Goal: Task Accomplishment & Management: Manage account settings

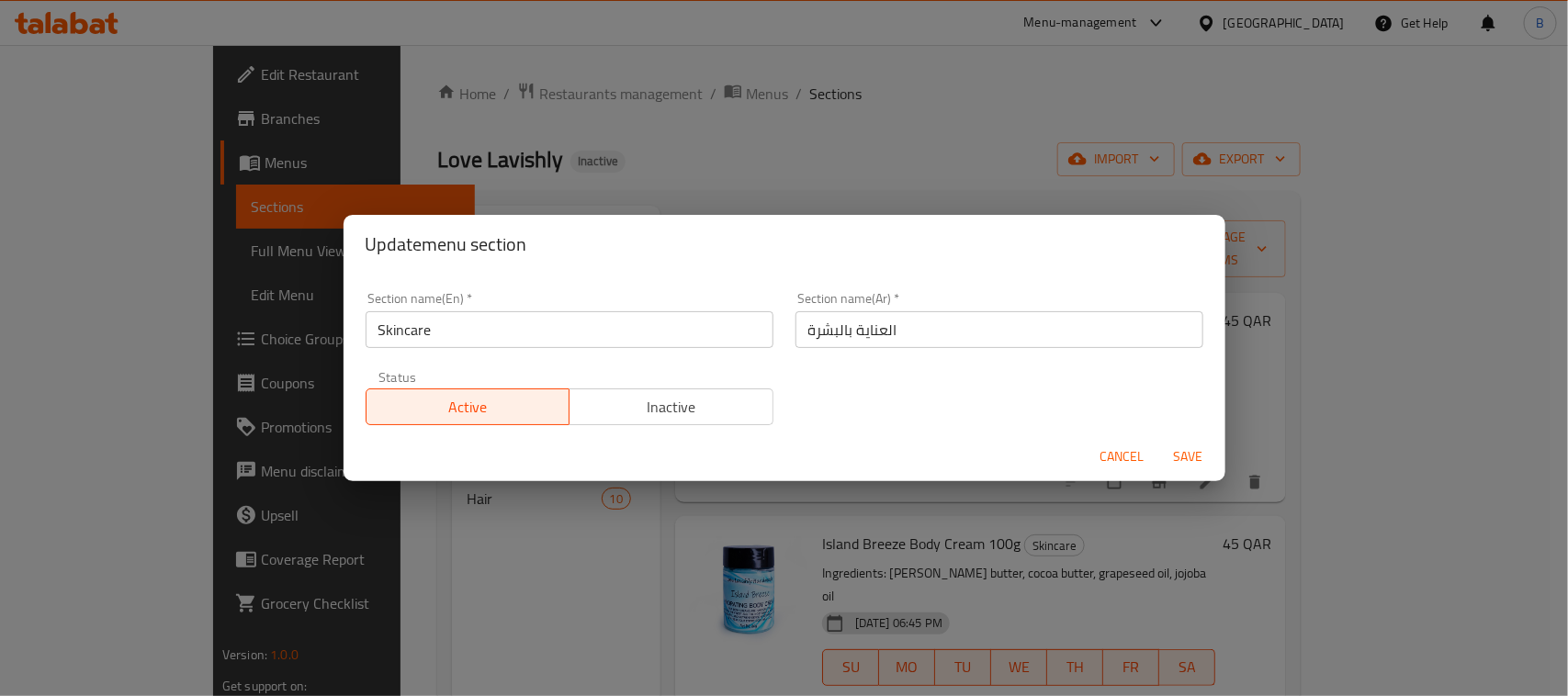
click at [875, 319] on input "العناية بالبشرة" at bounding box center [999, 330] width 408 height 37
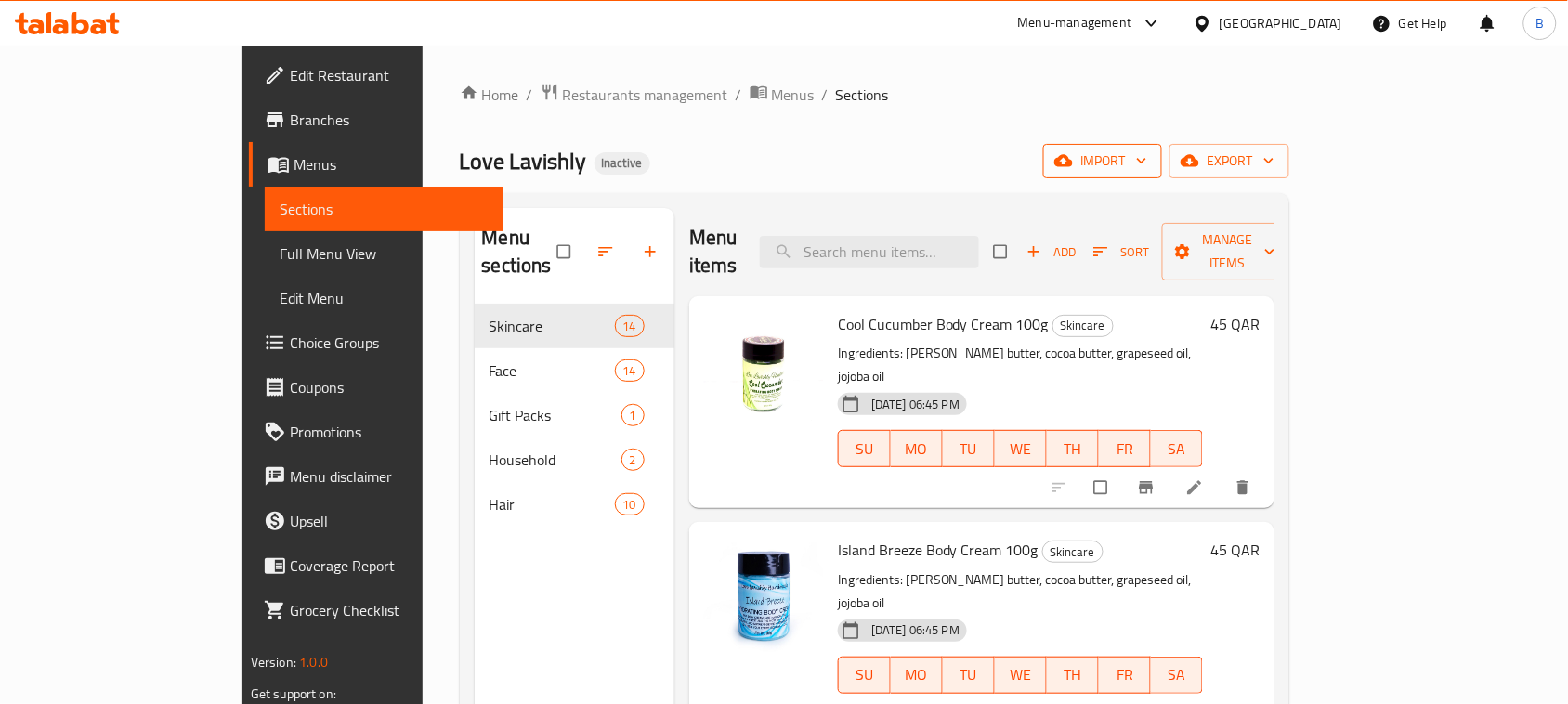
click at [1162, 145] on button "import" at bounding box center [1103, 161] width 119 height 35
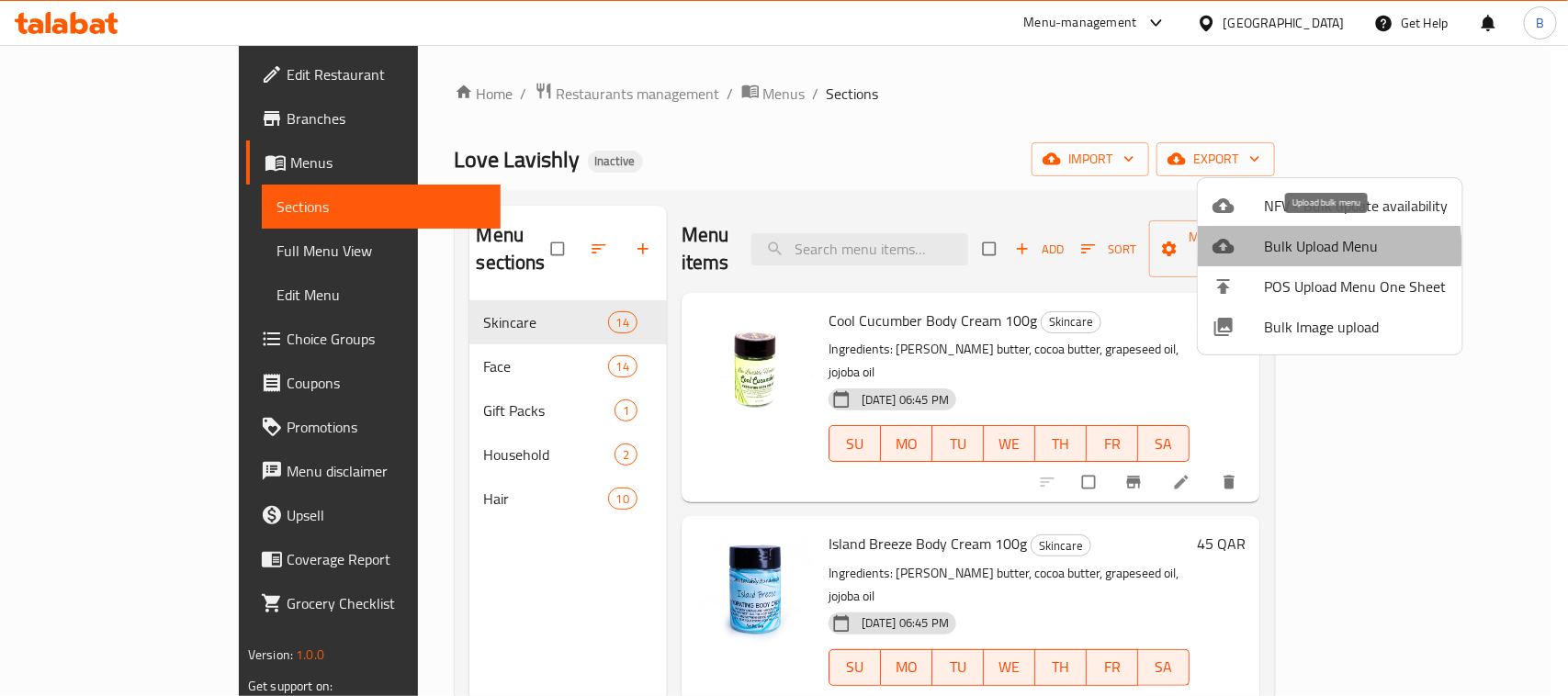
click at [1298, 250] on span "Bulk Upload Menu" at bounding box center [1356, 246] width 184 height 22
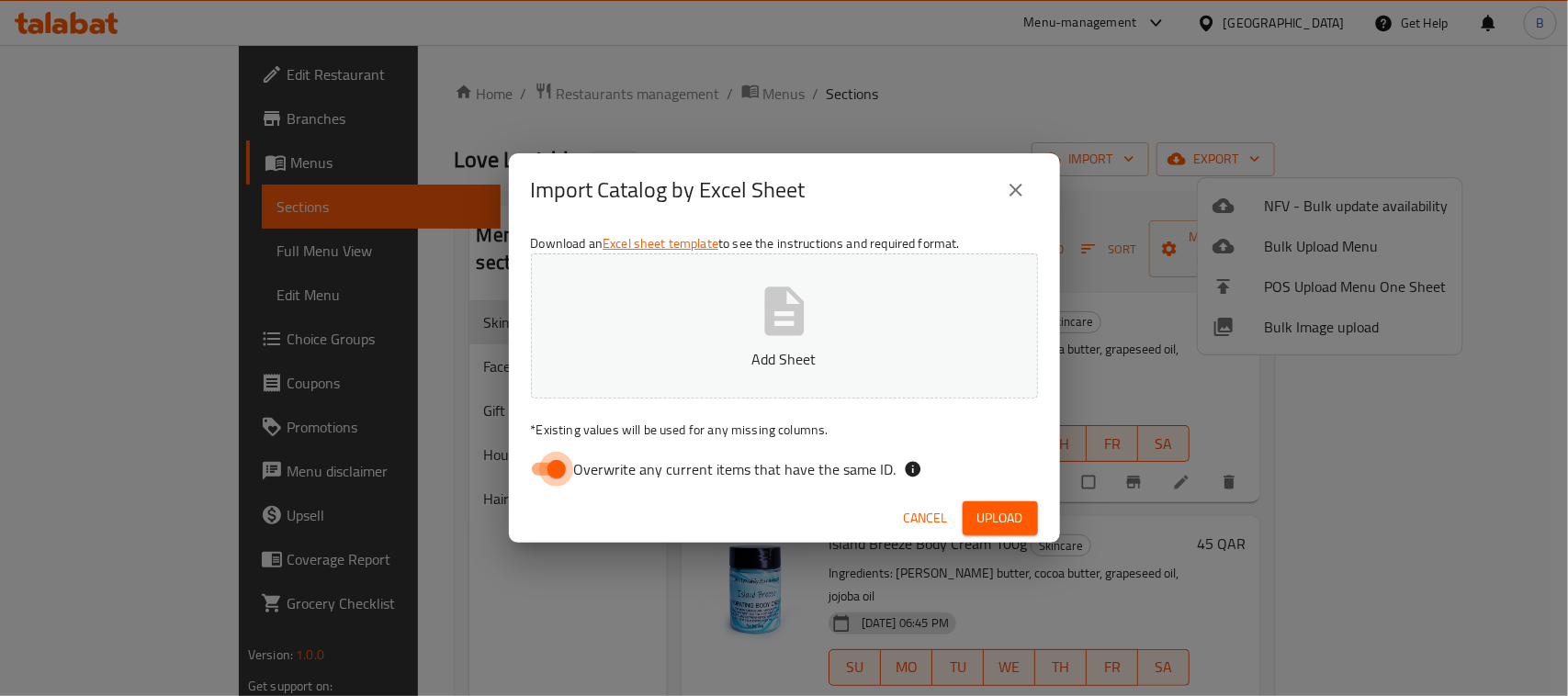
click at [547, 478] on input "Overwrite any current items that have the same ID." at bounding box center [557, 469] width 105 height 35
checkbox input "false"
click at [827, 291] on button "Add Sheet" at bounding box center [784, 326] width 507 height 145
click at [1003, 520] on span "Upload" at bounding box center [1000, 519] width 46 height 23
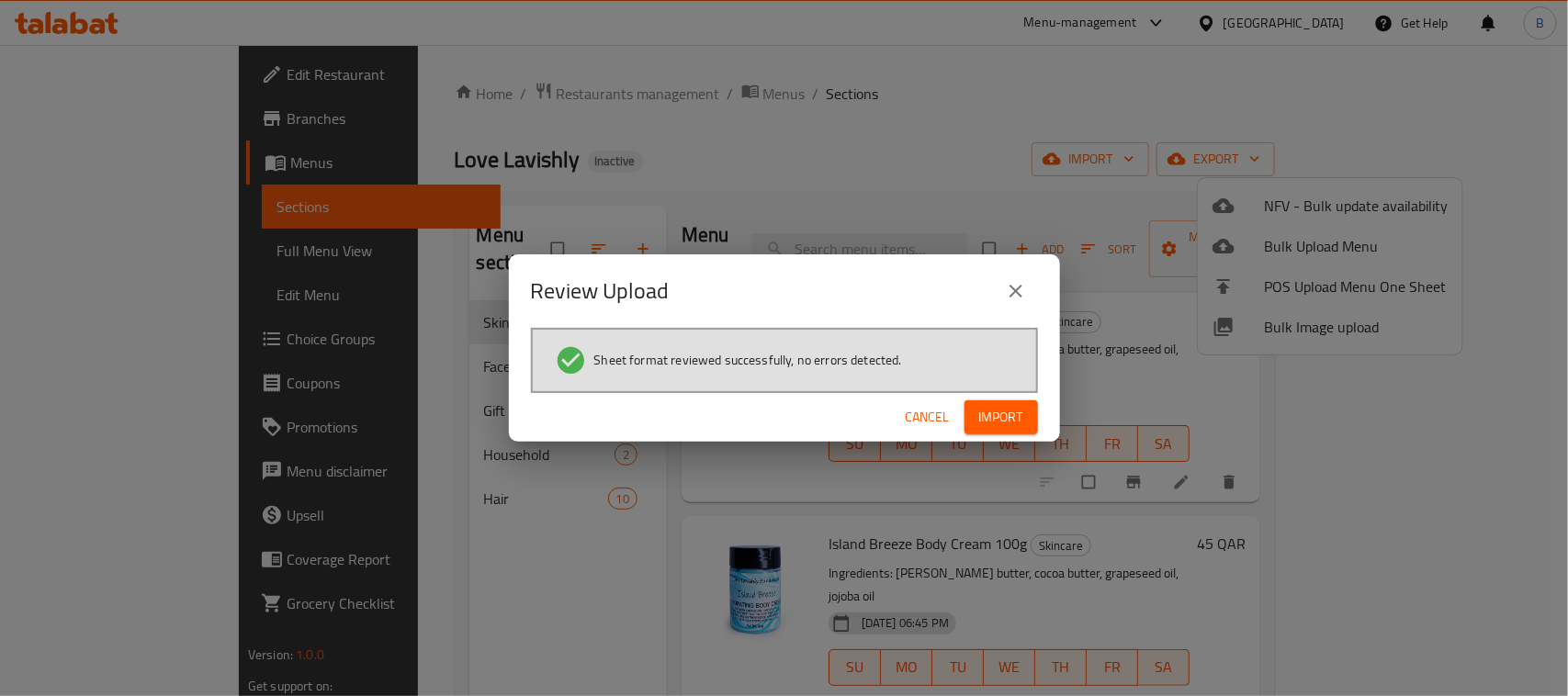
click at [981, 421] on span "Import" at bounding box center [1001, 417] width 44 height 23
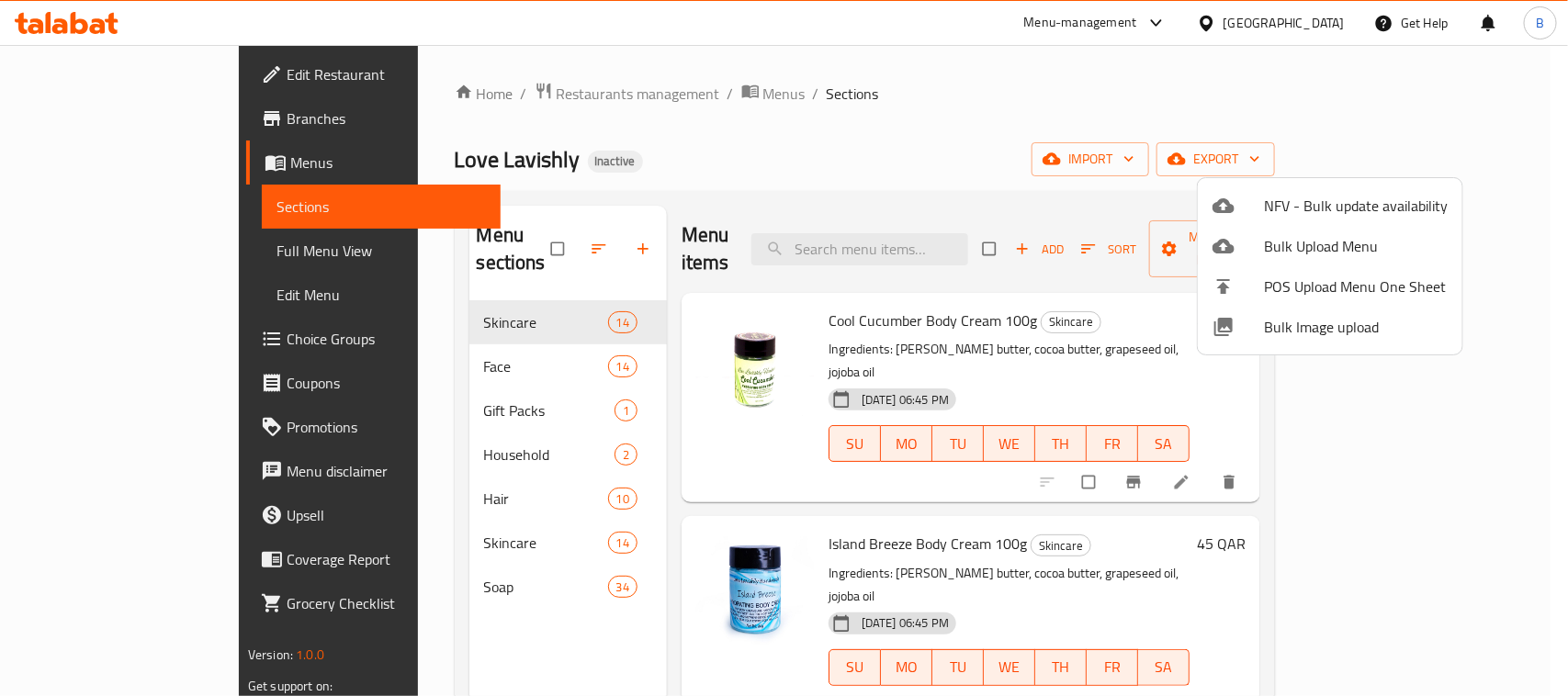
click at [876, 112] on div at bounding box center [784, 348] width 1568 height 696
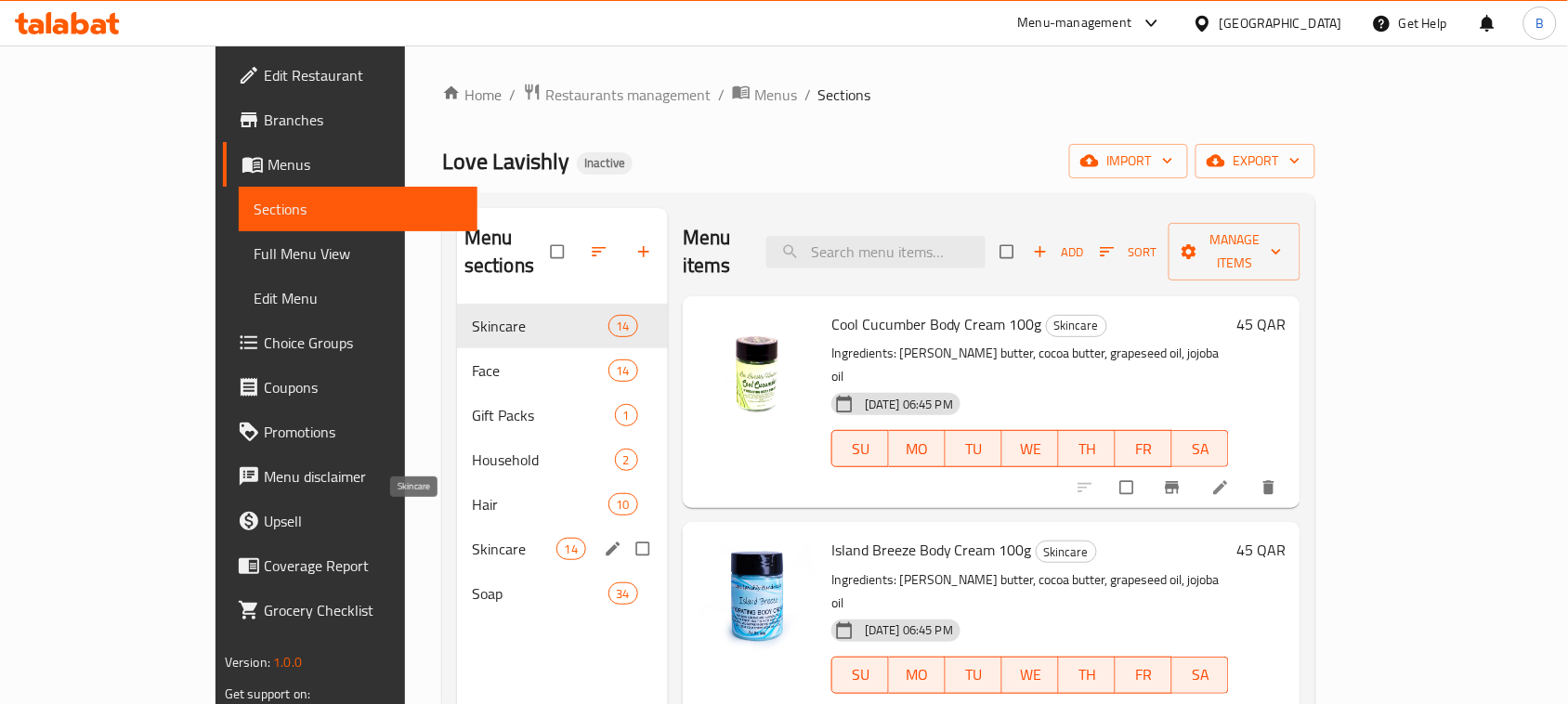
click at [472, 538] on span "Skincare" at bounding box center [514, 549] width 85 height 23
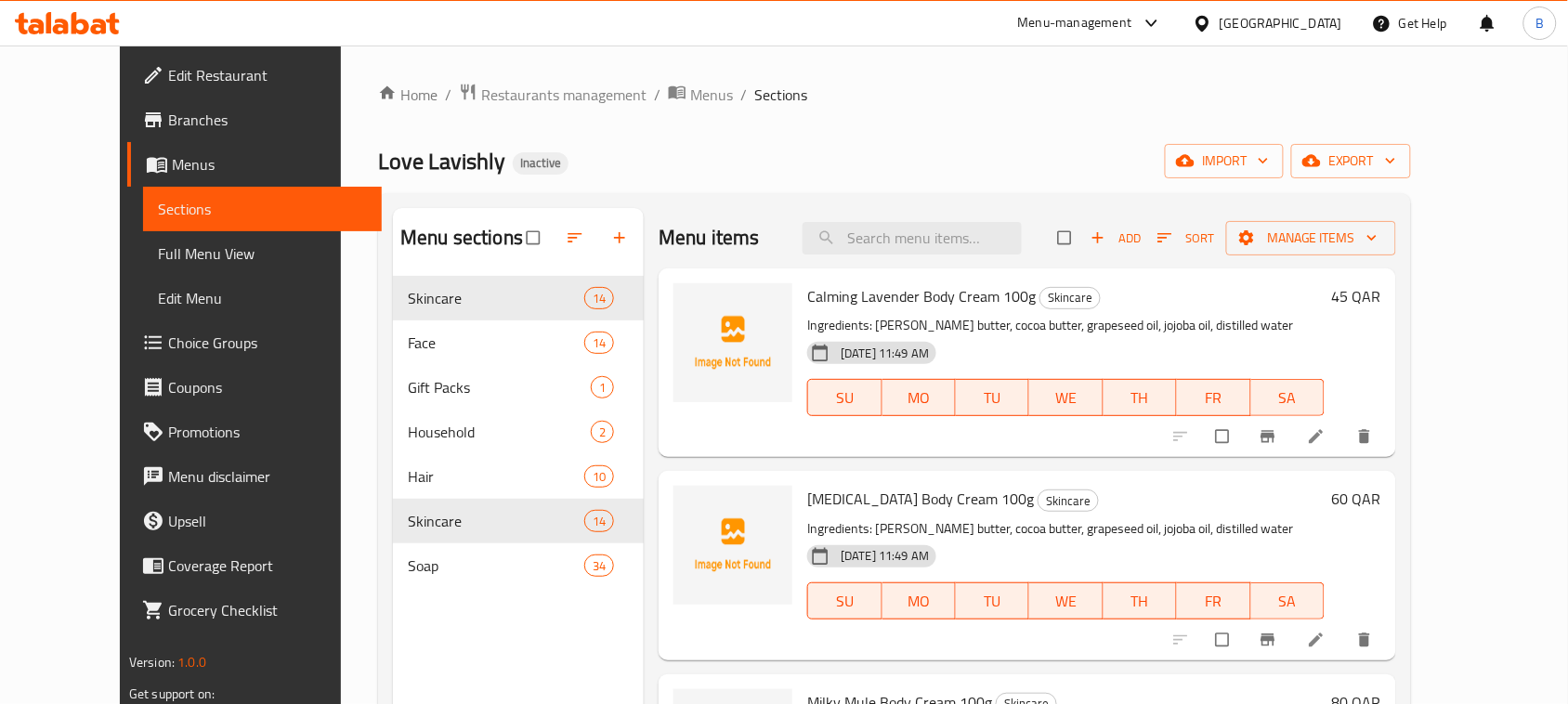
click at [916, 304] on span "Calming Lavender Body Cream 100g" at bounding box center [921, 296] width 228 height 28
copy h6 "Calming Lavender Body Cream 100g"
click at [862, 513] on span "[MEDICAL_DATA] Body Cream 100g" at bounding box center [920, 499] width 227 height 28
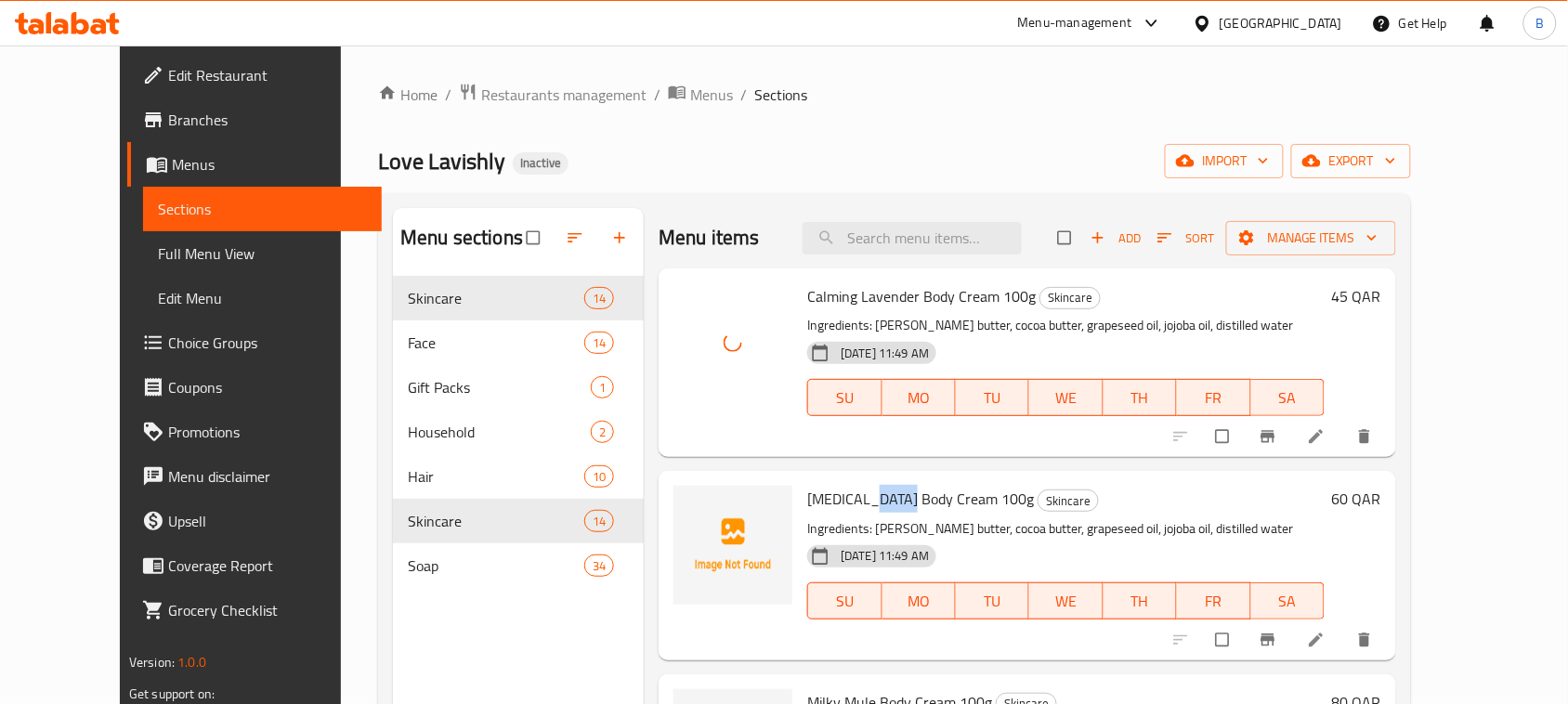
click at [862, 513] on span "[MEDICAL_DATA] Body Cream 100g" at bounding box center [920, 499] width 227 height 28
copy h6 "[MEDICAL_DATA] Body Cream 100g"
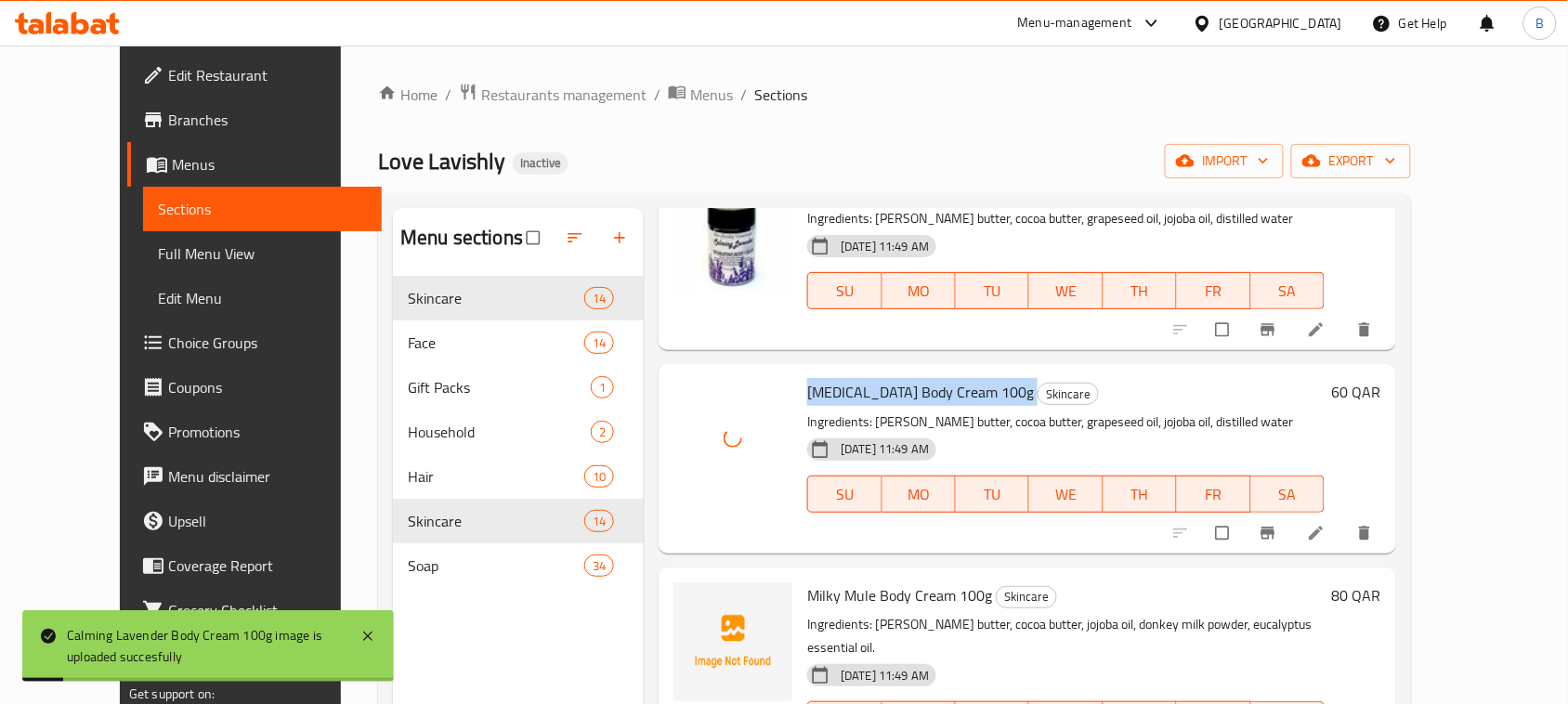
scroll to position [232, 0]
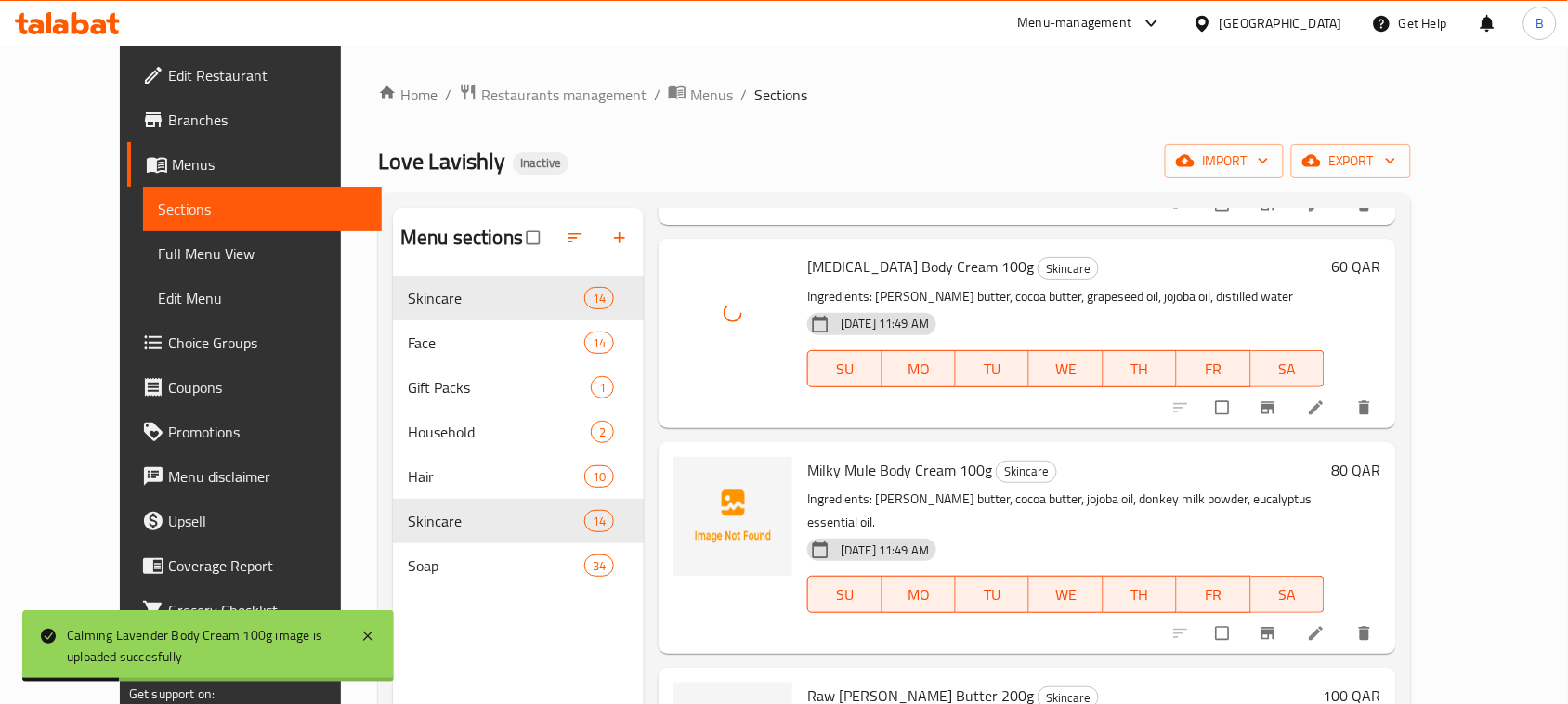
click at [871, 471] on span "Milky Mule Body Cream 100g" at bounding box center [900, 470] width 185 height 28
copy h6 "Milky Mule Body Cream 100g"
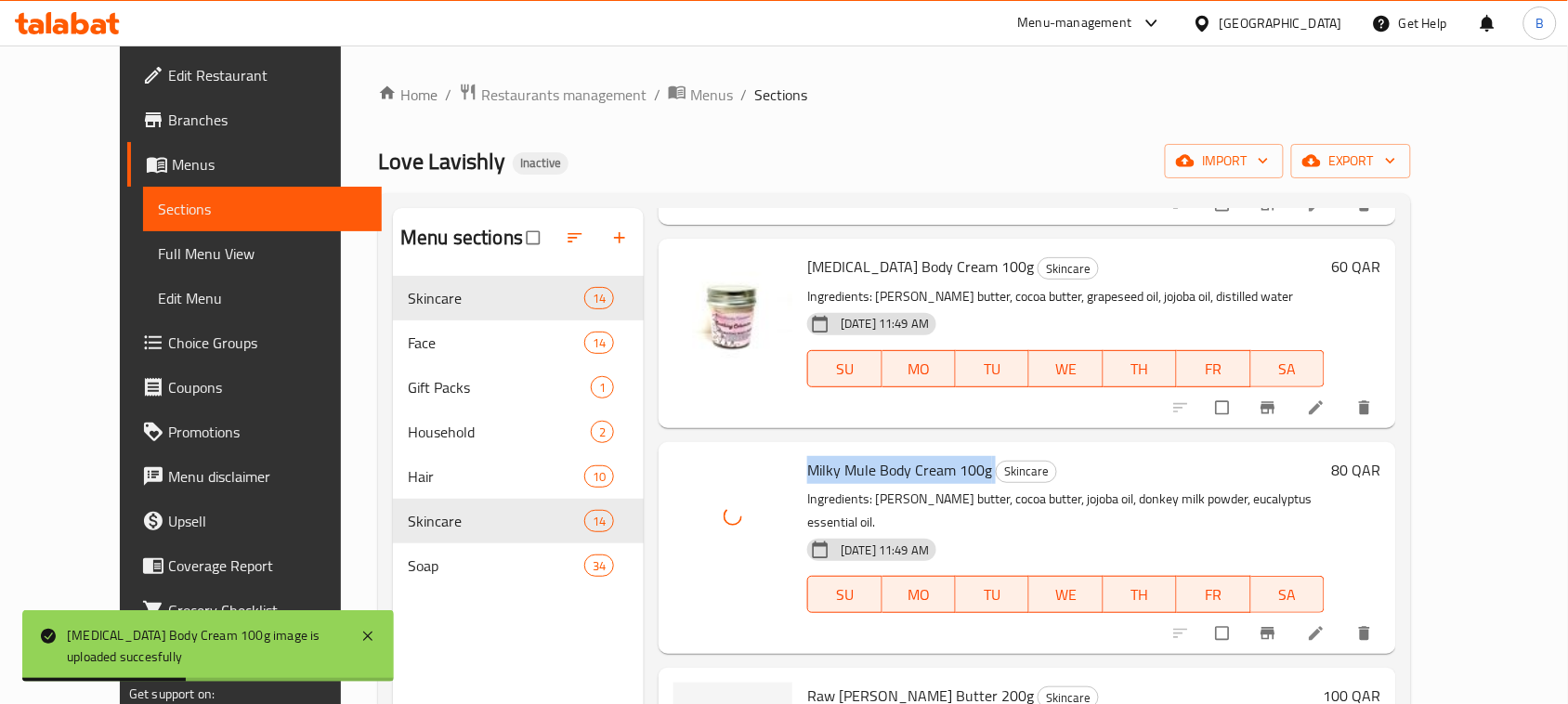
scroll to position [349, 0]
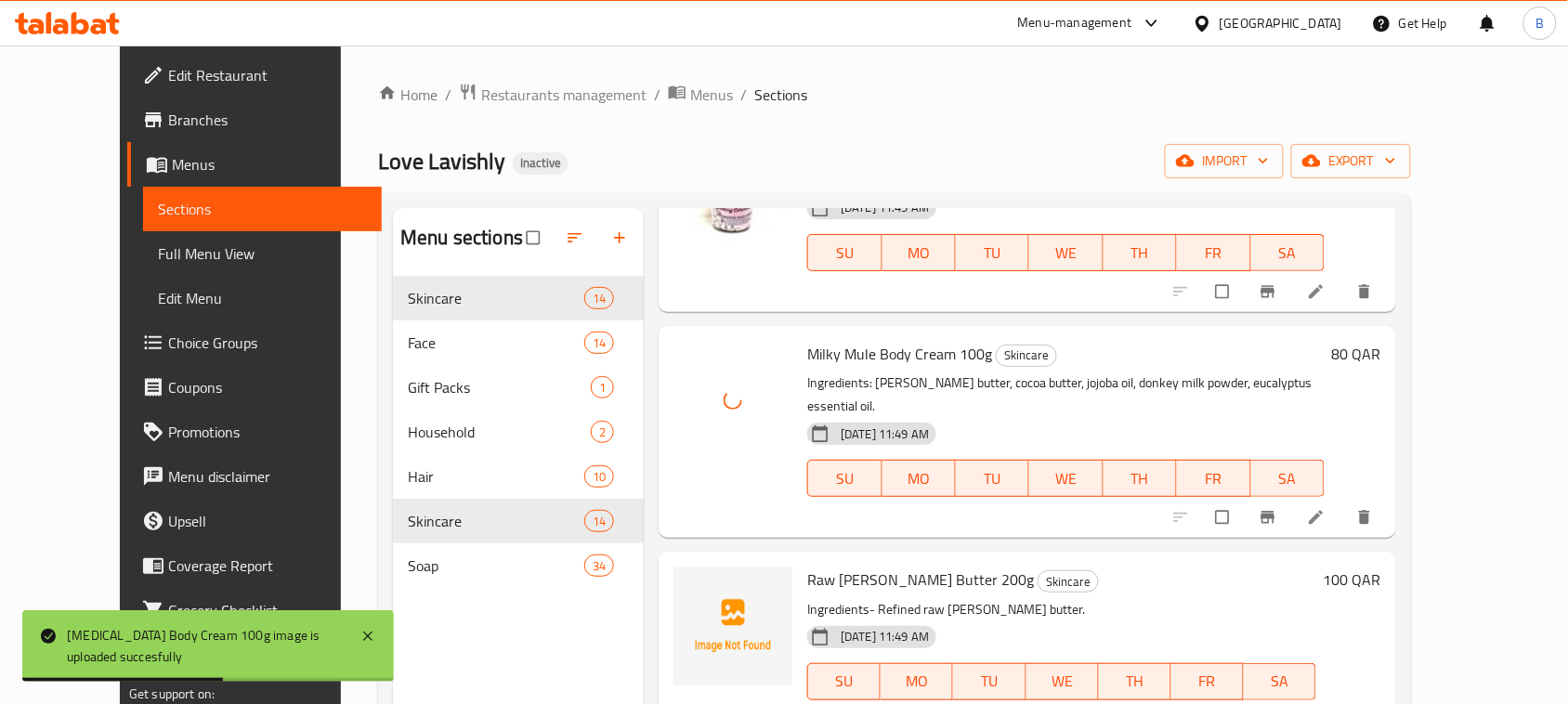
click at [820, 566] on span "Raw [PERSON_NAME] Butter 200g" at bounding box center [920, 580] width 227 height 28
copy h6 "Raw [PERSON_NAME] Butter 200g"
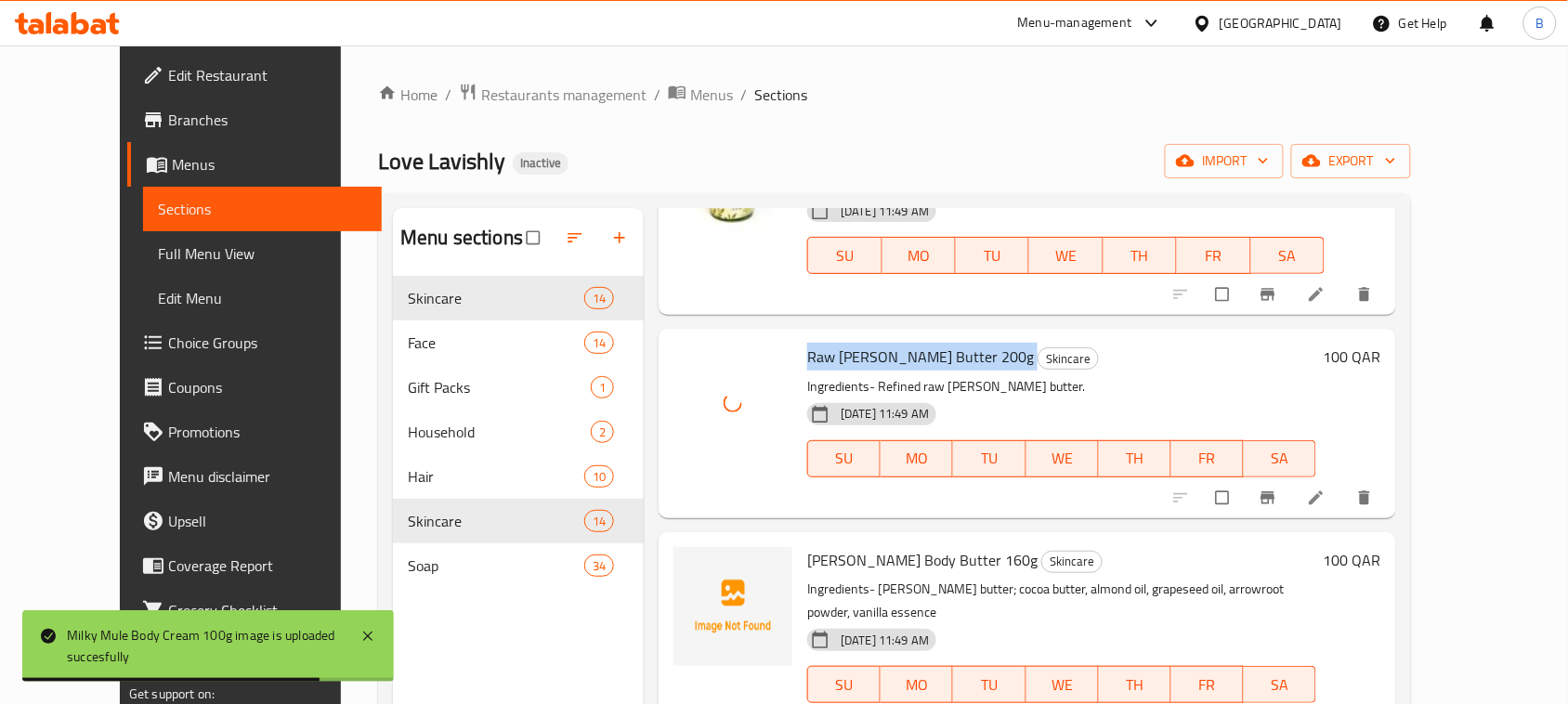
scroll to position [581, 0]
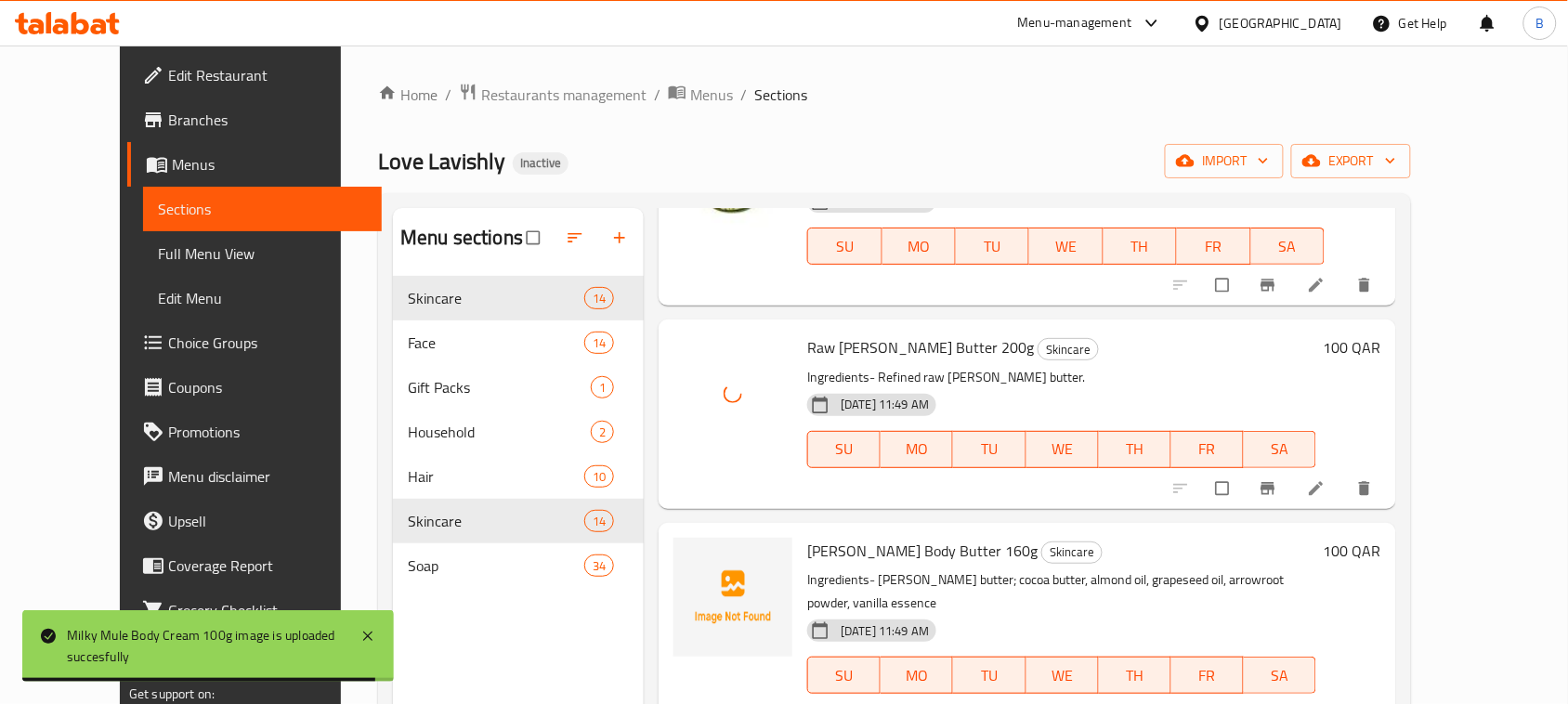
click at [843, 543] on div "[PERSON_NAME] Body Butter 160g Skincare Ingredients- [PERSON_NAME] butter; coco…" at bounding box center [1061, 629] width 524 height 197
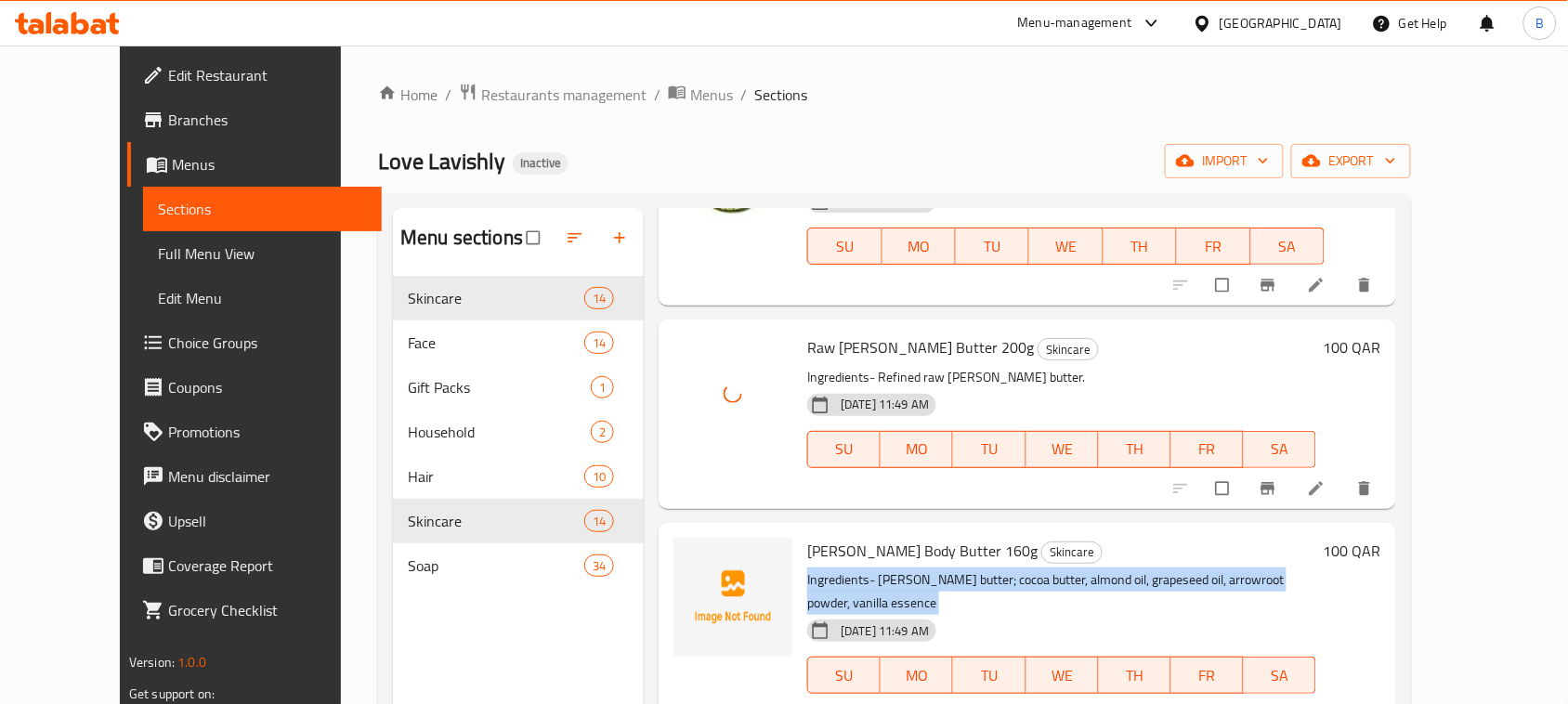
click at [843, 543] on div "[PERSON_NAME] Body Butter 160g Skincare Ingredients- [PERSON_NAME] butter; coco…" at bounding box center [1061, 629] width 524 height 197
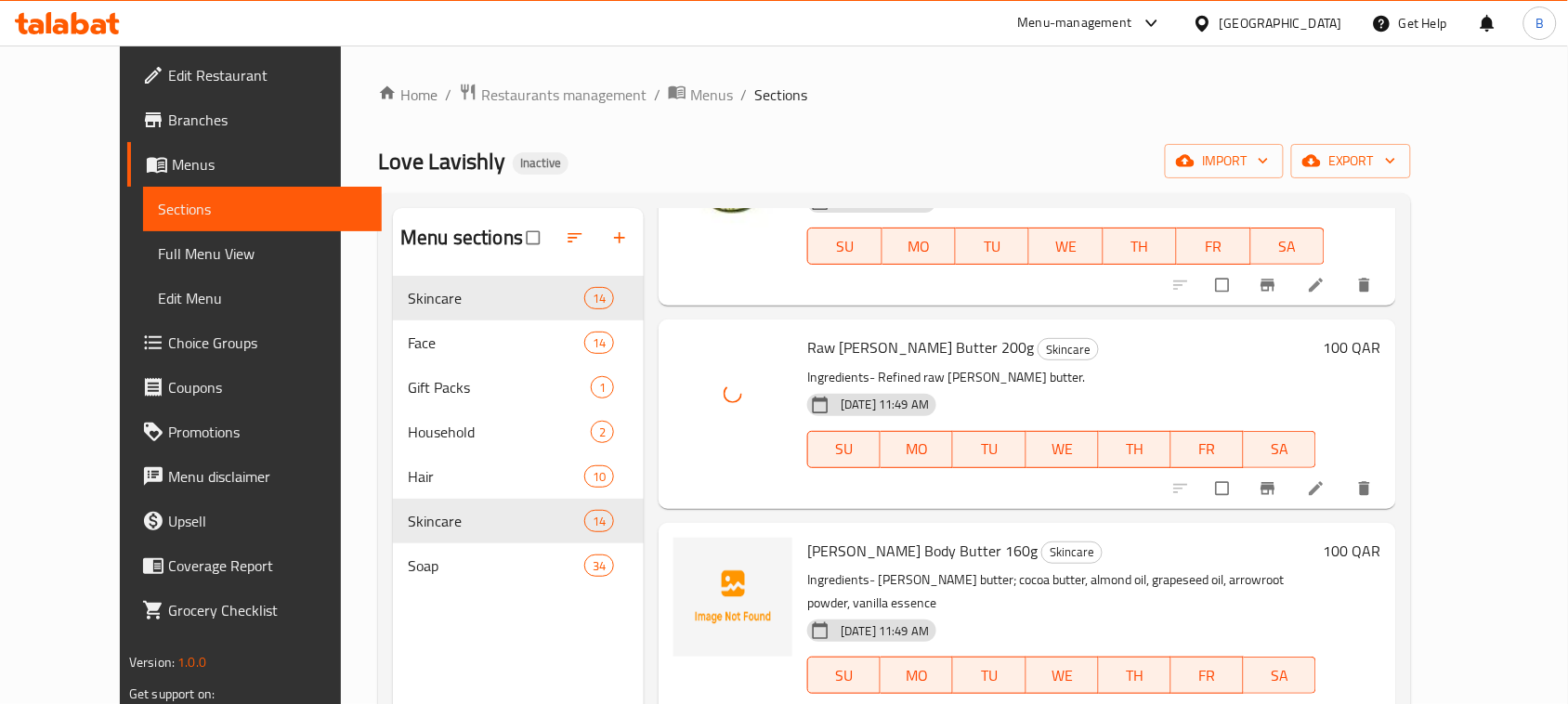
click at [838, 537] on span "[PERSON_NAME] Body Butter 160g" at bounding box center [922, 551] width 230 height 28
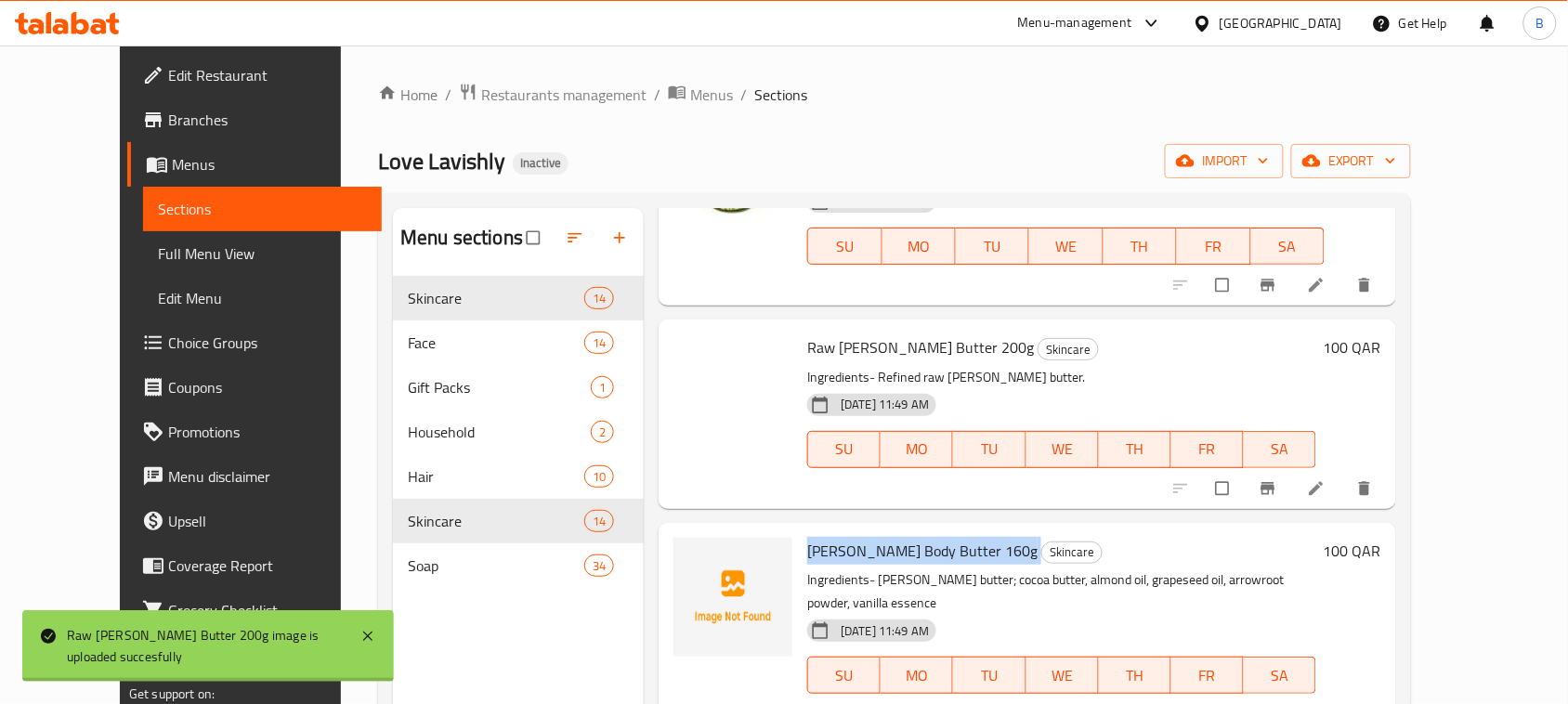
copy h6 "[PERSON_NAME] Body Butter 160g"
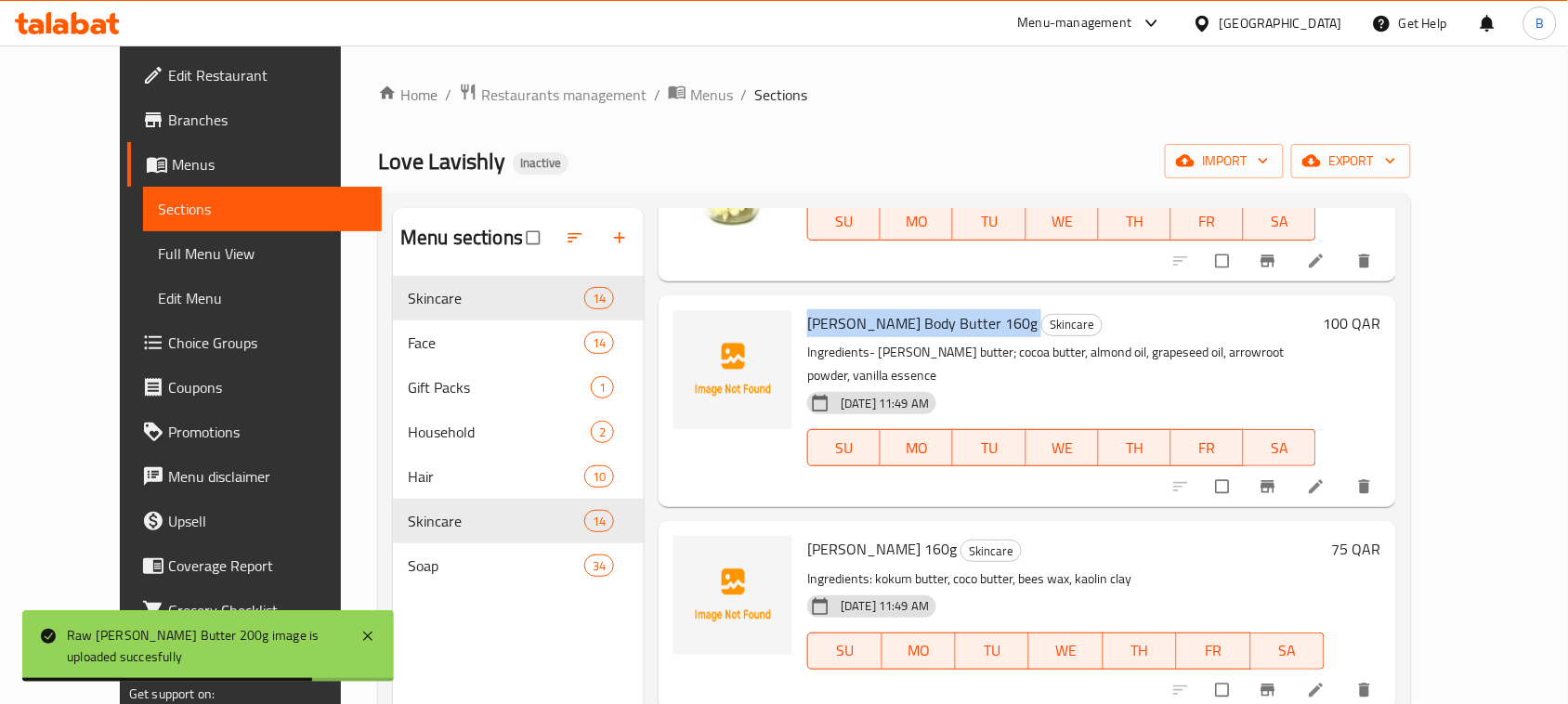
scroll to position [813, 0]
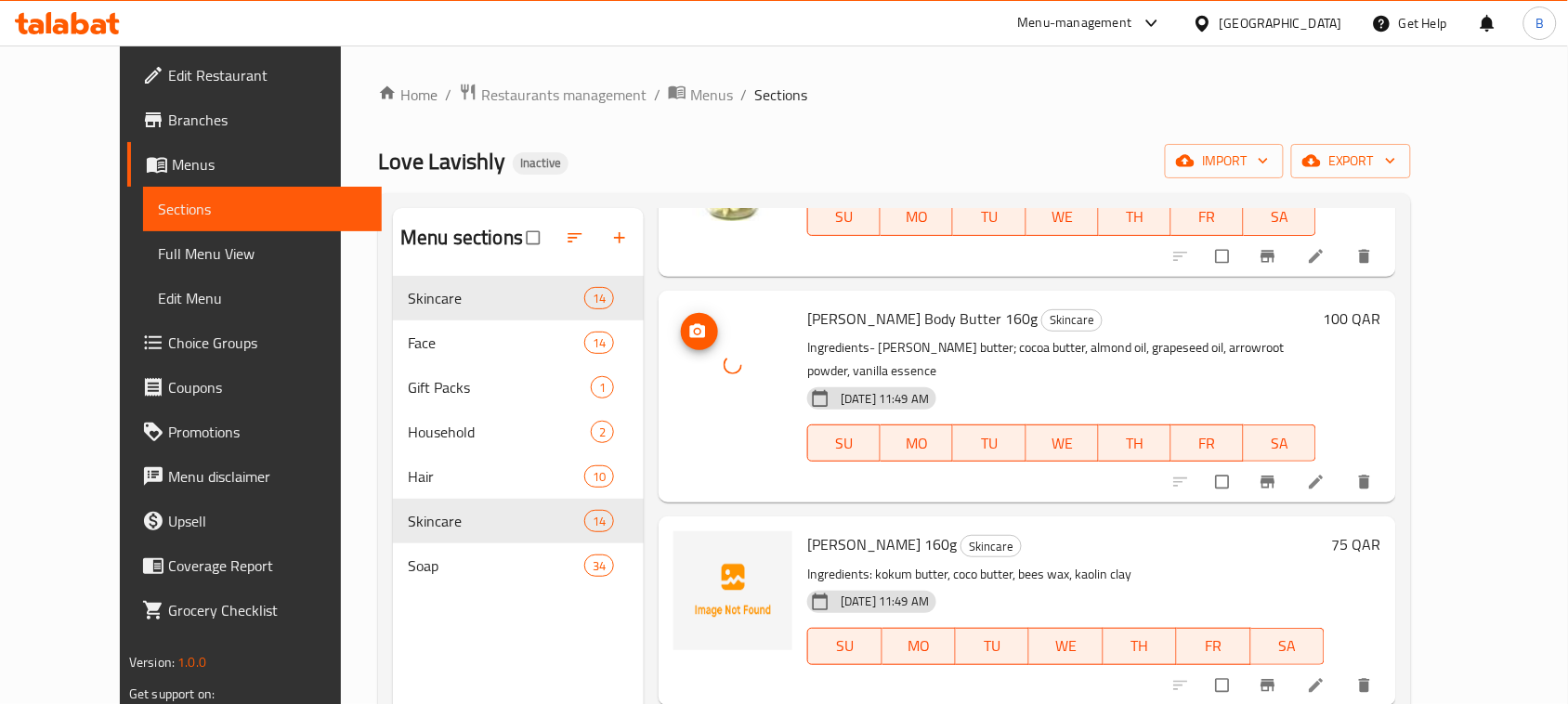
drag, startPoint x: 707, startPoint y: 385, endPoint x: 734, endPoint y: 390, distance: 27.5
click at [731, 393] on div at bounding box center [733, 365] width 119 height 119
click at [837, 530] on span "[PERSON_NAME] 160g" at bounding box center [882, 544] width 149 height 28
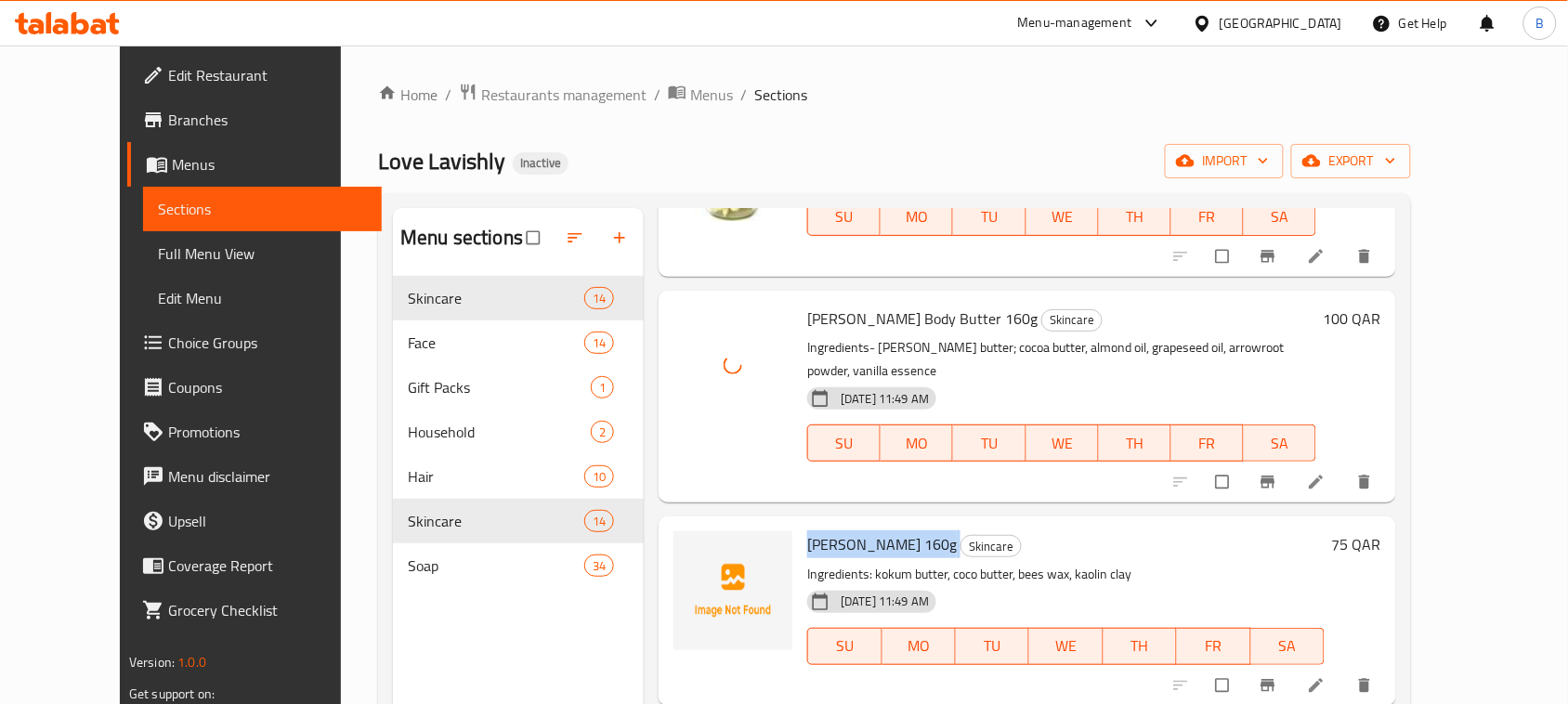
copy h6 "[PERSON_NAME] 160g"
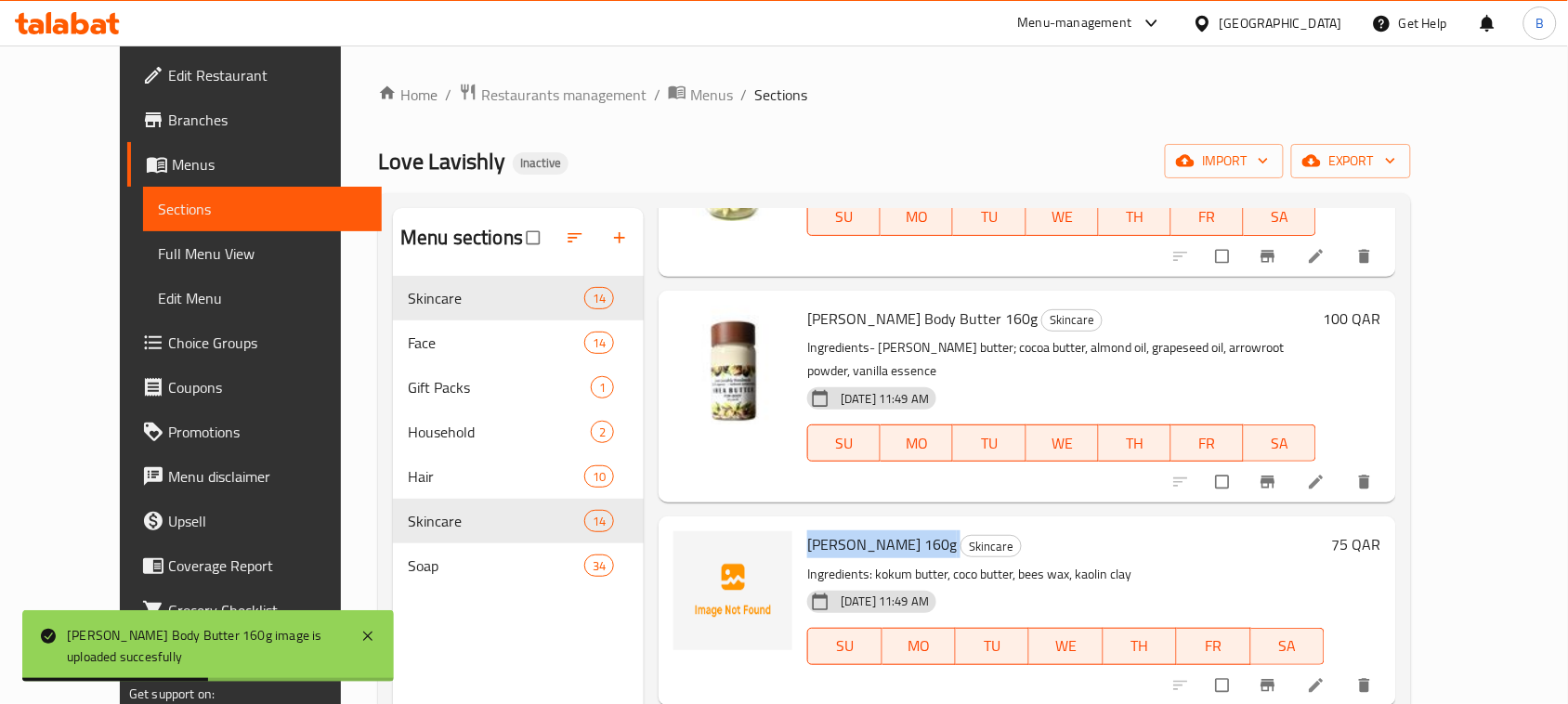
click at [808, 530] on span "[PERSON_NAME] 160g" at bounding box center [882, 544] width 149 height 28
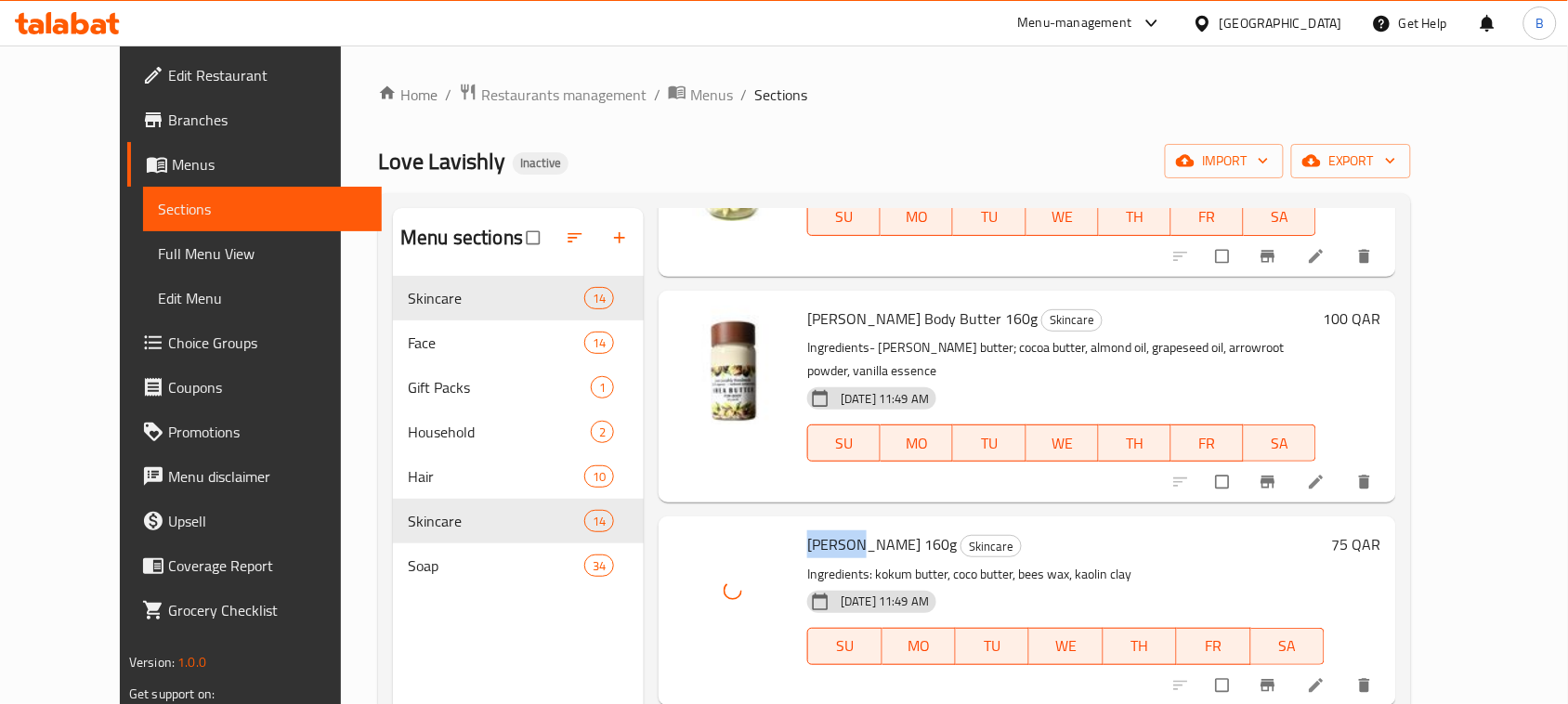
click at [808, 530] on span "[PERSON_NAME] 160g" at bounding box center [882, 544] width 149 height 28
drag, startPoint x: 839, startPoint y: 517, endPoint x: 839, endPoint y: 536, distance: 19.0
click at [839, 563] on p "Ingredients: kokum butter, coco butter, bees wax, kaolin clay" at bounding box center [1066, 574] width 518 height 23
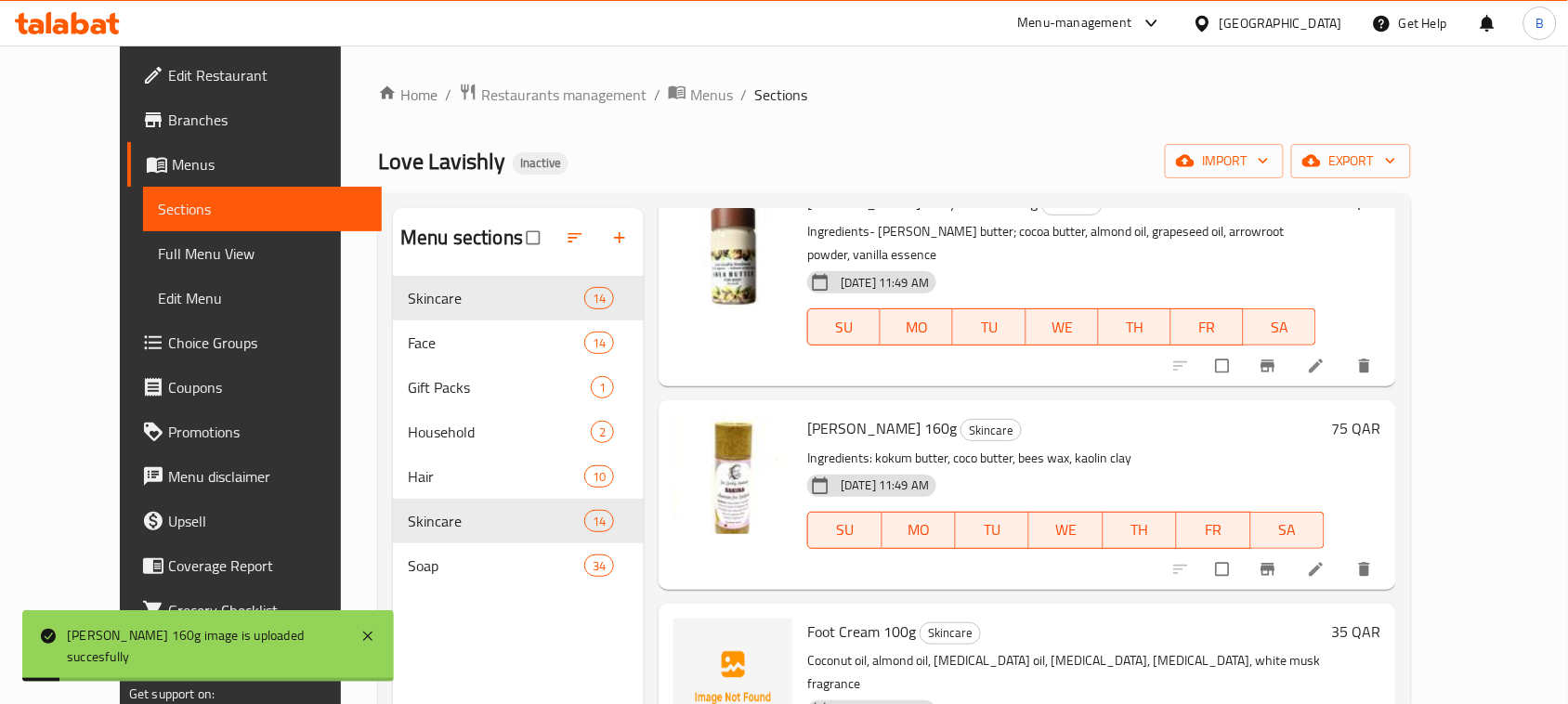
click at [808, 618] on span "Foot Cream 100g" at bounding box center [862, 632] width 109 height 28
copy h6 "Foot Cream 100g"
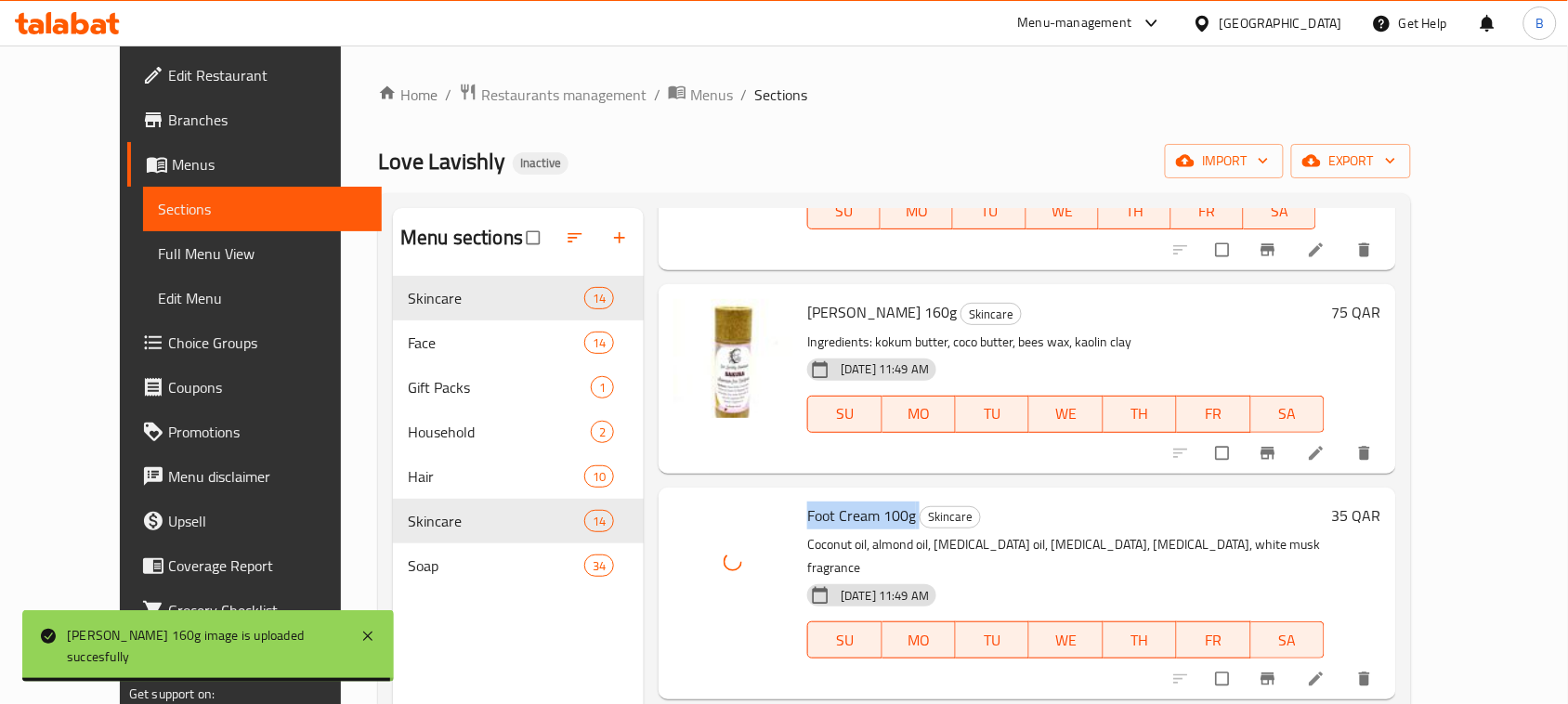
scroll to position [1277, 0]
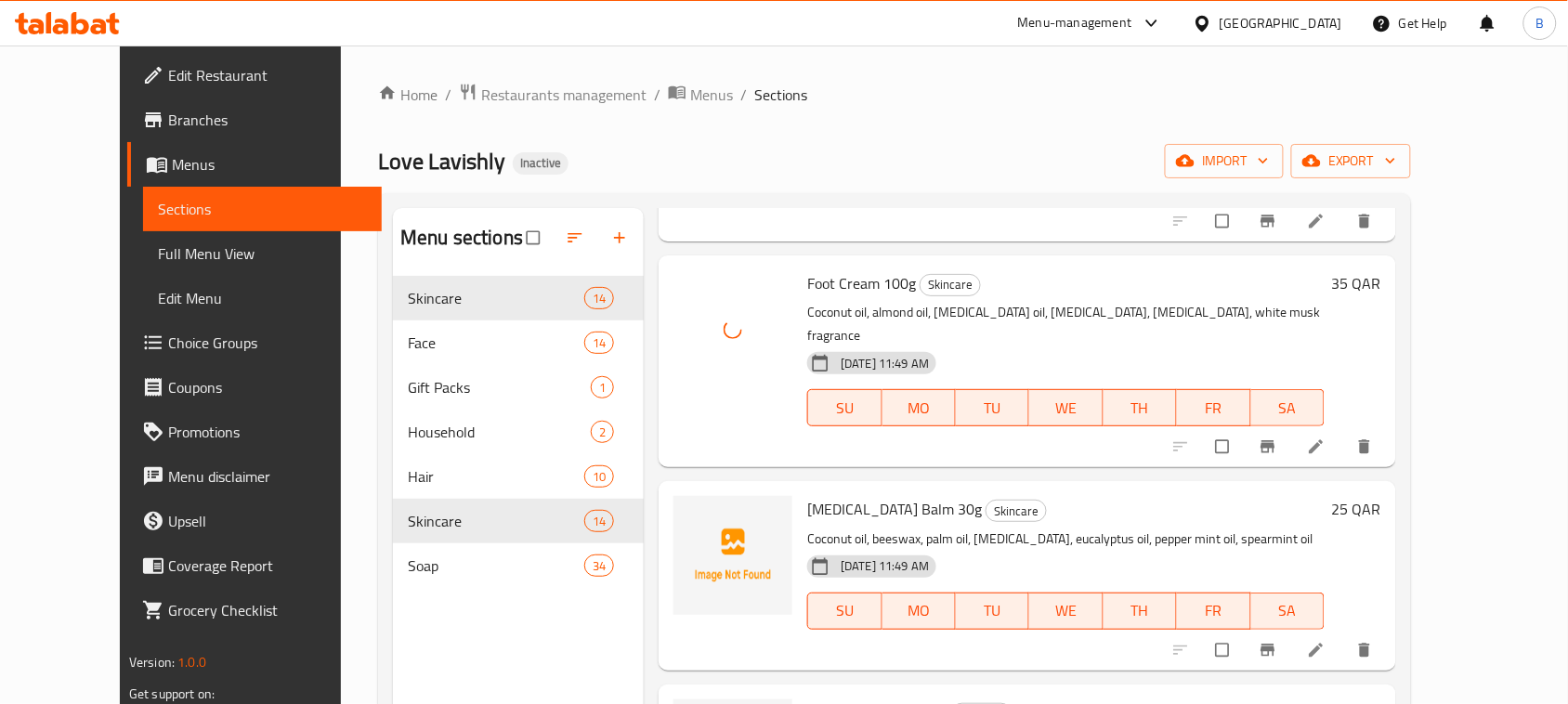
click at [800, 489] on div "[MEDICAL_DATA] Balm 30g Skincare Coconut oil, beeswax, palm oil, [MEDICAL_DATA]…" at bounding box center [1066, 575] width 532 height 174
click at [808, 495] on span "[MEDICAL_DATA] Balm 30g" at bounding box center [895, 509] width 175 height 28
copy h6 "[MEDICAL_DATA] Balm 30g"
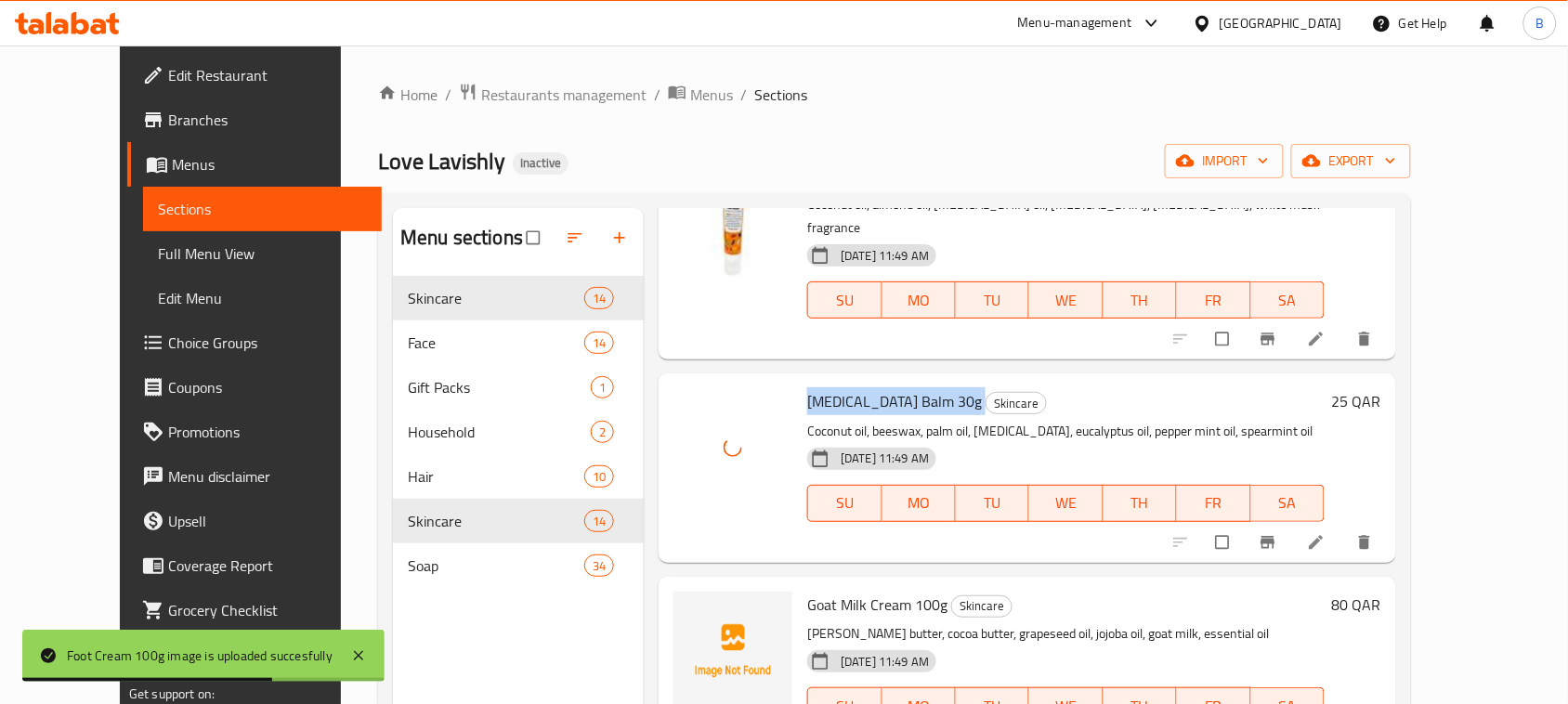
scroll to position [1510, 0]
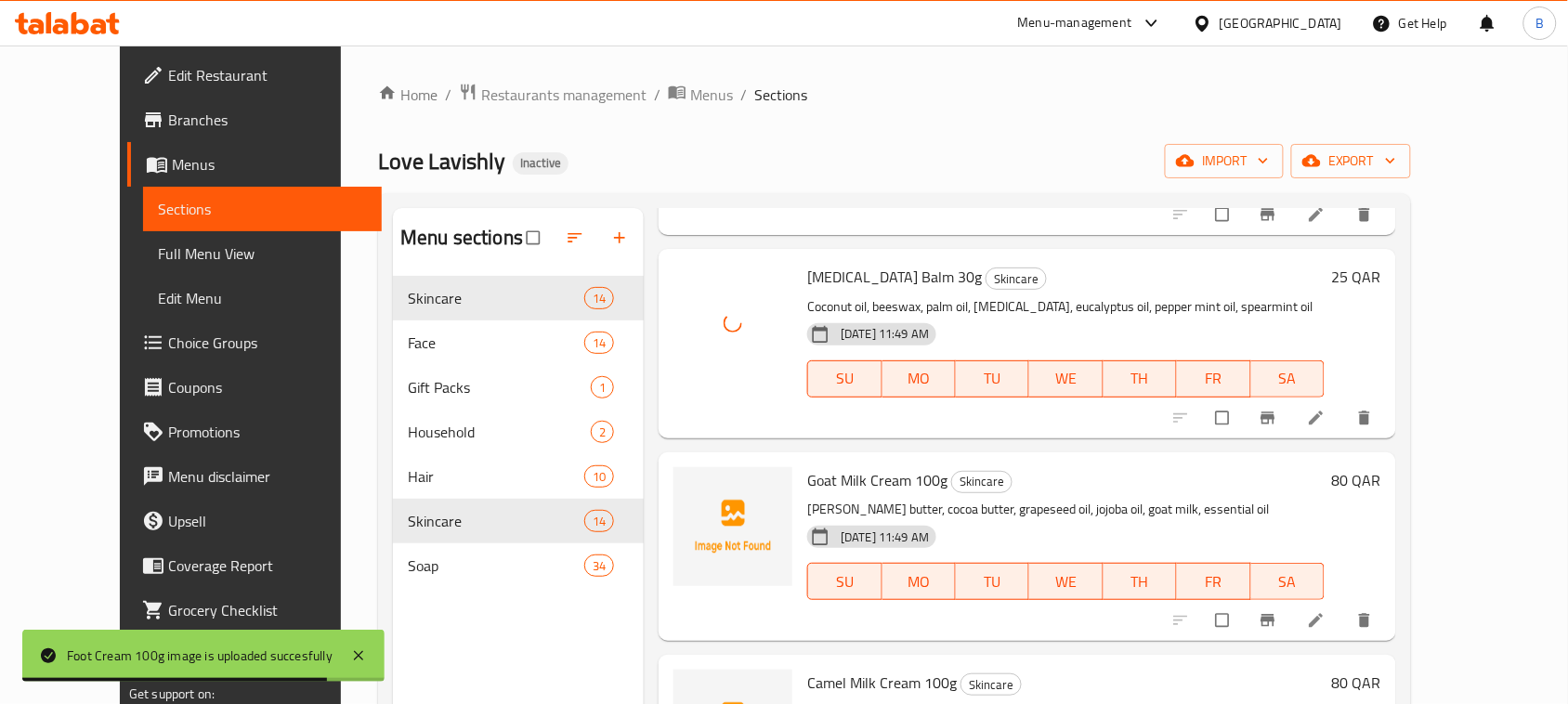
click at [851, 466] on span "Goat Milk Cream 100g" at bounding box center [877, 480] width 140 height 28
copy h6 "Goat Milk Cream 100g"
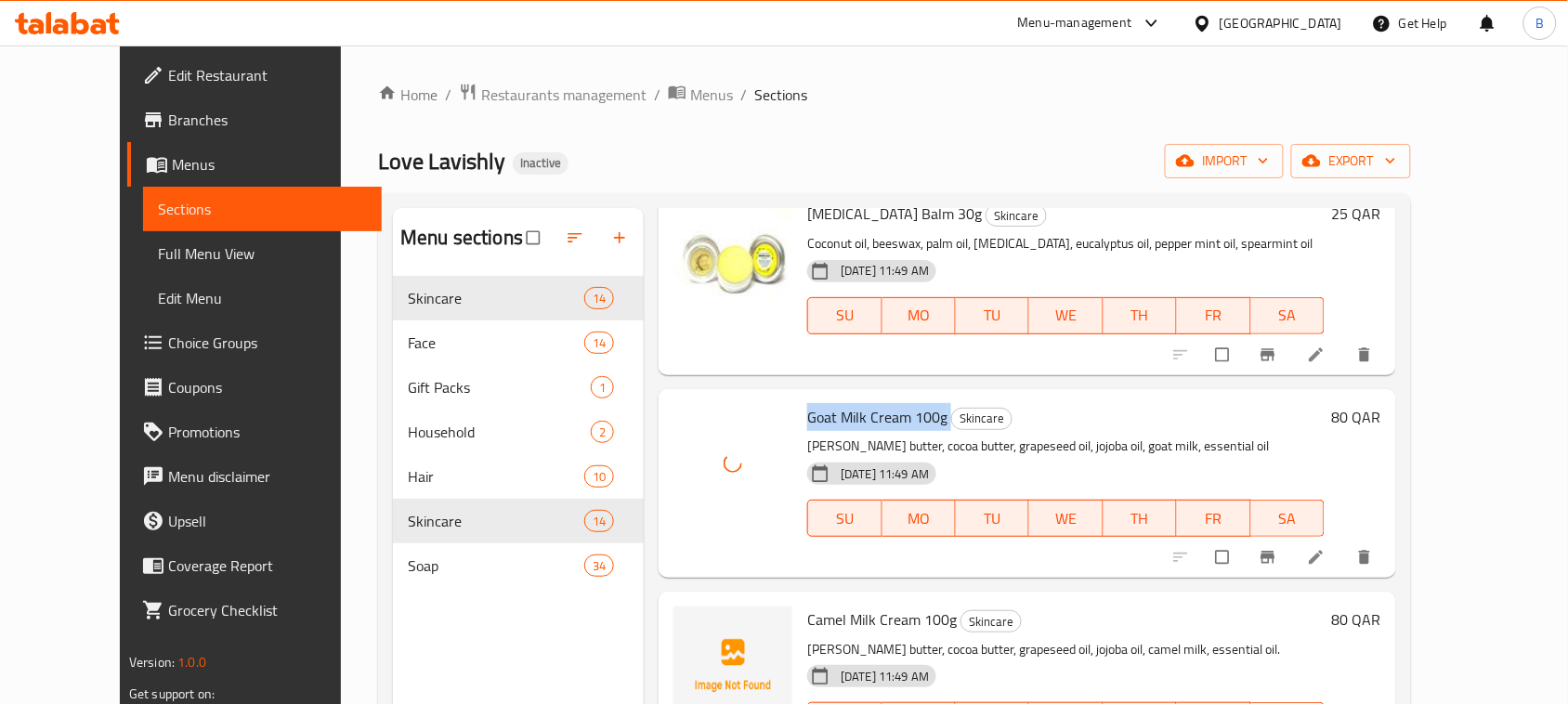
scroll to position [1626, 0]
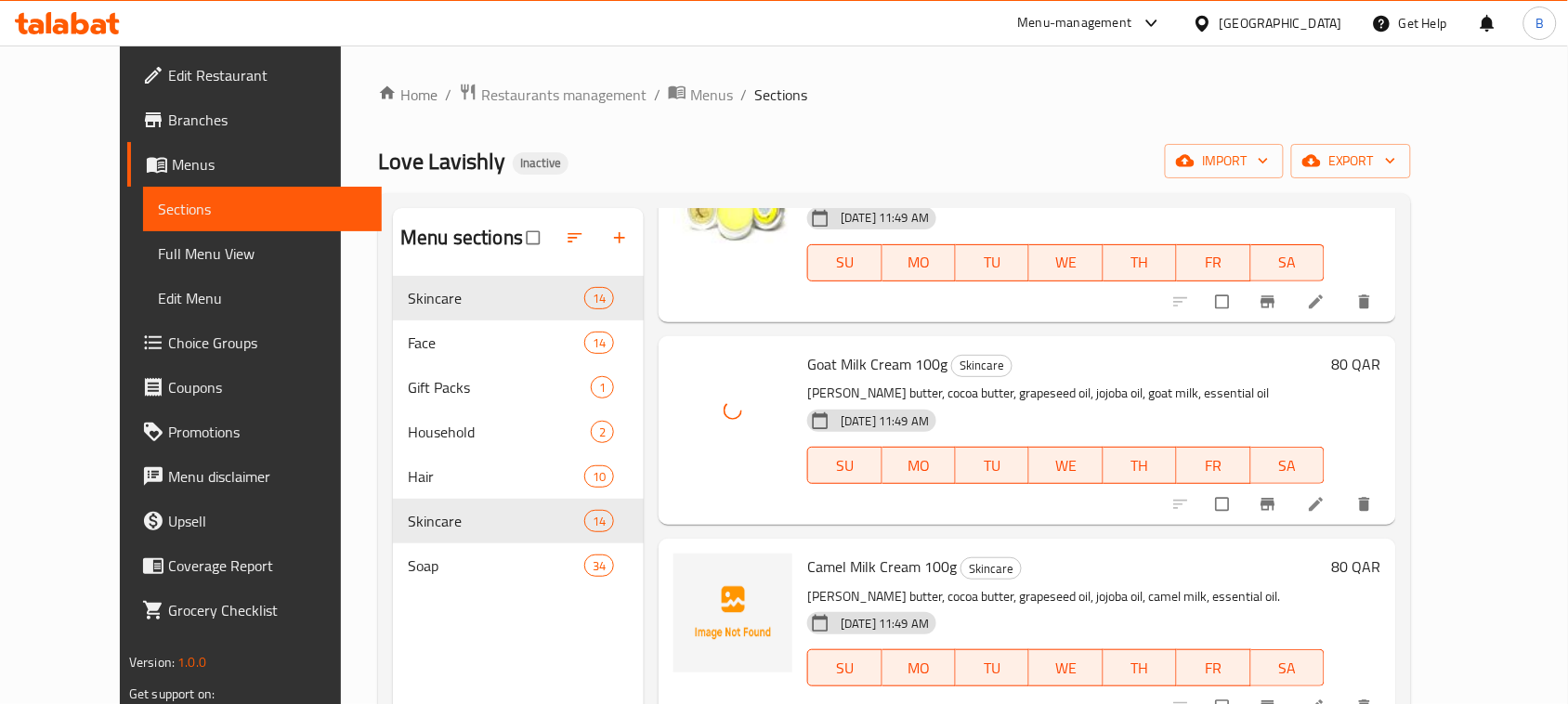
click at [869, 553] on span "Camel Milk Cream 100g" at bounding box center [882, 567] width 149 height 28
copy h6 "Camel Milk Cream 100g"
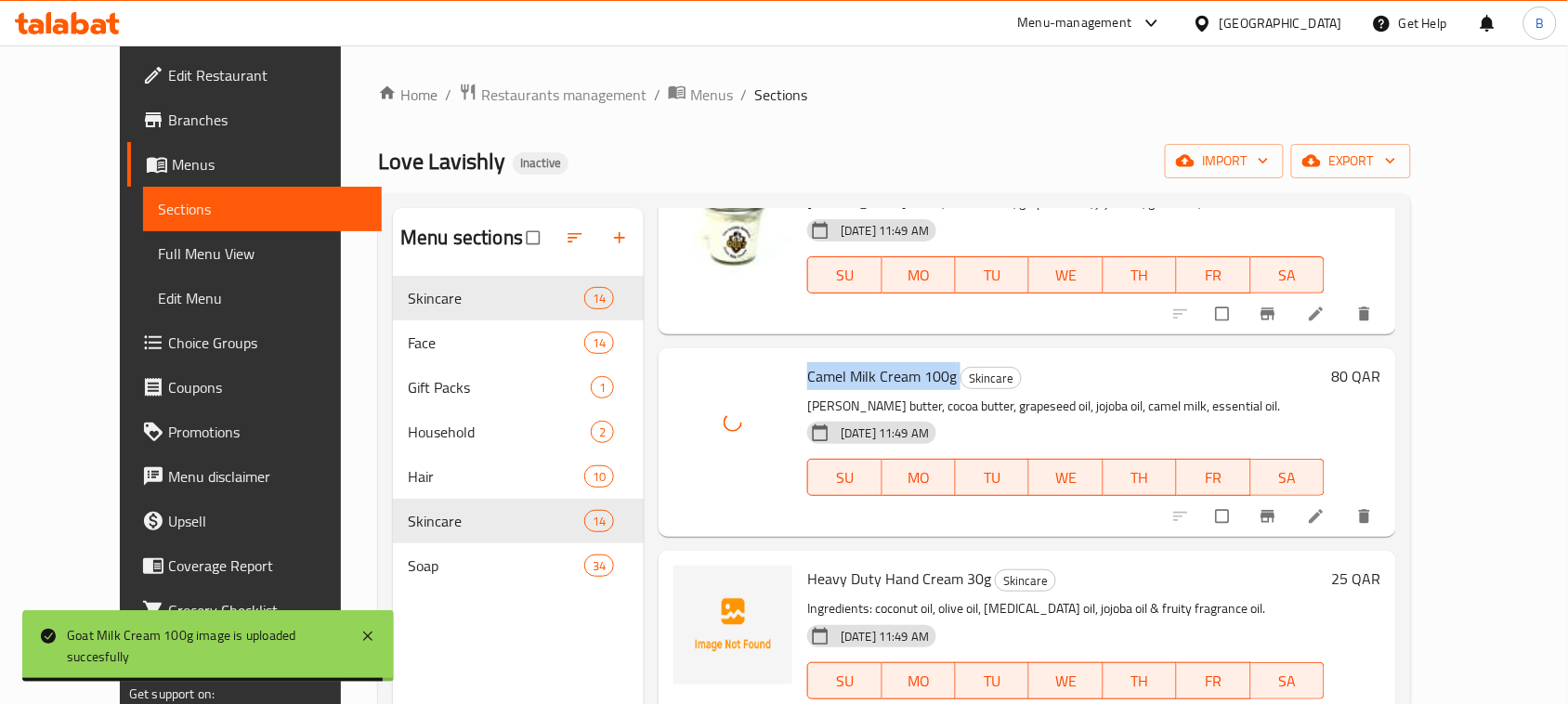
scroll to position [1858, 0]
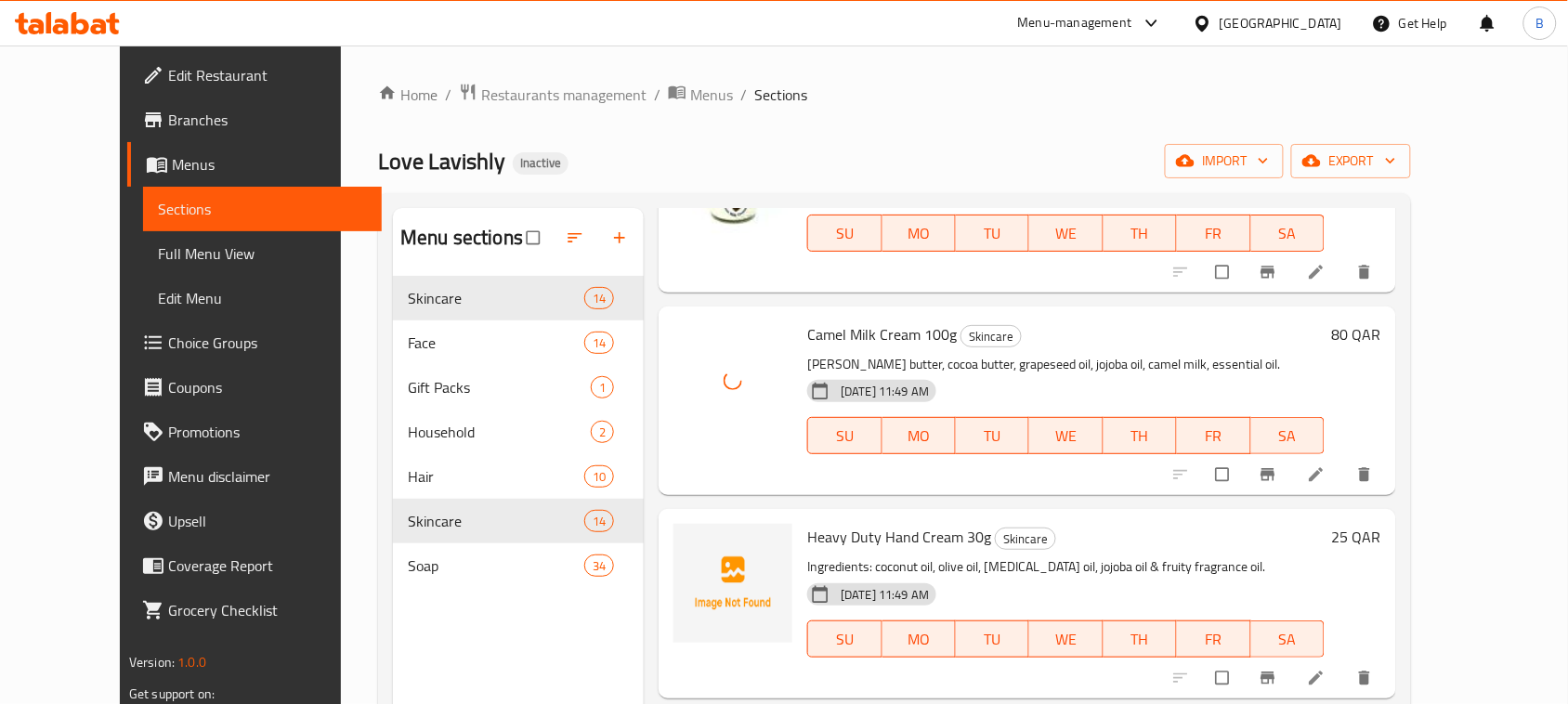
click at [839, 523] on span "Heavy Duty Hand Cream 30g" at bounding box center [900, 537] width 184 height 28
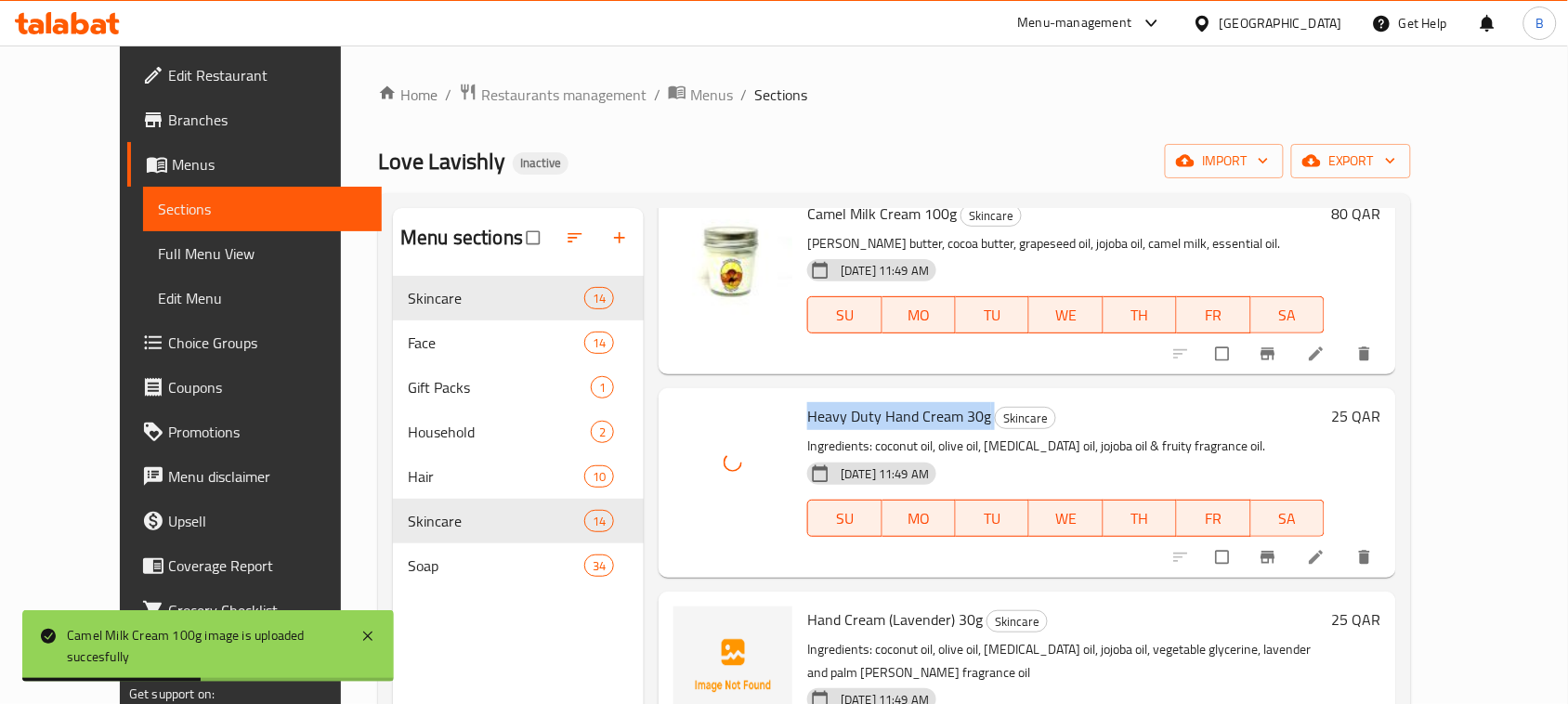
scroll to position [2090, 0]
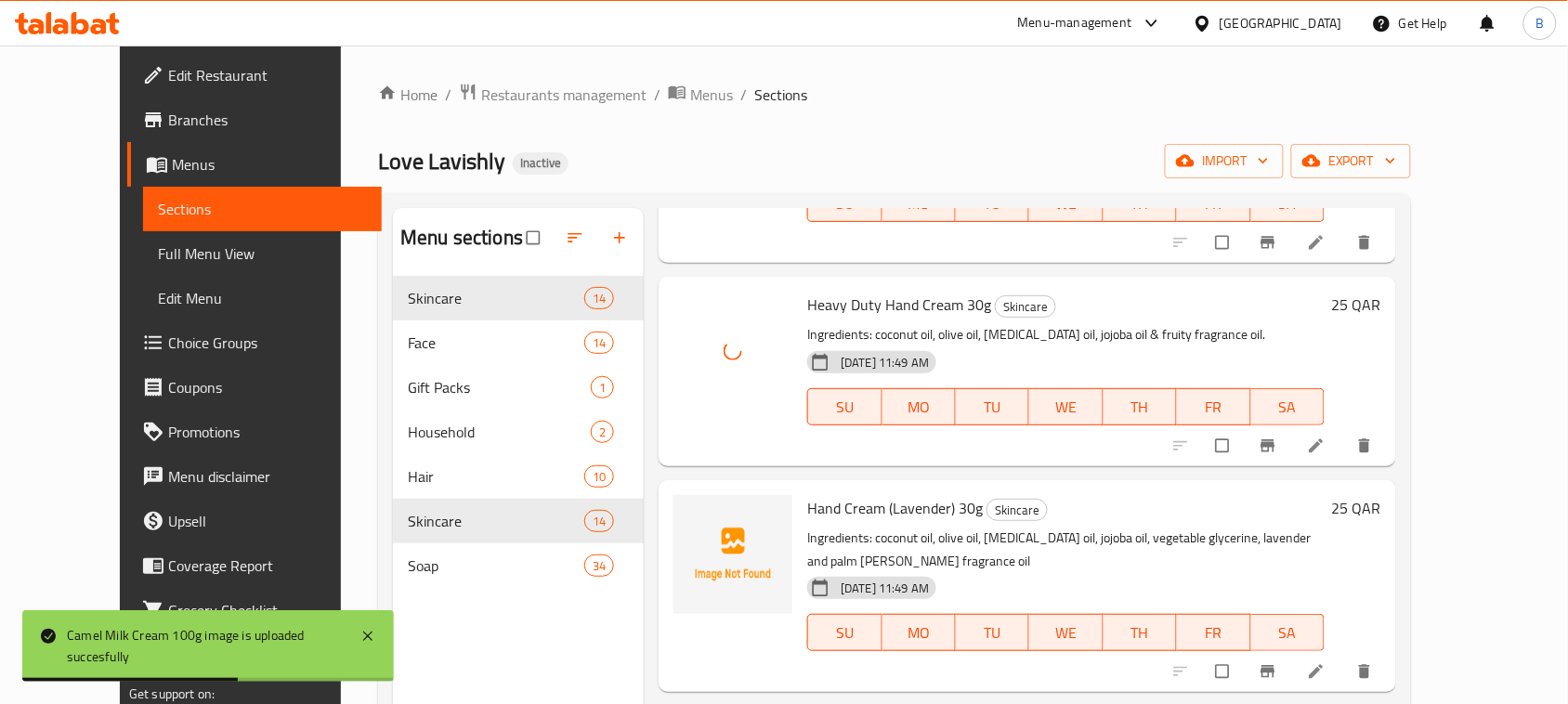
click at [870, 494] on span "Hand Cream (Lavender) 30g" at bounding box center [895, 508] width 176 height 28
drag, startPoint x: 870, startPoint y: 440, endPoint x: 740, endPoint y: 498, distance: 142.4
click at [870, 494] on span "Hand Cream (Lavender) 30g" at bounding box center [895, 508] width 176 height 28
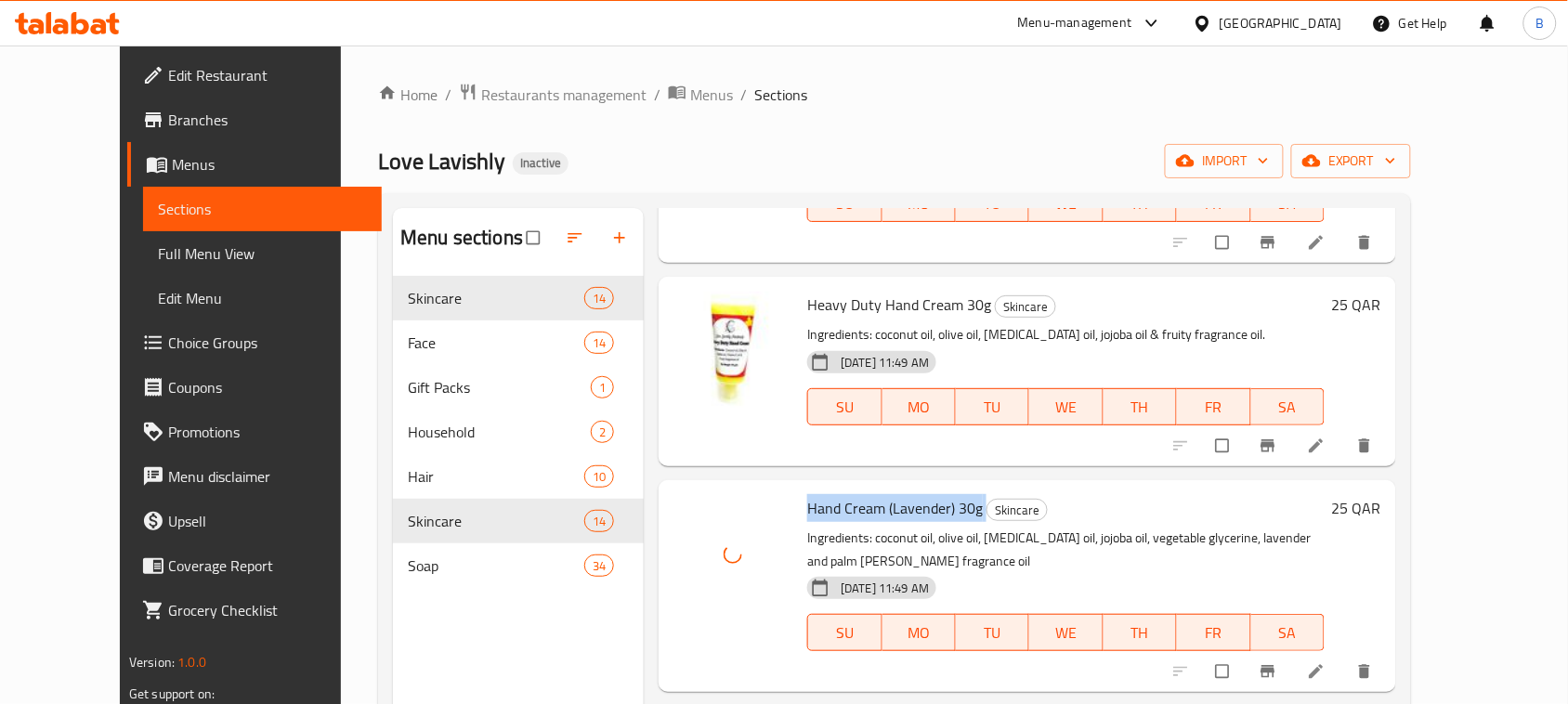
scroll to position [2181, 0]
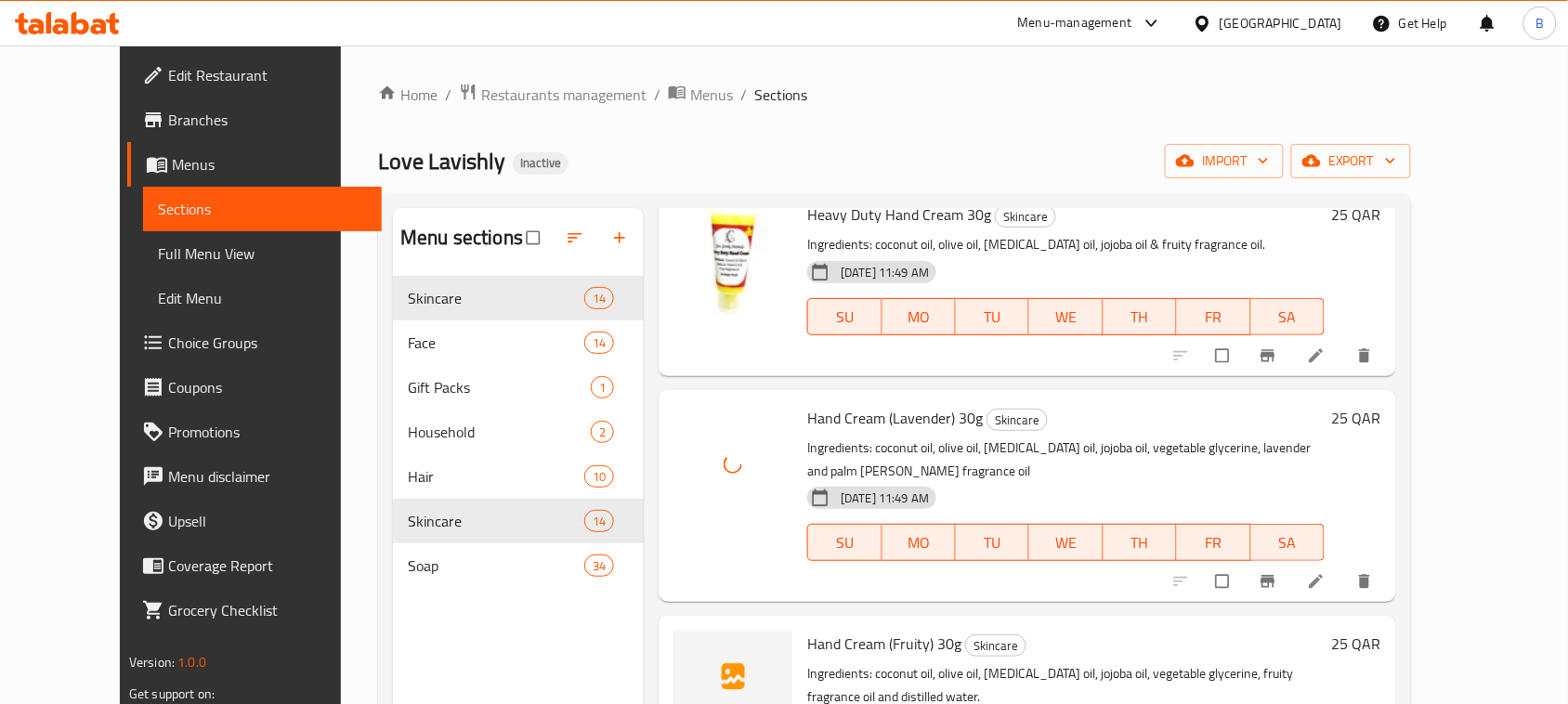
click at [855, 630] on span "Hand Cream (Fruity) 30g" at bounding box center [885, 644] width 154 height 28
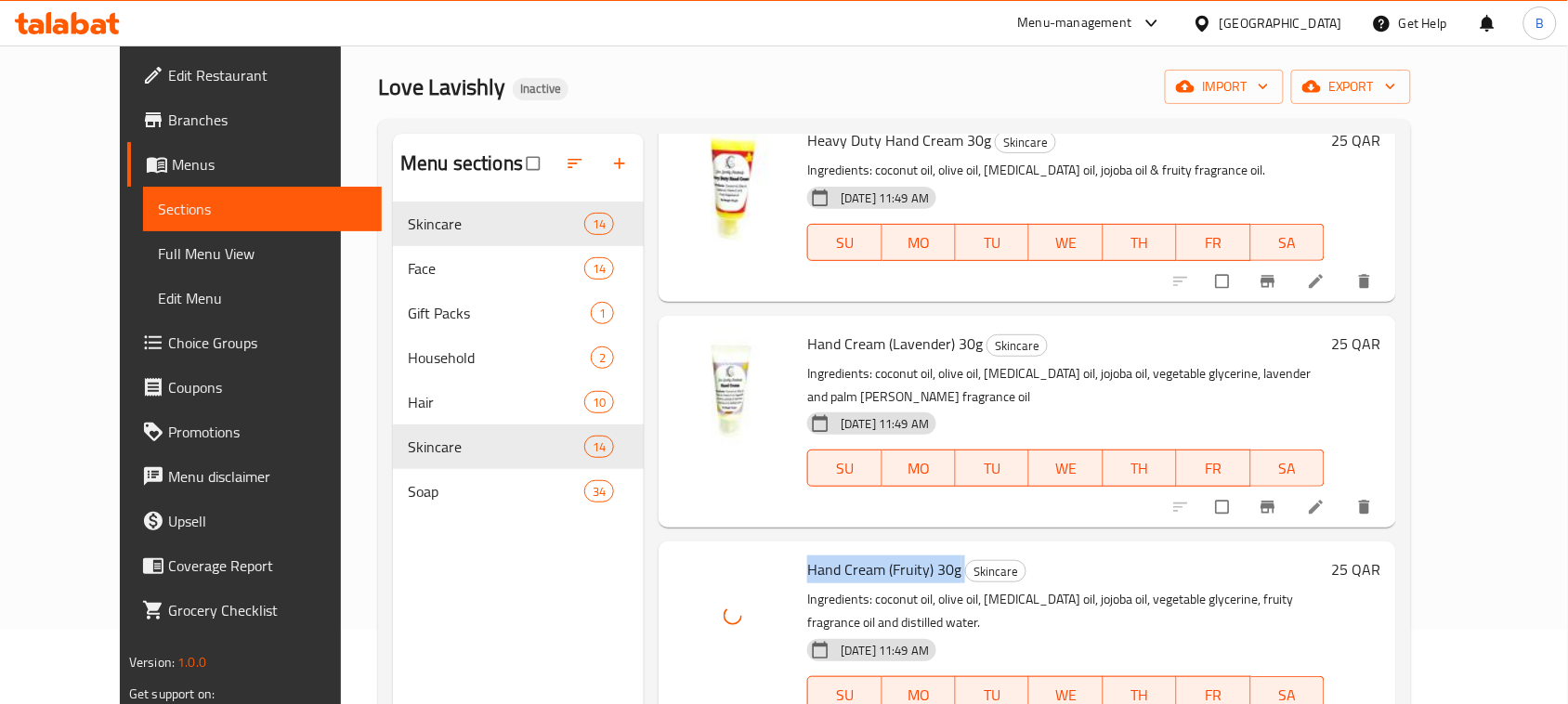
scroll to position [117, 0]
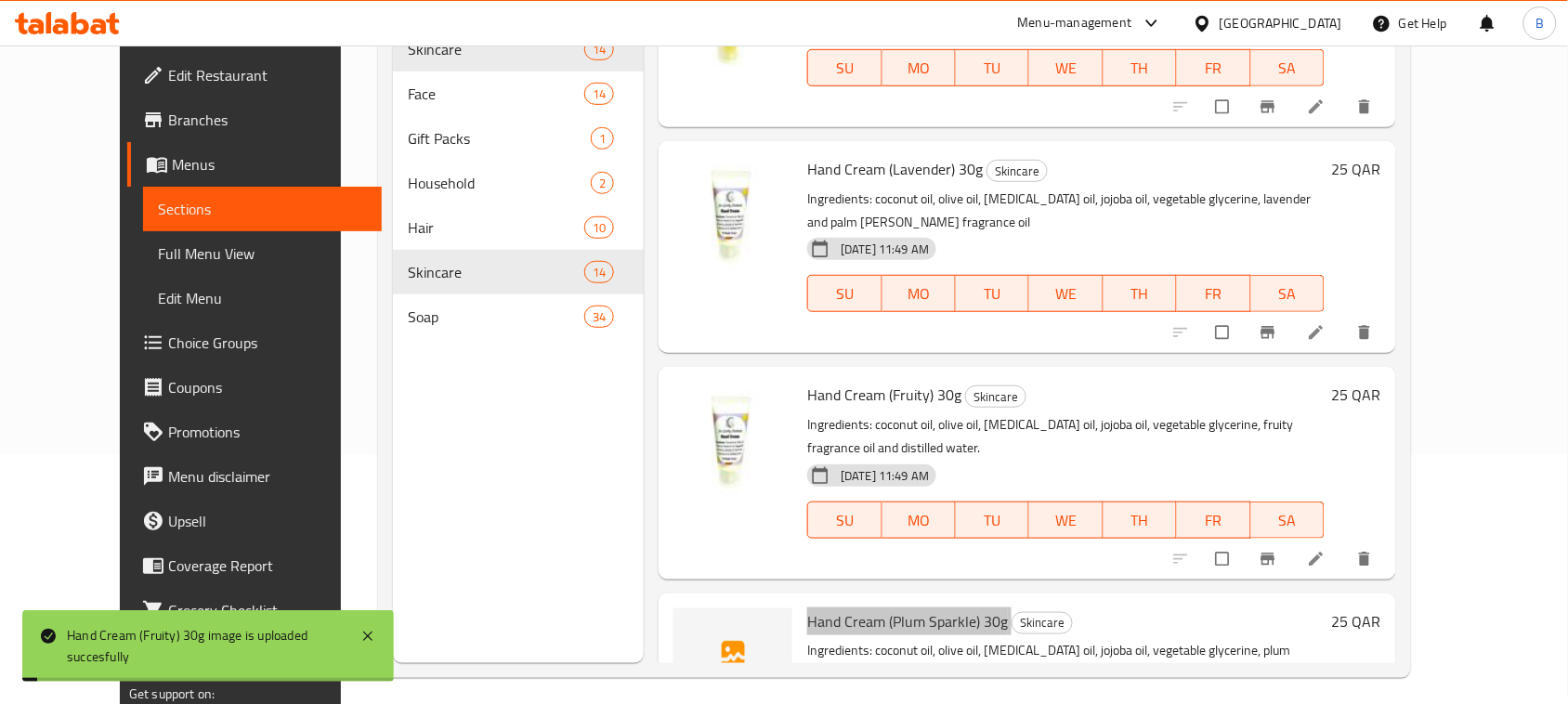
scroll to position [261, 0]
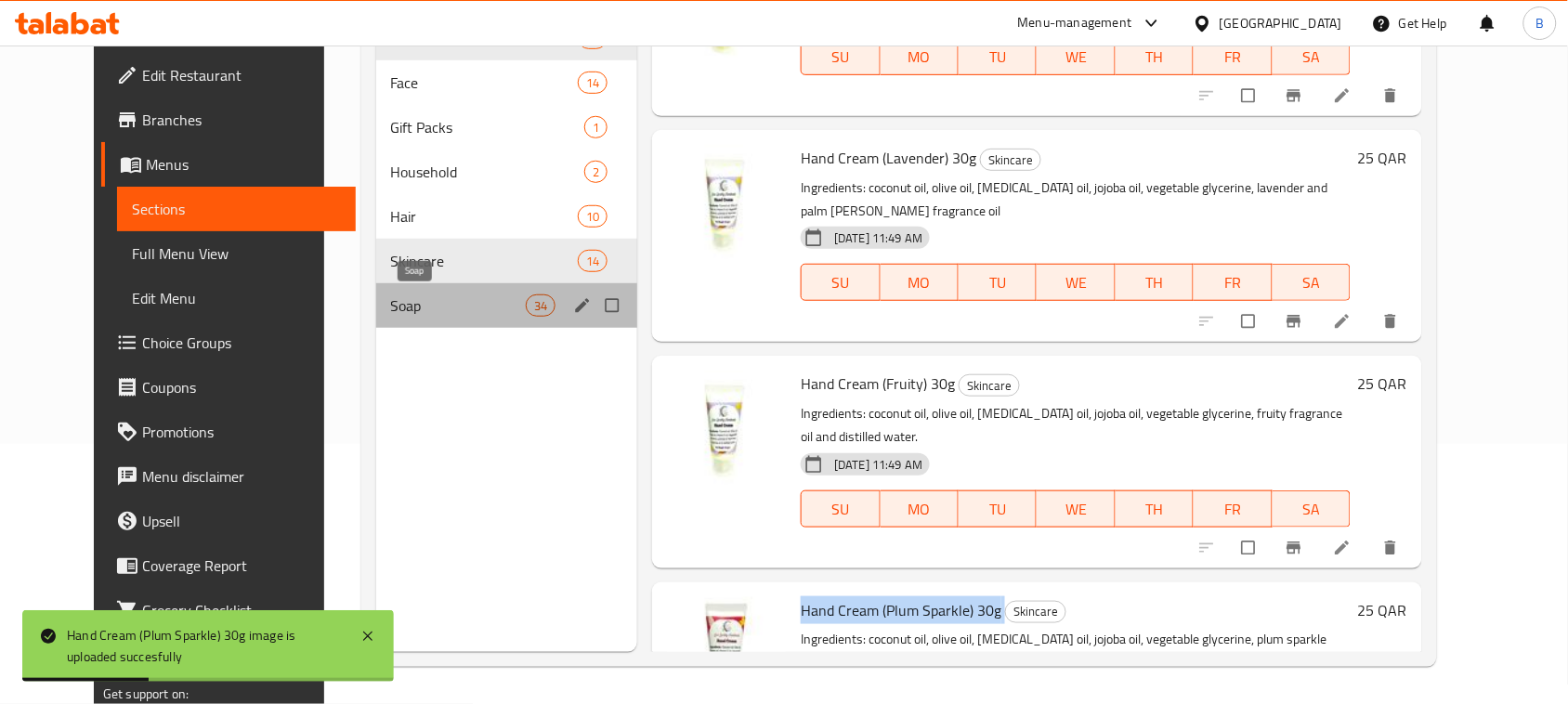
click at [452, 316] on span "Soap" at bounding box center [458, 305] width 134 height 23
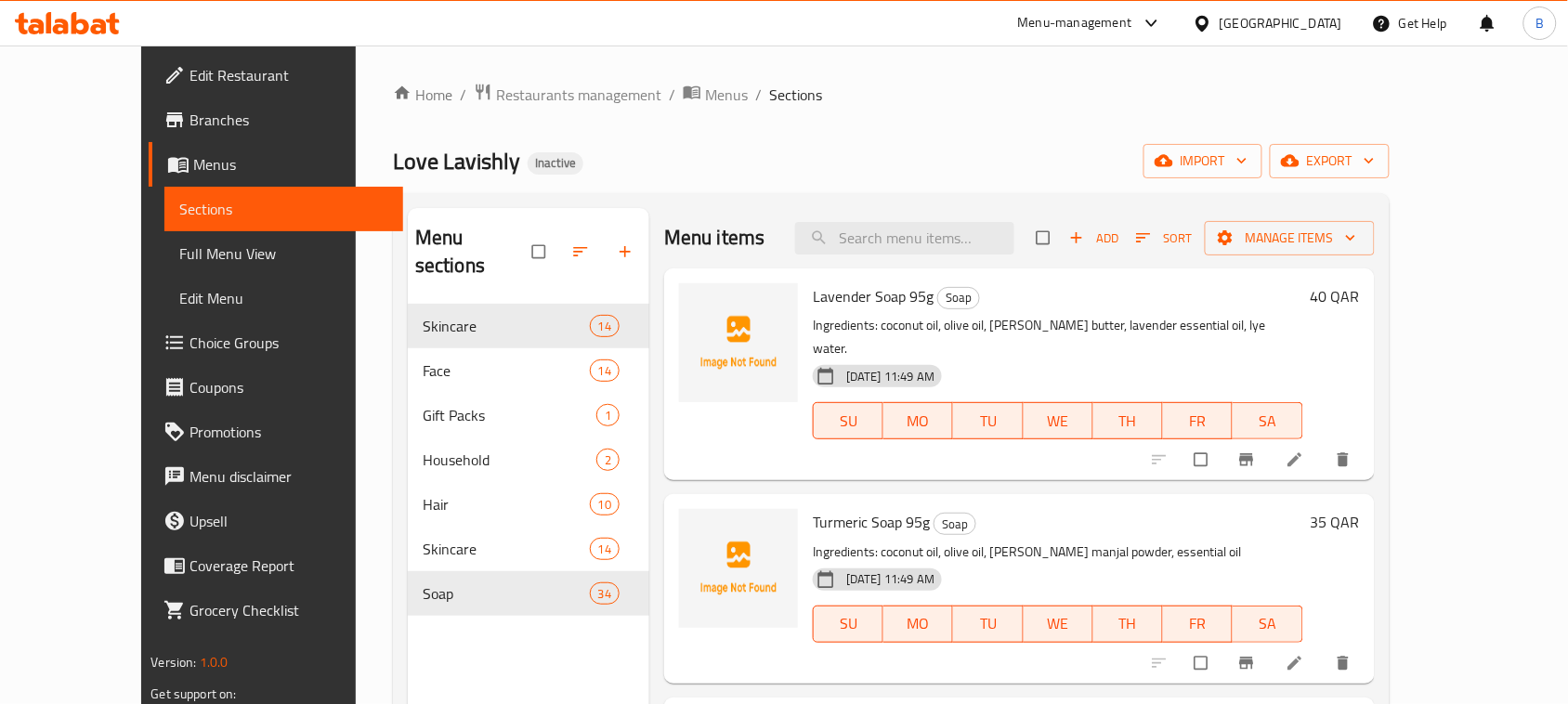
click at [820, 299] on span "Lavender Soap 95g" at bounding box center [873, 296] width 120 height 28
click at [827, 508] on span "Turmeric Soap 95g" at bounding box center [871, 523] width 118 height 28
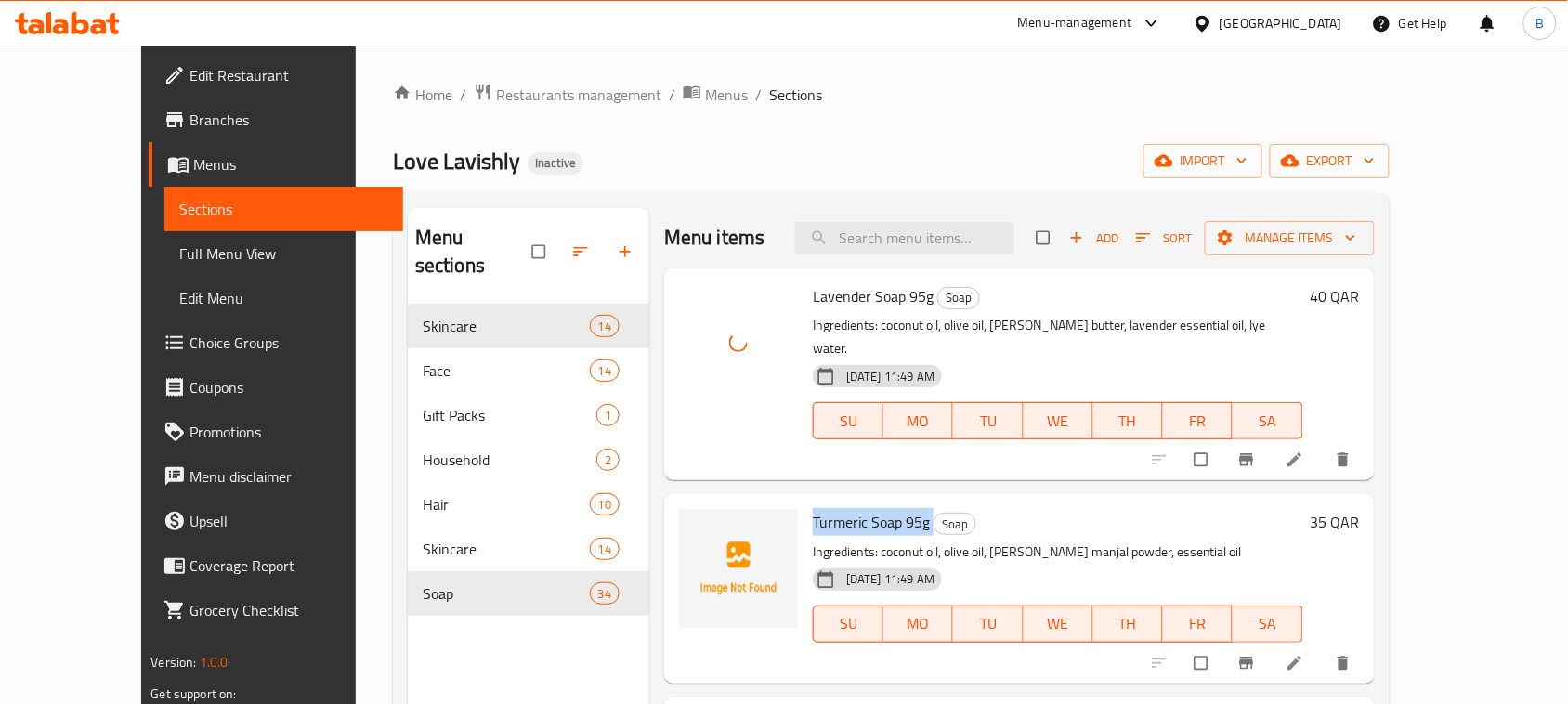
click at [827, 508] on span "Turmeric Soap 95g" at bounding box center [871, 523] width 118 height 28
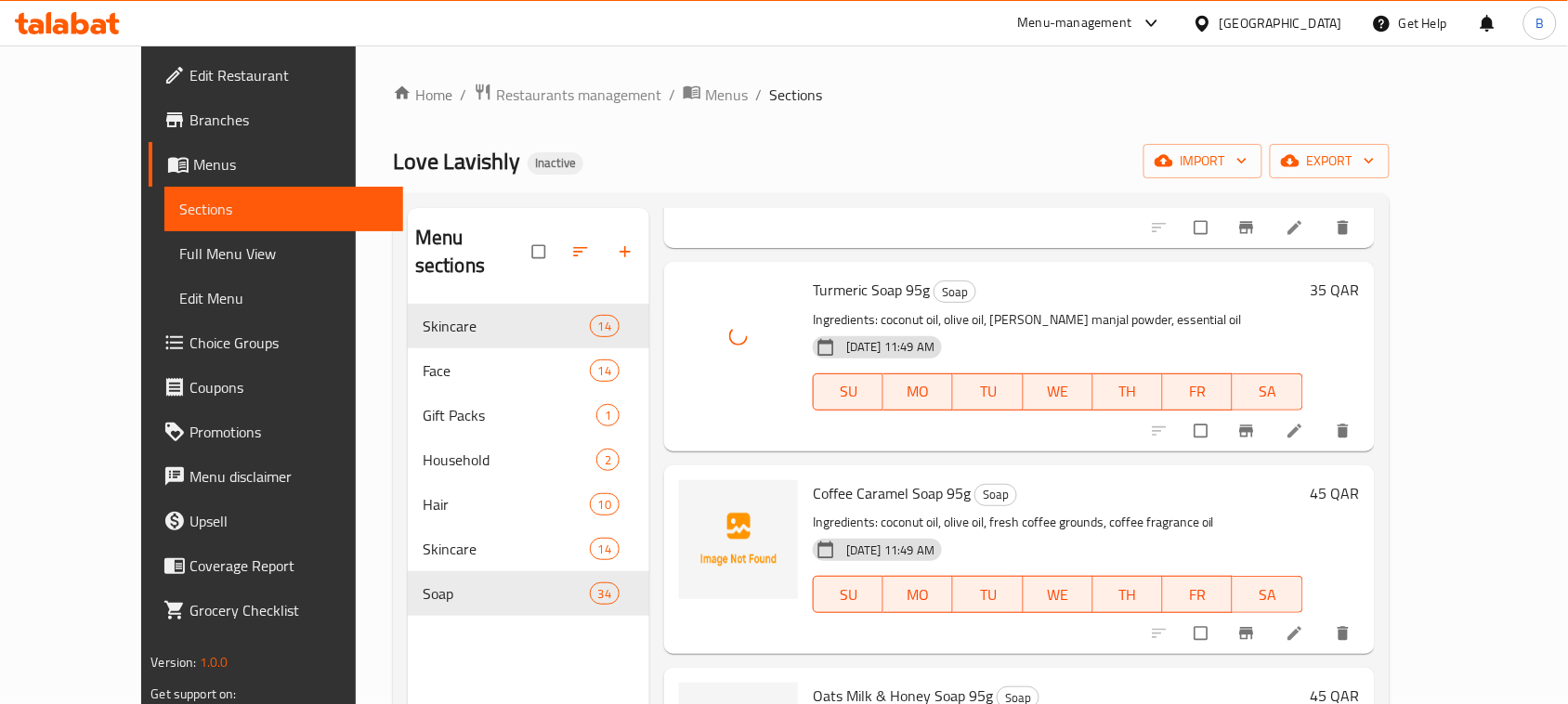
click at [865, 465] on div "Coffee Caramel Soap 95g Soap Ingredients: coconut oil, olive oil, fresh coffee …" at bounding box center [1020, 559] width 711 height 189
click at [874, 479] on span "Coffee Caramel Soap 95g" at bounding box center [892, 493] width 158 height 28
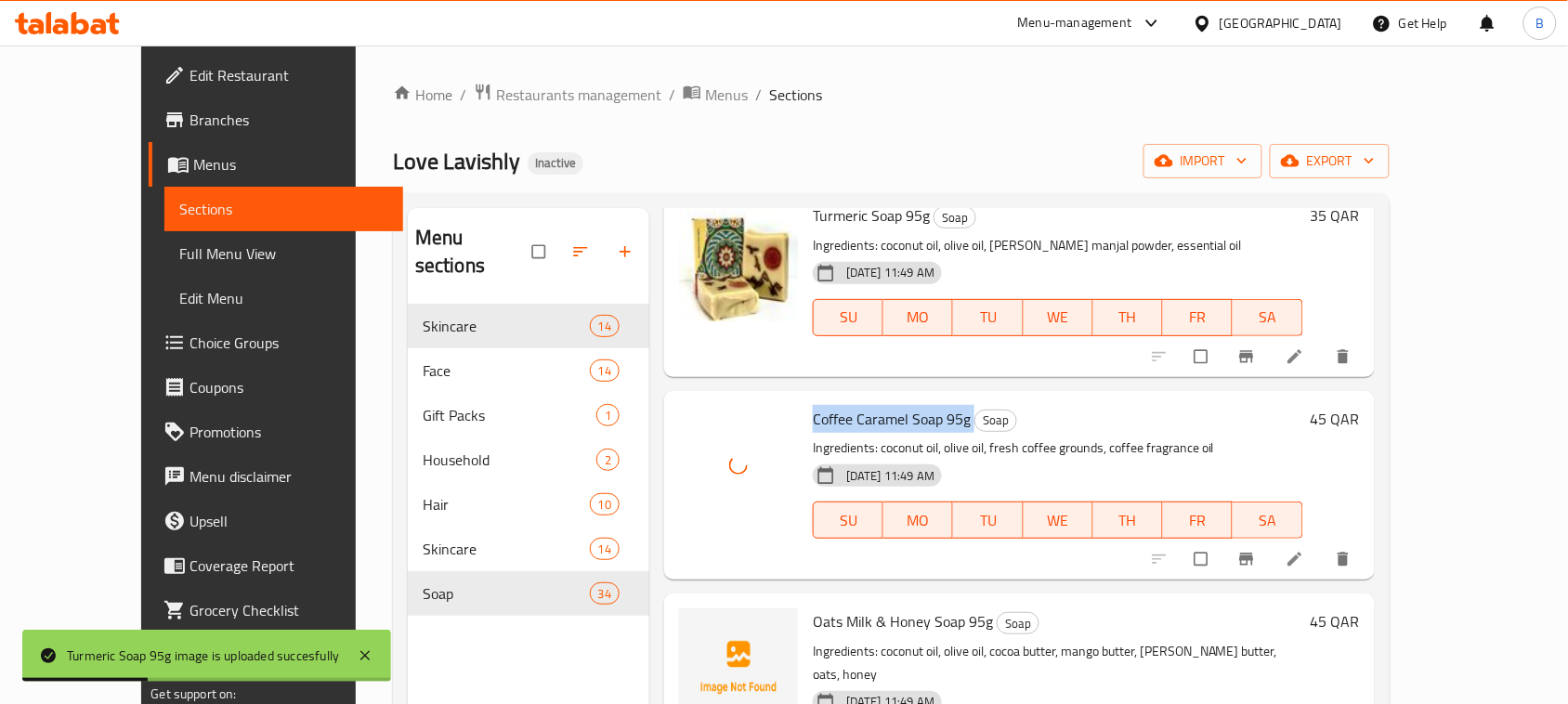
scroll to position [349, 0]
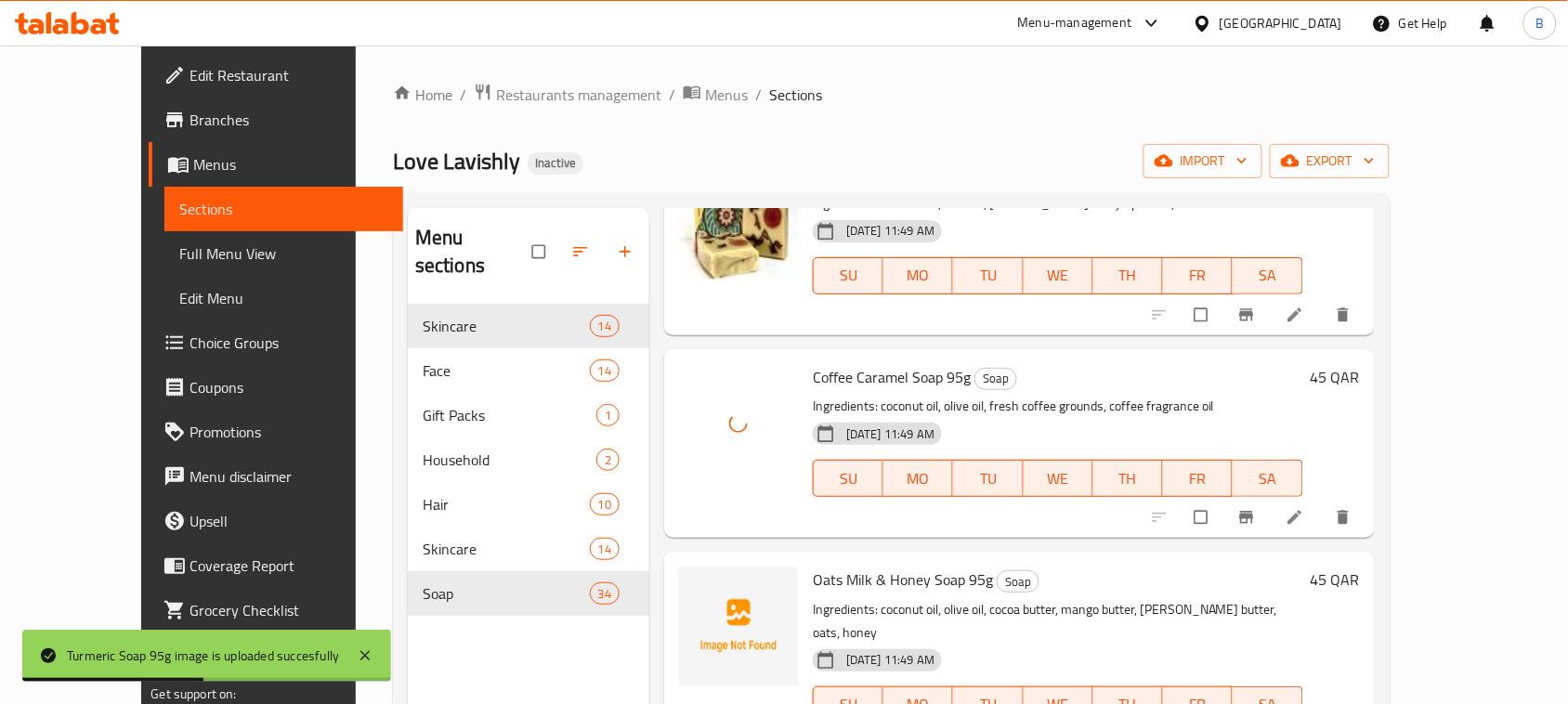
click at [830, 566] on span "Oats Milk & Honey Soap 95g" at bounding box center [903, 580] width 180 height 28
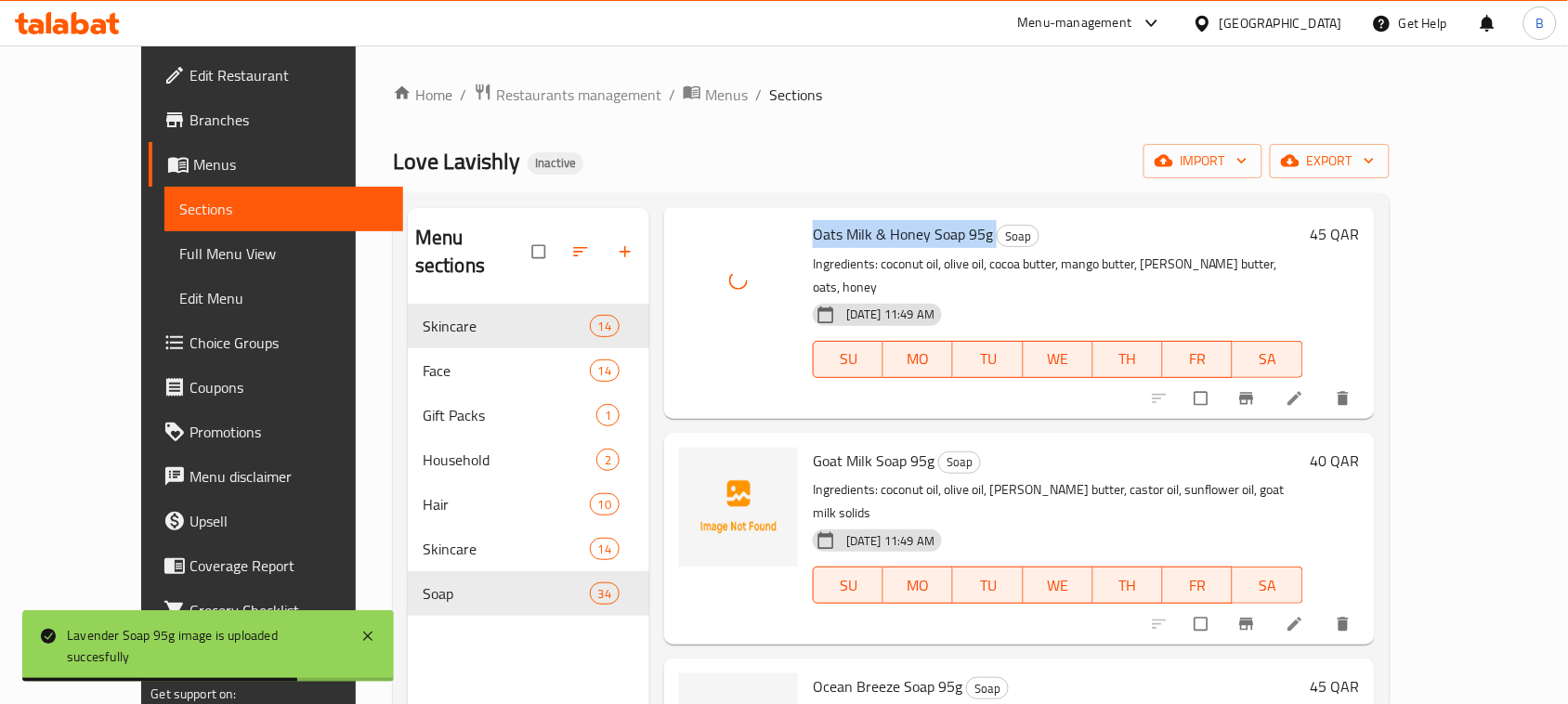
scroll to position [696, 0]
click at [842, 444] on span "Goat Milk Soap 95g" at bounding box center [873, 458] width 121 height 28
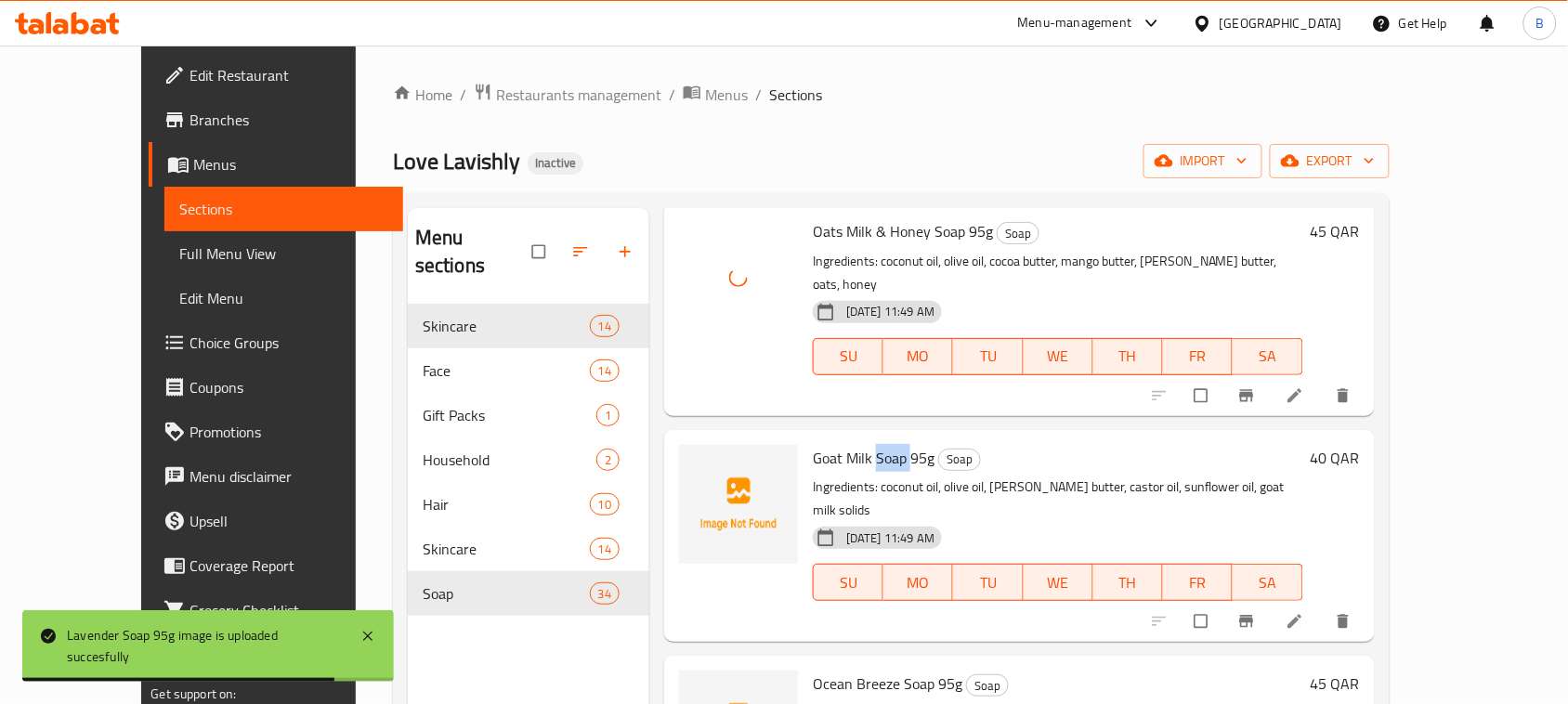
click at [842, 444] on span "Goat Milk Soap 95g" at bounding box center [873, 458] width 121 height 28
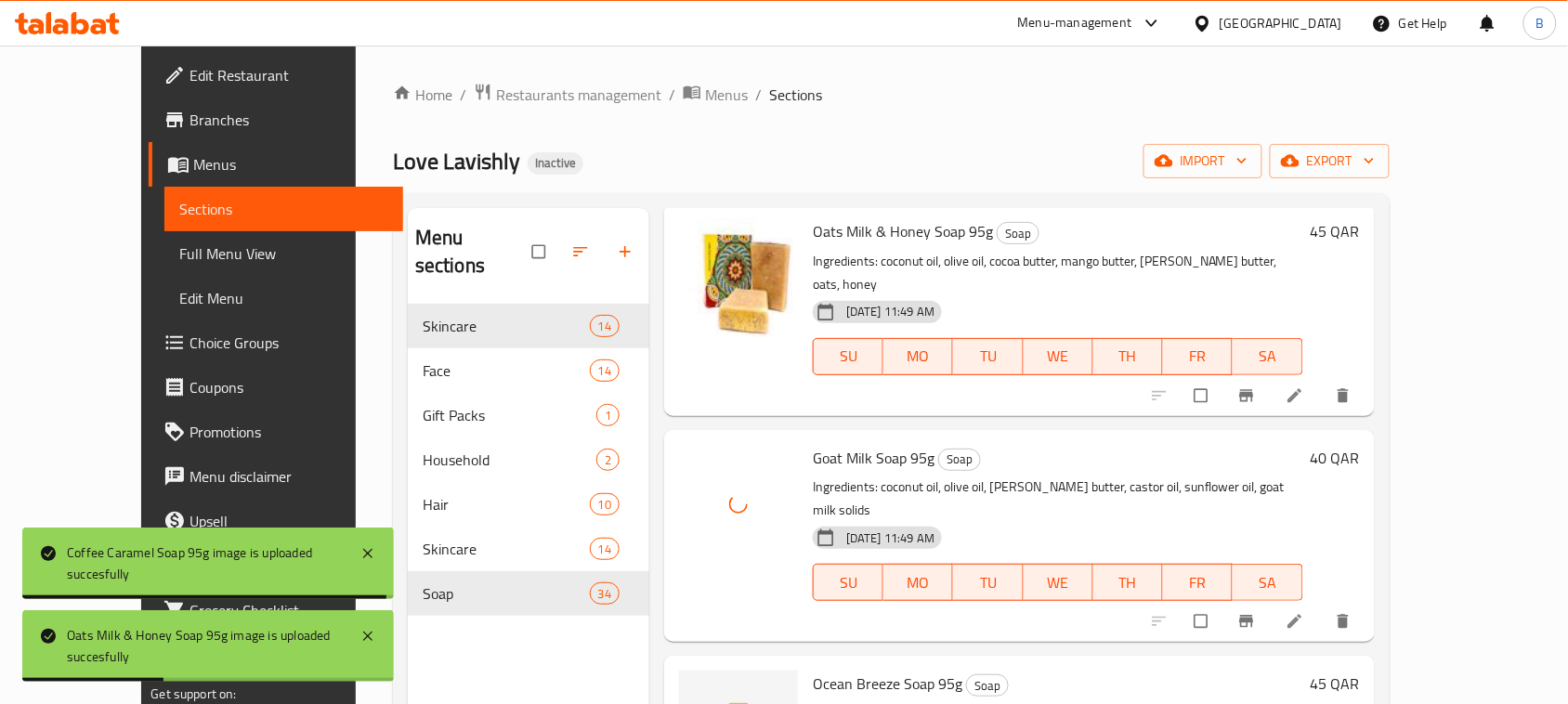
click at [842, 670] on span "Ocean Breeze Soap 95g" at bounding box center [887, 684] width 149 height 28
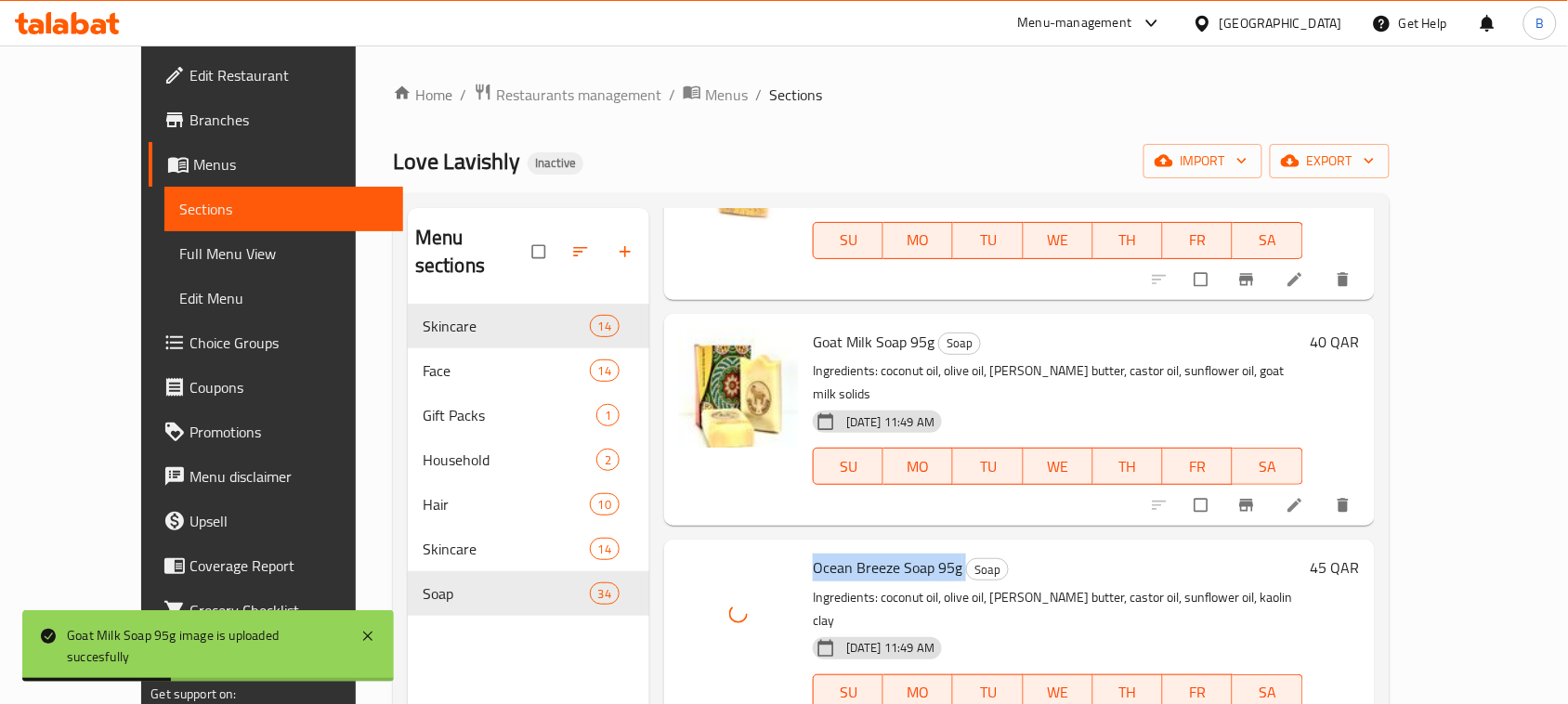
scroll to position [929, 0]
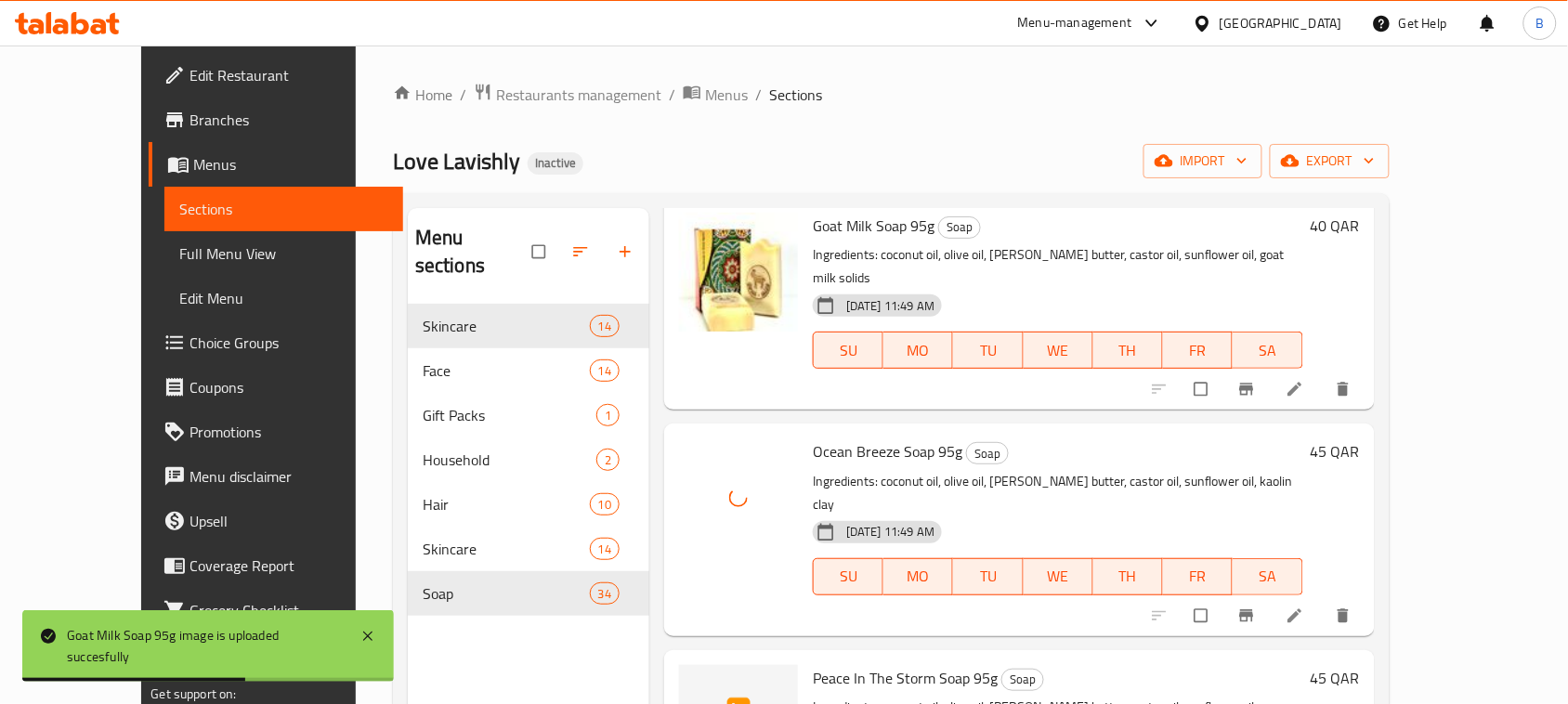
click at [885, 665] on span "Peace In The Storm Soap 95g" at bounding box center [905, 679] width 185 height 28
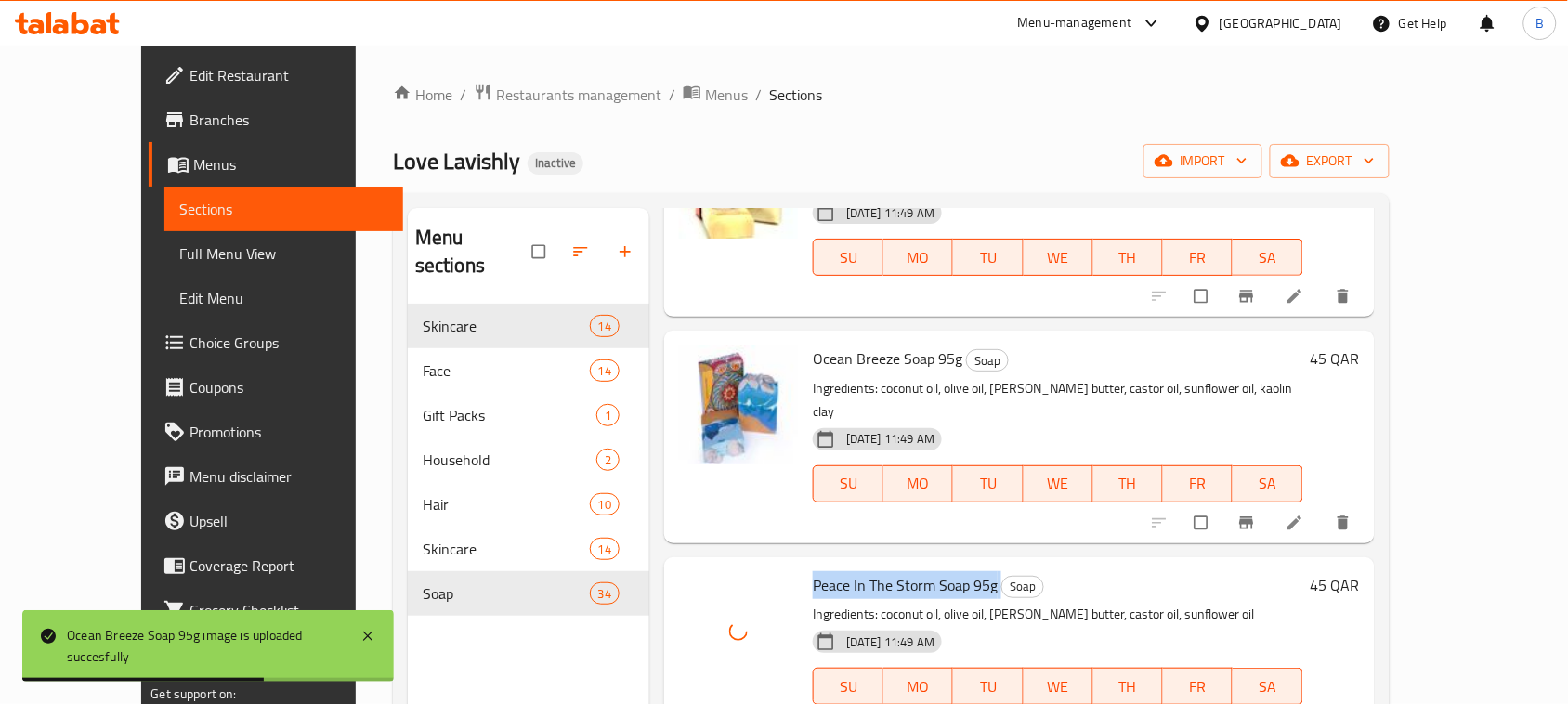
scroll to position [1161, 0]
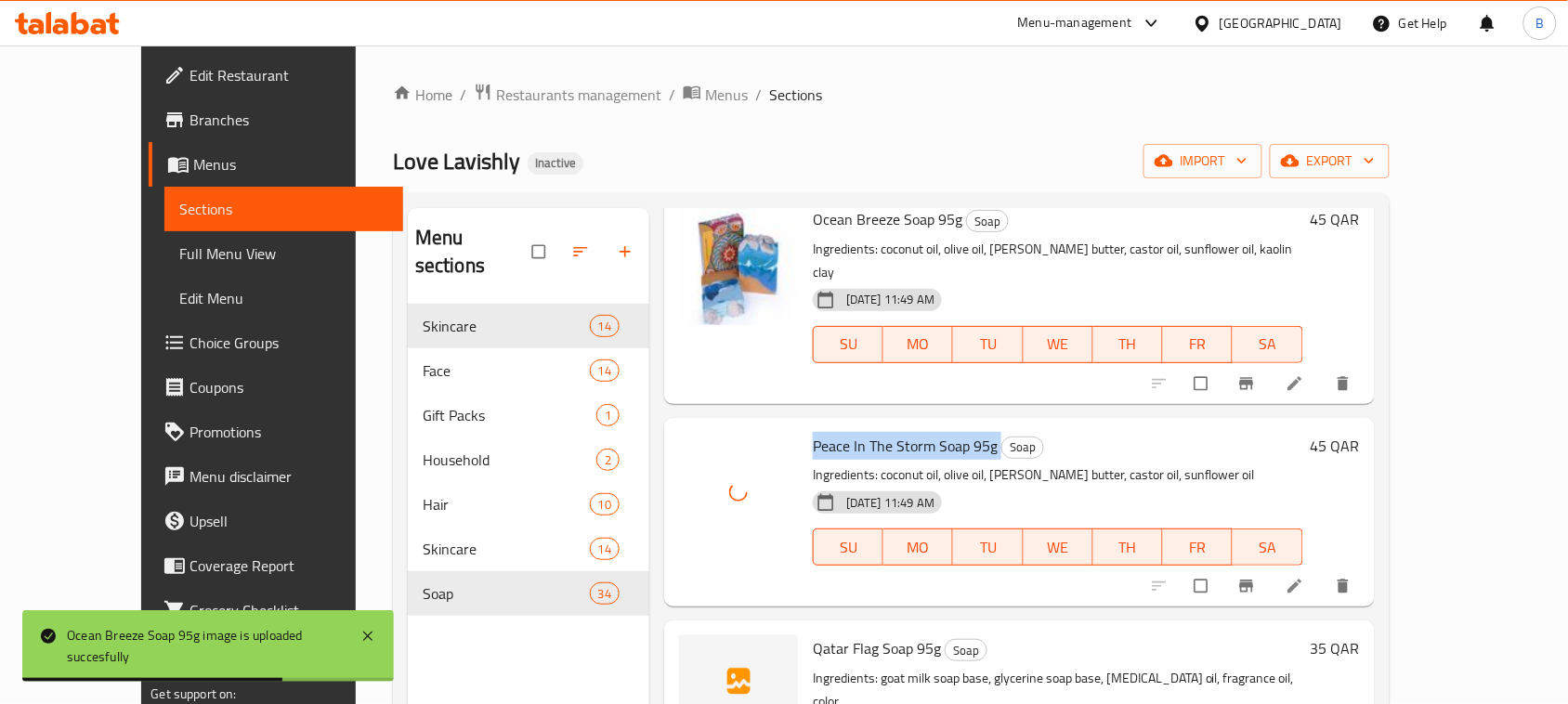
click at [813, 634] on span "Qatar Flag Soap 95g" at bounding box center [877, 649] width 128 height 28
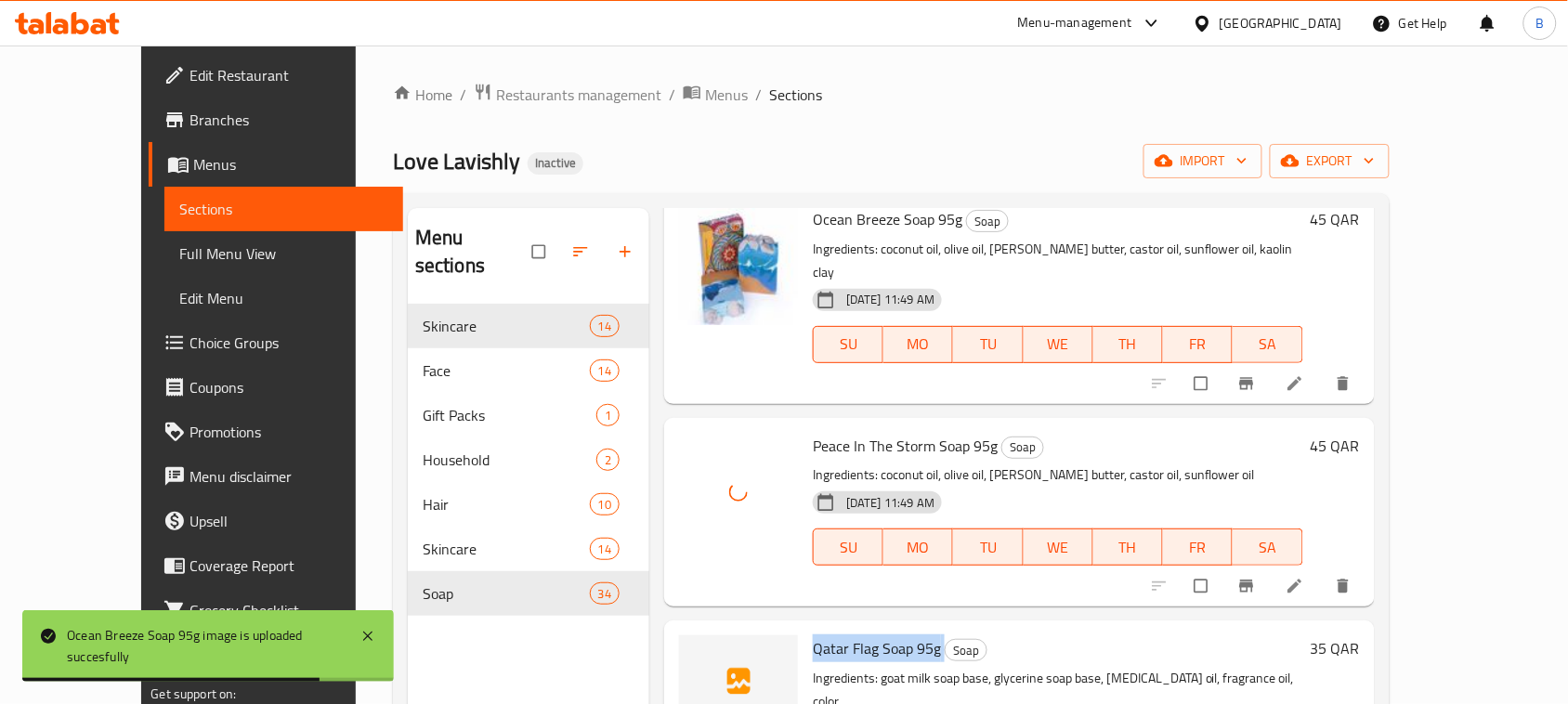
click at [813, 634] on span "Qatar Flag Soap 95g" at bounding box center [877, 649] width 128 height 28
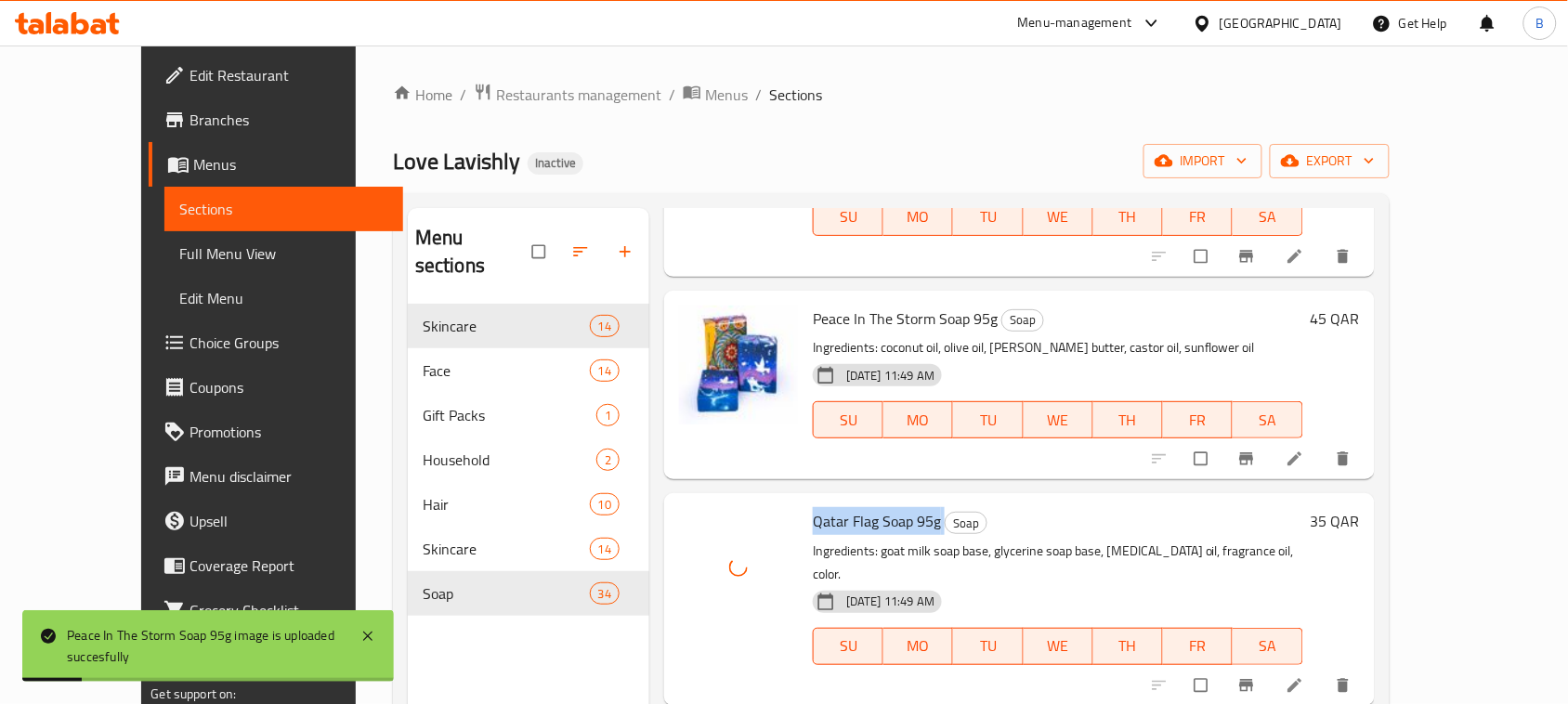
scroll to position [1394, 0]
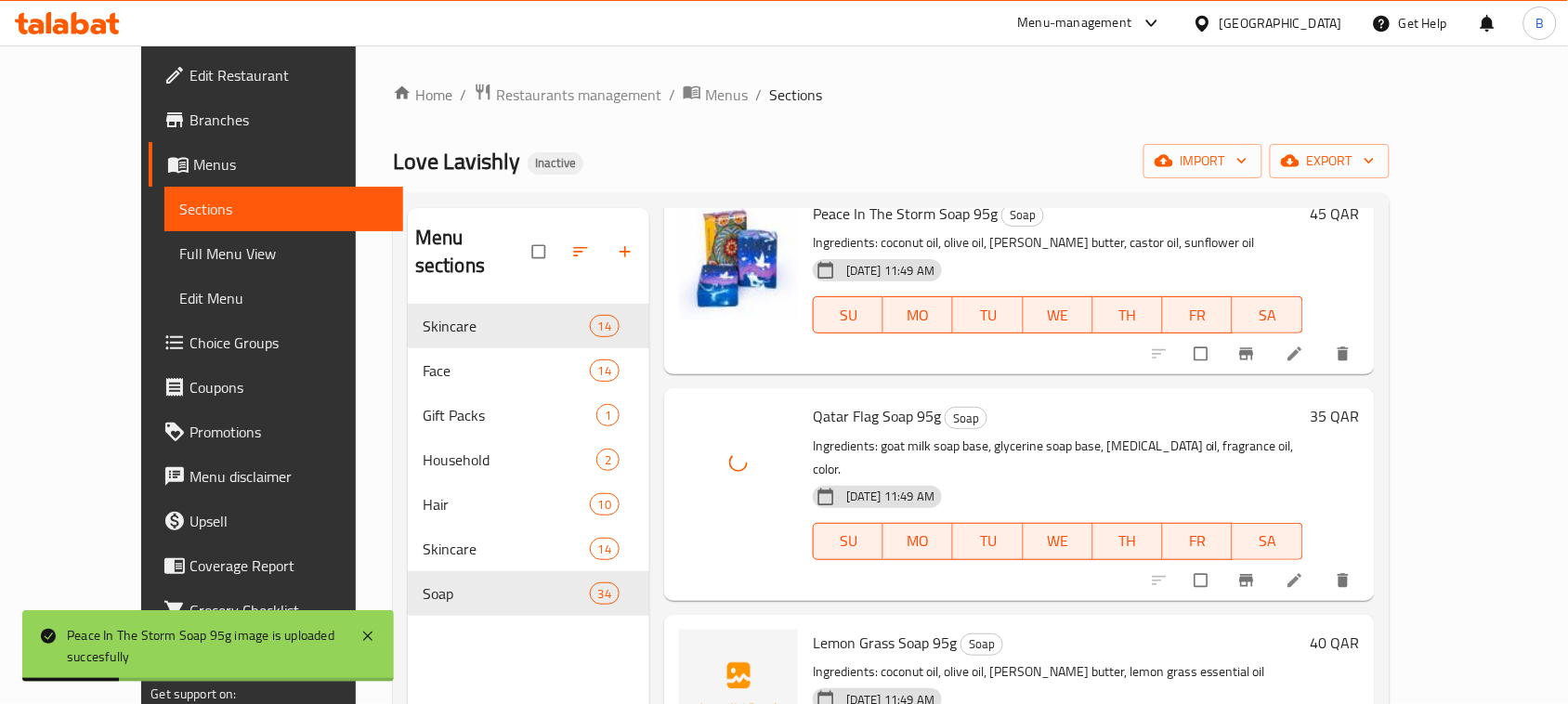
click at [850, 629] on span "Lemon Grass Soap 95g" at bounding box center [885, 643] width 144 height 28
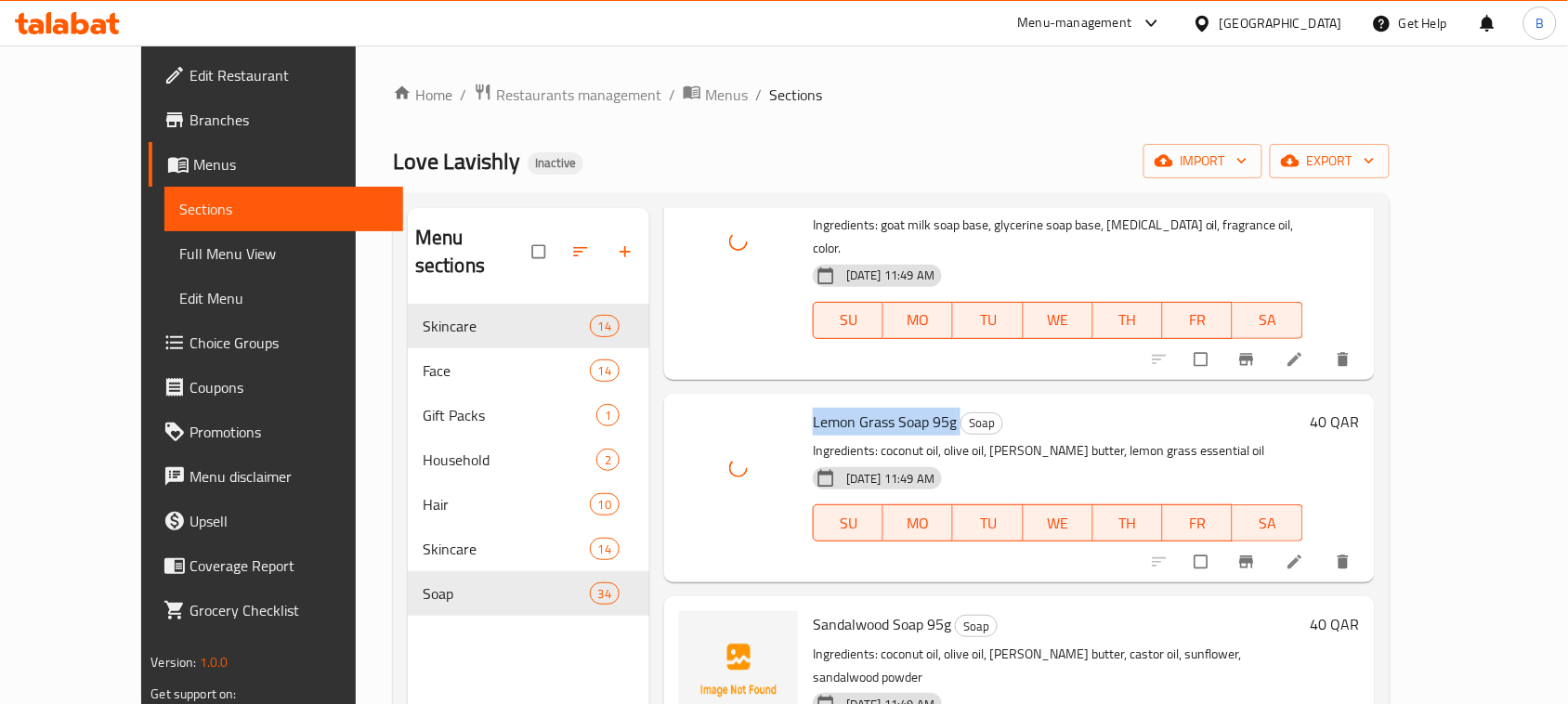
scroll to position [1626, 0]
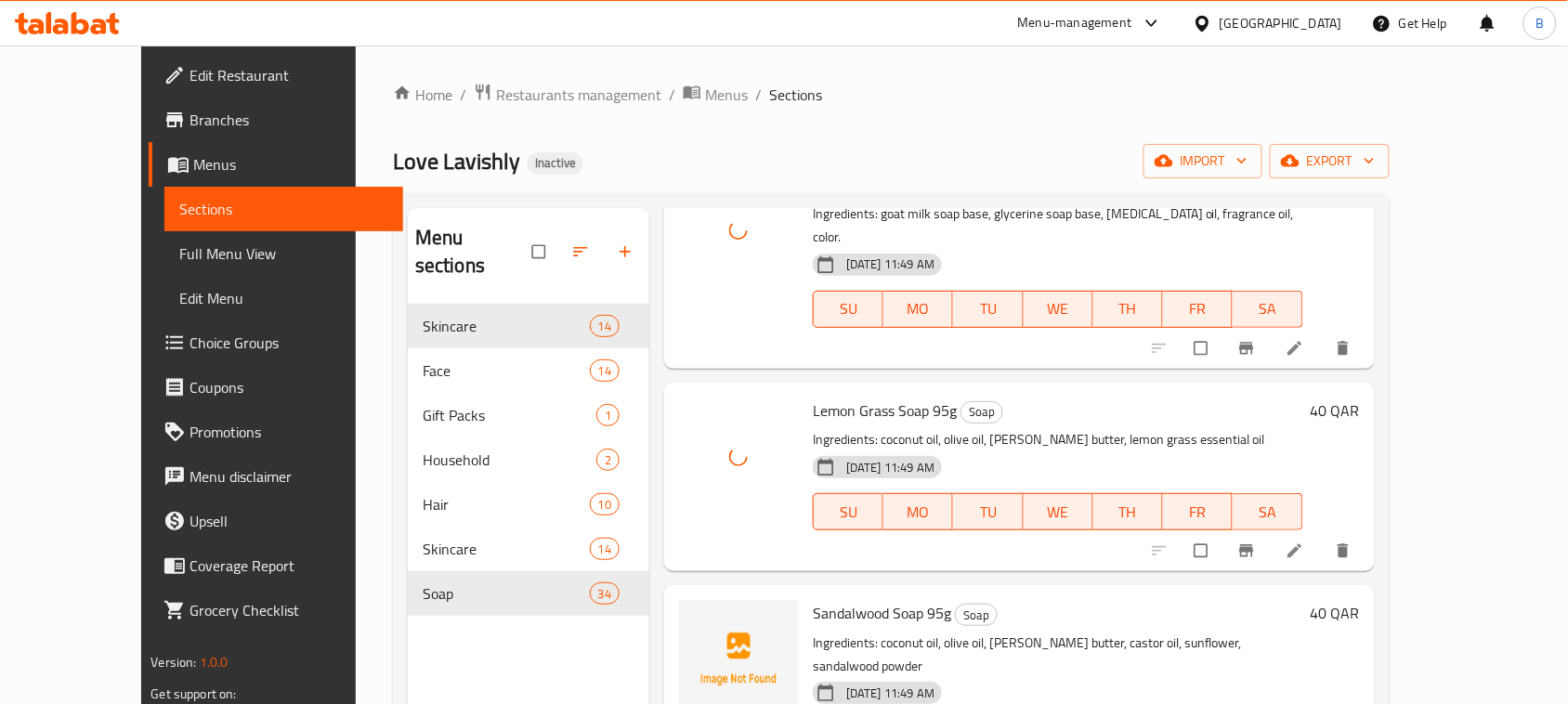
click at [855, 600] on span "Sandalwood Soap 95g" at bounding box center [882, 614] width 138 height 28
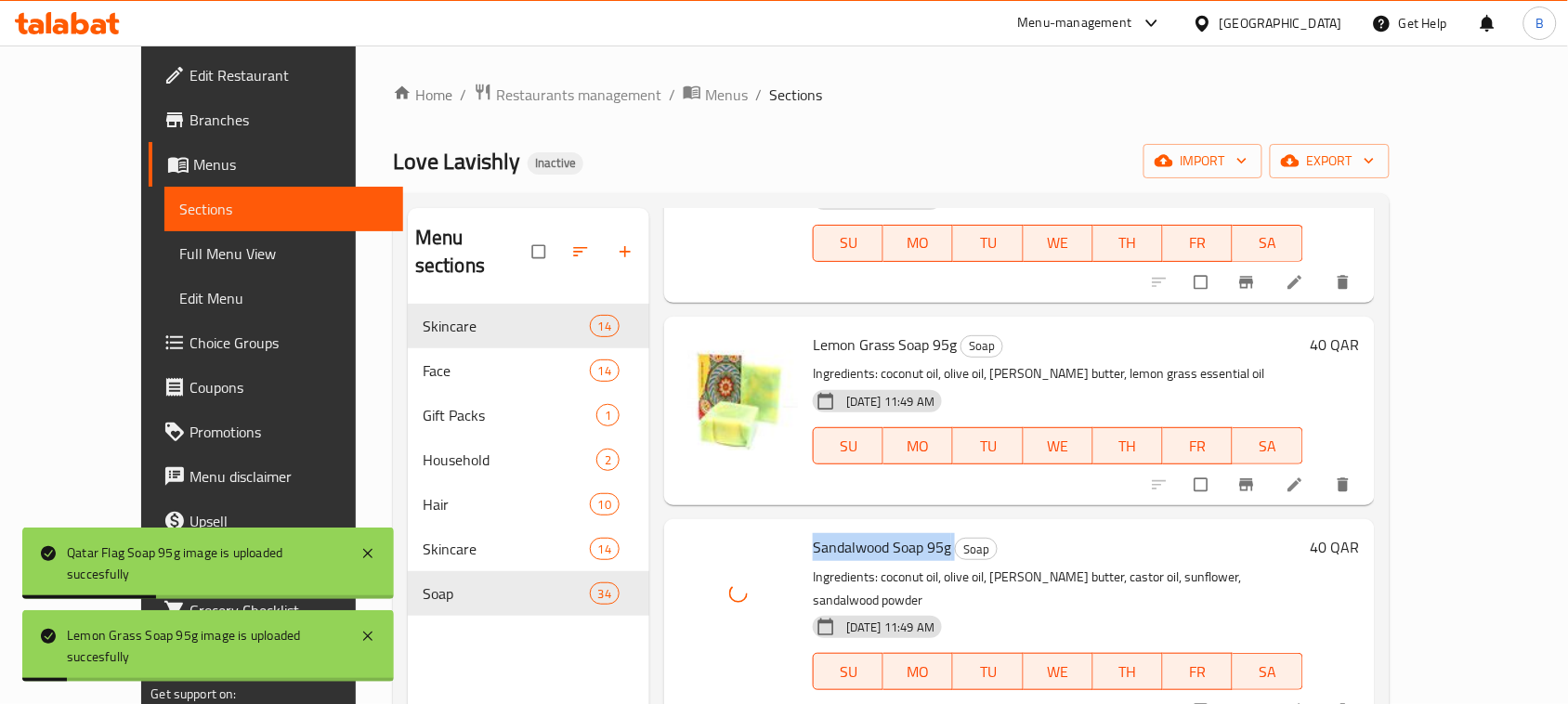
scroll to position [1742, 0]
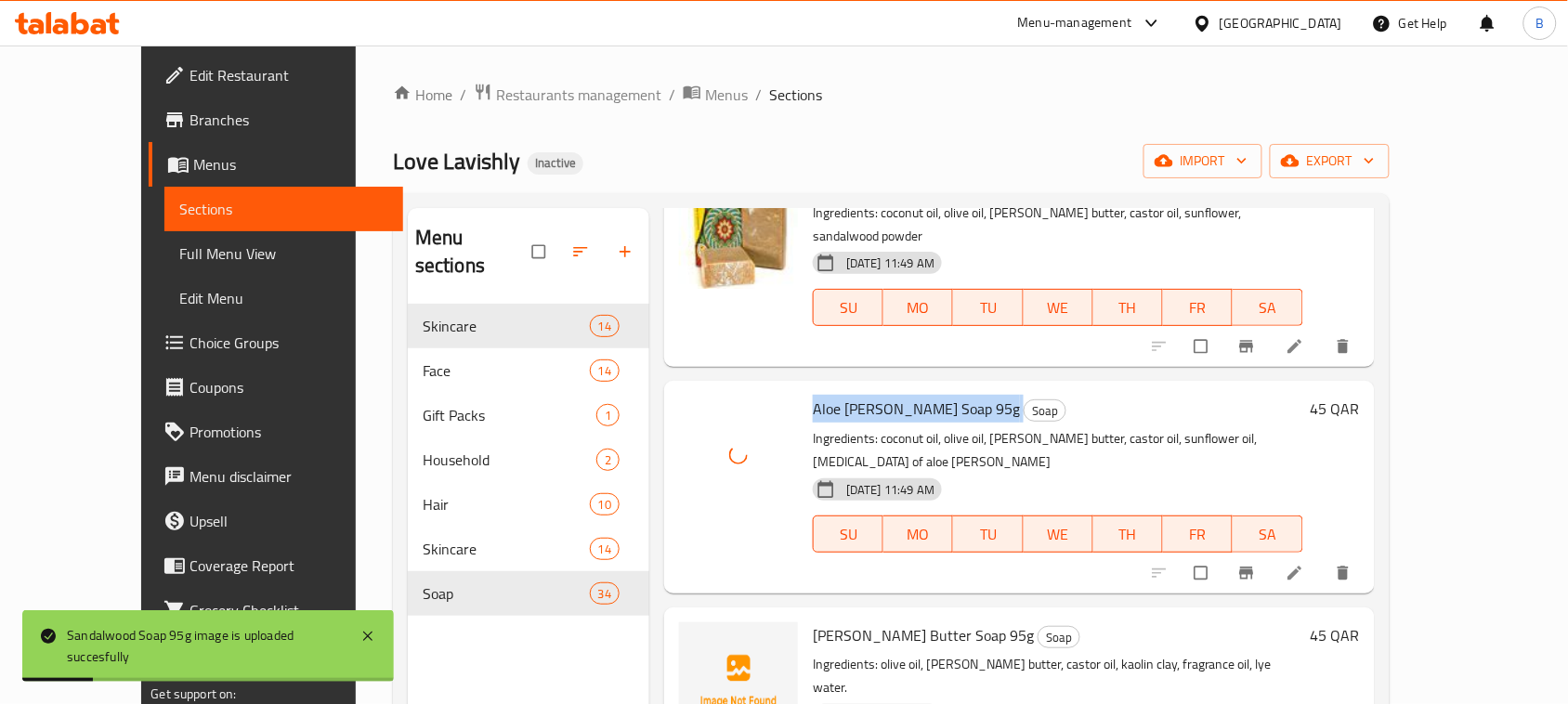
scroll to position [2090, 0]
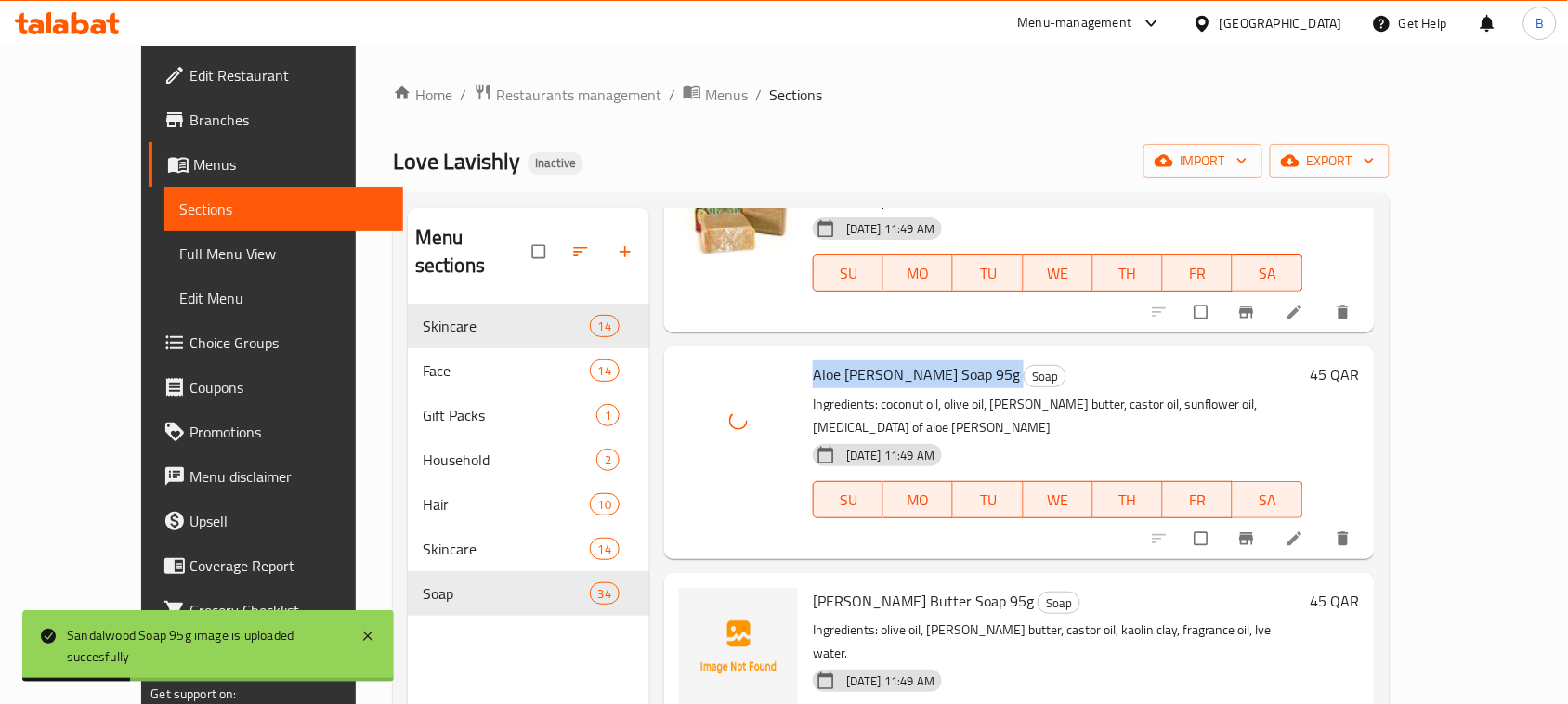
click at [845, 587] on span "[PERSON_NAME] Butter Soap 95g" at bounding box center [923, 602] width 221 height 28
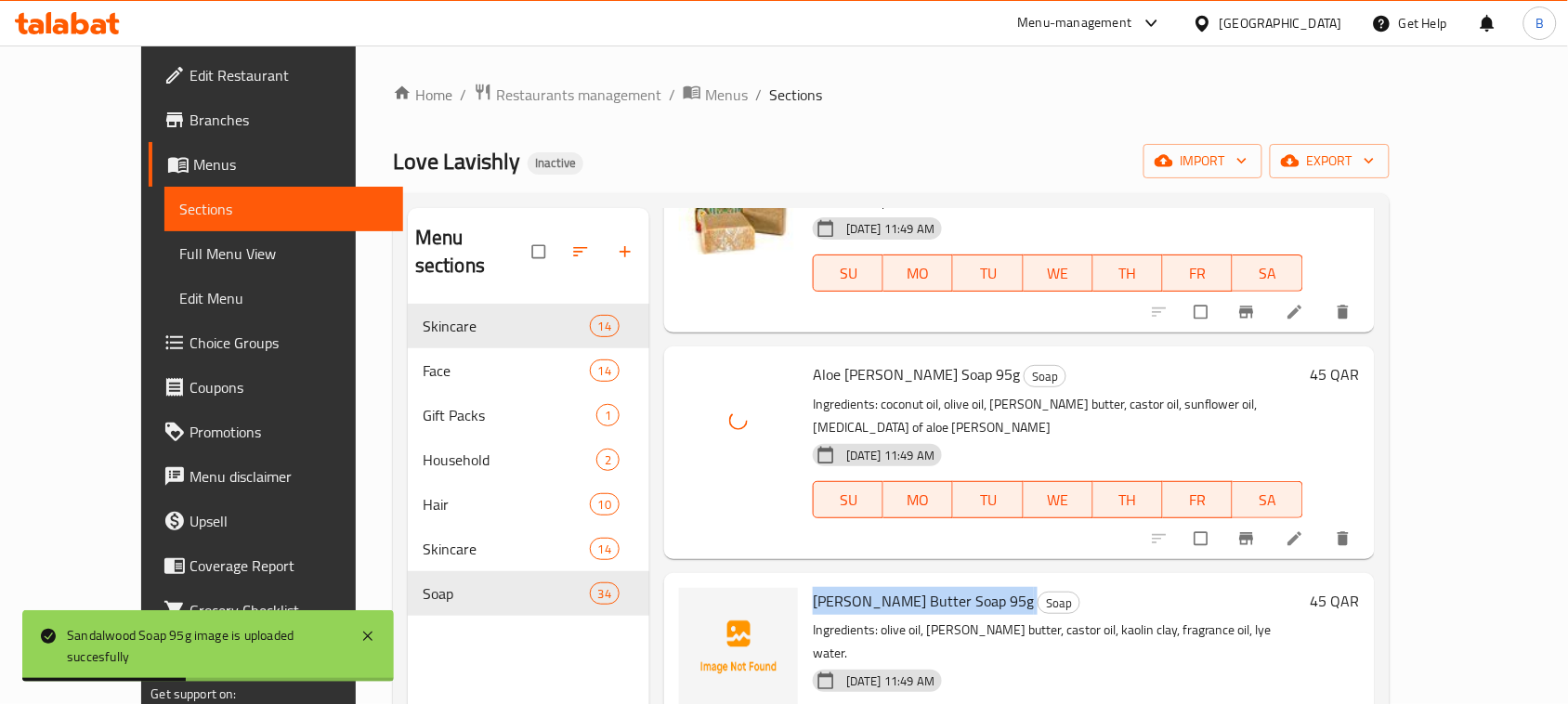
click at [845, 587] on span "[PERSON_NAME] Butter Soap 95g" at bounding box center [923, 602] width 221 height 28
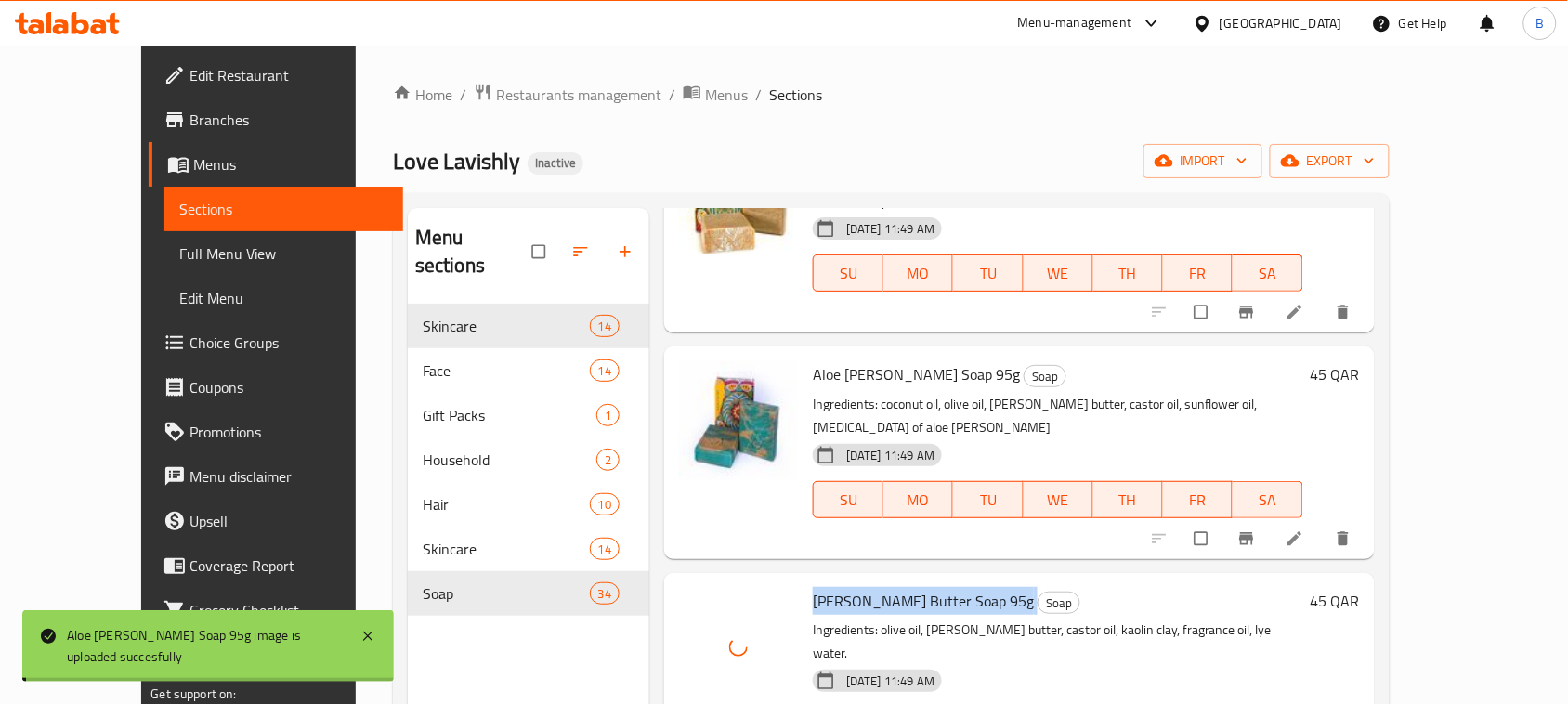
scroll to position [2206, 0]
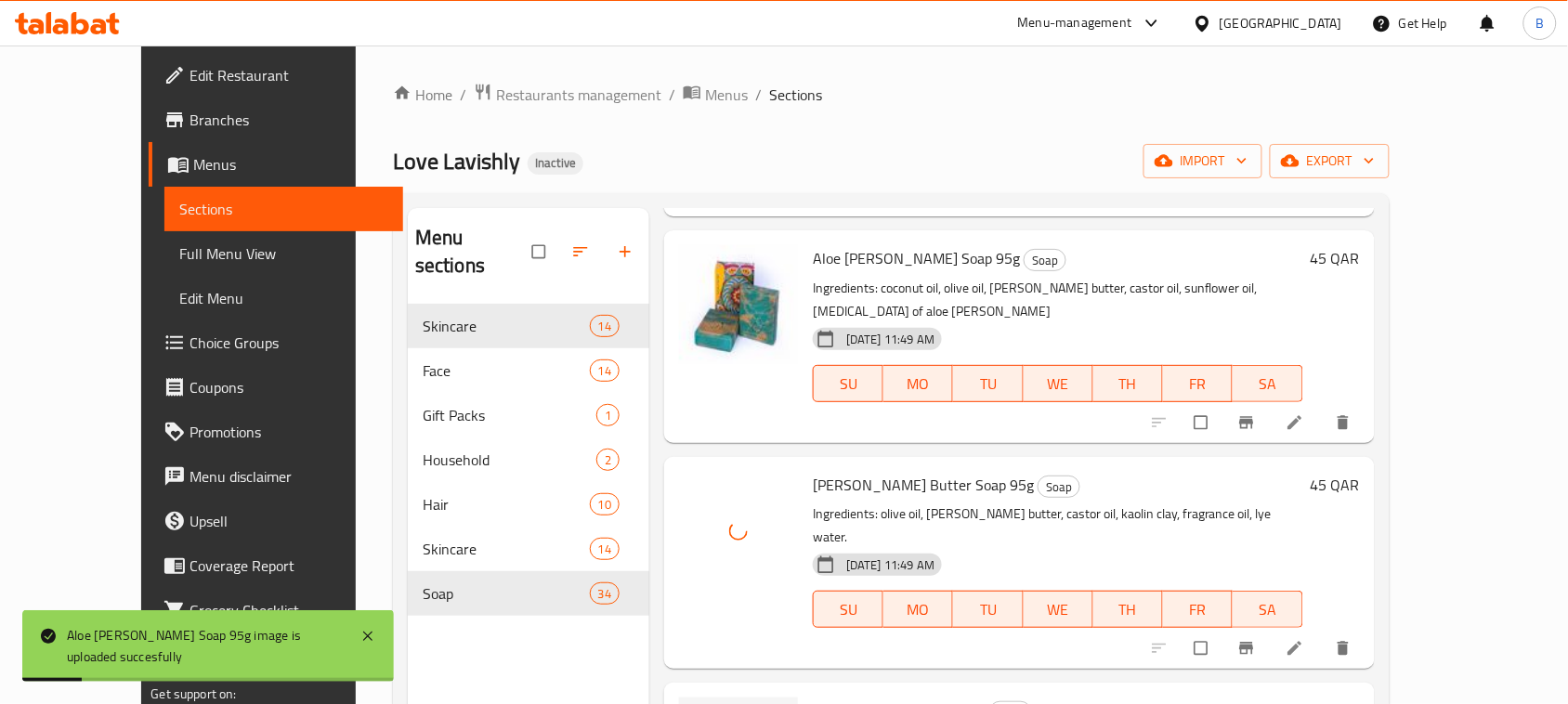
click at [850, 696] on span "[MEDICAL_DATA] Soap 95g" at bounding box center [900, 711] width 173 height 28
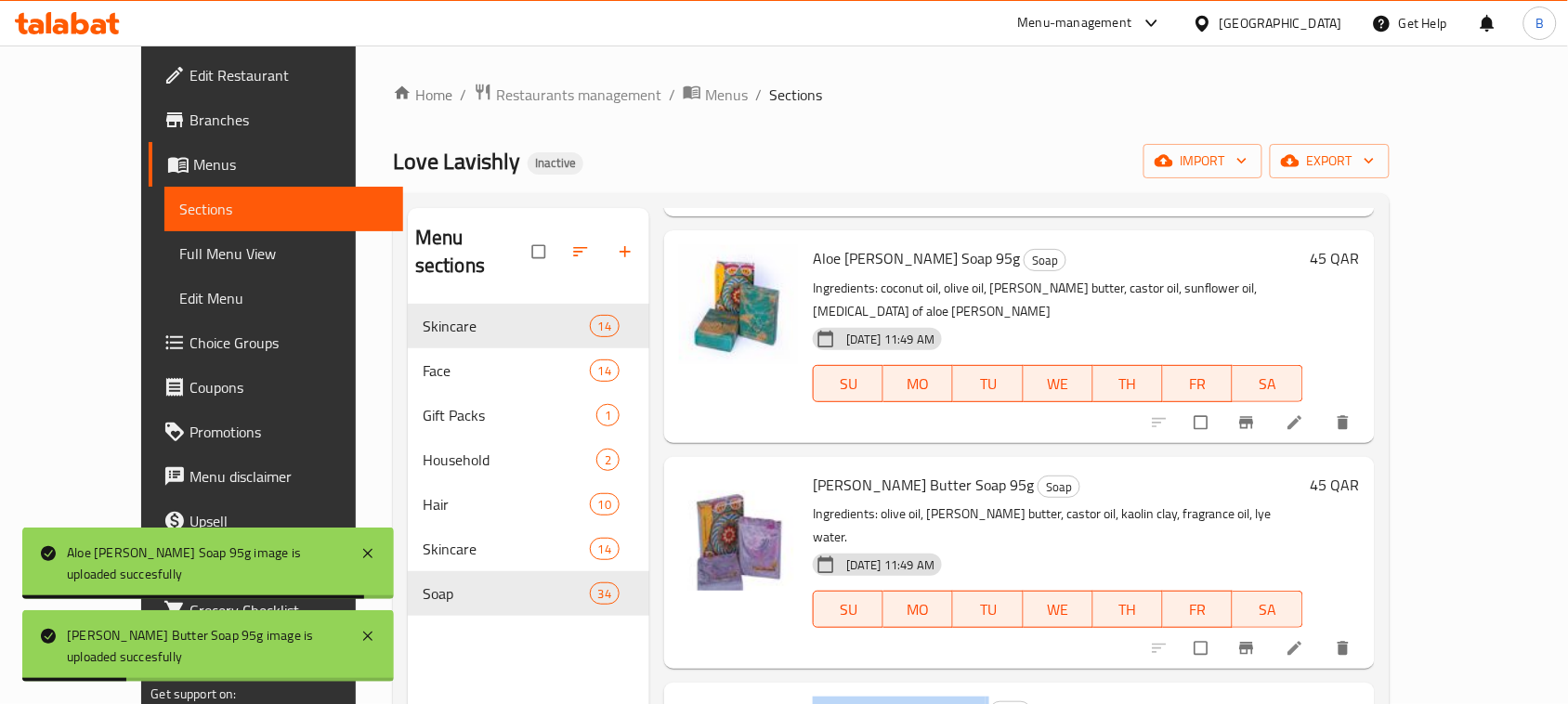
scroll to position [2438, 0]
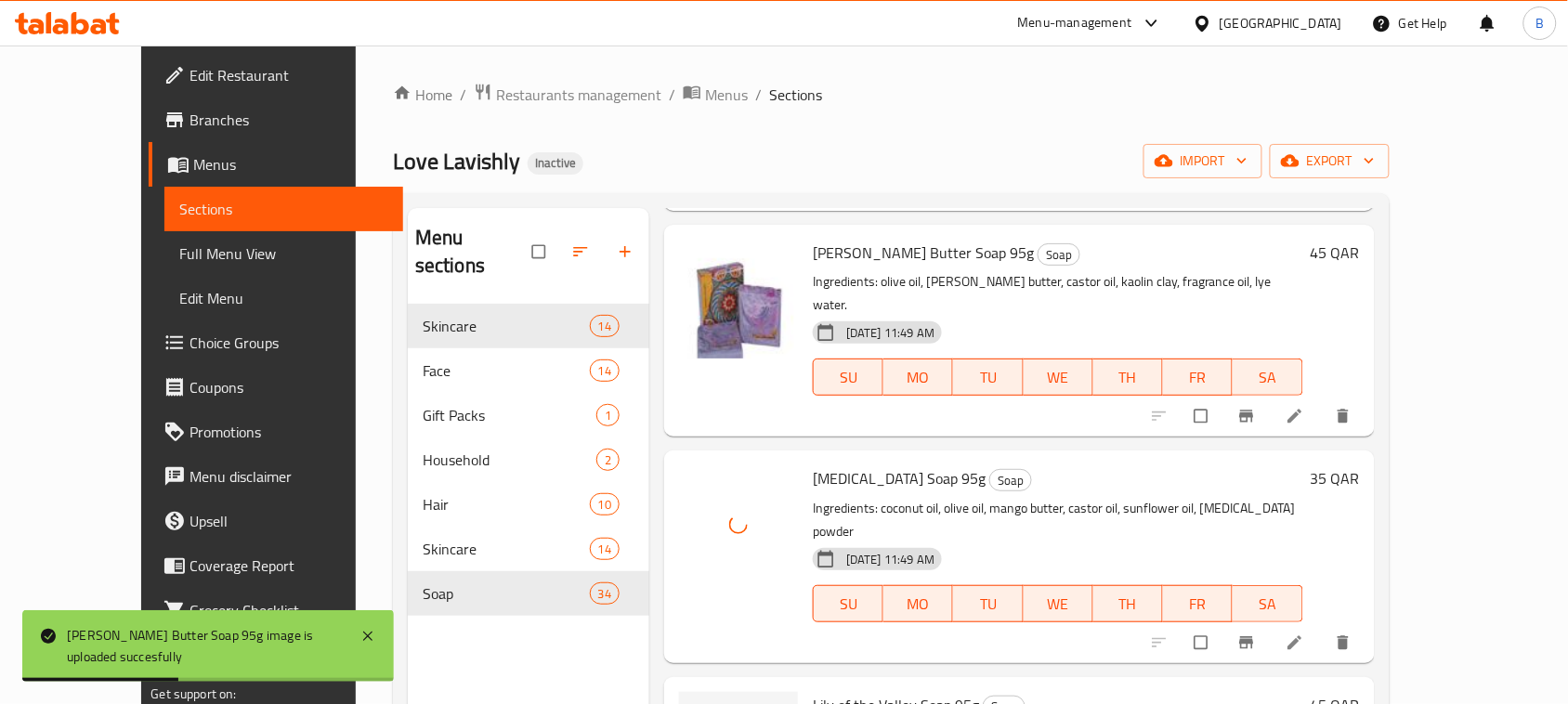
click at [828, 691] on span "Lily of the Valley Soap 95g" at bounding box center [896, 705] width 166 height 28
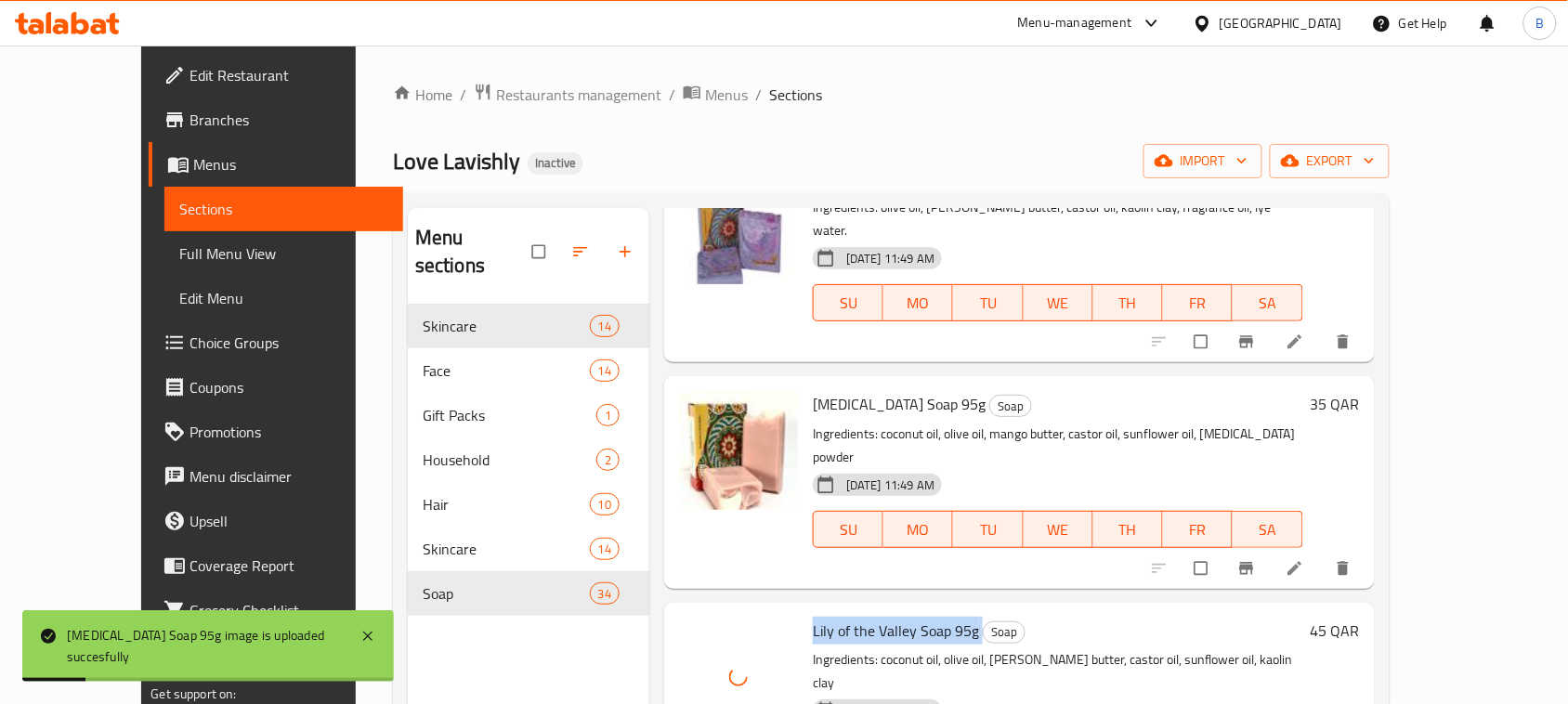
scroll to position [2555, 0]
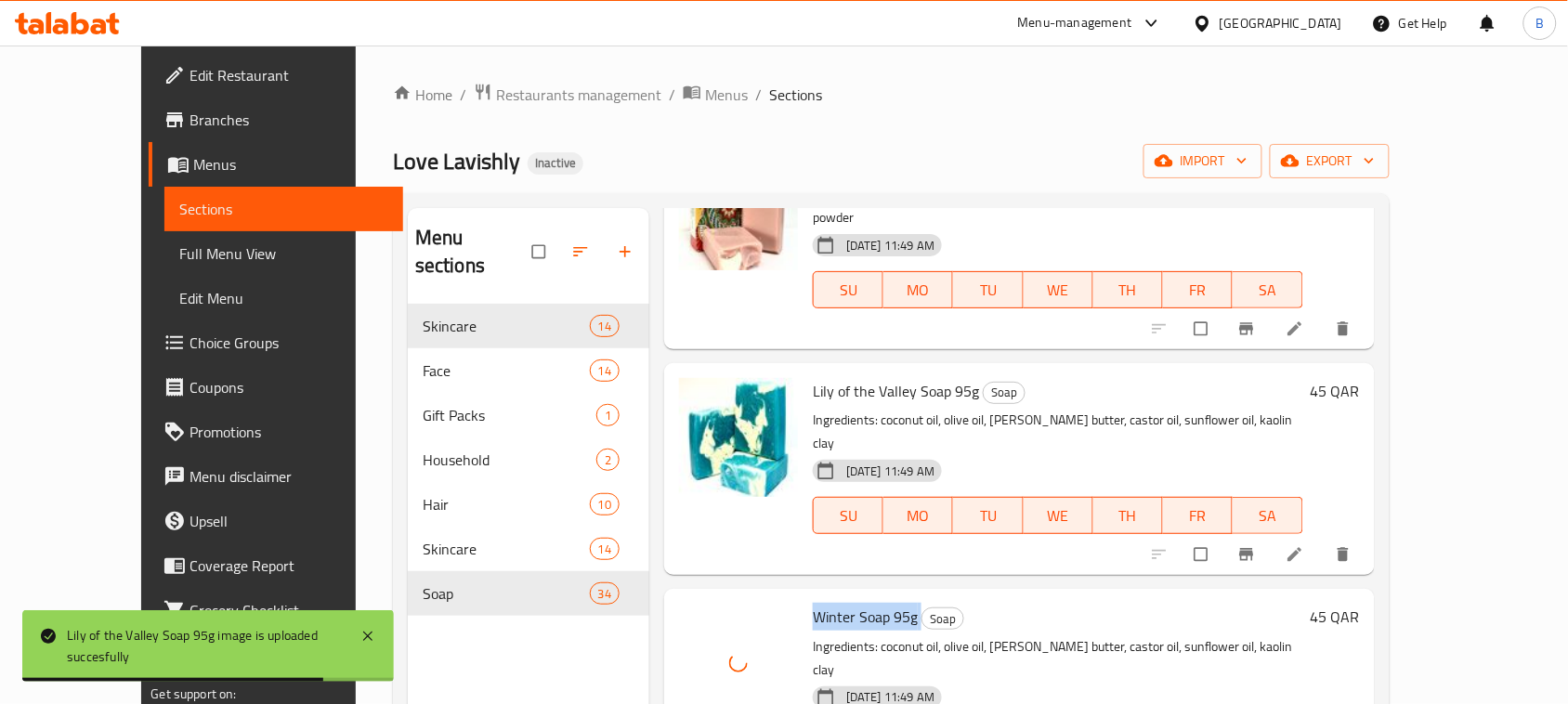
scroll to position [2787, 0]
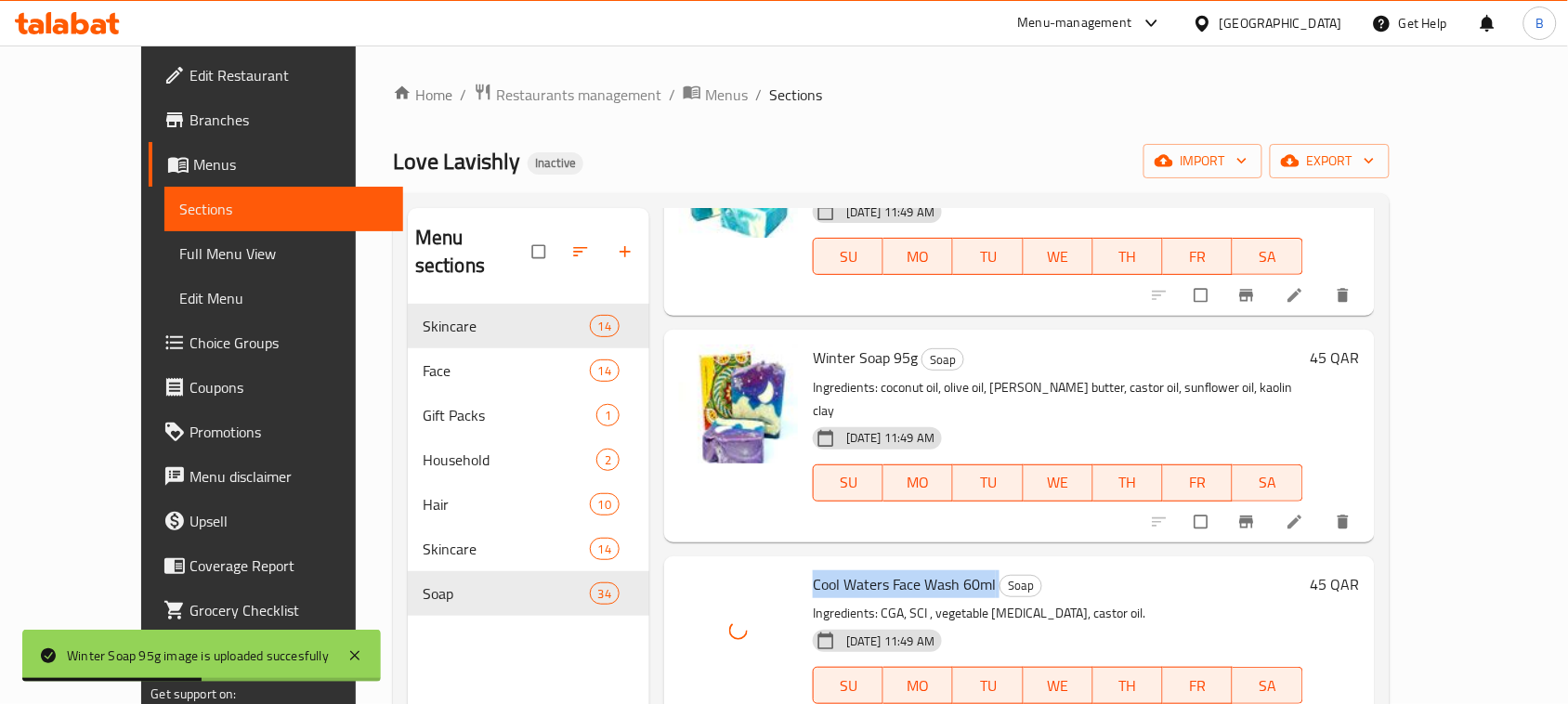
scroll to position [3019, 0]
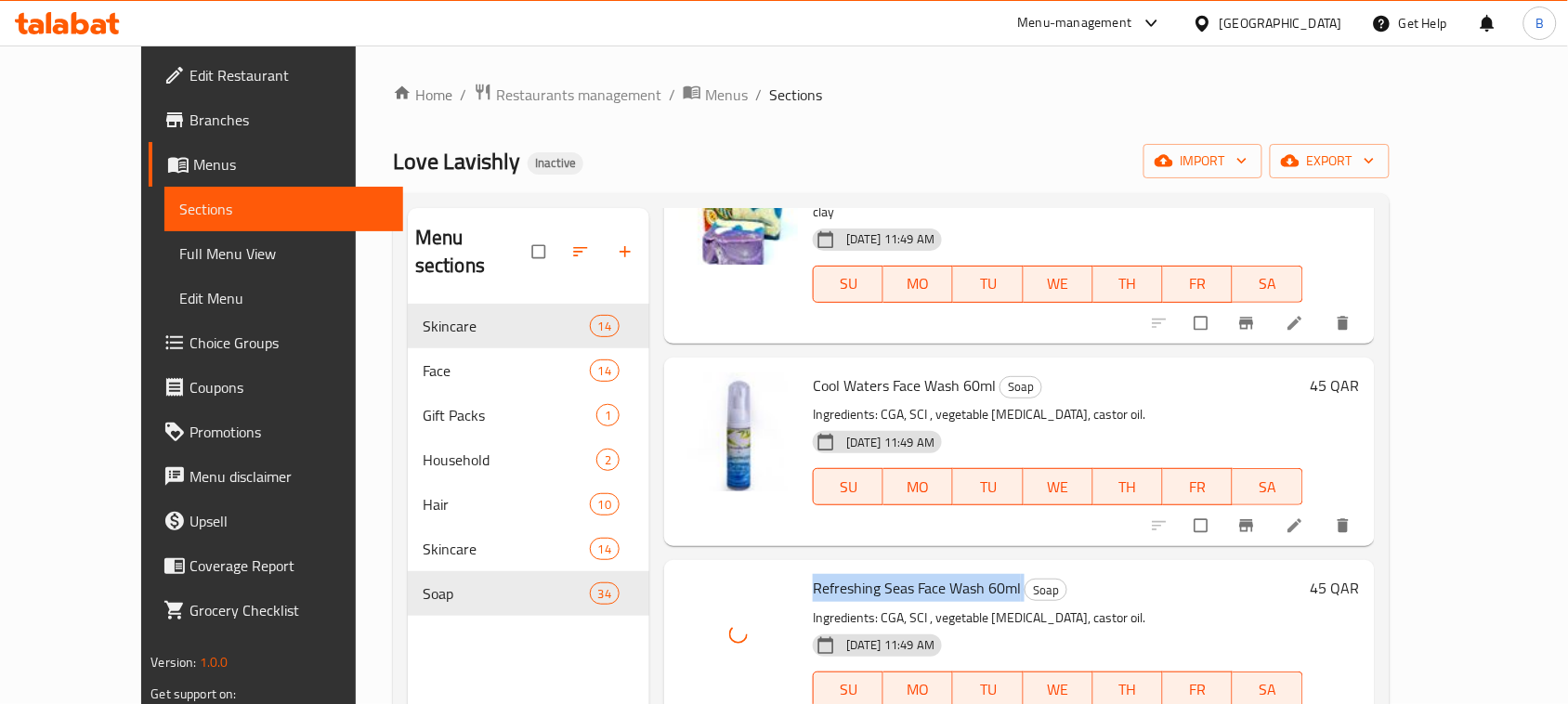
scroll to position [3251, 0]
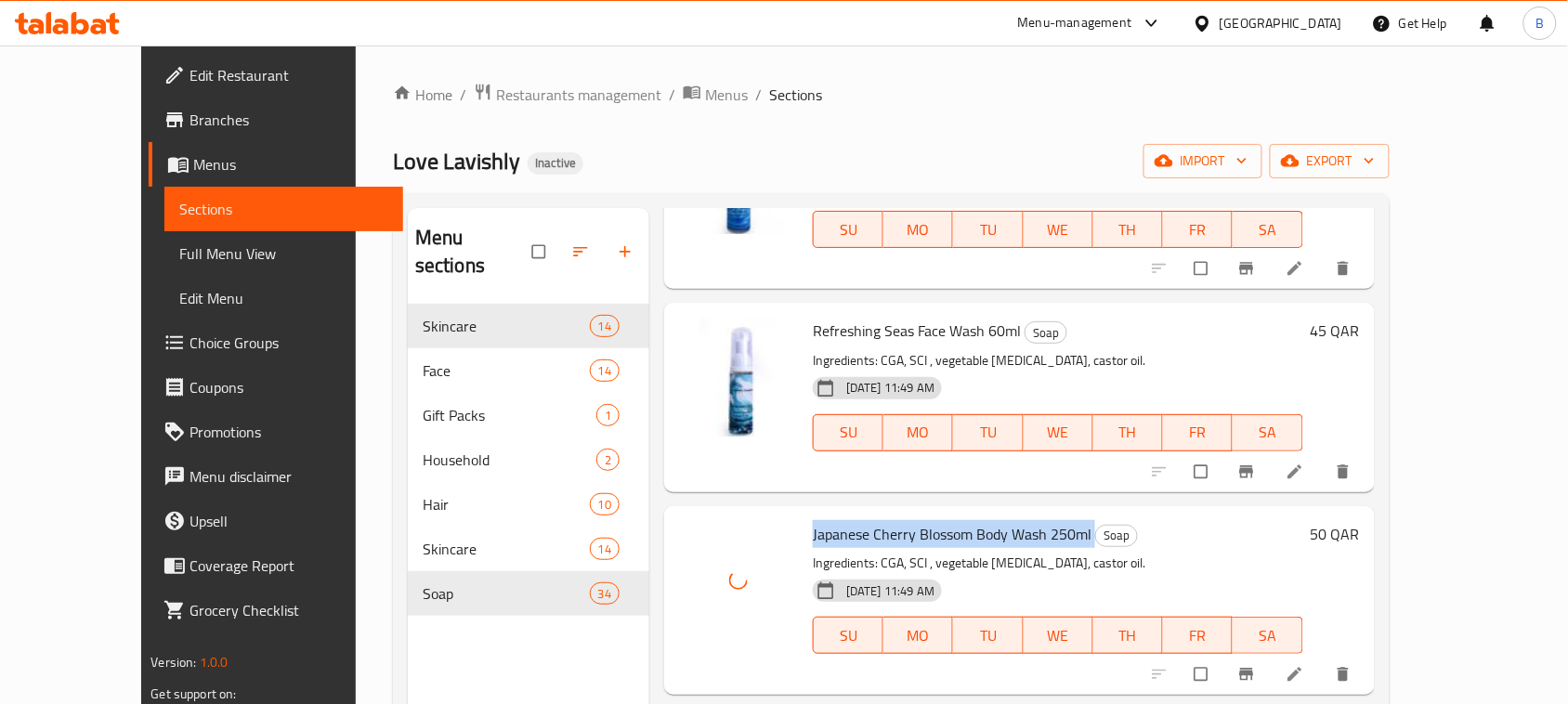
scroll to position [3483, 0]
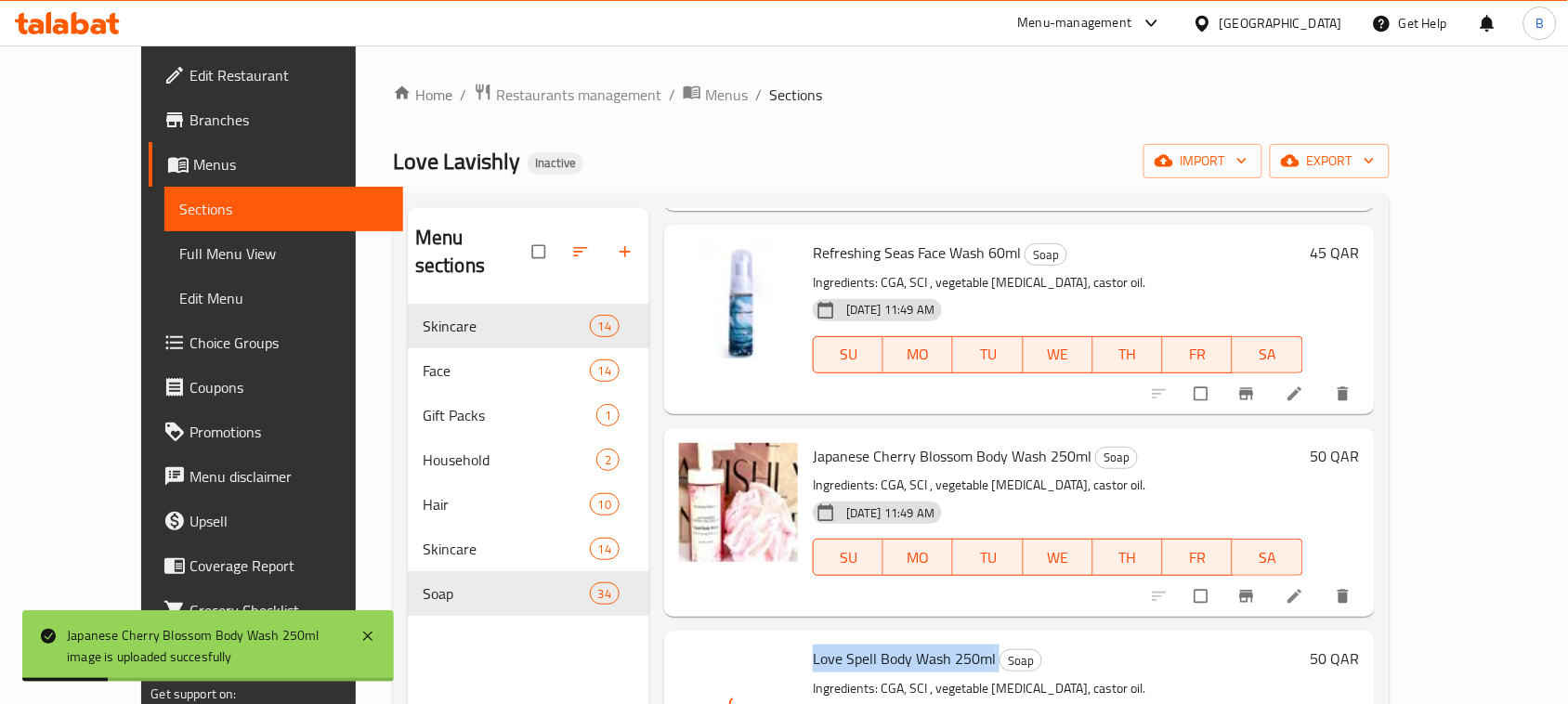
scroll to position [3600, 0]
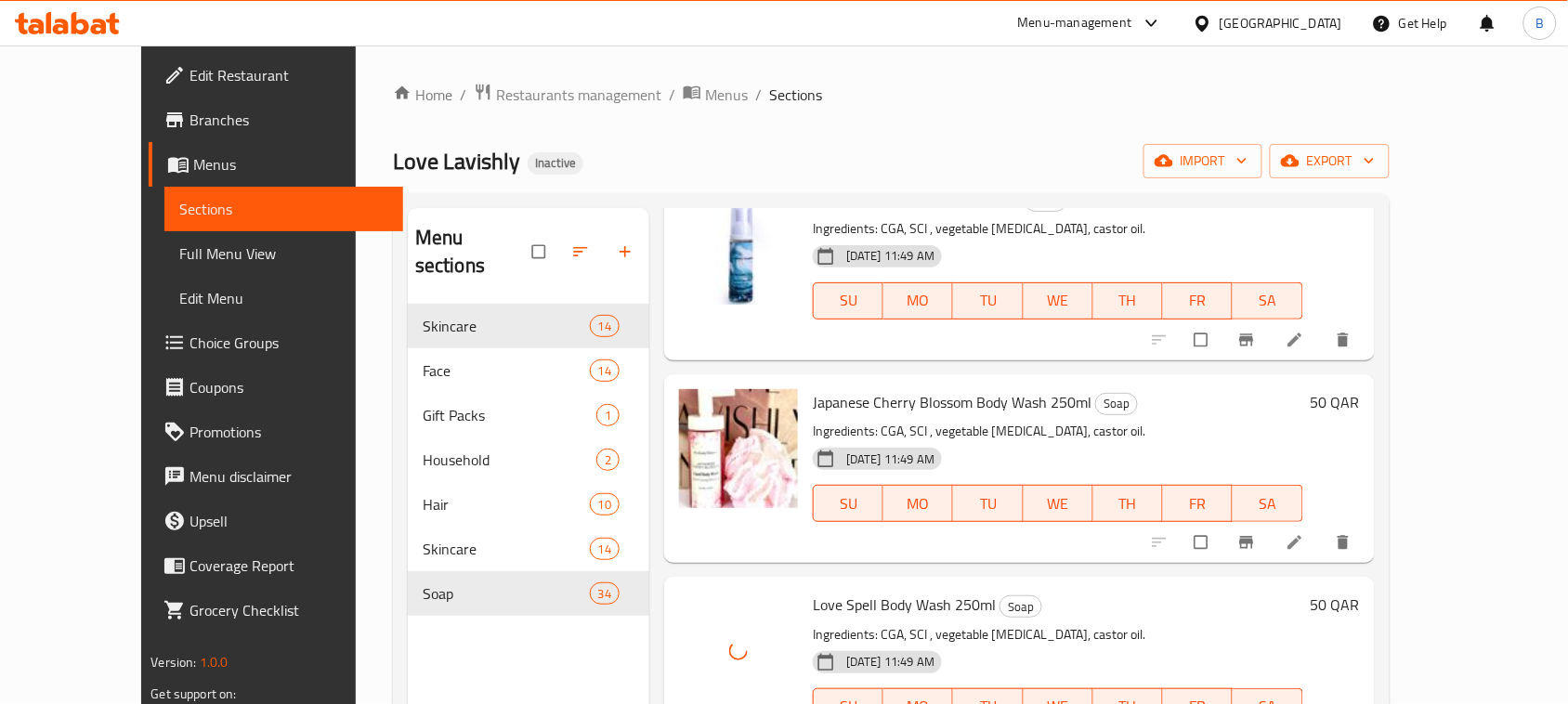
scroll to position [3832, 0]
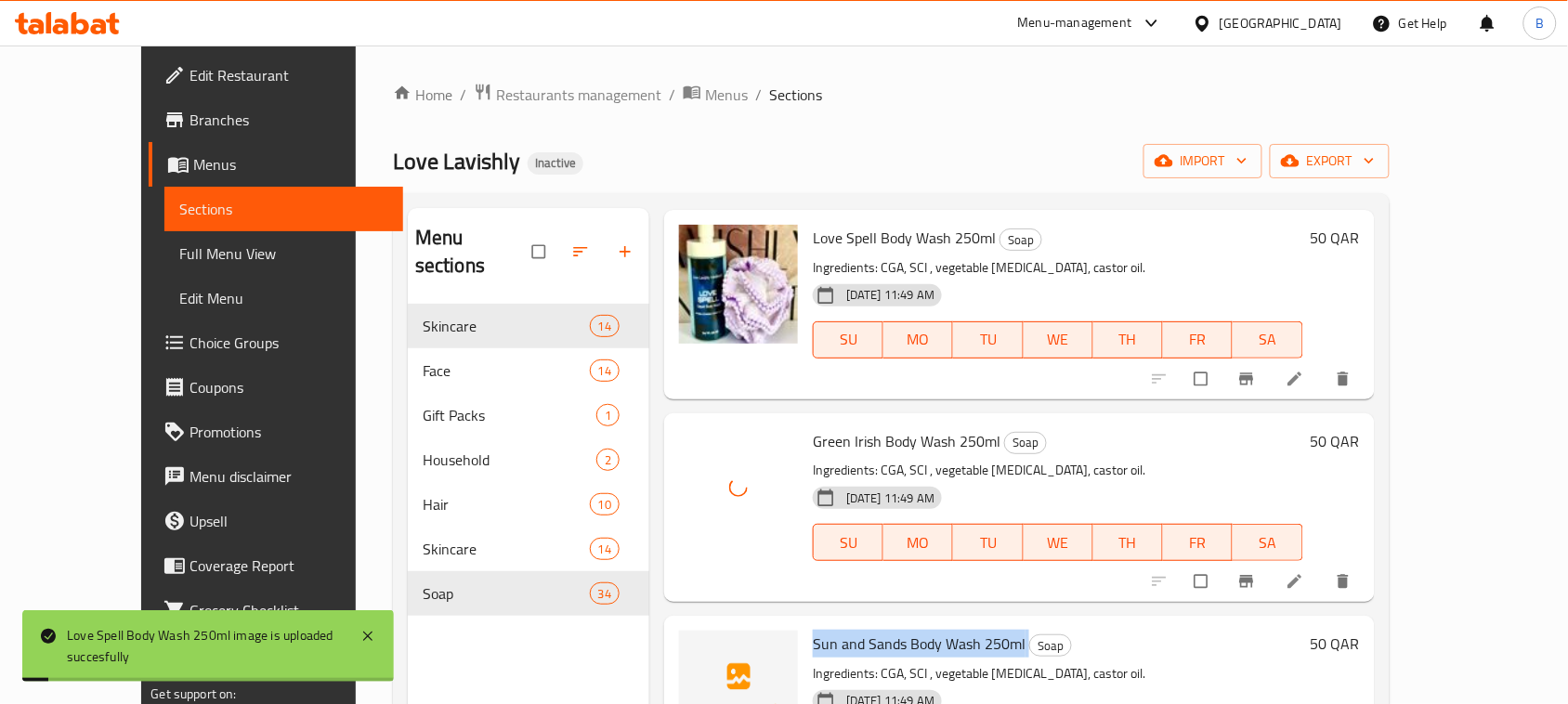
scroll to position [4064, 0]
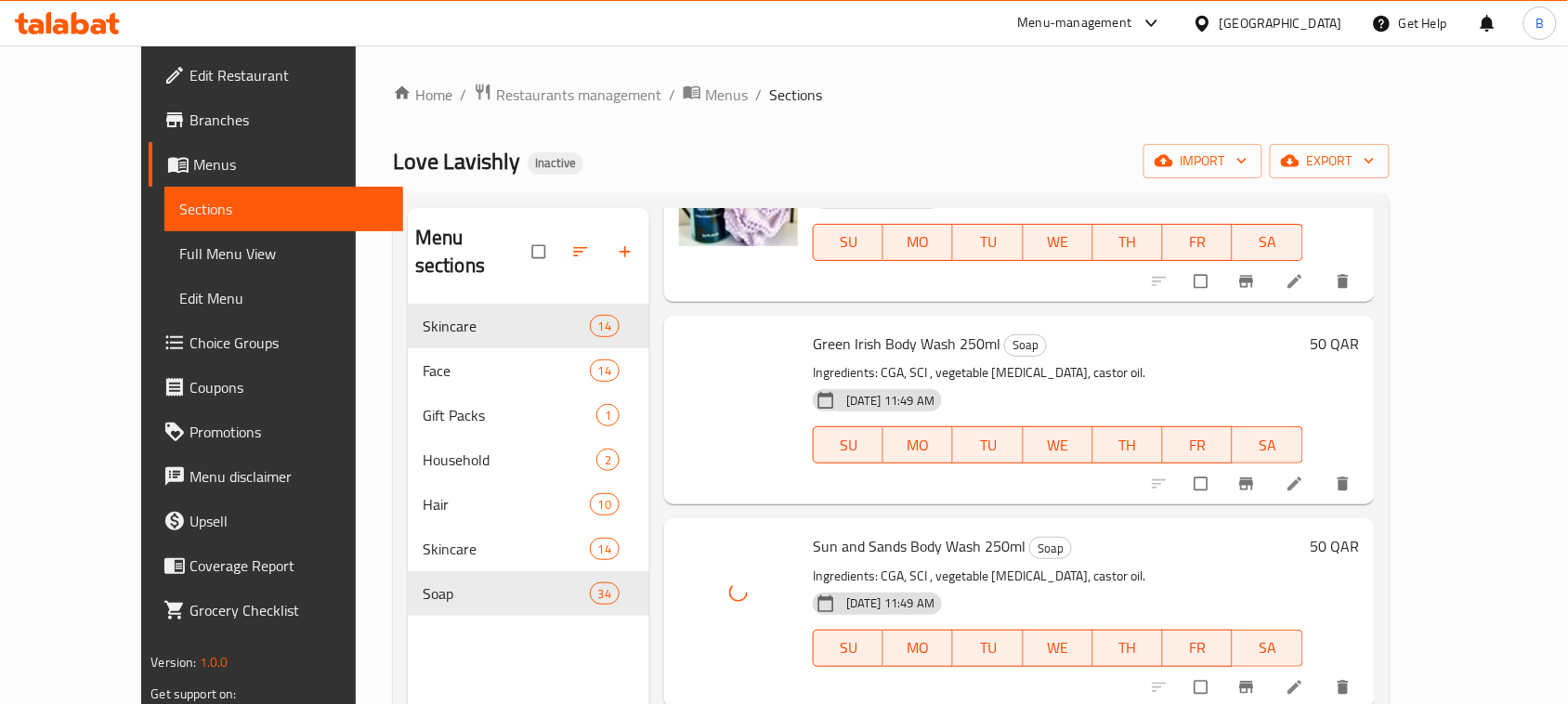
scroll to position [4296, 0]
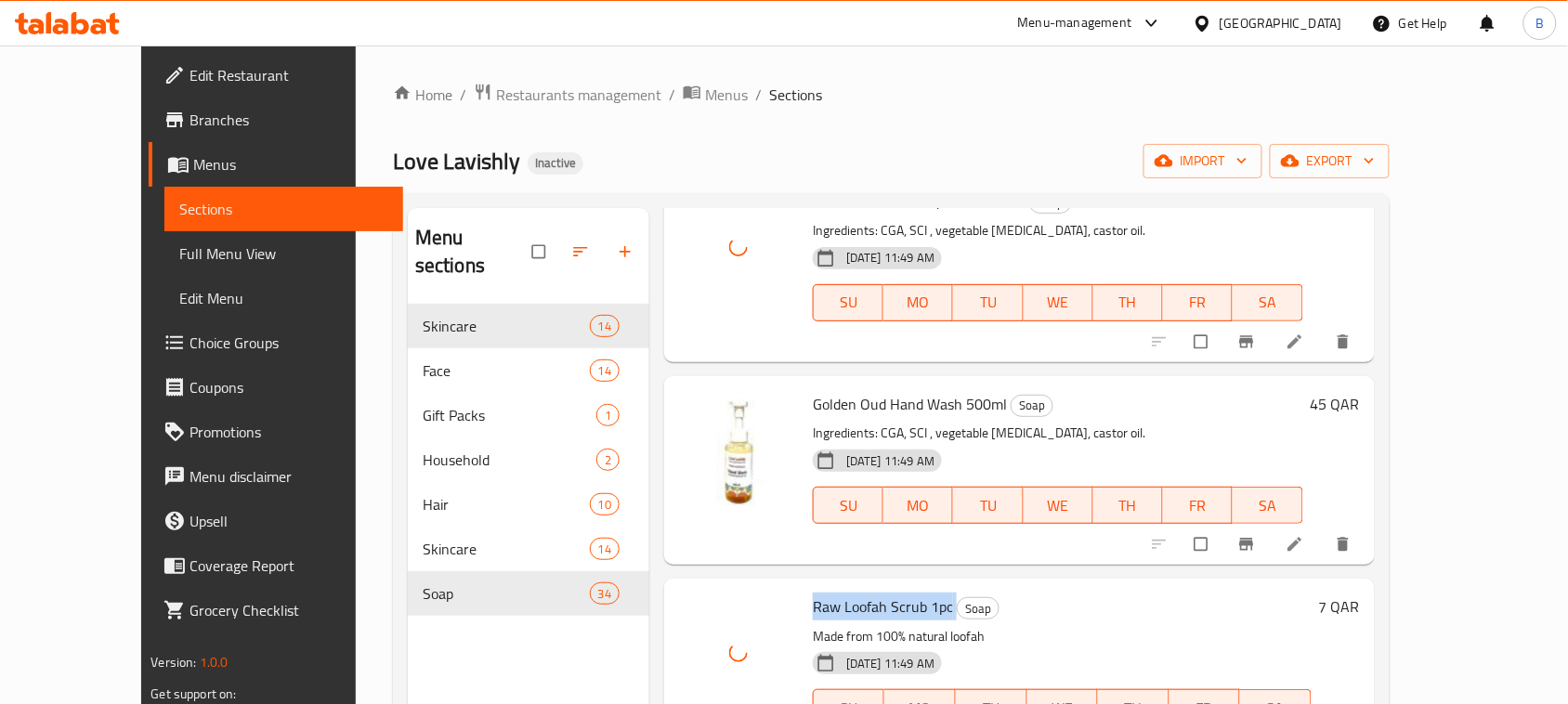
scroll to position [4413, 0]
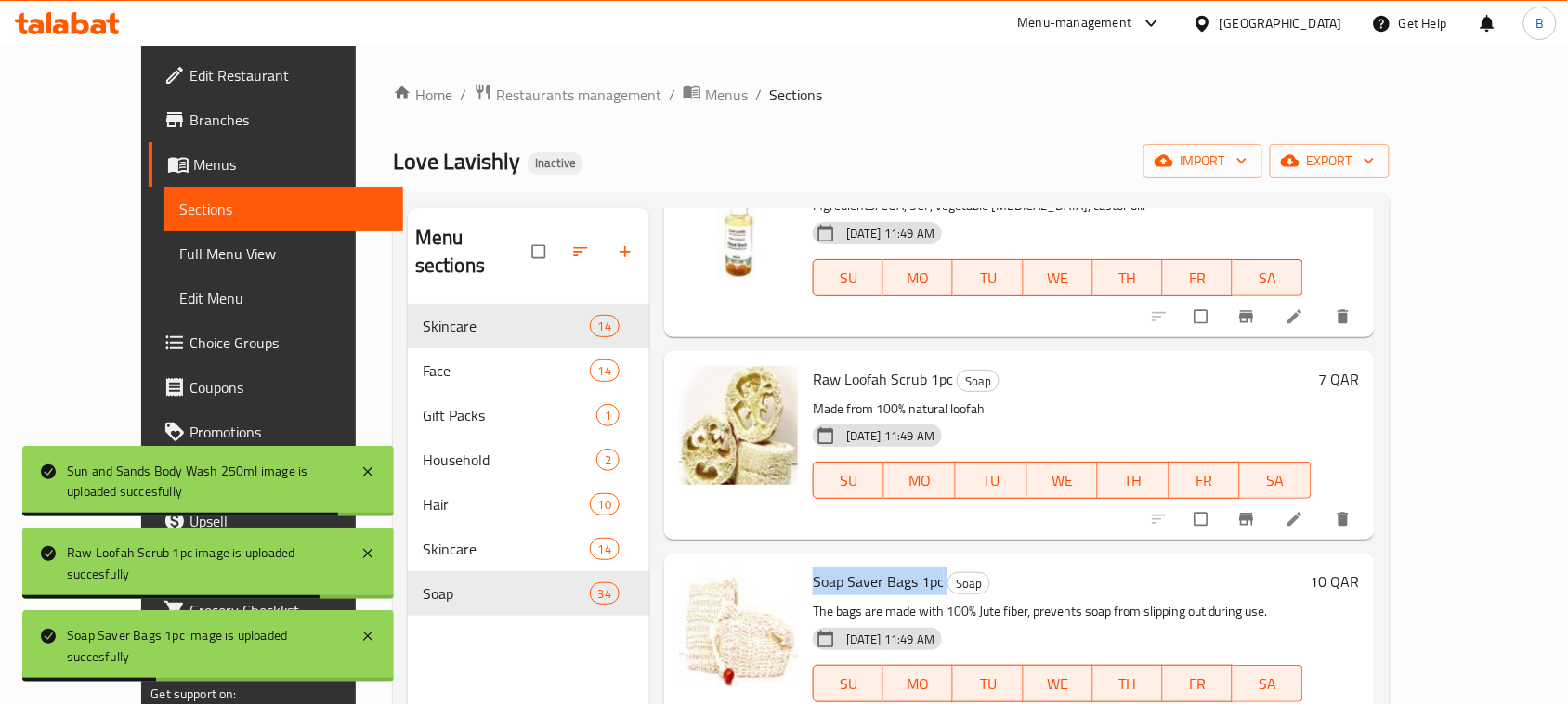
scroll to position [4645, 0]
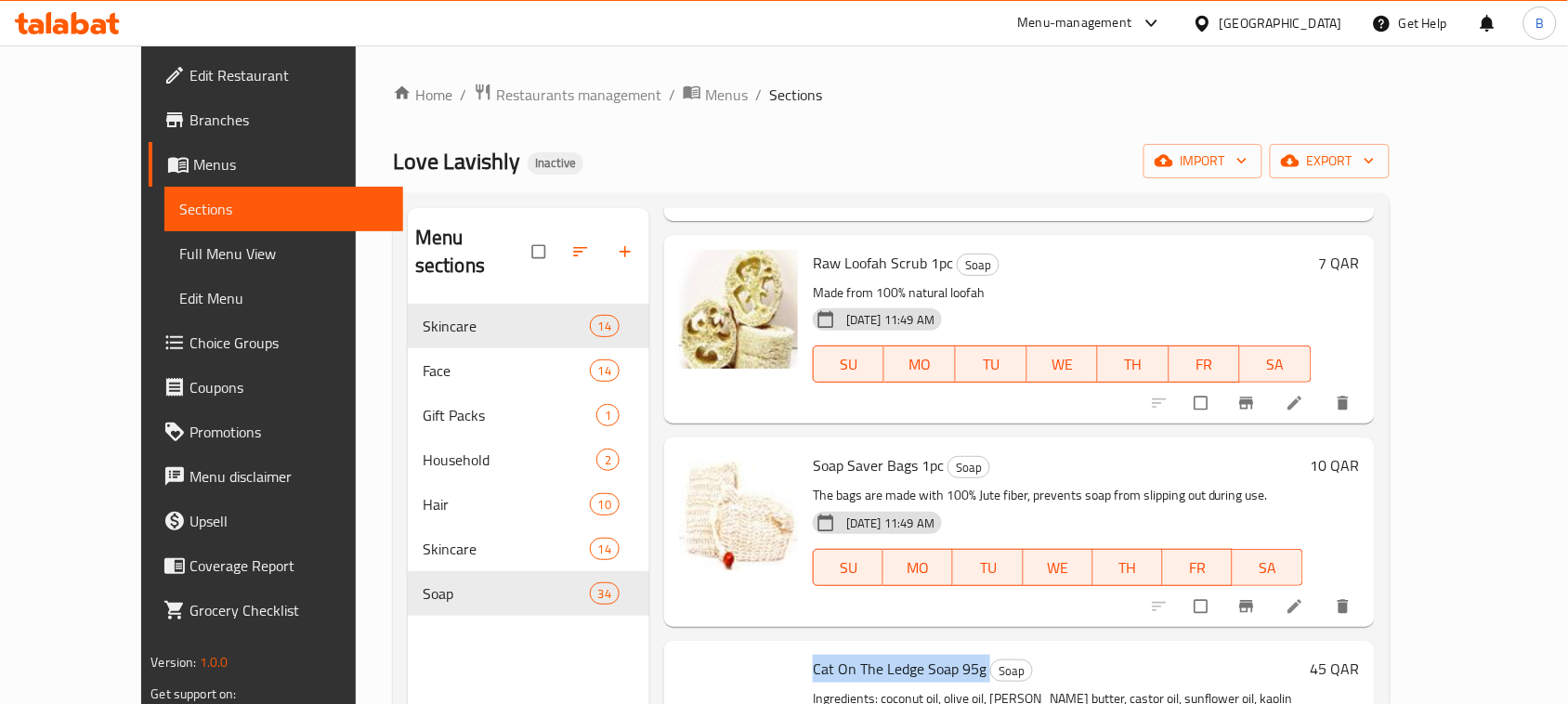
scroll to position [4877, 0]
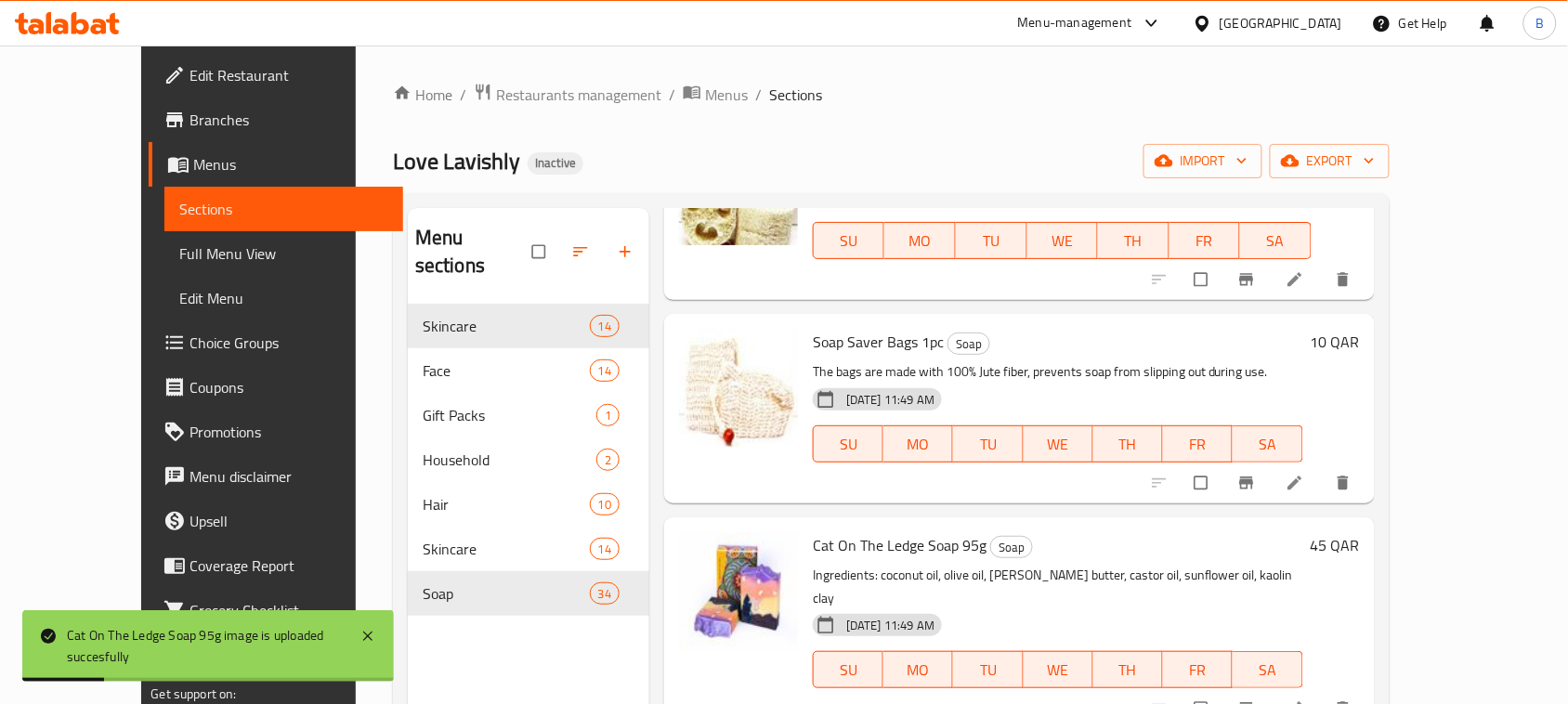
scroll to position [4994, 0]
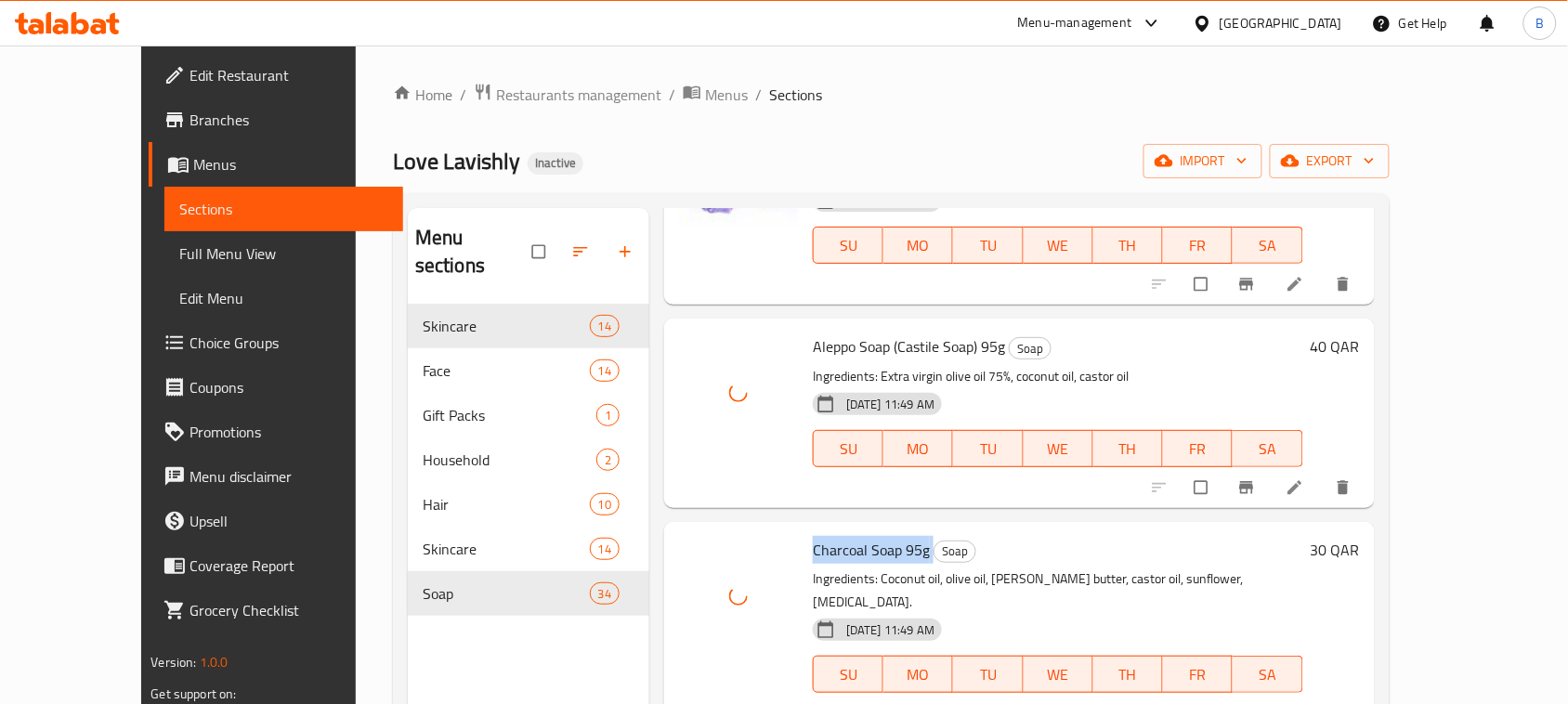
scroll to position [5342, 0]
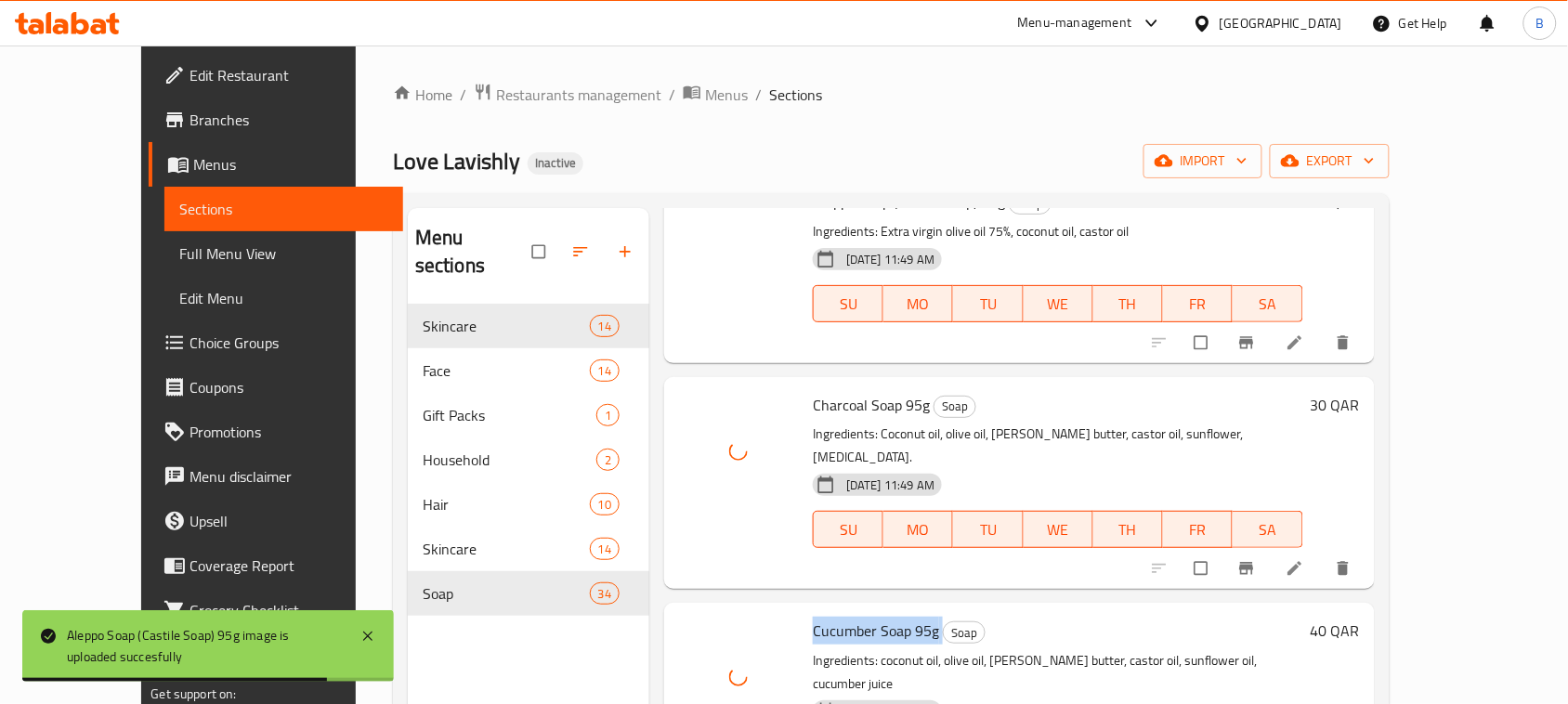
scroll to position [5458, 0]
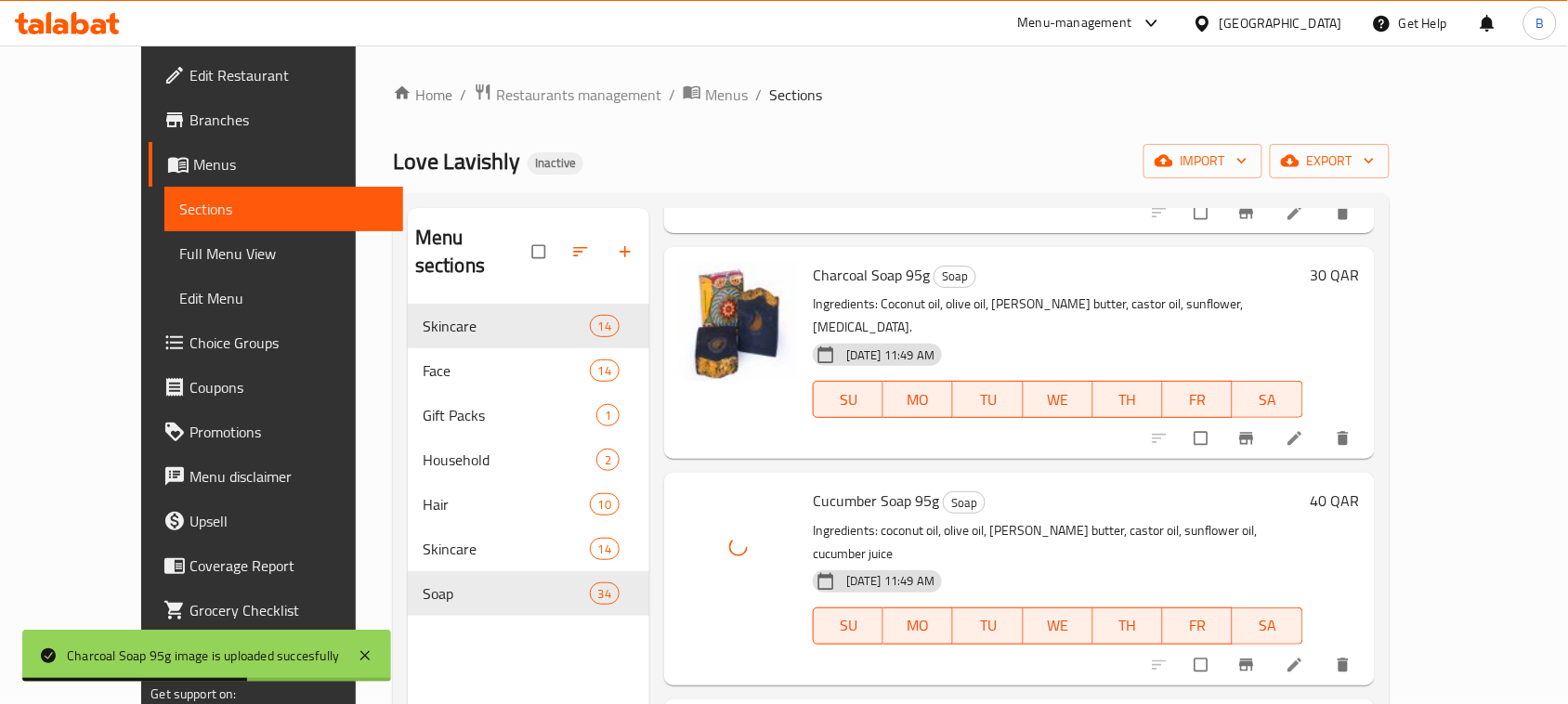
scroll to position [5690, 0]
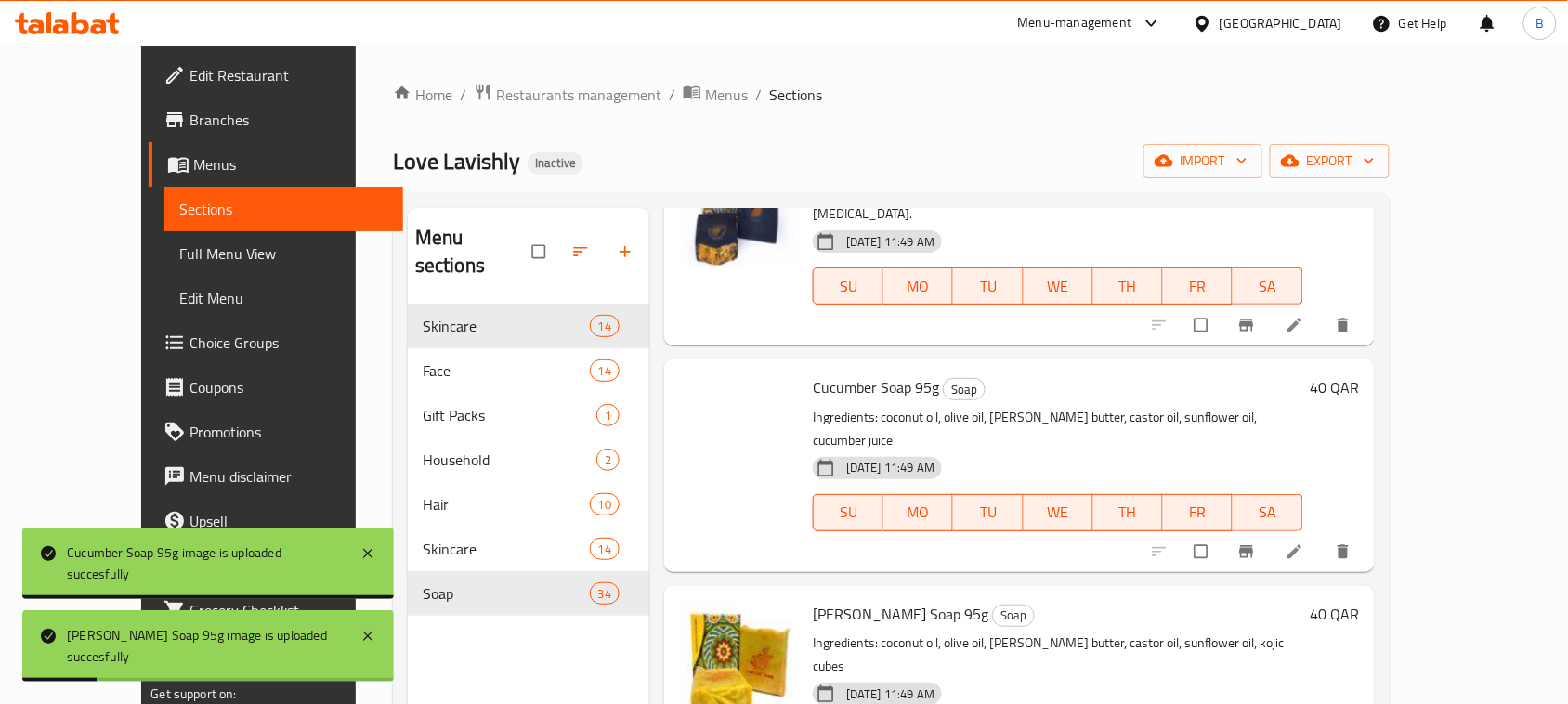
scroll to position [5806, 0]
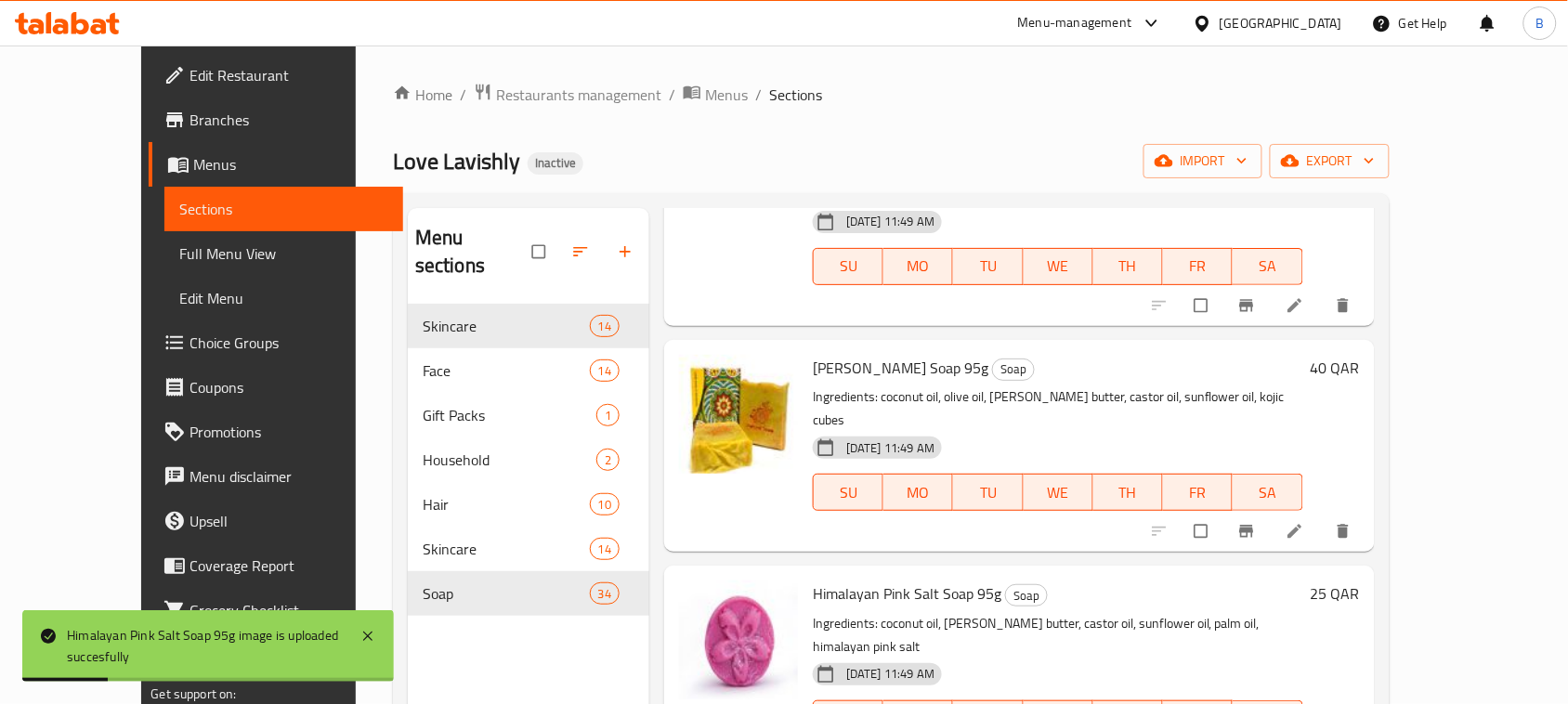
scroll to position [6038, 0]
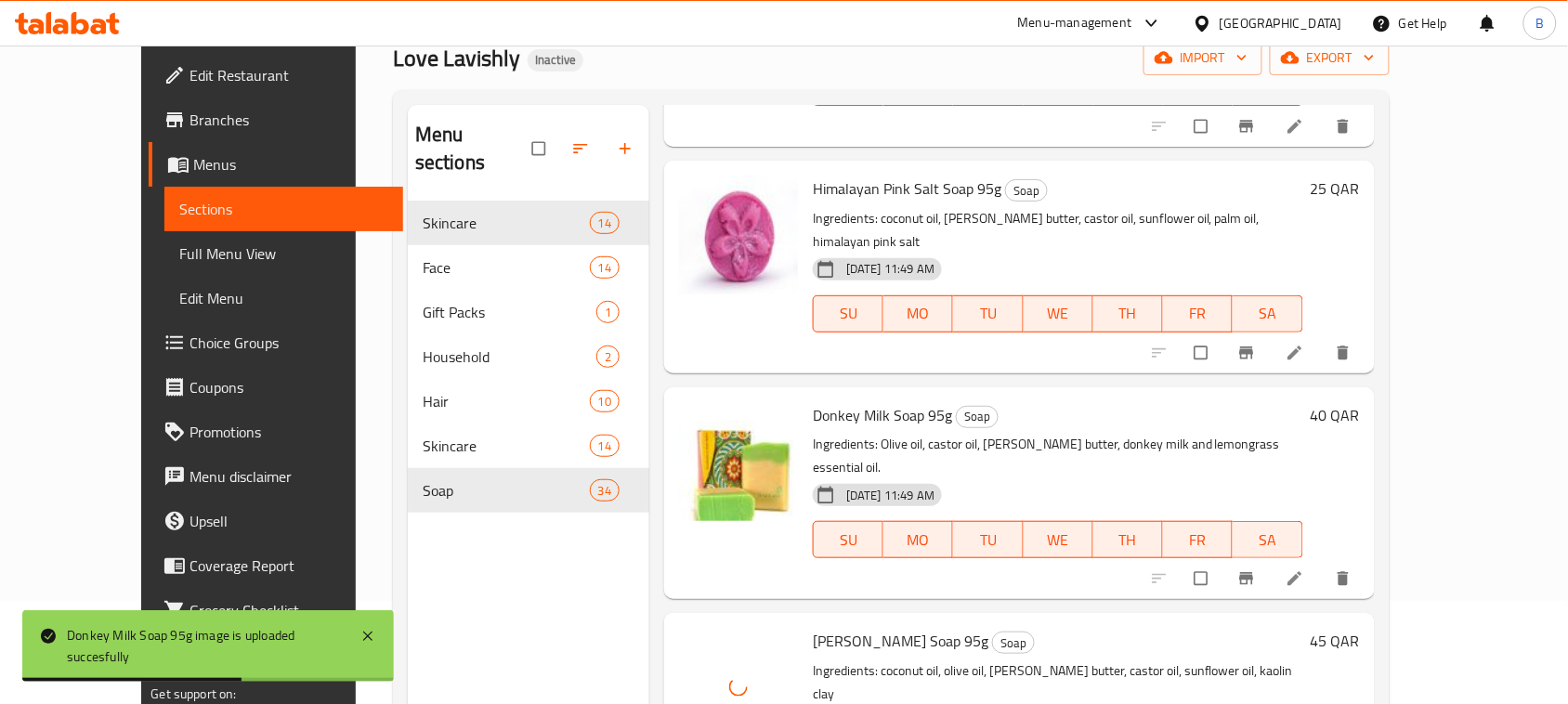
scroll to position [232, 0]
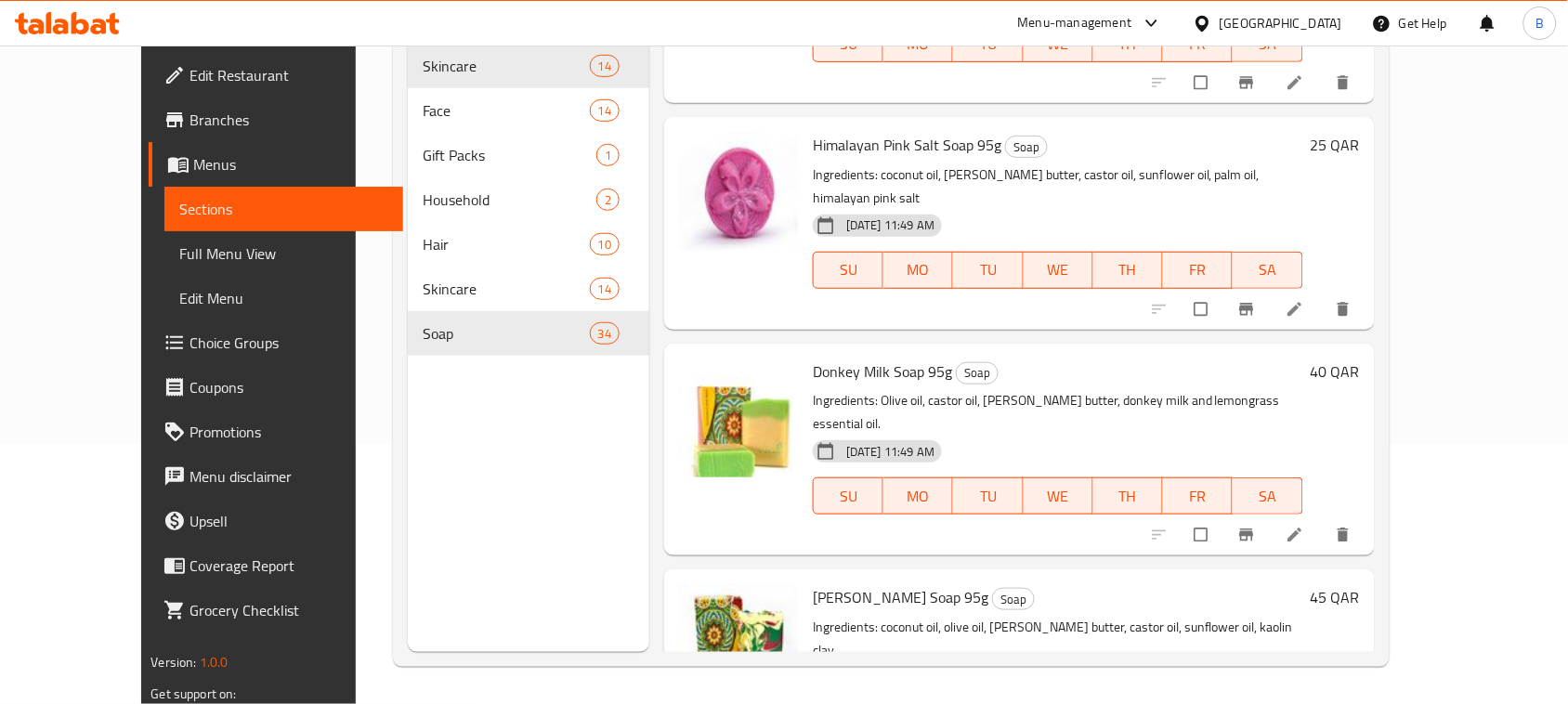
scroll to position [6238, 0]
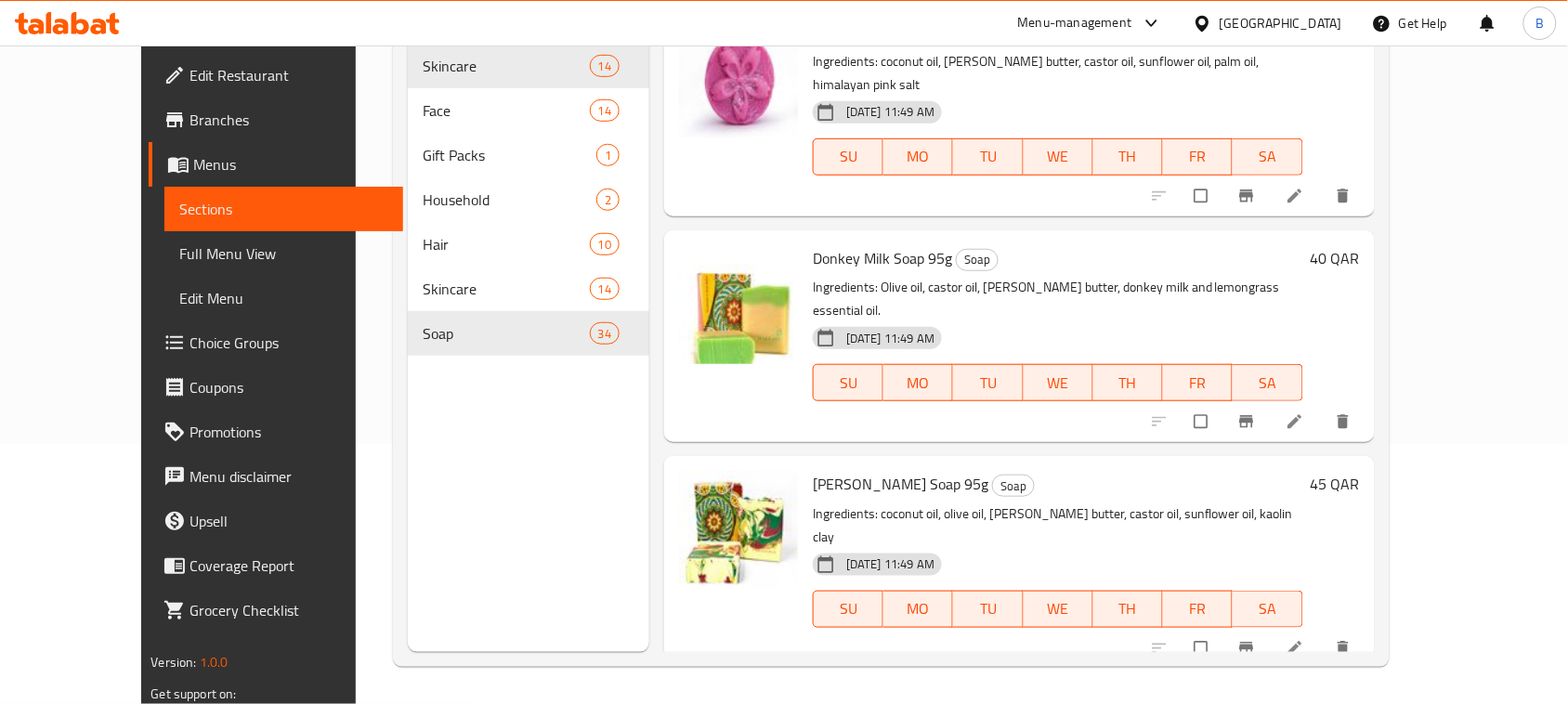
click at [180, 256] on span "Full Menu View" at bounding box center [284, 254] width 209 height 23
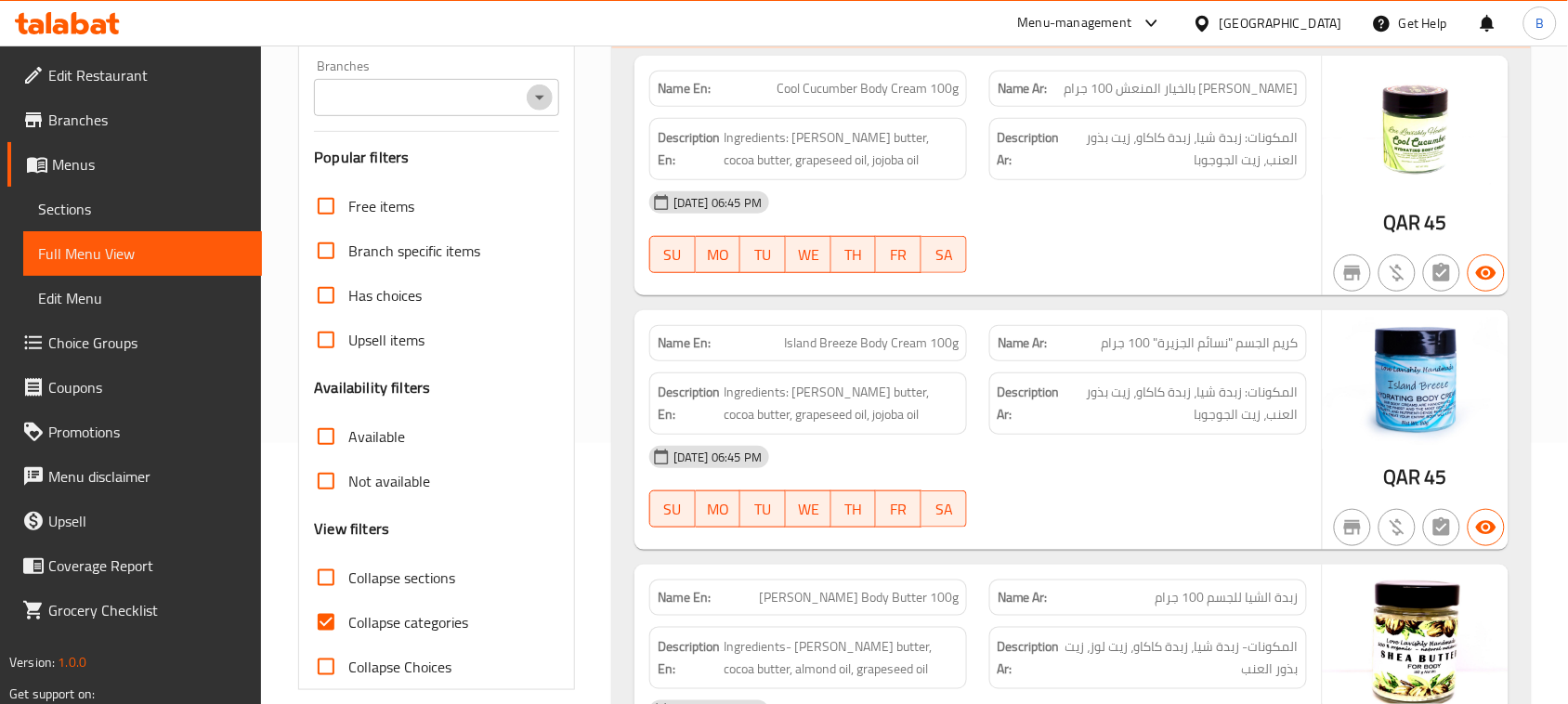
click at [545, 104] on icon "Open" at bounding box center [540, 98] width 23 height 23
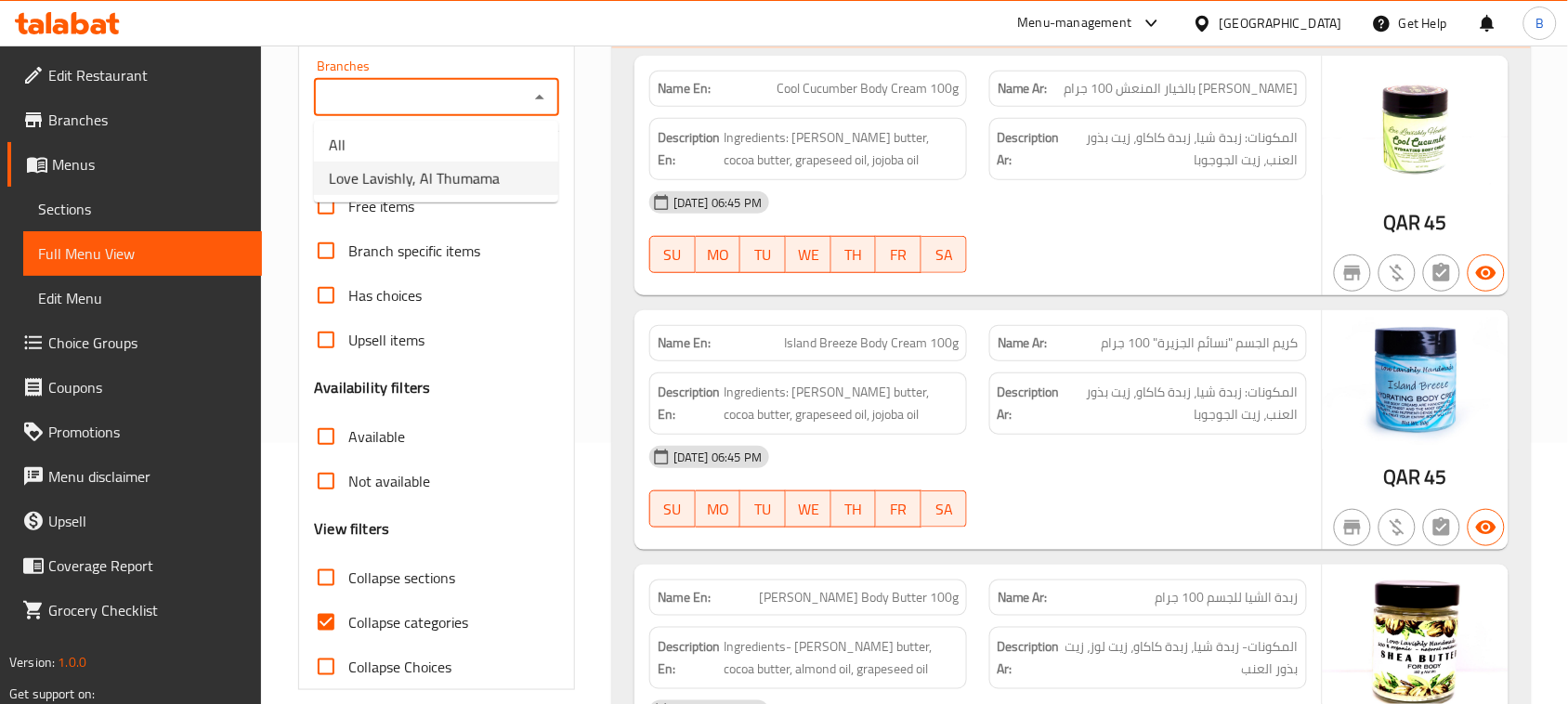
click at [477, 184] on span "Love Lavishly, Al Thumama" at bounding box center [415, 179] width 171 height 23
type input "Love Lavishly, Al Thumama"
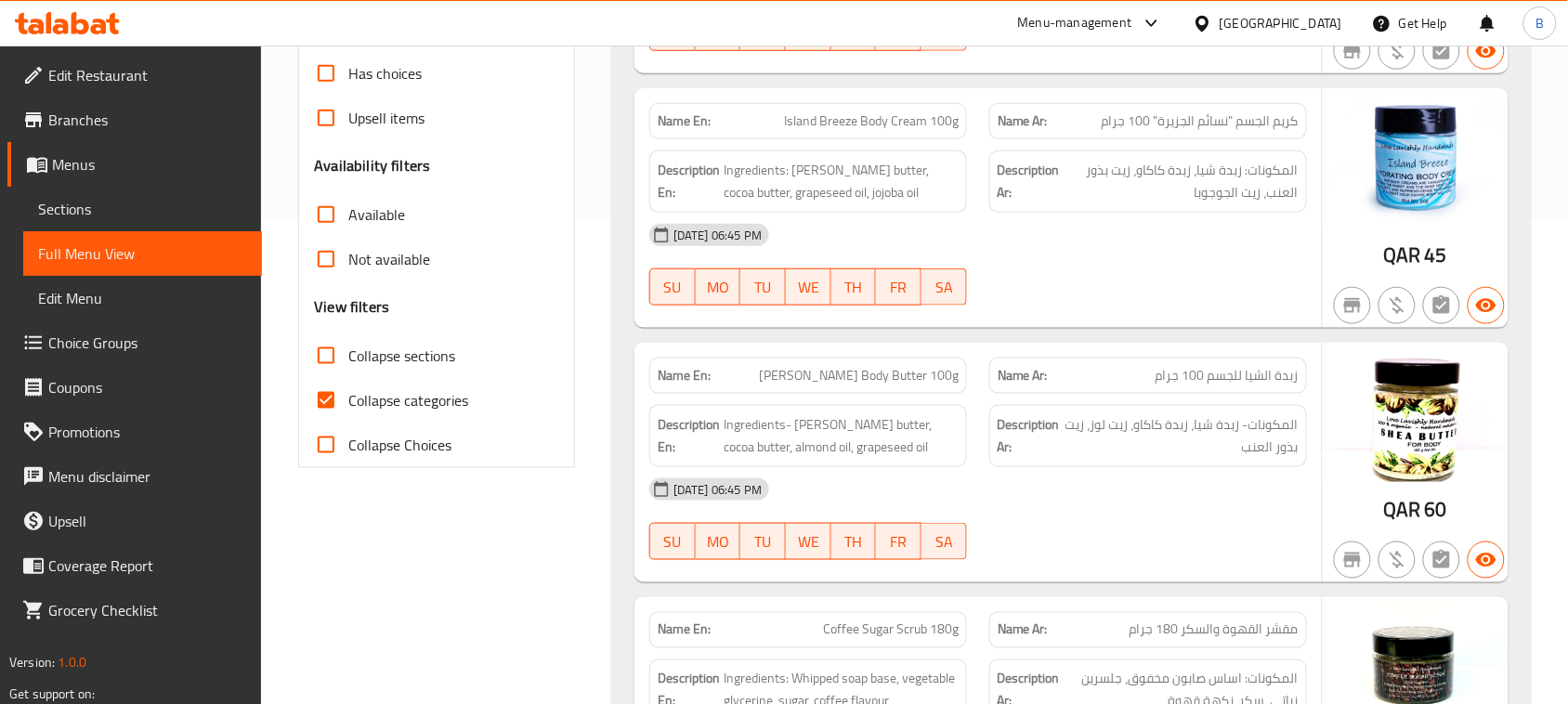
scroll to position [493, 0]
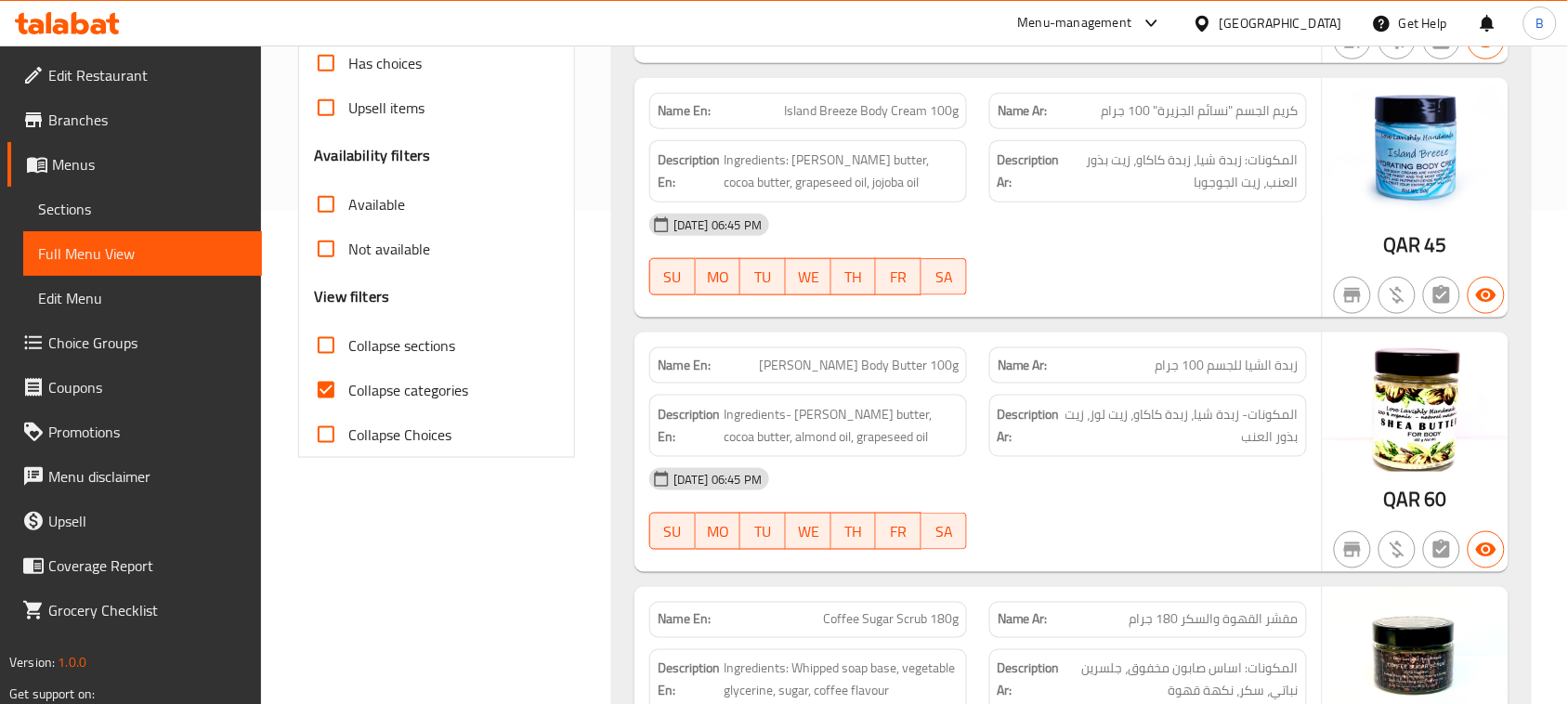
click at [101, 161] on span "Menus" at bounding box center [149, 164] width 196 height 23
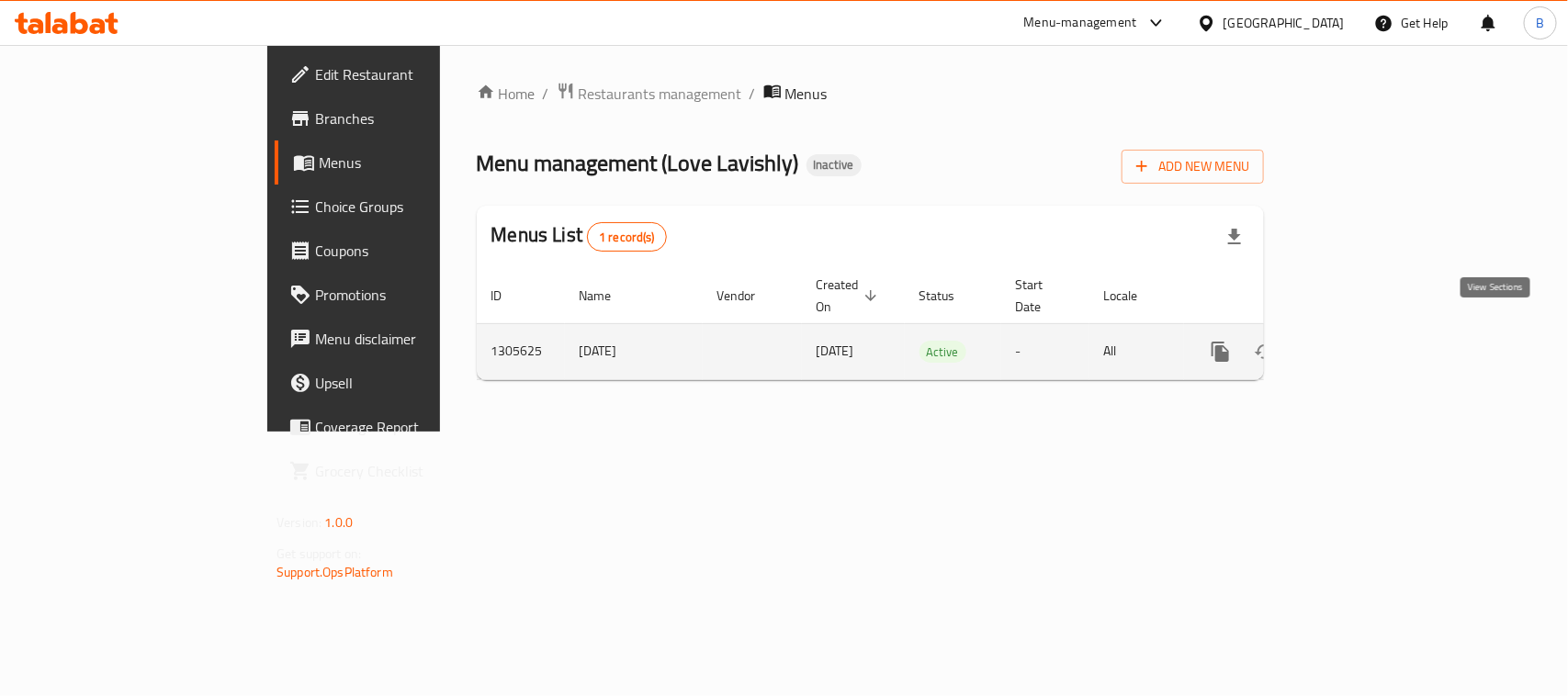
click at [1364, 341] on icon "enhanced table" at bounding box center [1353, 352] width 22 height 22
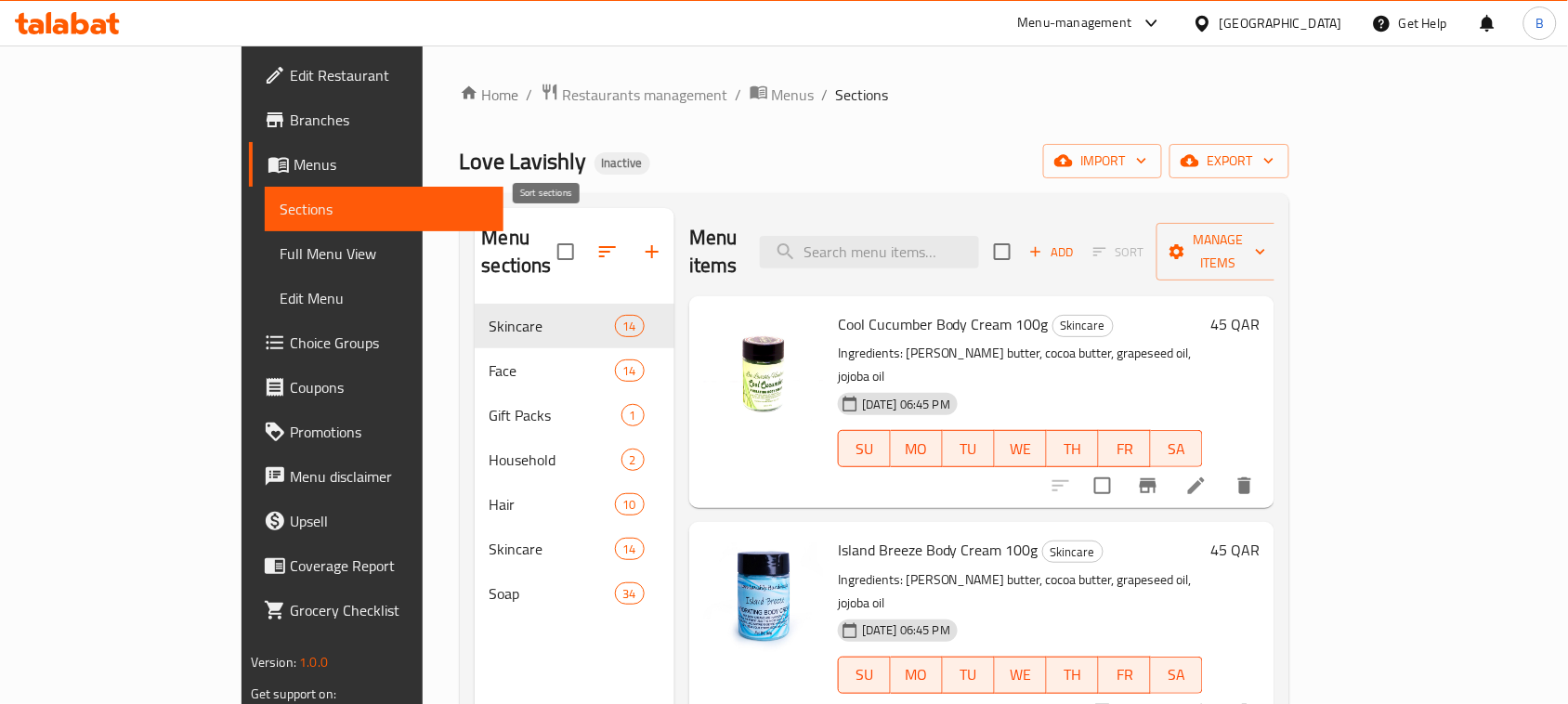
click at [597, 241] on icon "button" at bounding box center [608, 252] width 23 height 23
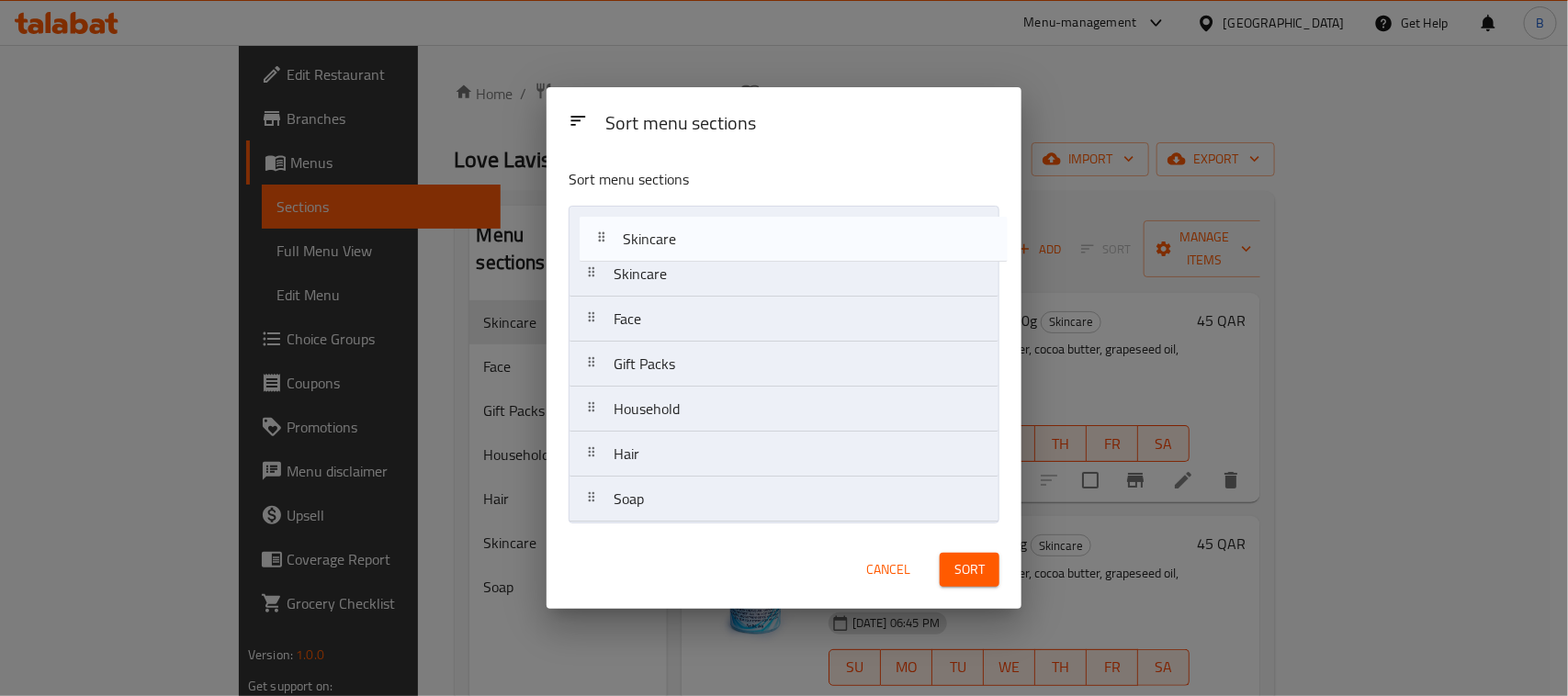
drag, startPoint x: 634, startPoint y: 459, endPoint x: 651, endPoint y: 232, distance: 227.6
click at [651, 232] on nav "Skincare Face Gift Packs Household Hair Skincare Soap" at bounding box center [784, 363] width 431 height 317
drag, startPoint x: 645, startPoint y: 507, endPoint x: 666, endPoint y: 230, distance: 277.8
click at [666, 230] on nav "Skincare Skincare Face Gift Packs Household Hair Soap" at bounding box center [784, 363] width 431 height 317
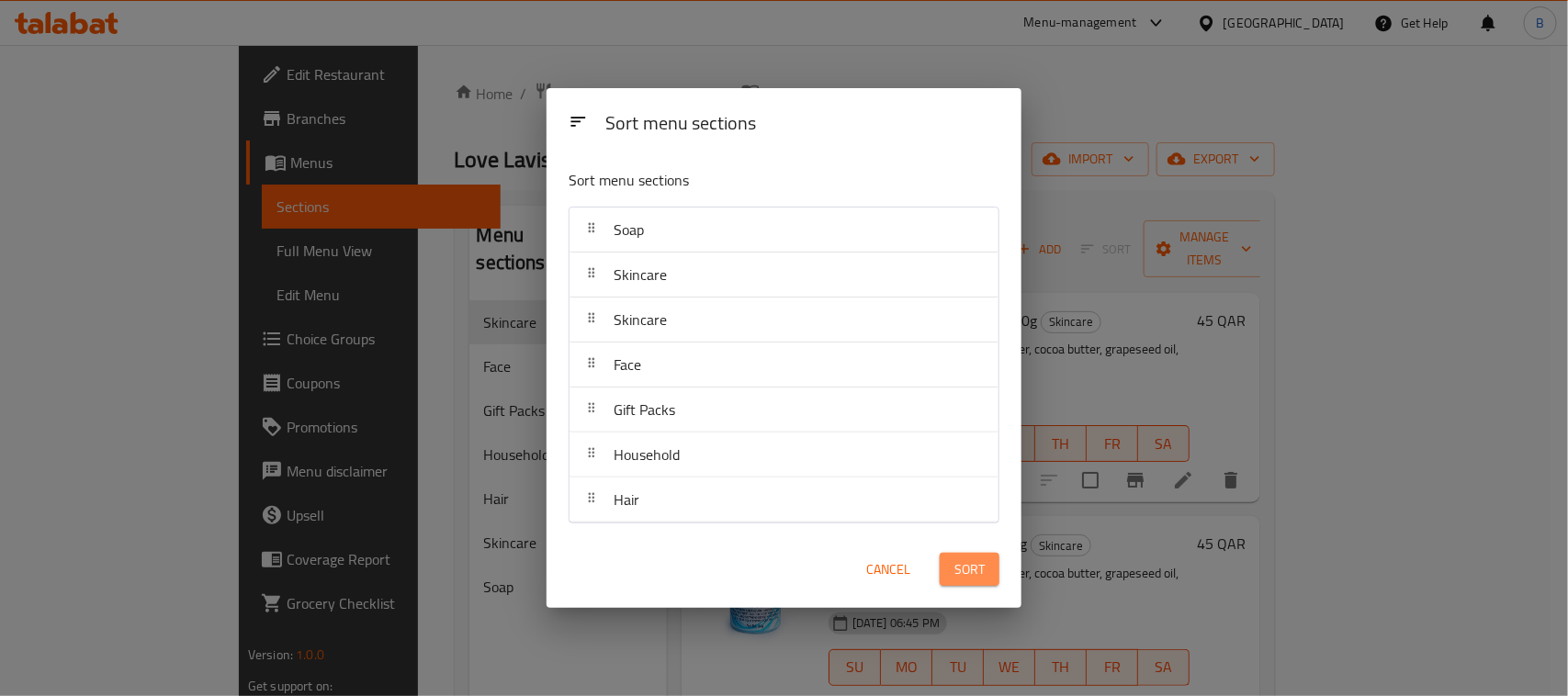
click at [971, 571] on span "Sort" at bounding box center [969, 570] width 31 height 23
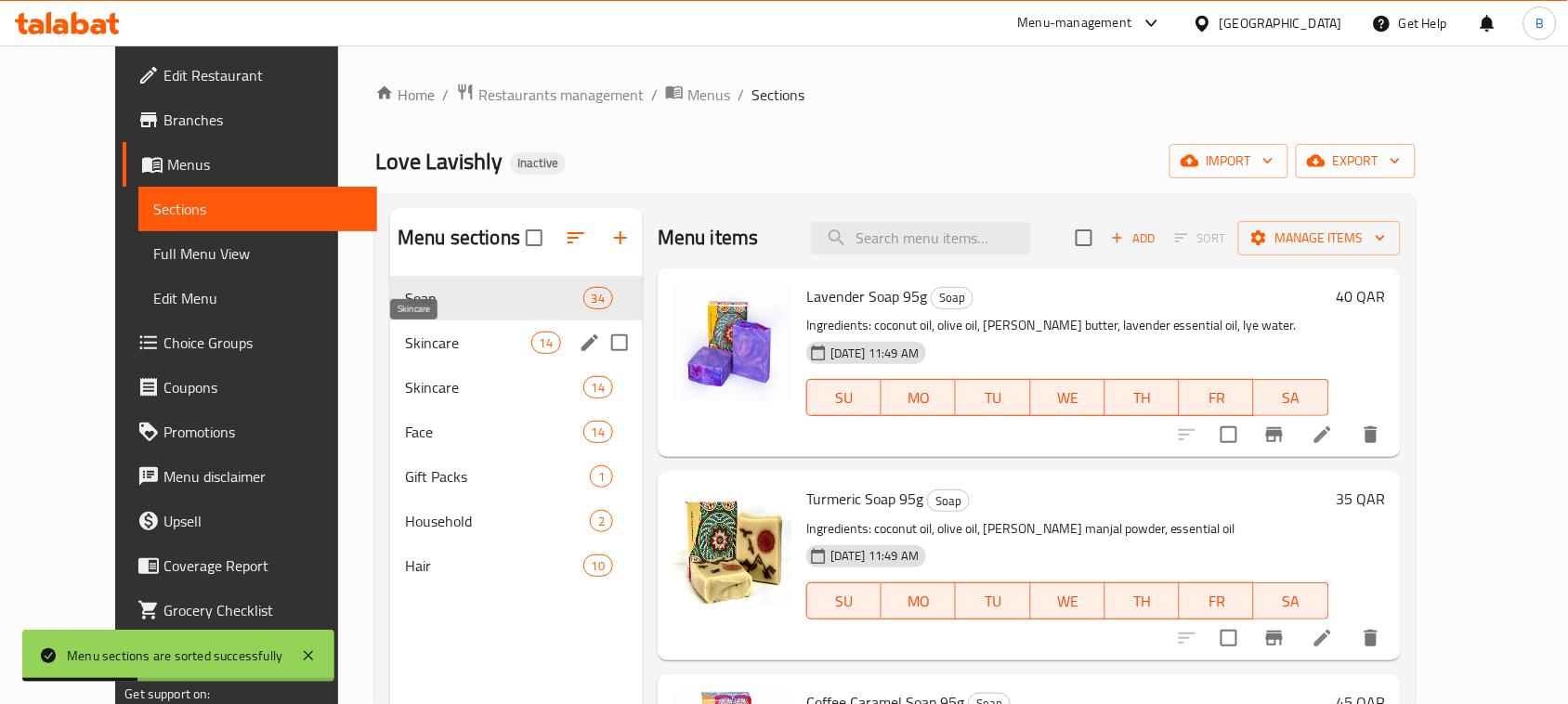
click at [469, 349] on span "Skincare" at bounding box center [468, 343] width 126 height 23
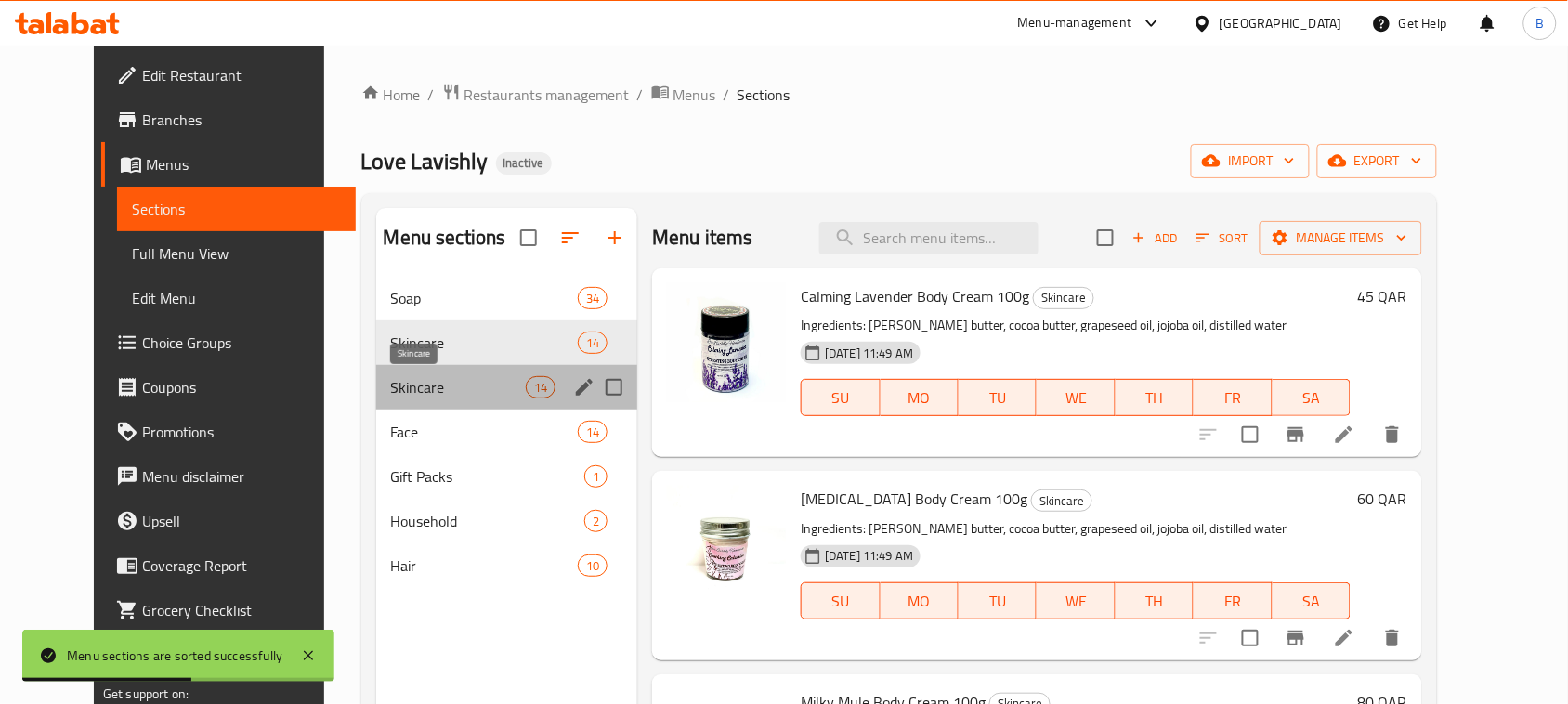
click at [420, 383] on span "Skincare" at bounding box center [458, 387] width 134 height 23
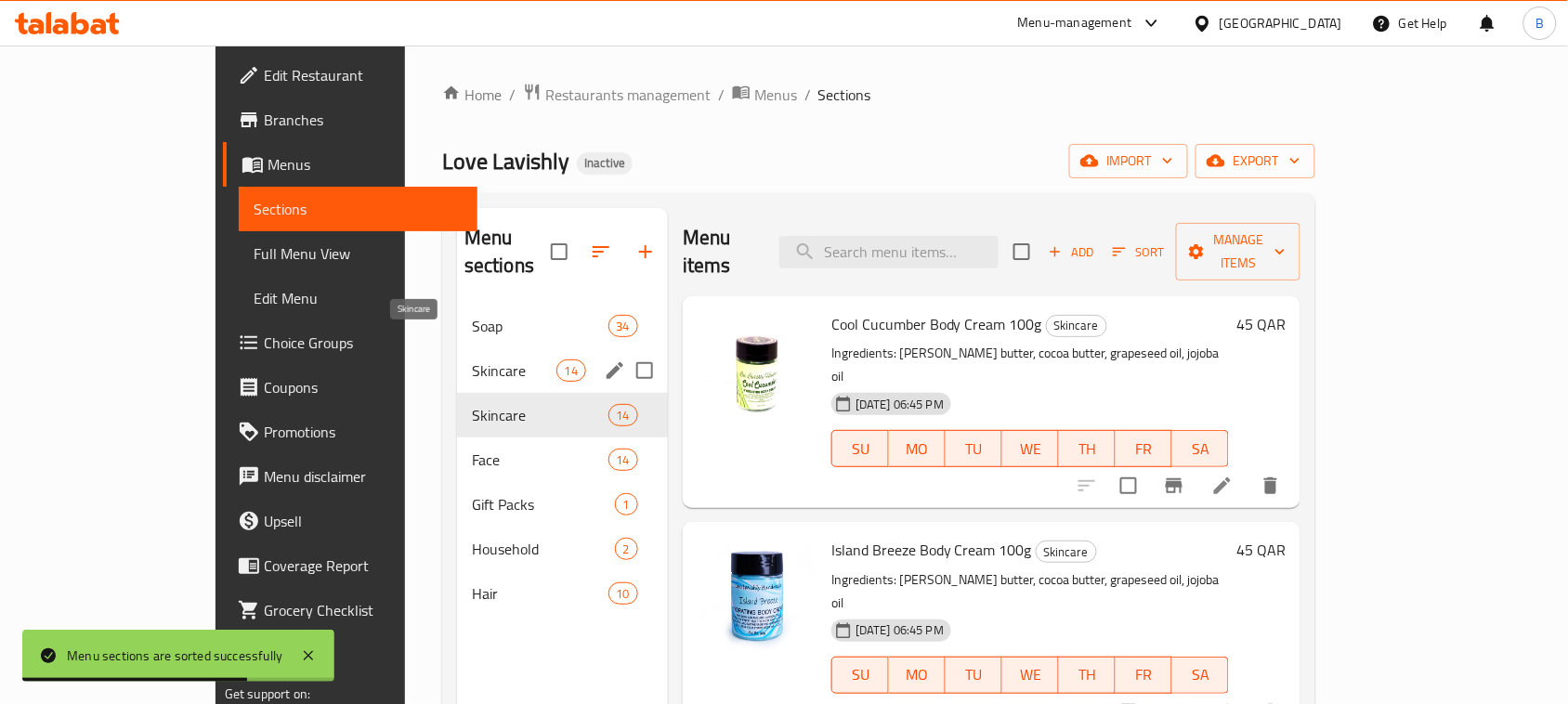
click at [472, 360] on span "Skincare" at bounding box center [514, 371] width 85 height 23
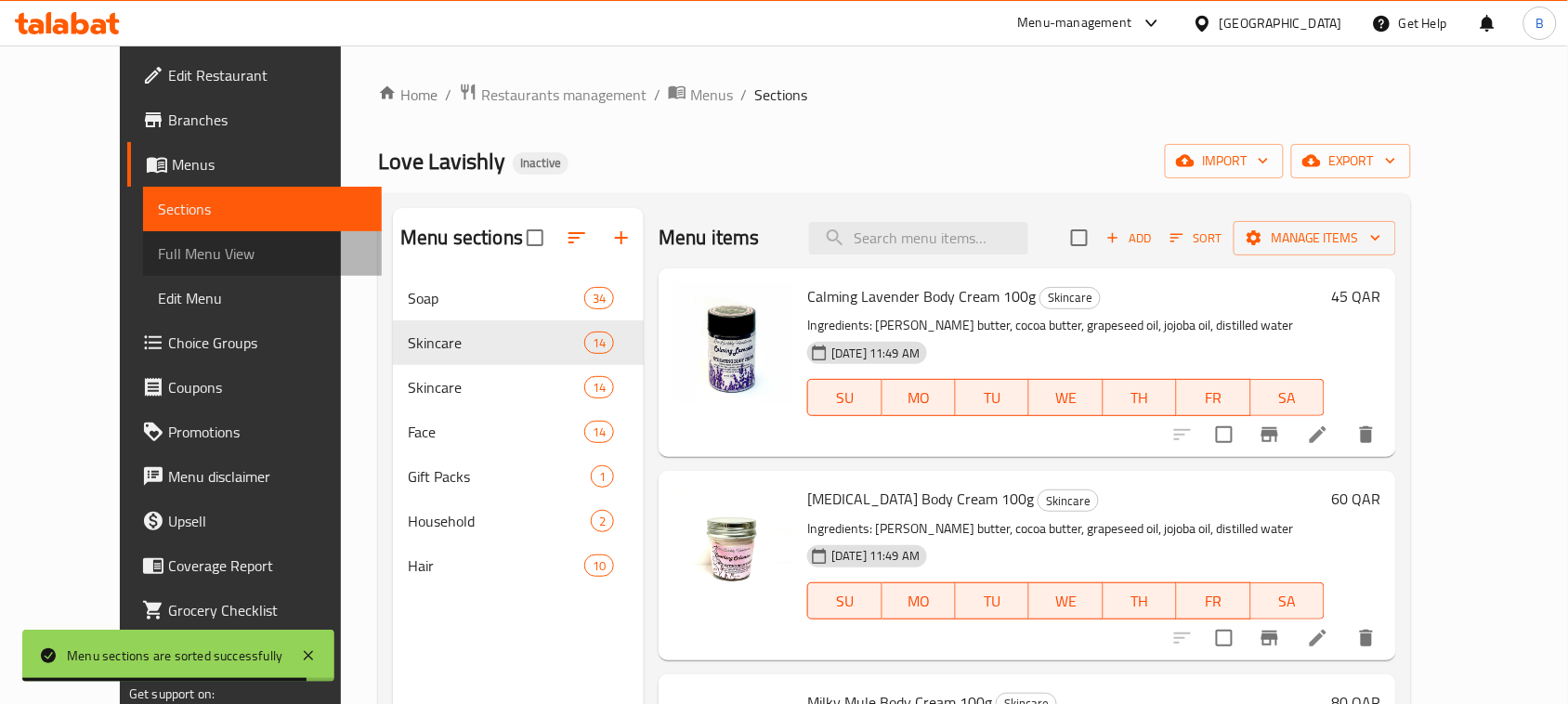
click at [158, 242] on span "Full Menu View" at bounding box center [262, 254] width 209 height 23
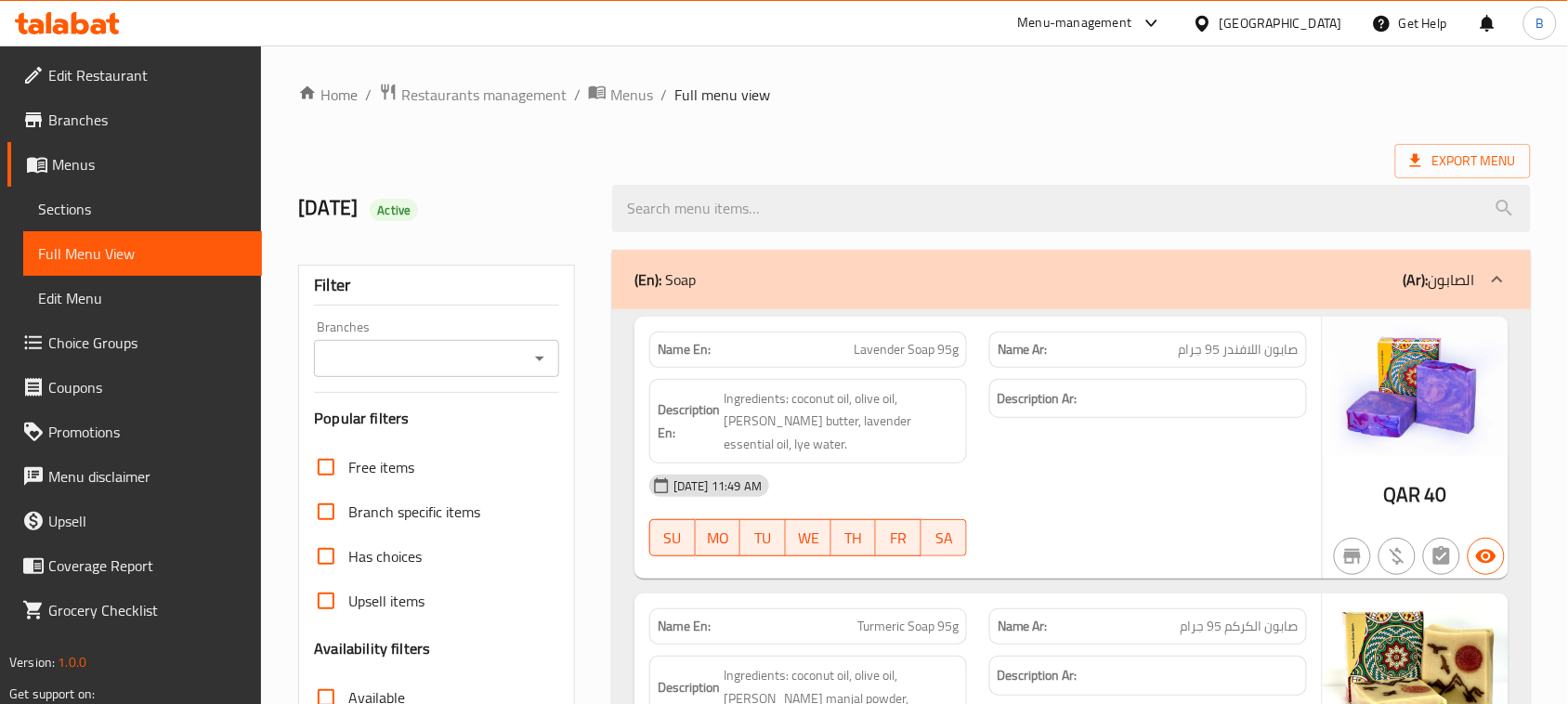
click at [539, 360] on icon "Open" at bounding box center [540, 359] width 9 height 5
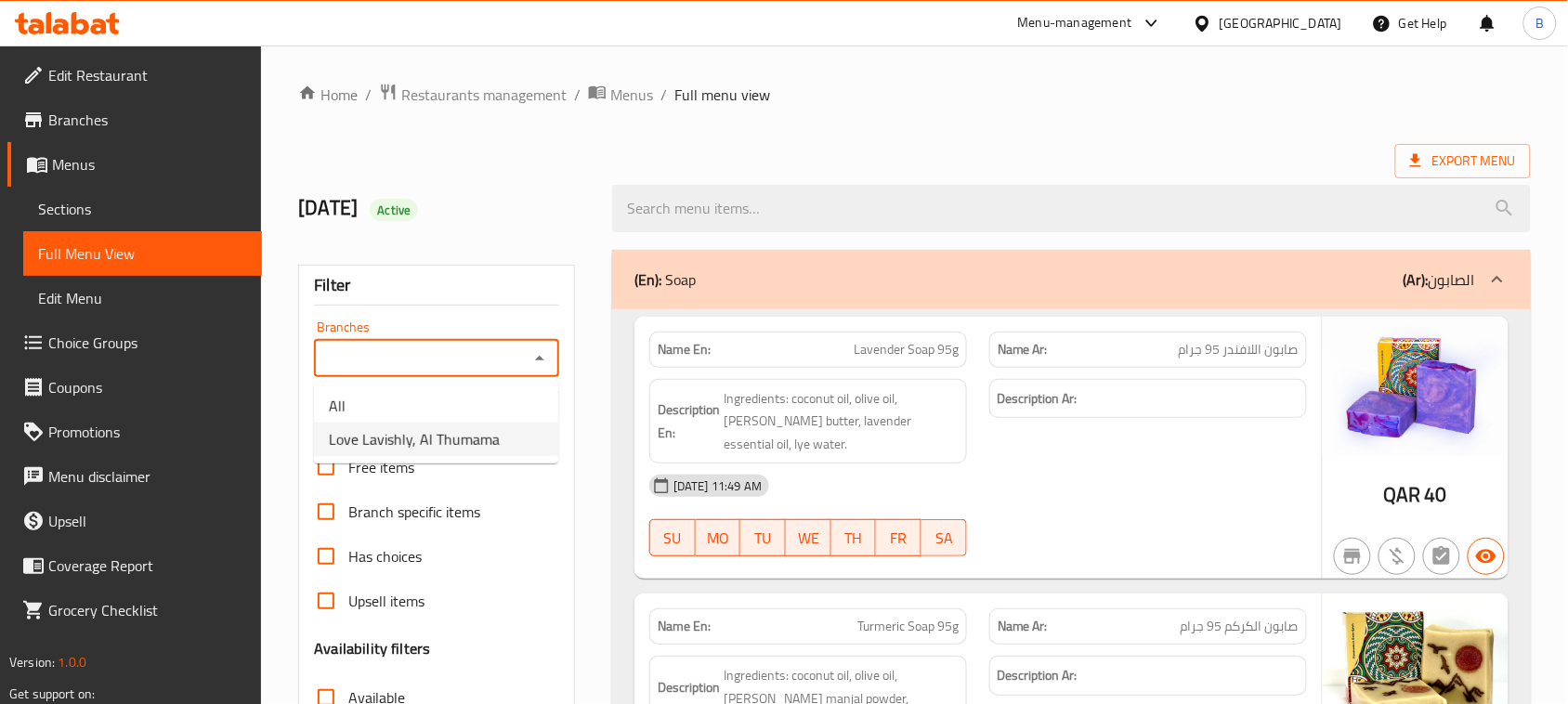
click at [439, 444] on span "Love Lavishly, Al Thumama" at bounding box center [415, 440] width 171 height 23
type input "Love Lavishly, Al Thumama"
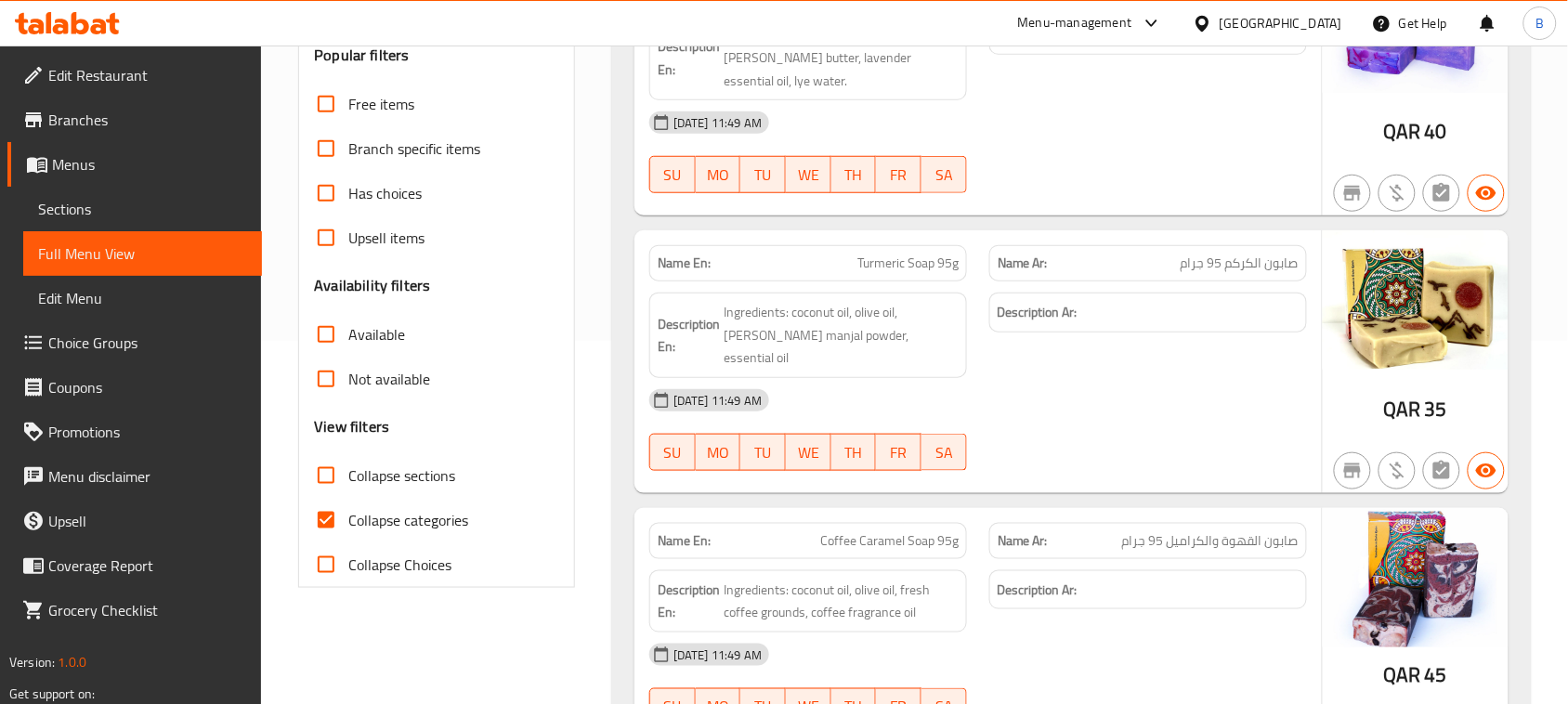
scroll to position [349, 0]
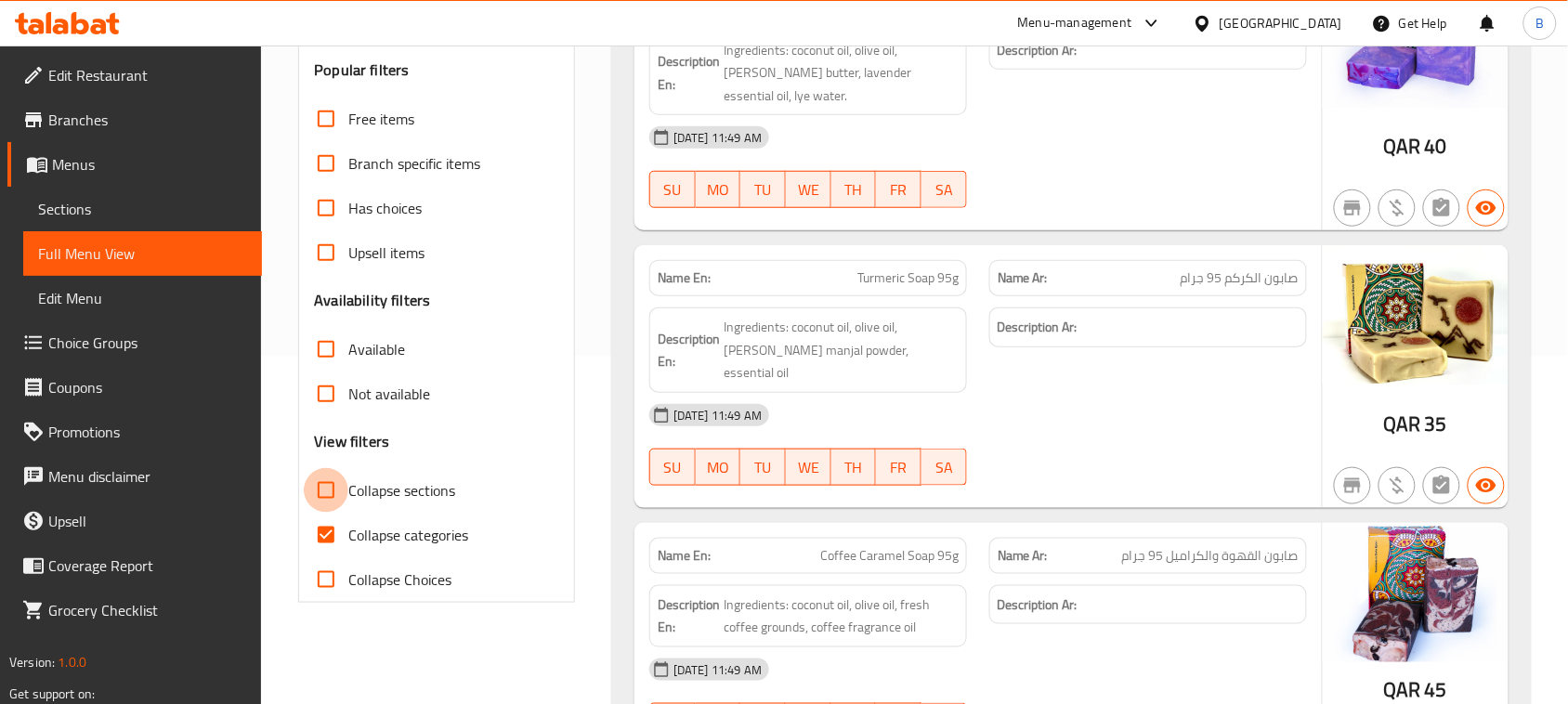
click at [321, 494] on input "Collapse sections" at bounding box center [325, 490] width 44 height 44
checkbox input "true"
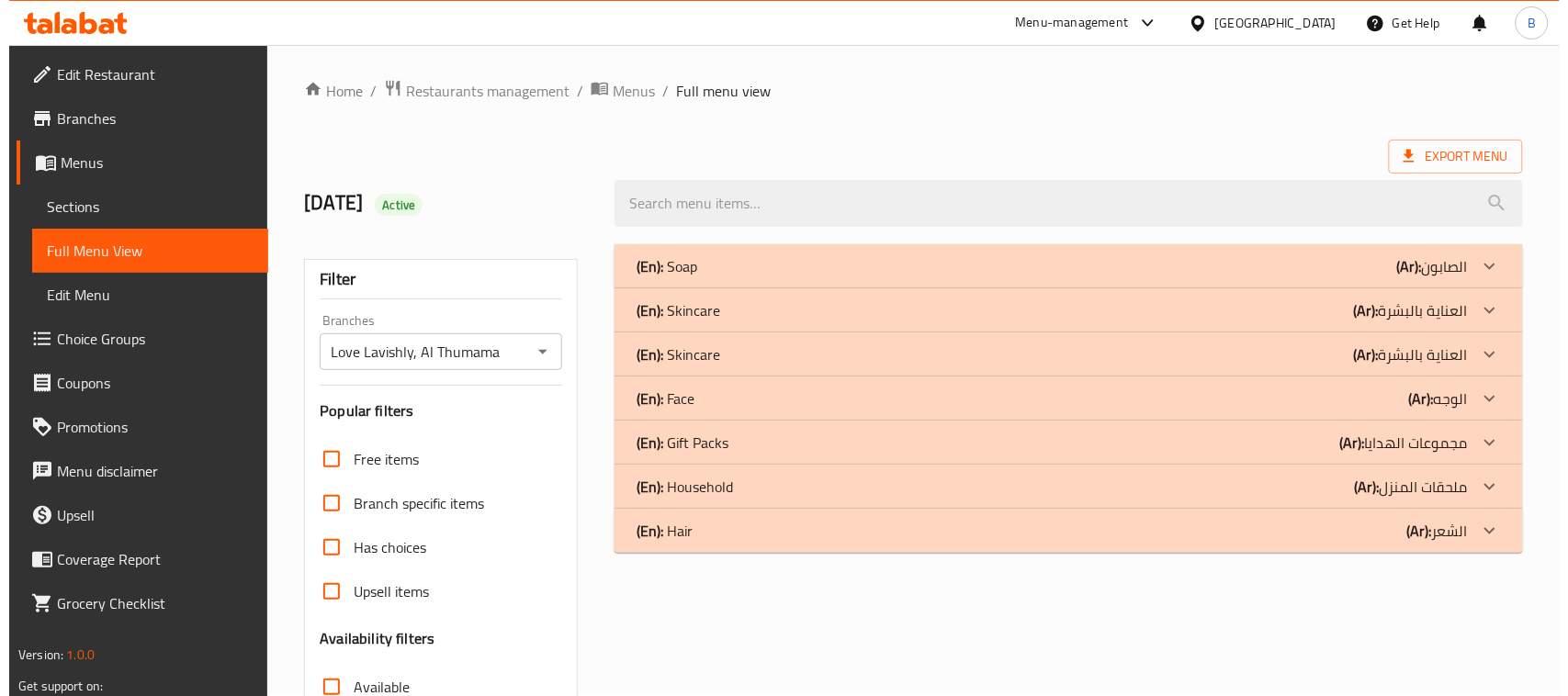
scroll to position [0, 0]
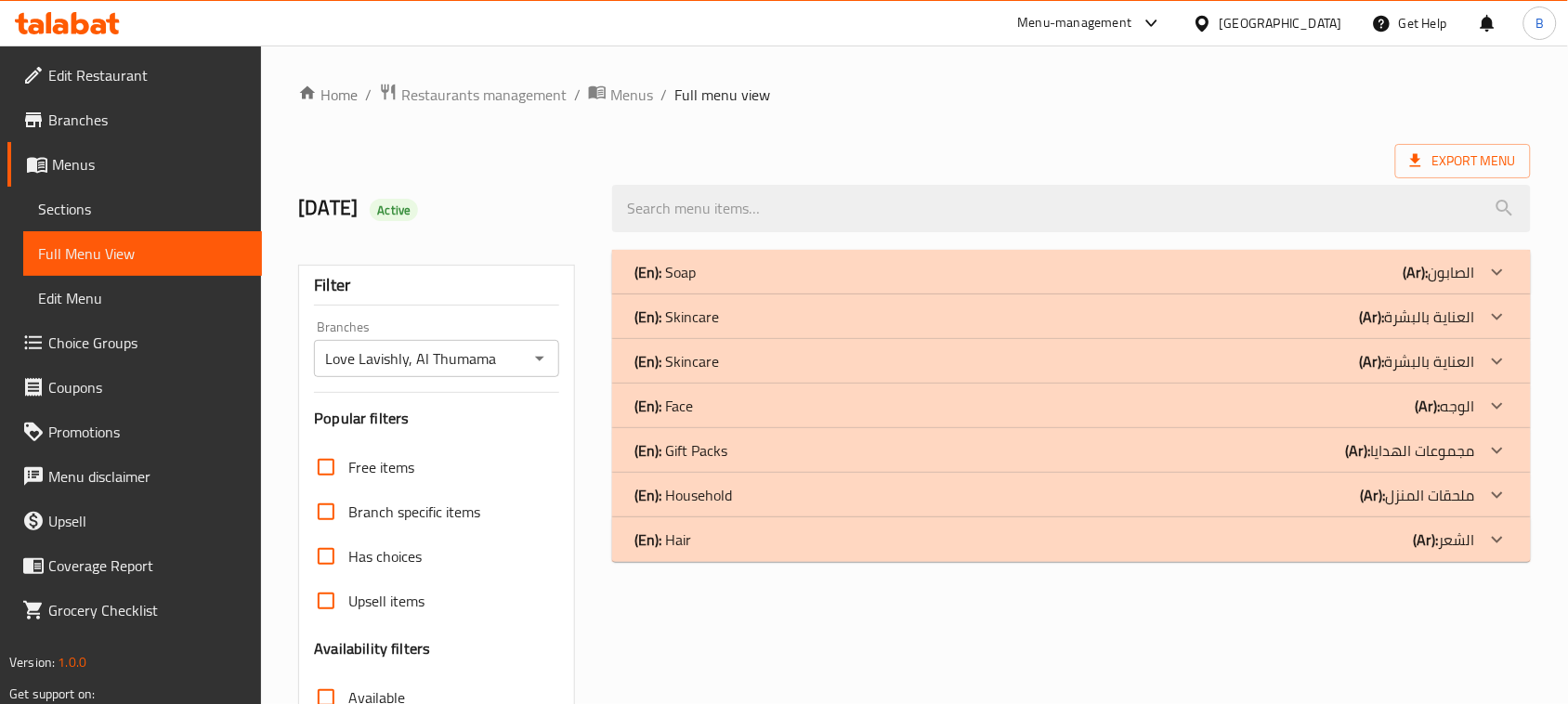
click at [895, 270] on div "(En): Soap (Ar): الصابون" at bounding box center [1055, 273] width 840 height 23
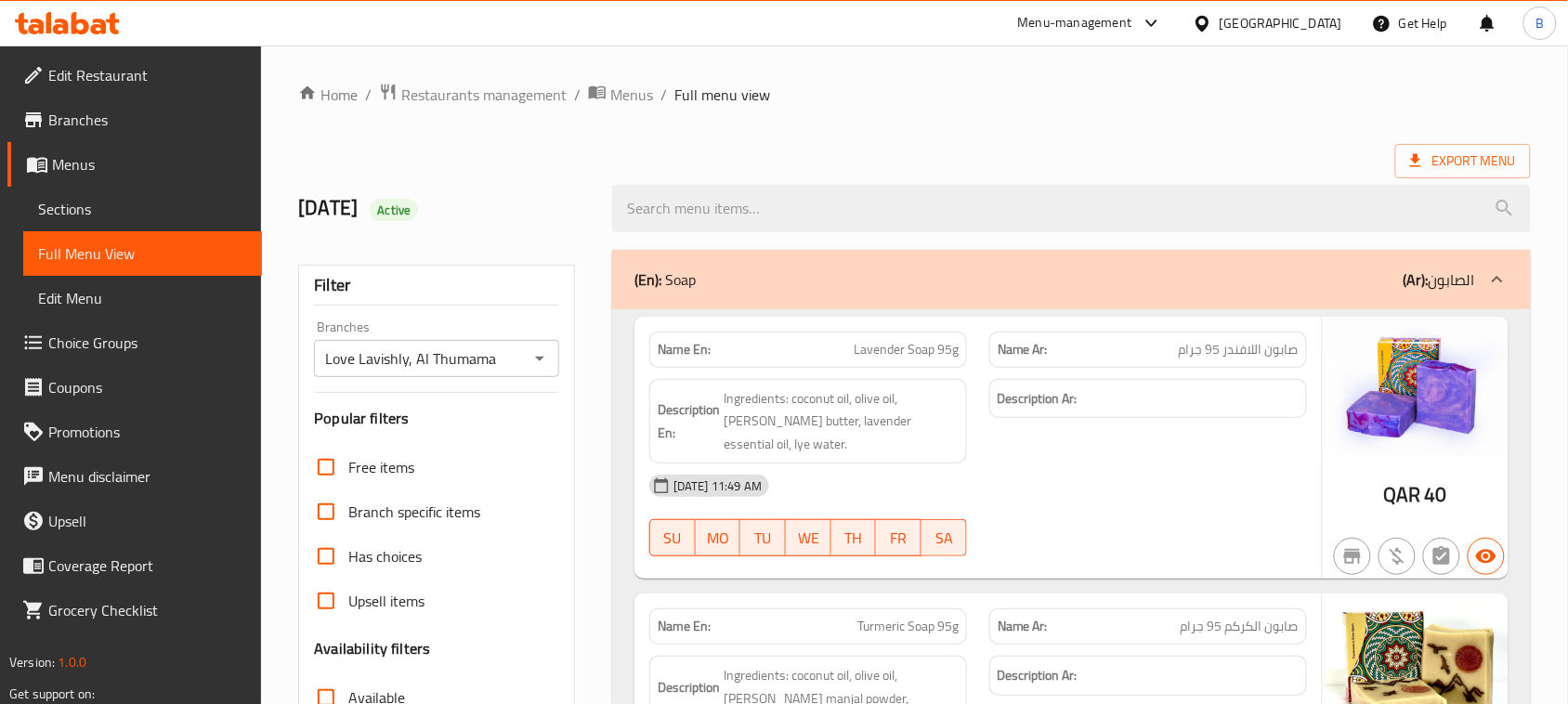
click at [963, 258] on div "(En): Soap (Ar): الصابون" at bounding box center [1072, 279] width 919 height 59
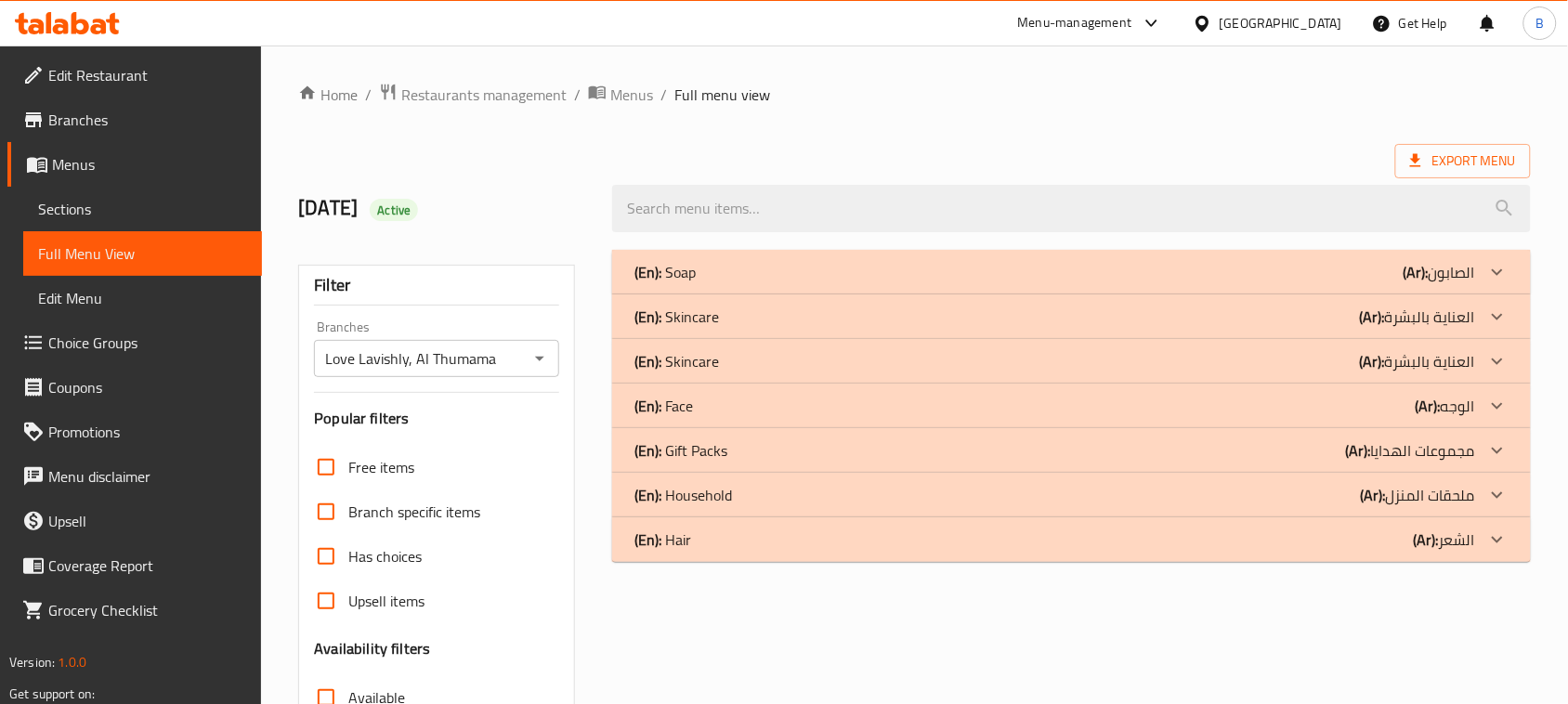
click at [855, 283] on div "(En): Skincare (Ar): العناية بالبشرة" at bounding box center [1055, 273] width 840 height 23
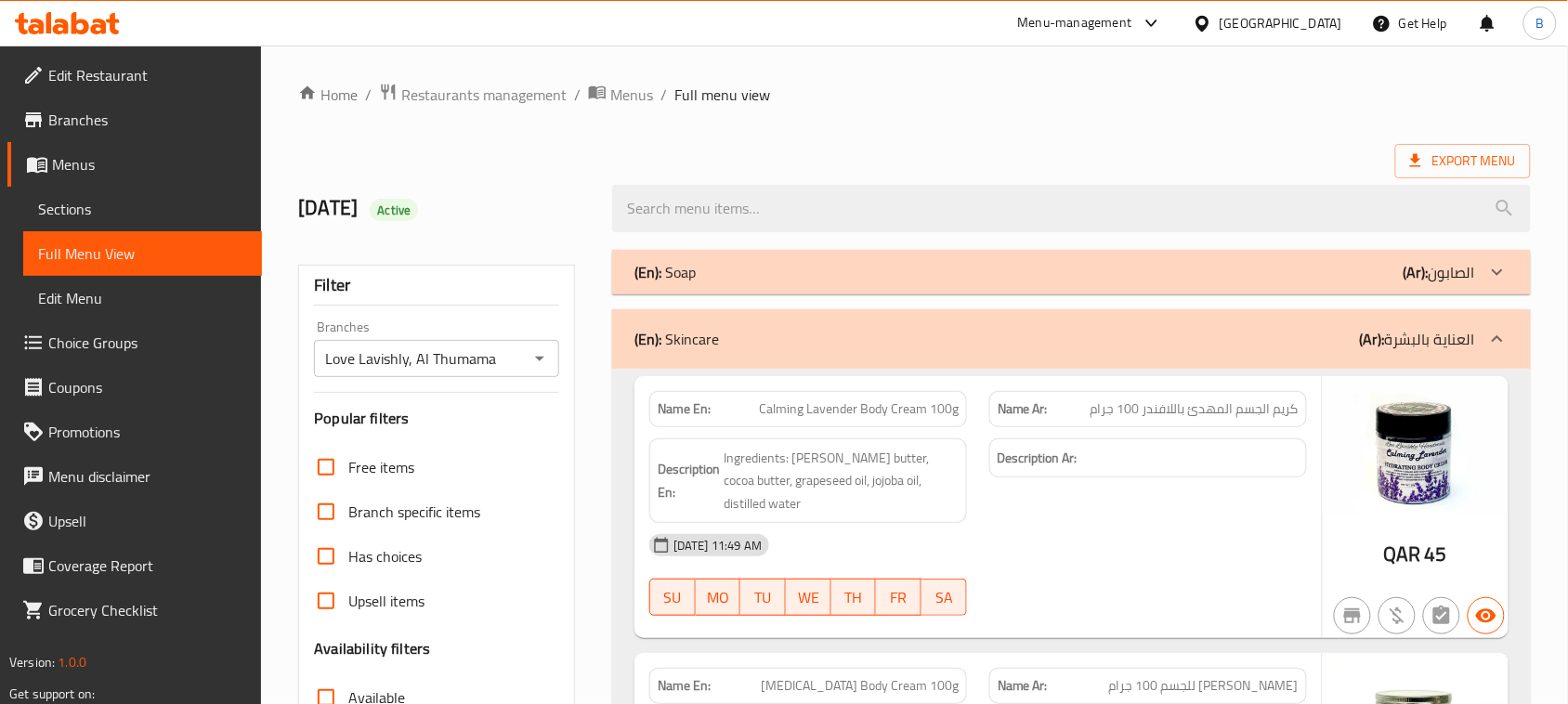
click at [870, 267] on div "(En): Soap (Ar): الصابون" at bounding box center [1055, 273] width 840 height 23
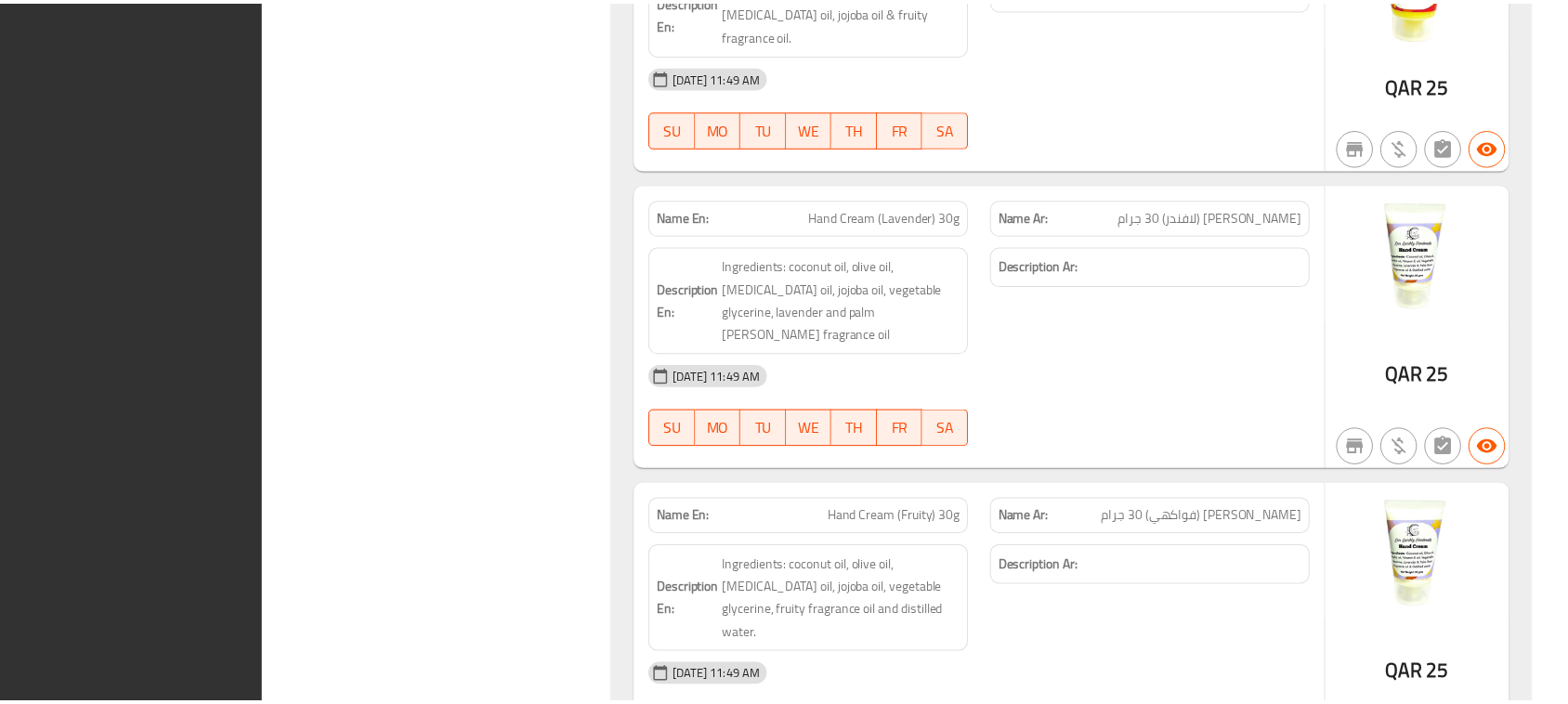
scroll to position [12566, 0]
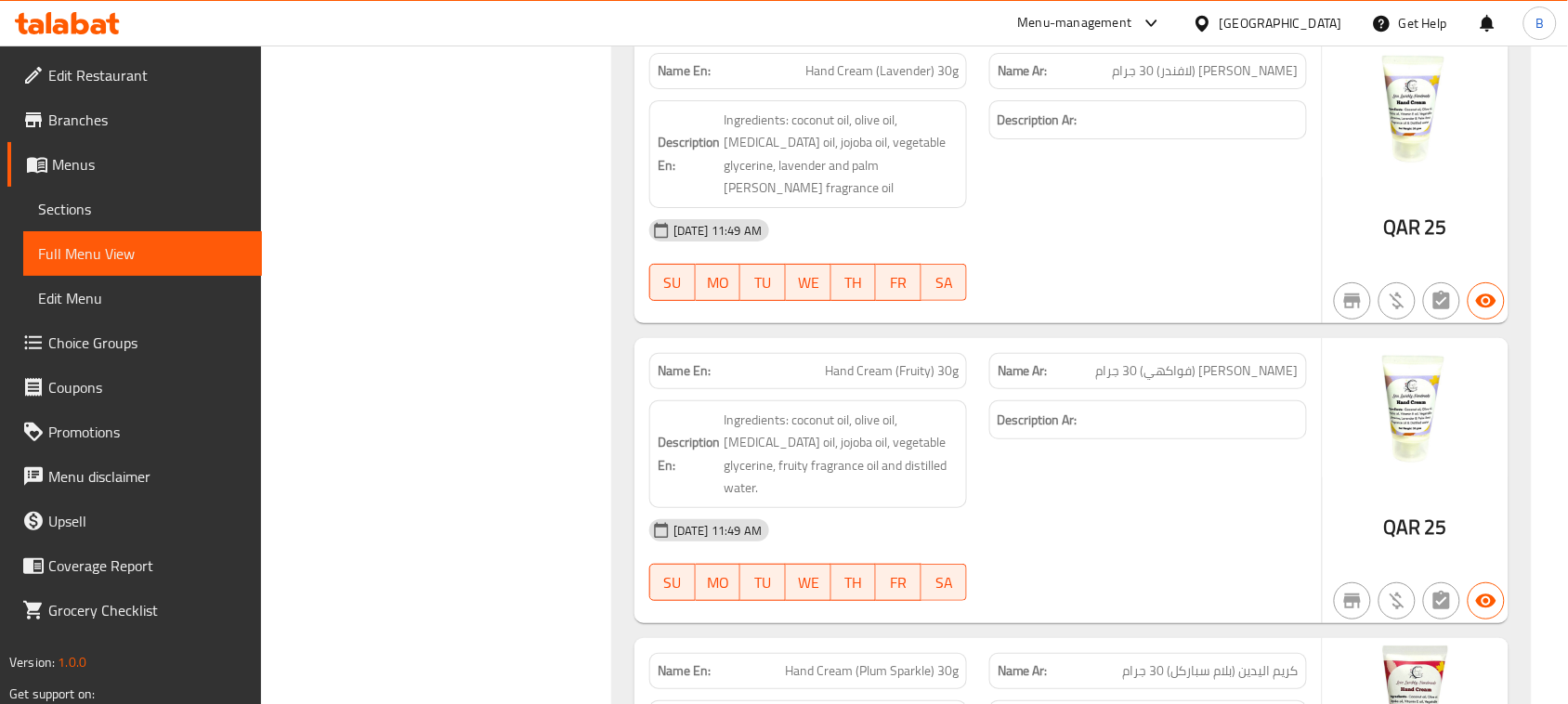
click at [71, 191] on link "Sections" at bounding box center [143, 209] width 239 height 44
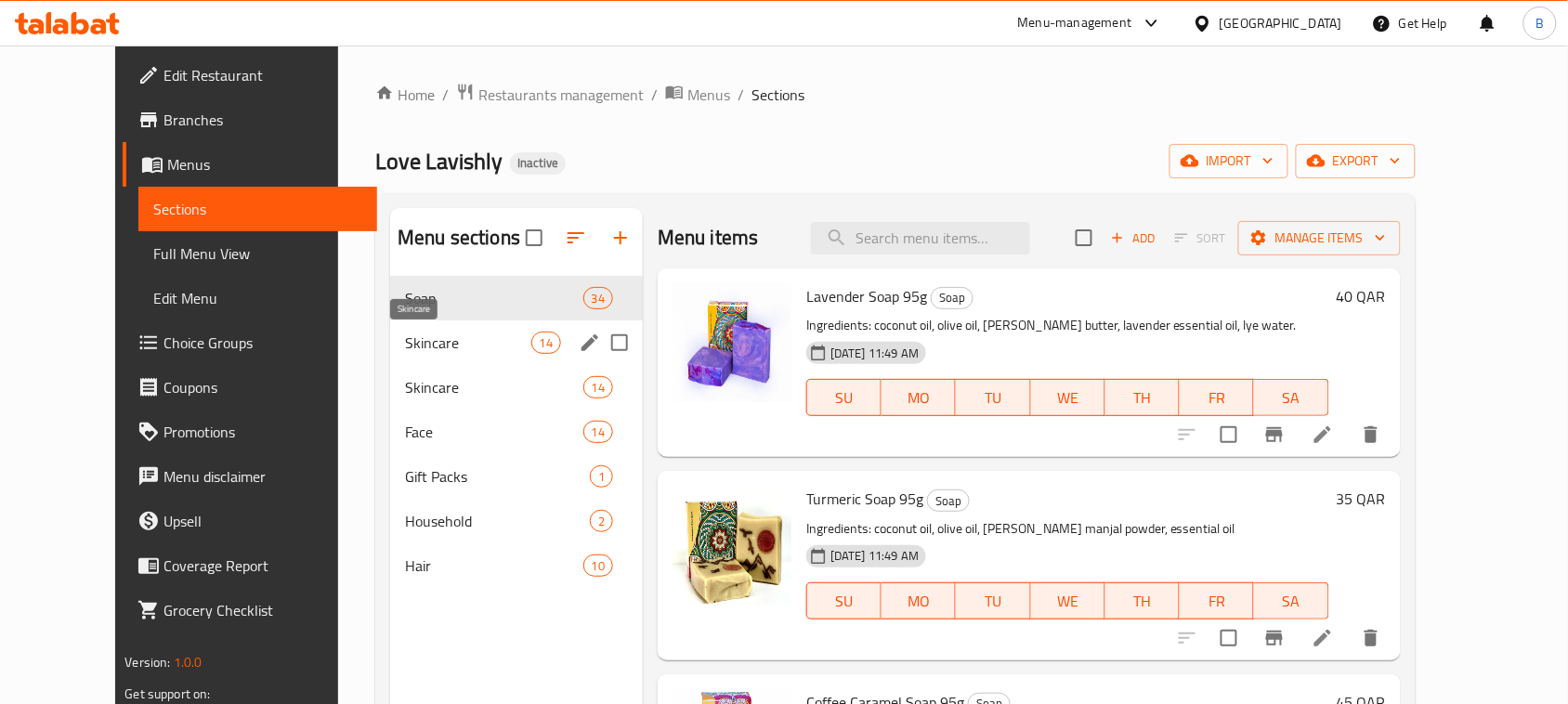
click at [485, 341] on span "Skincare" at bounding box center [468, 343] width 126 height 23
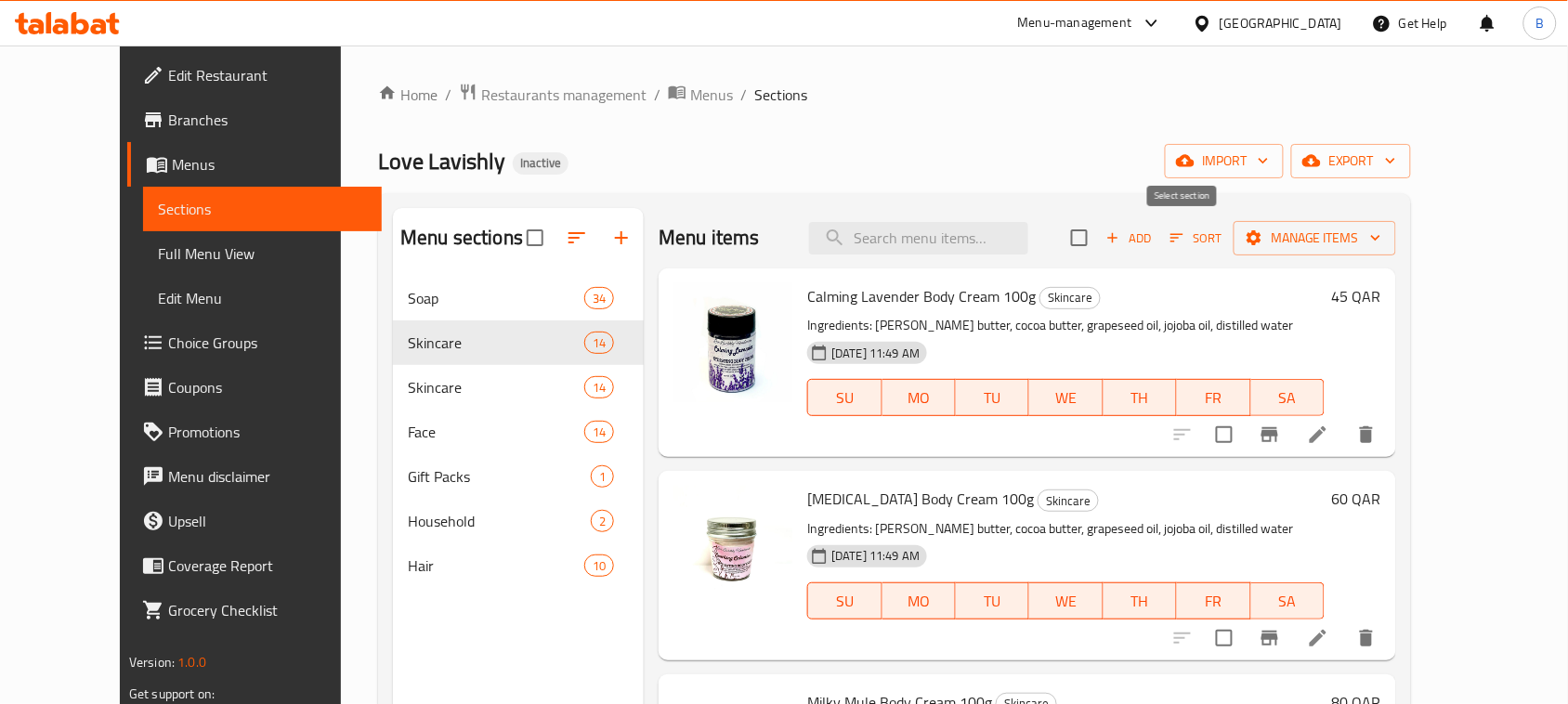
click at [1099, 230] on input "checkbox" at bounding box center [1080, 238] width 39 height 39
checkbox input "true"
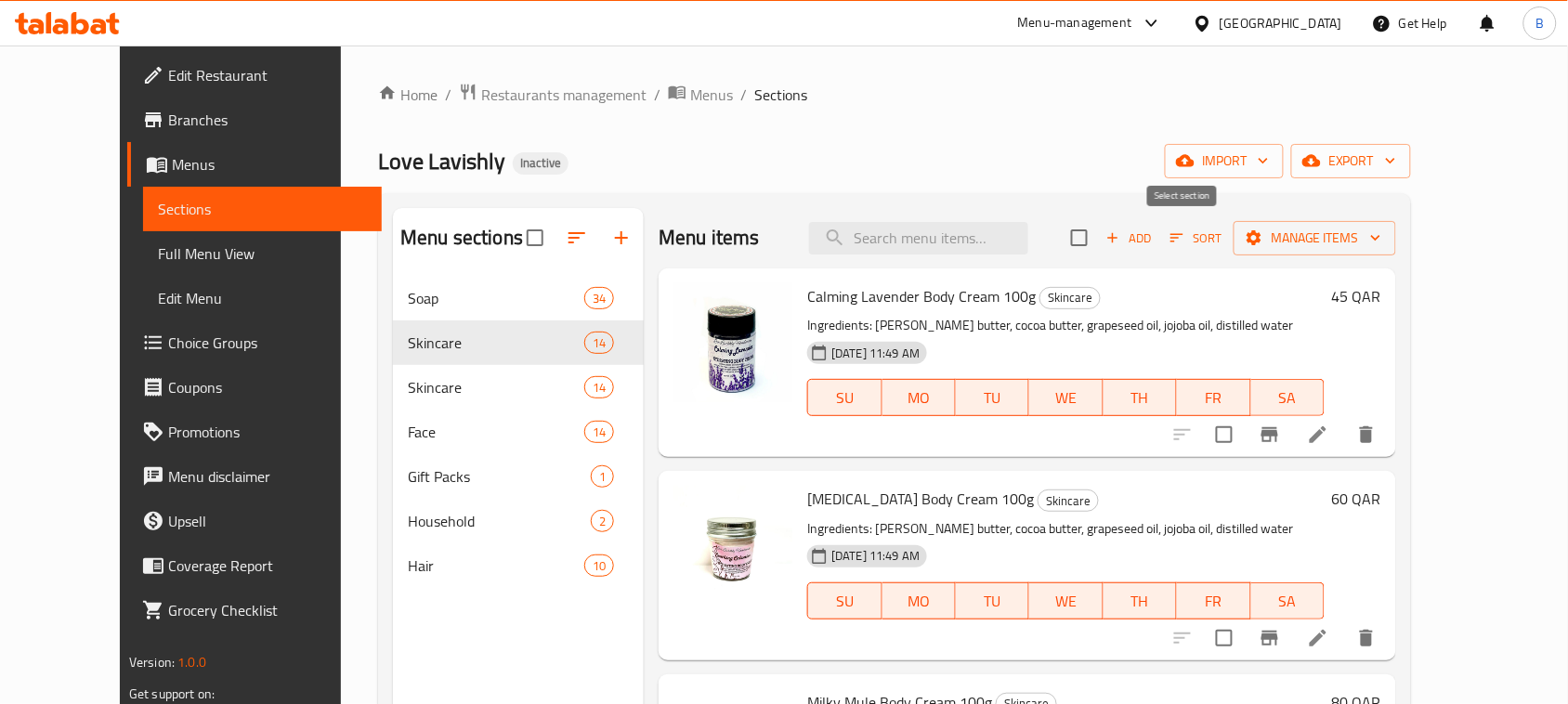
checkbox input "true"
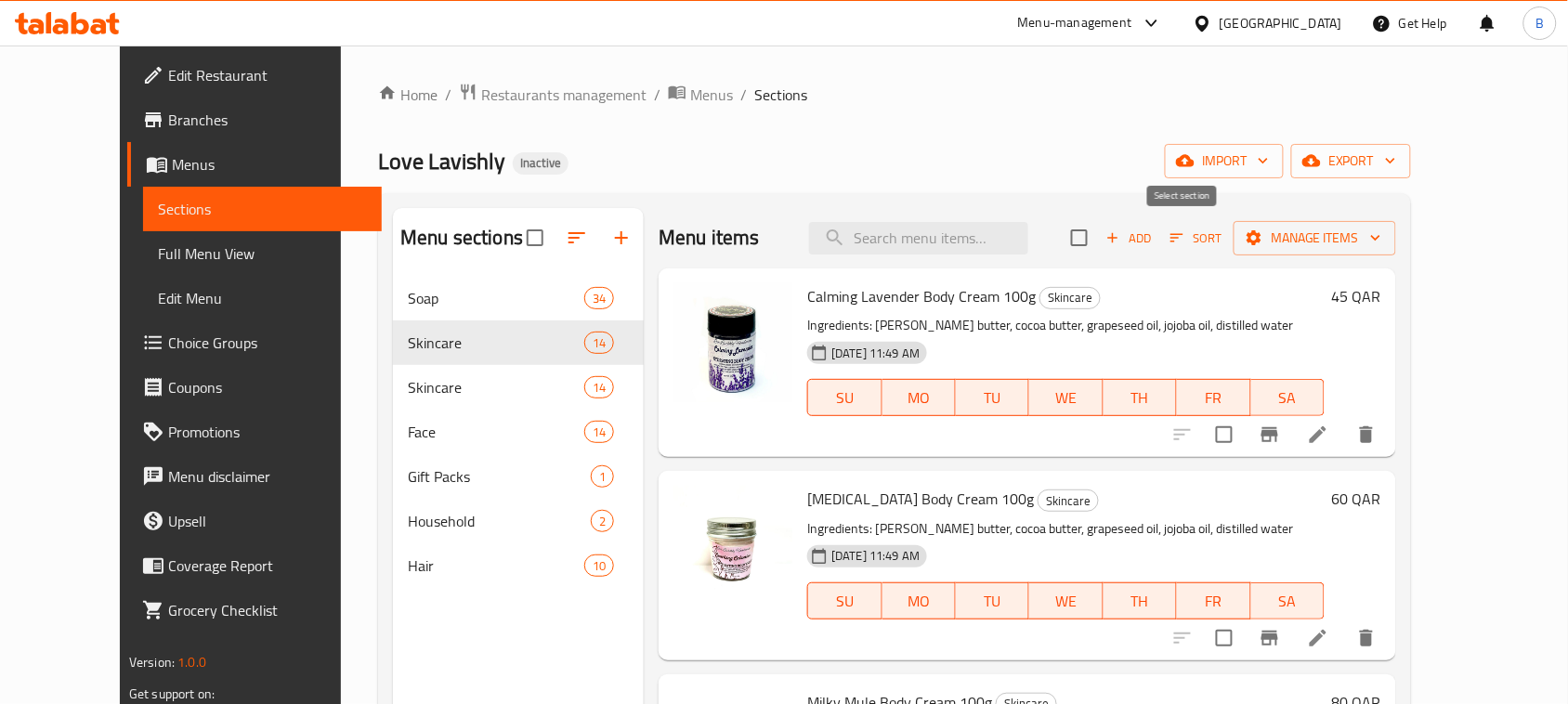
checkbox input "true"
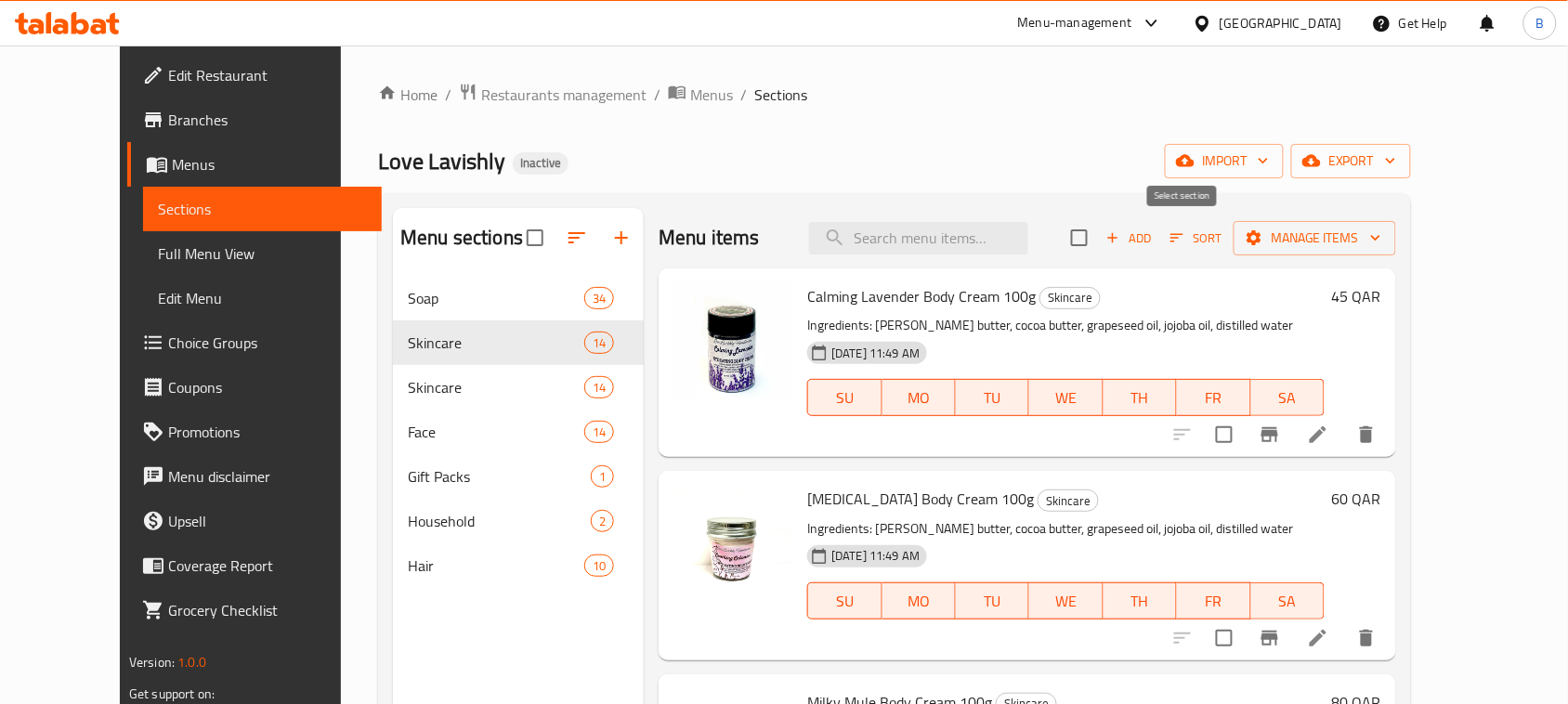
checkbox input "true"
click at [1397, 239] on button "Manage items" at bounding box center [1315, 238] width 163 height 35
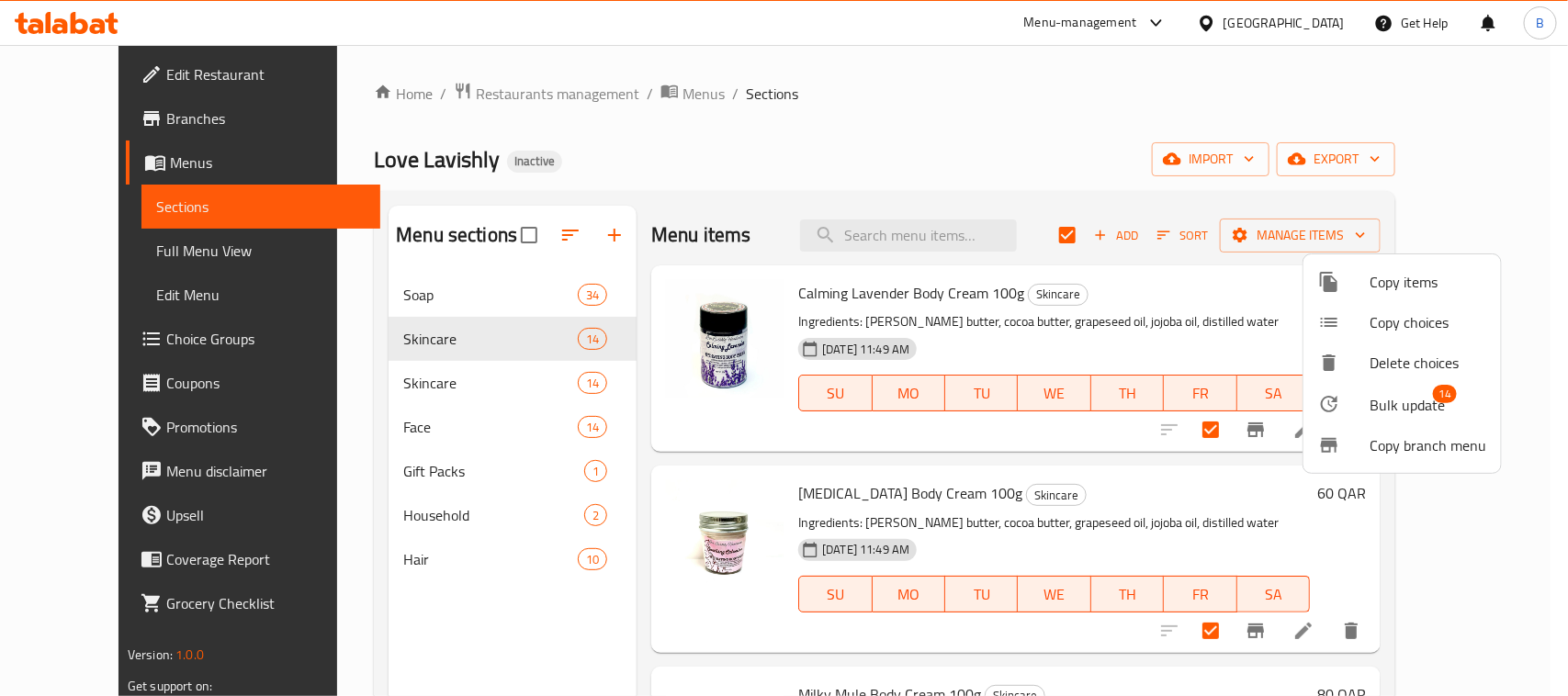
click at [1391, 401] on span "Bulk update" at bounding box center [1407, 405] width 75 height 22
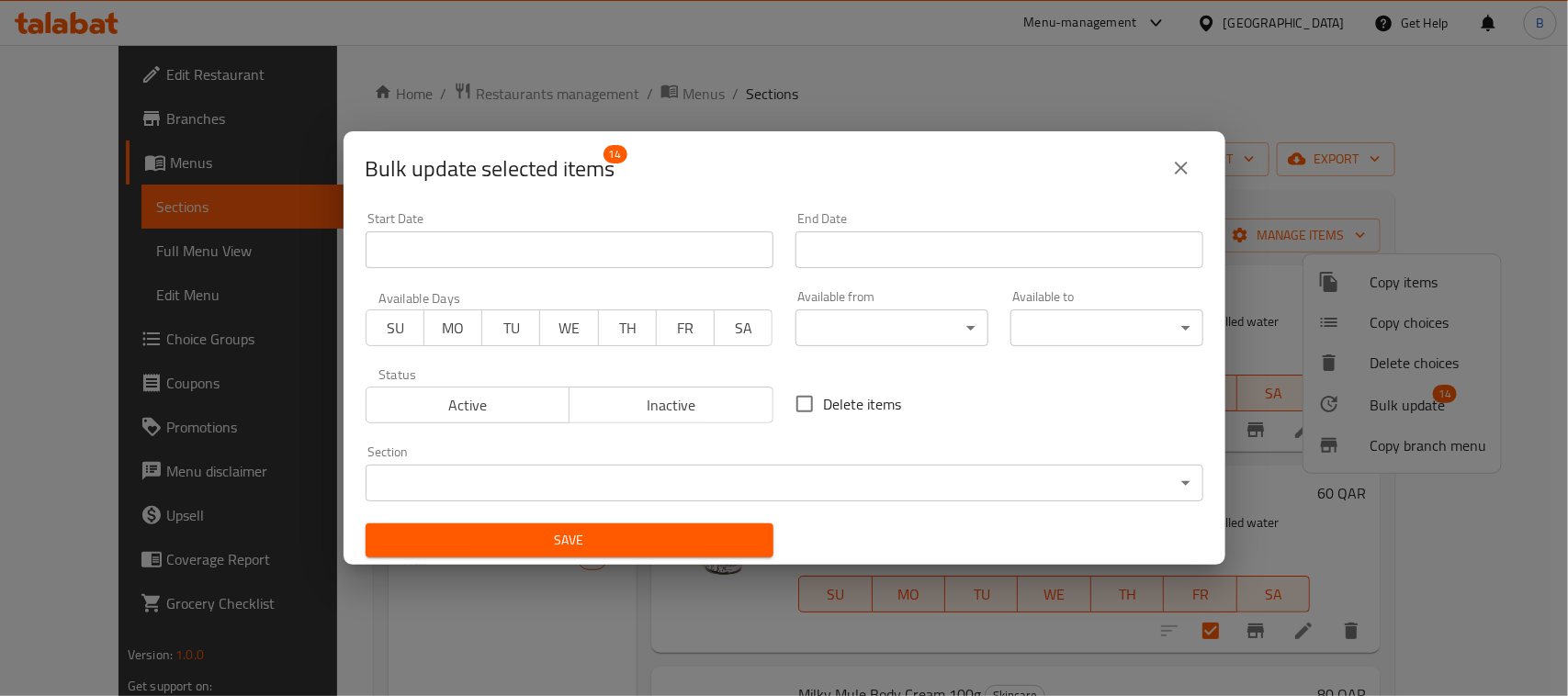
click at [563, 483] on body "​ Menu-management [GEOGRAPHIC_DATA] Get Help B Edit Restaurant Branches Menus S…" at bounding box center [784, 370] width 1568 height 651
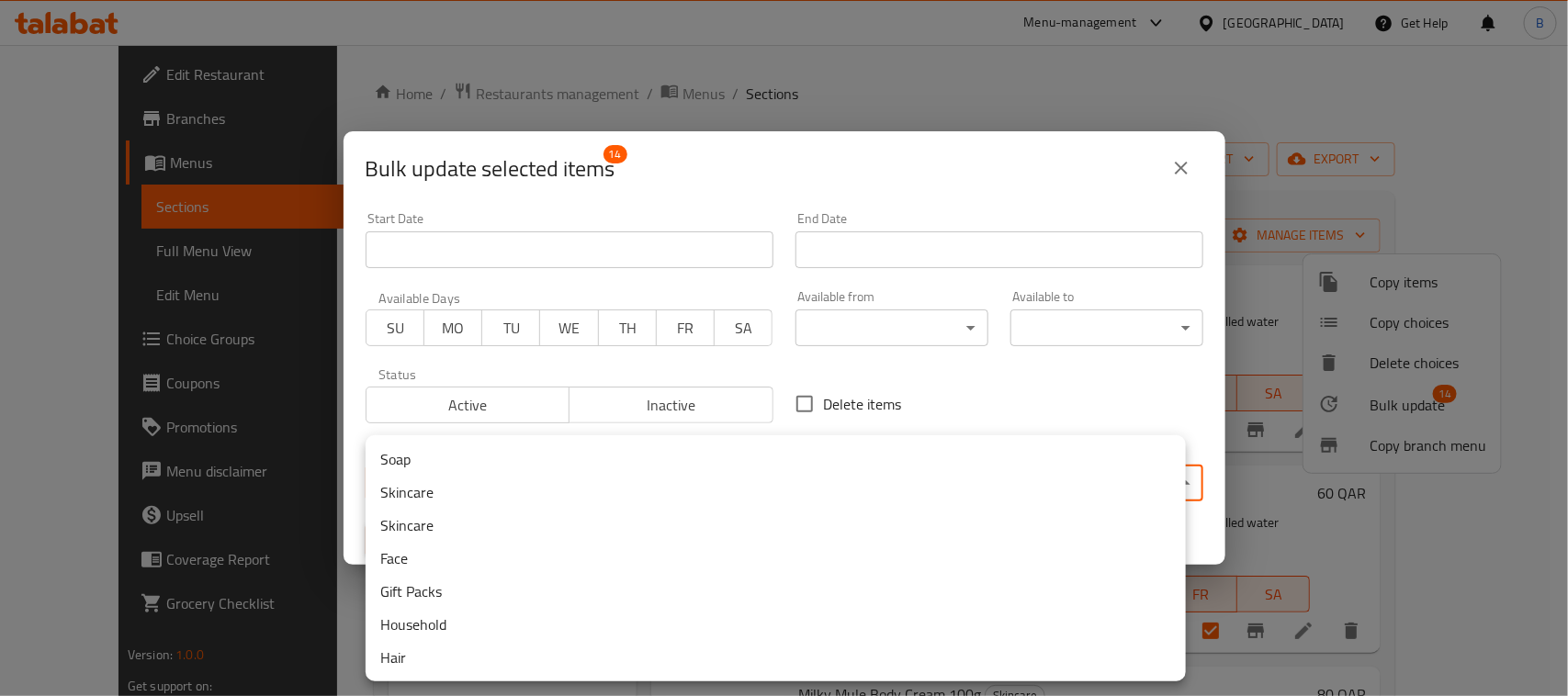
click at [464, 532] on li "Skincare" at bounding box center [775, 526] width 821 height 33
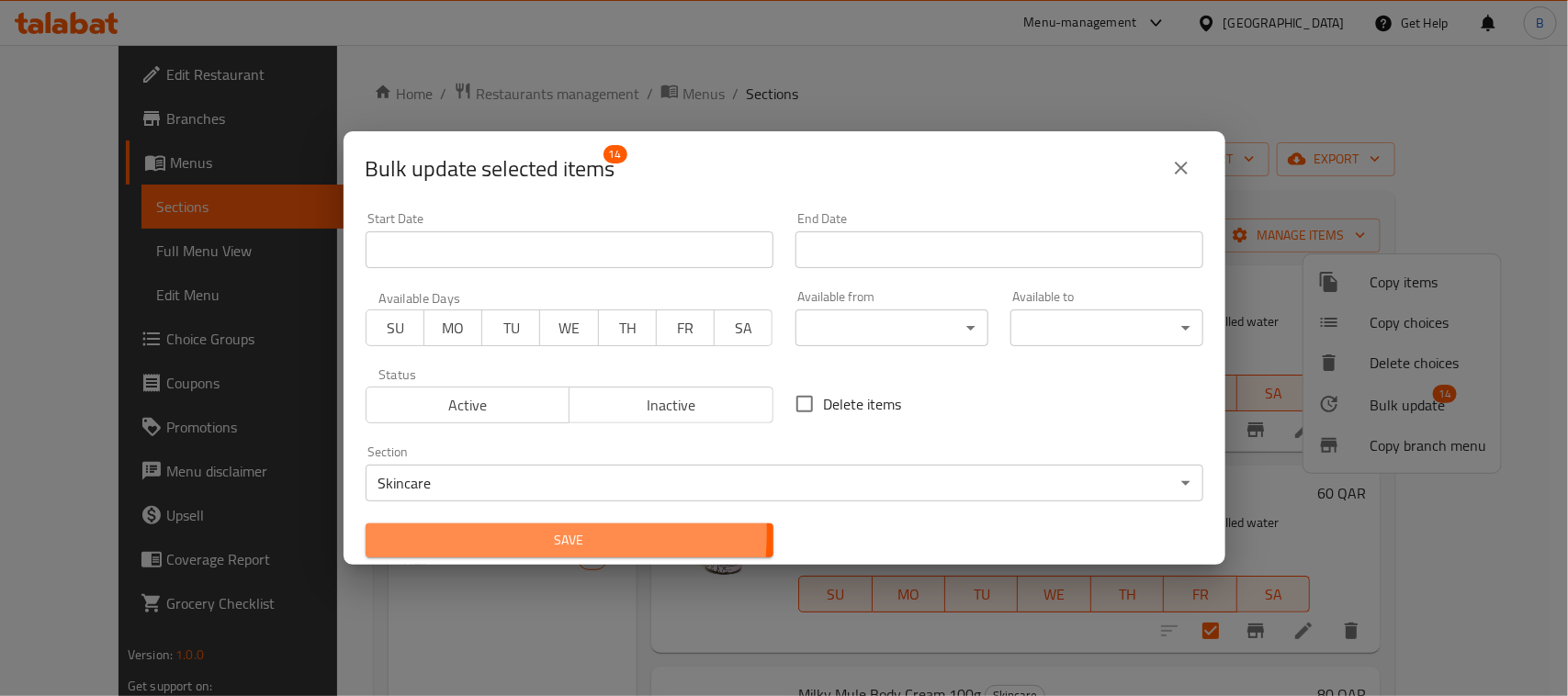
click at [493, 533] on span "Save" at bounding box center [569, 540] width 378 height 23
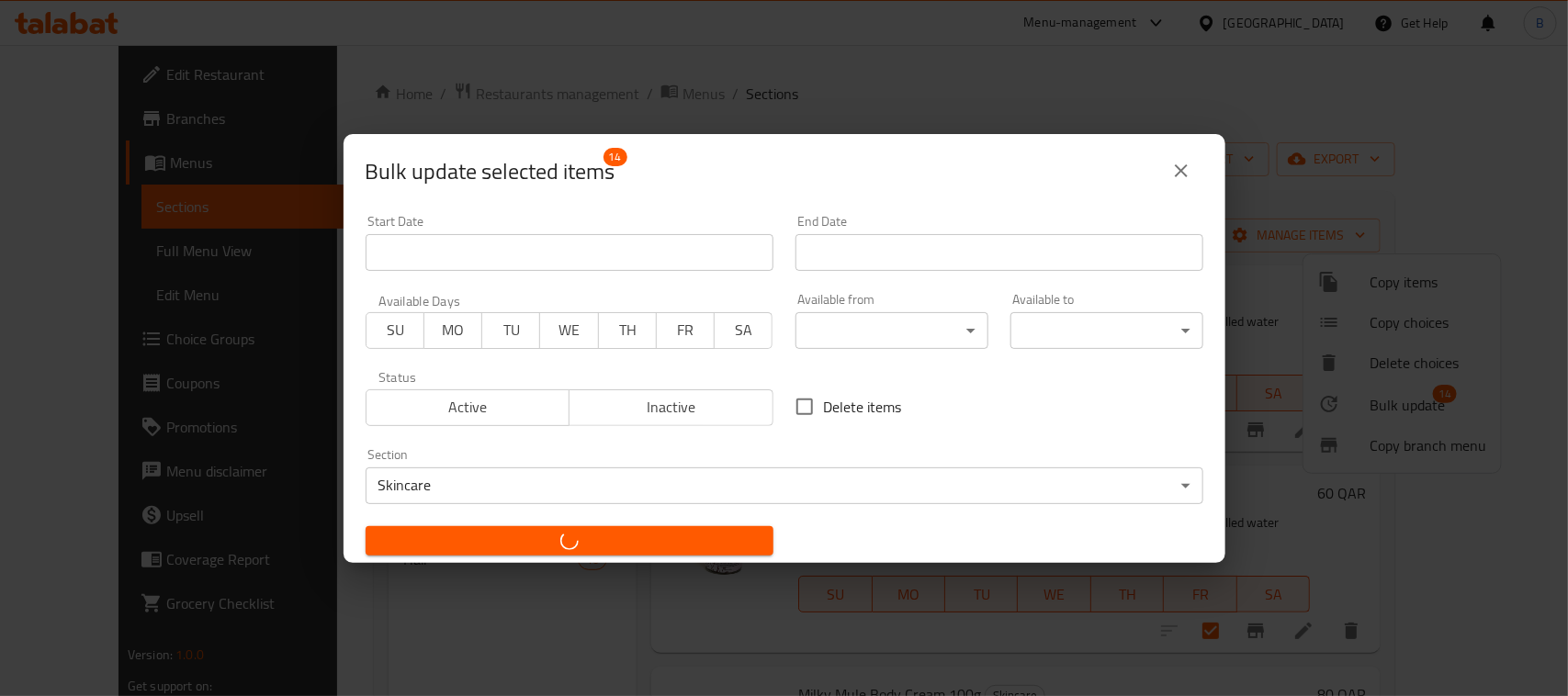
checkbox input "false"
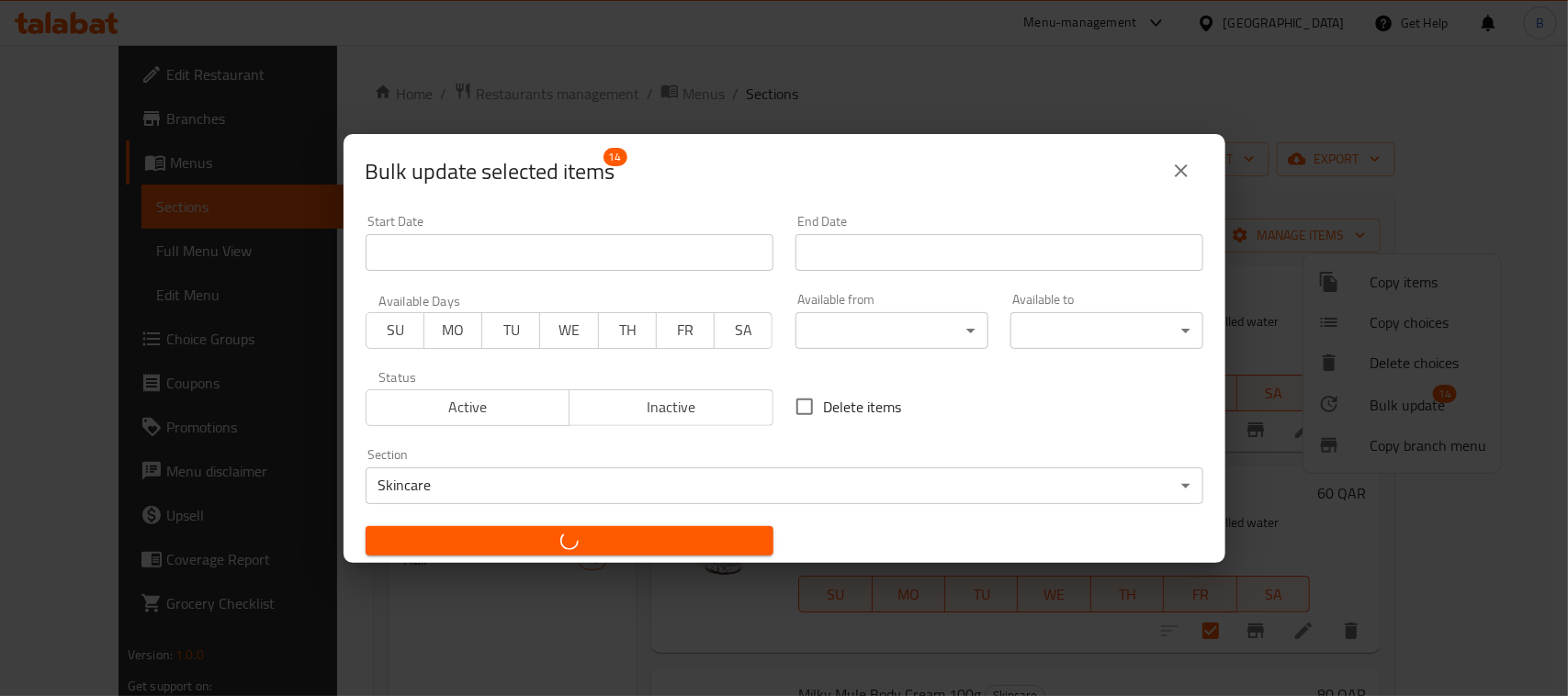
checkbox input "false"
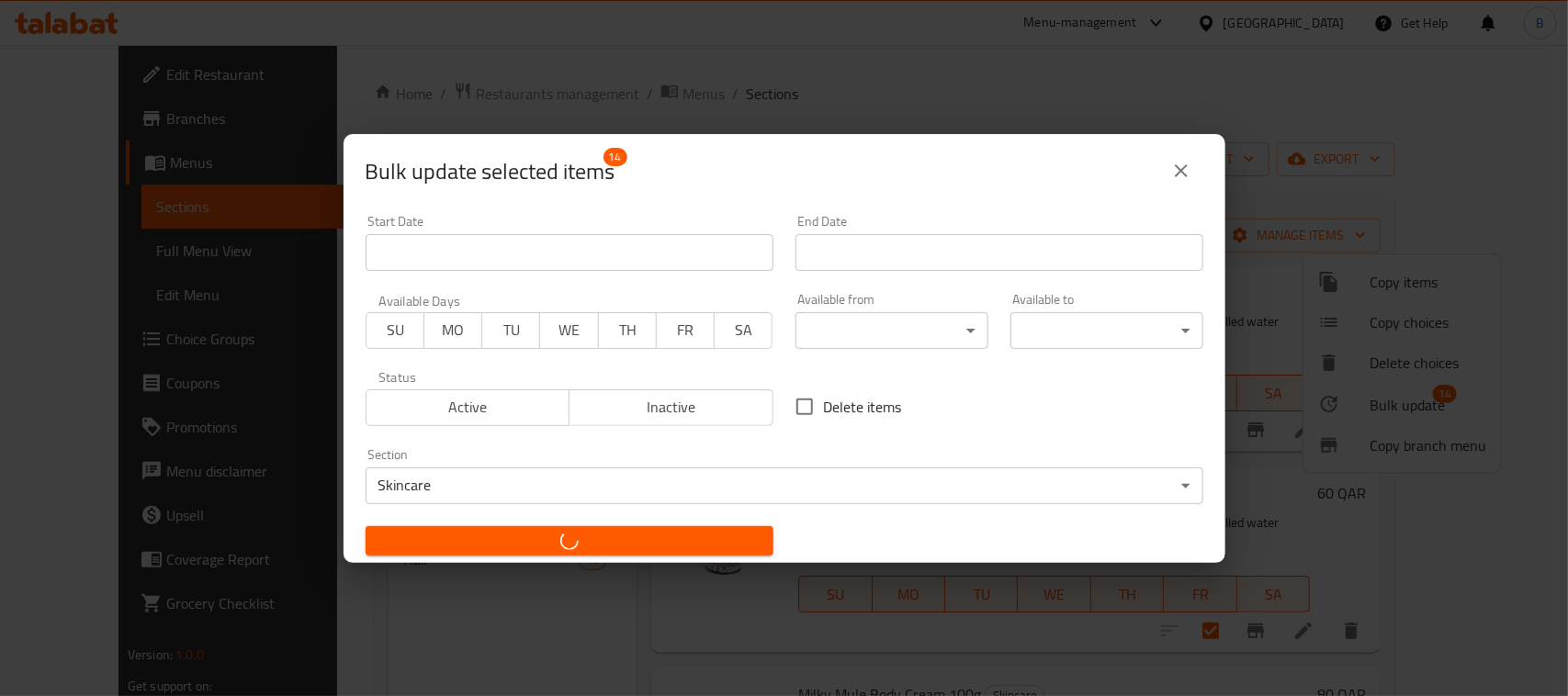
checkbox input "false"
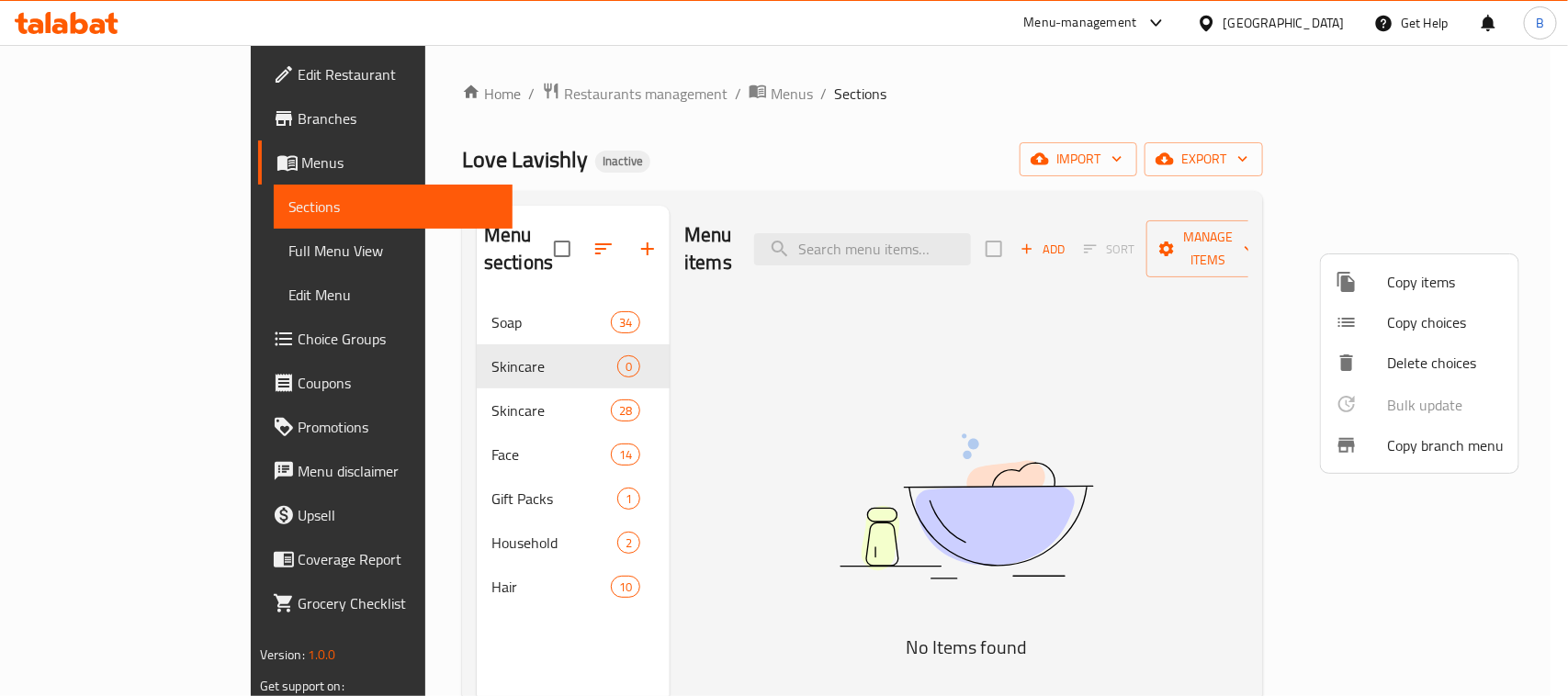
click at [530, 347] on div at bounding box center [784, 348] width 1568 height 696
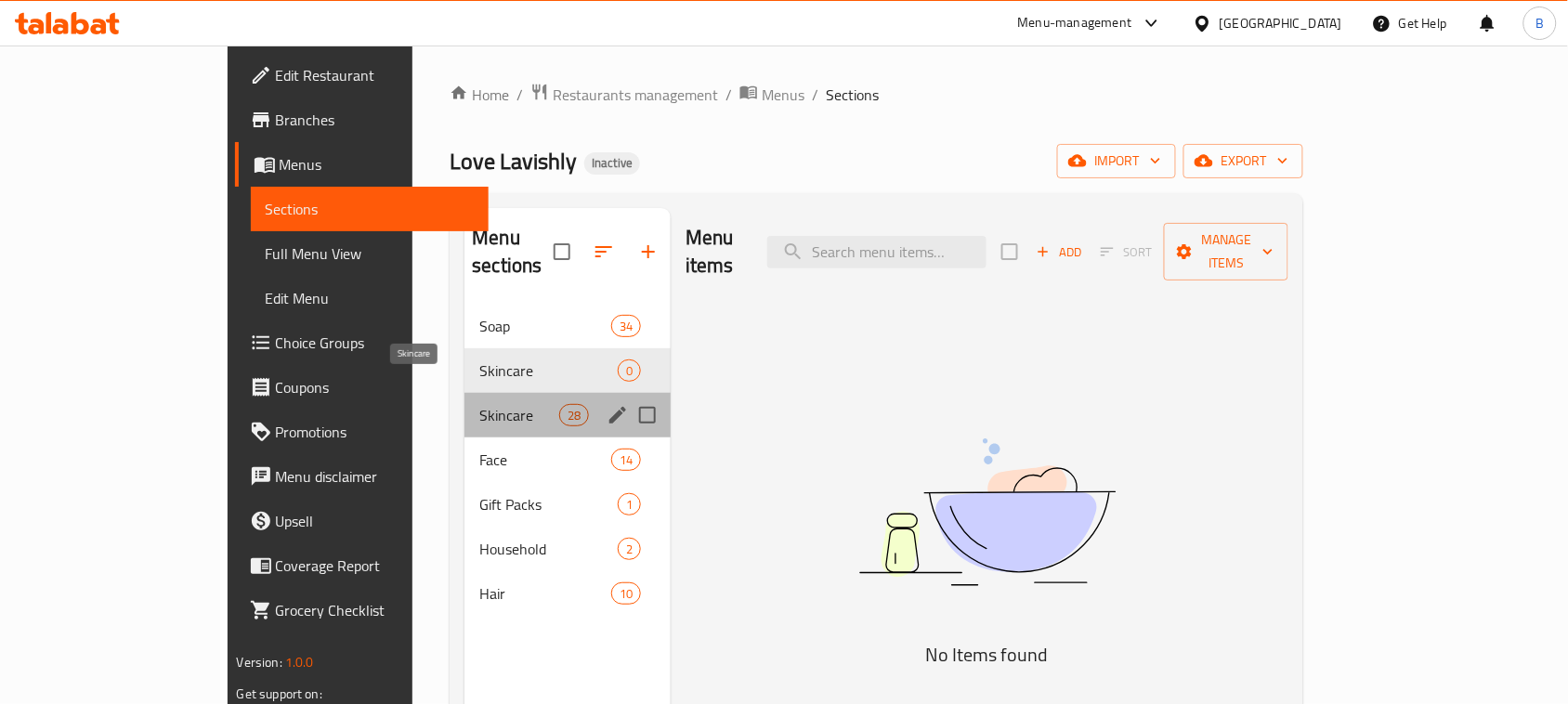
click at [484, 404] on span "Skincare" at bounding box center [519, 415] width 79 height 23
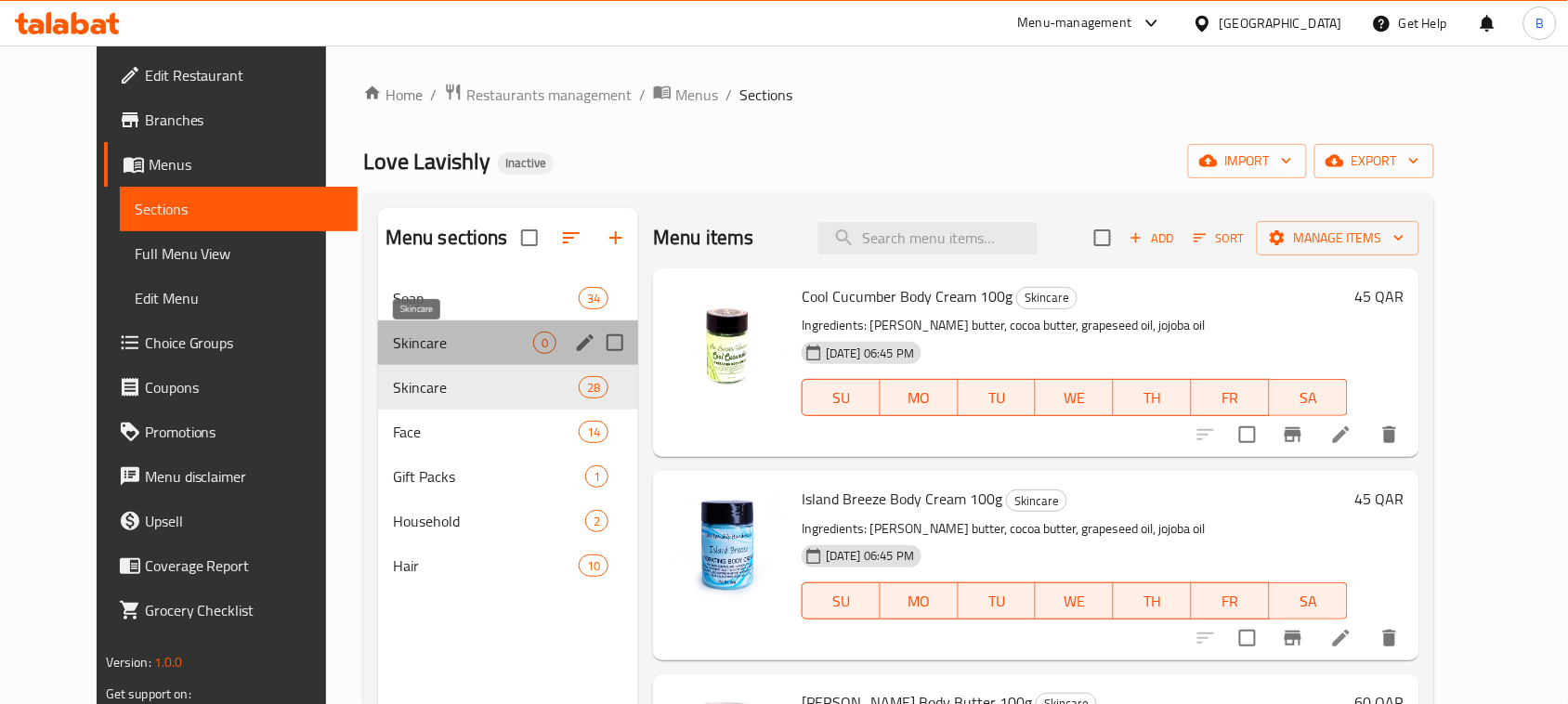
click at [484, 336] on span "Skincare" at bounding box center [463, 343] width 140 height 23
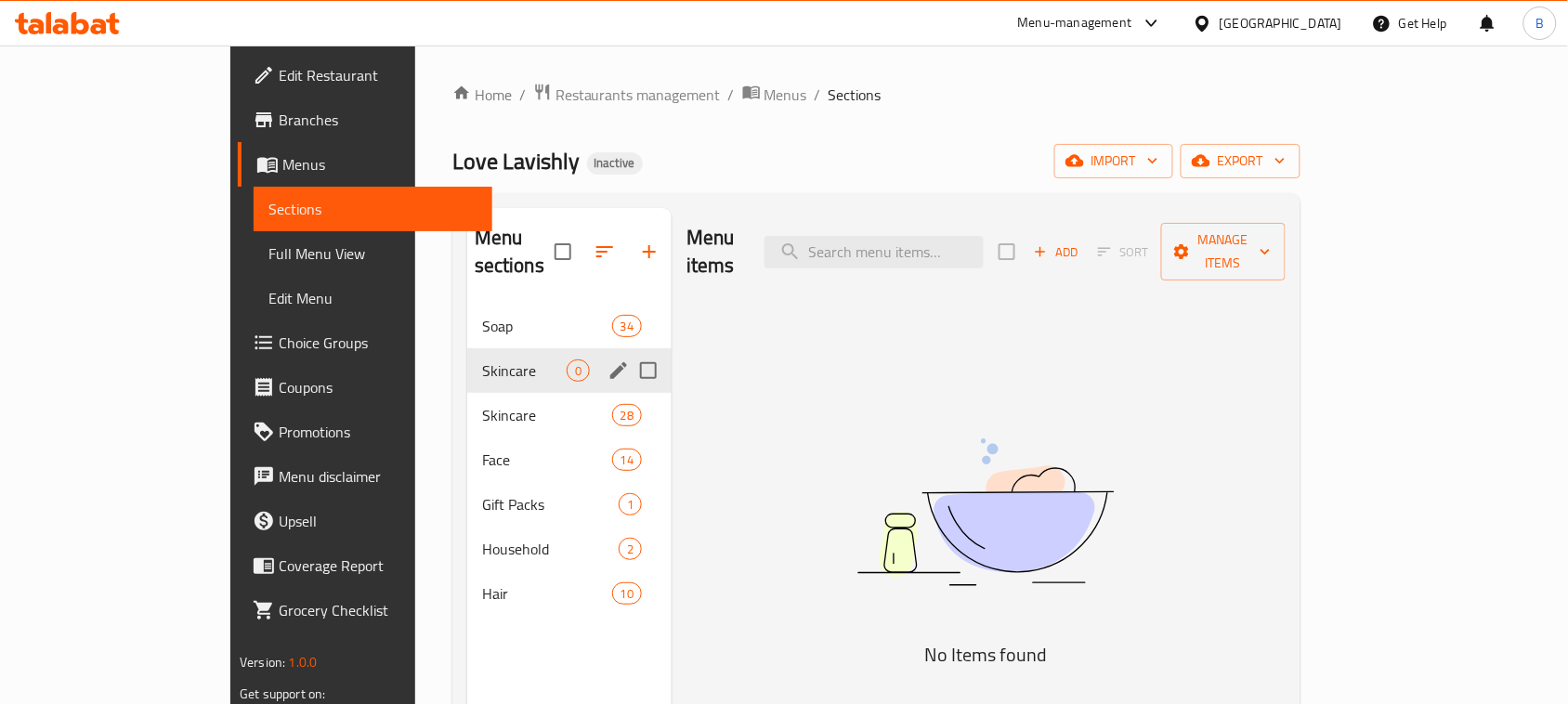
click at [629, 352] on input "Menu sections" at bounding box center [649, 371] width 39 height 39
checkbox input "true"
click at [584, 241] on icon "button" at bounding box center [595, 252] width 23 height 23
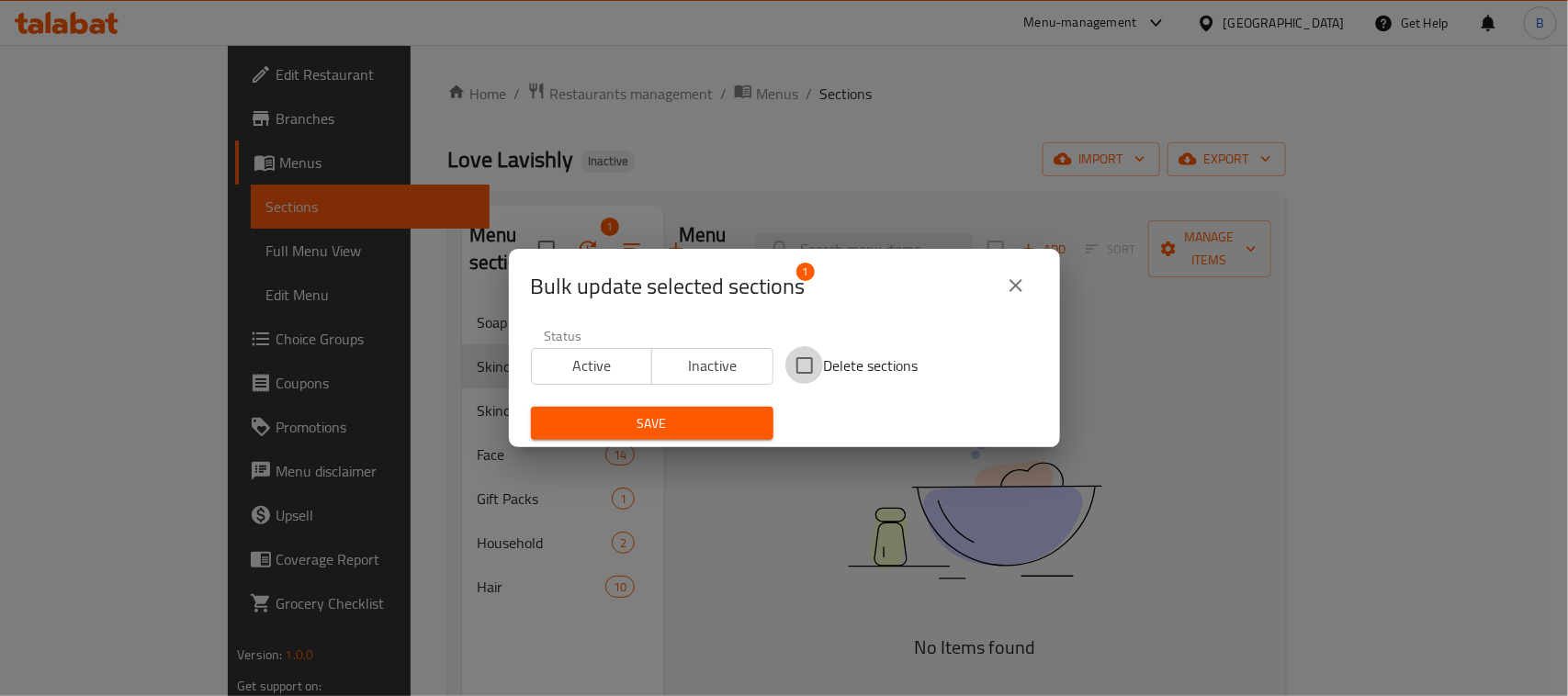
click at [806, 365] on input "Delete sections" at bounding box center [805, 366] width 39 height 39
checkbox input "true"
click at [742, 420] on span "Save" at bounding box center [652, 424] width 213 height 23
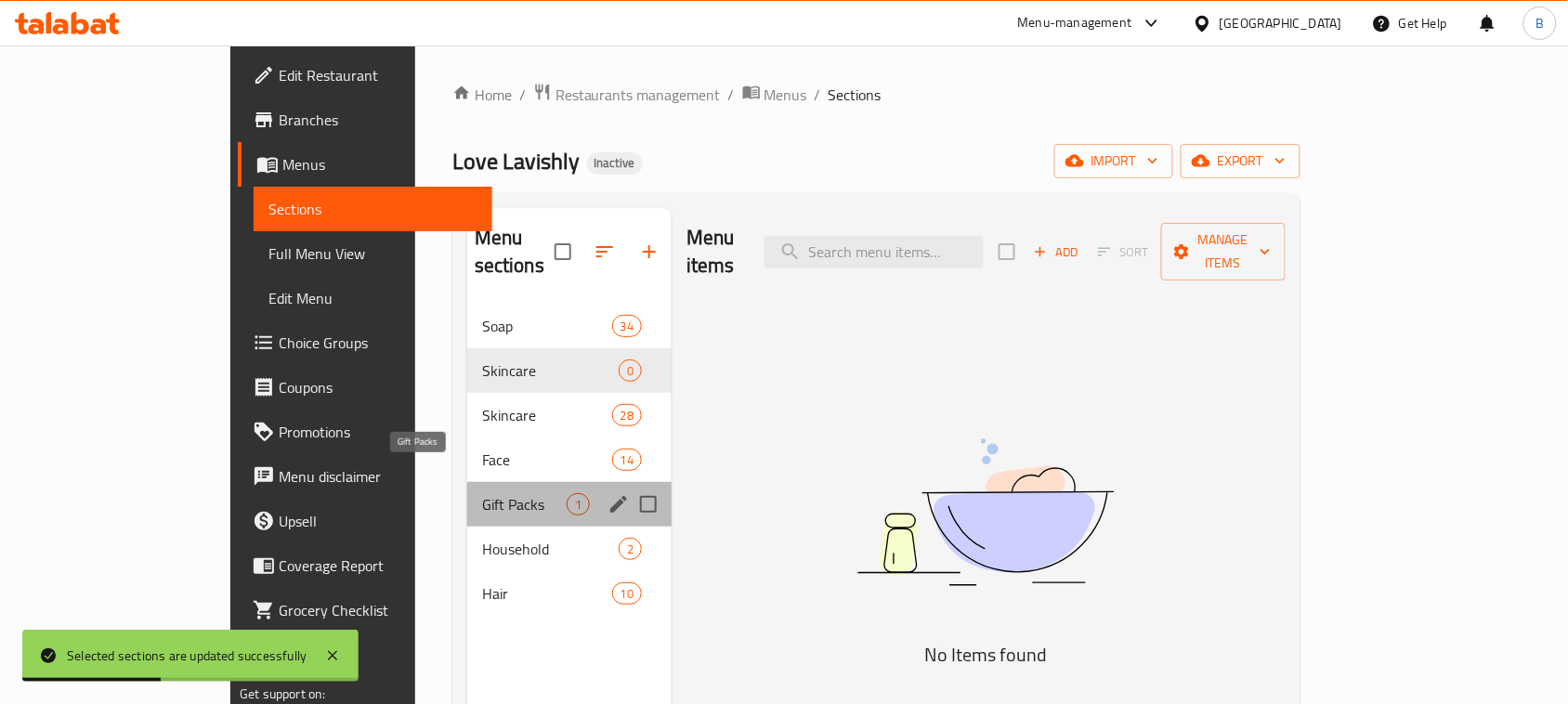
click at [482, 493] on span "Gift Packs" at bounding box center [525, 505] width 85 height 23
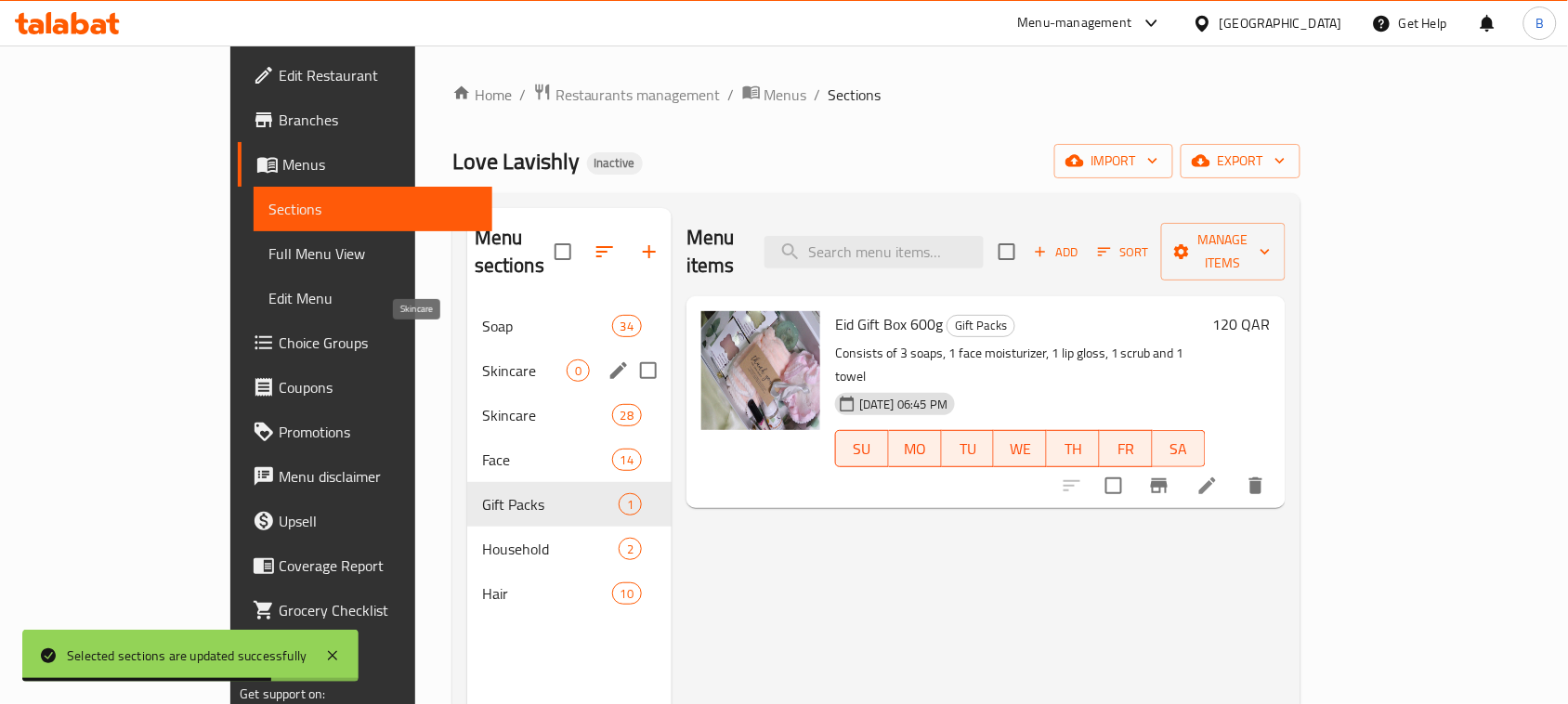
click at [482, 360] on span "Skincare" at bounding box center [525, 371] width 85 height 23
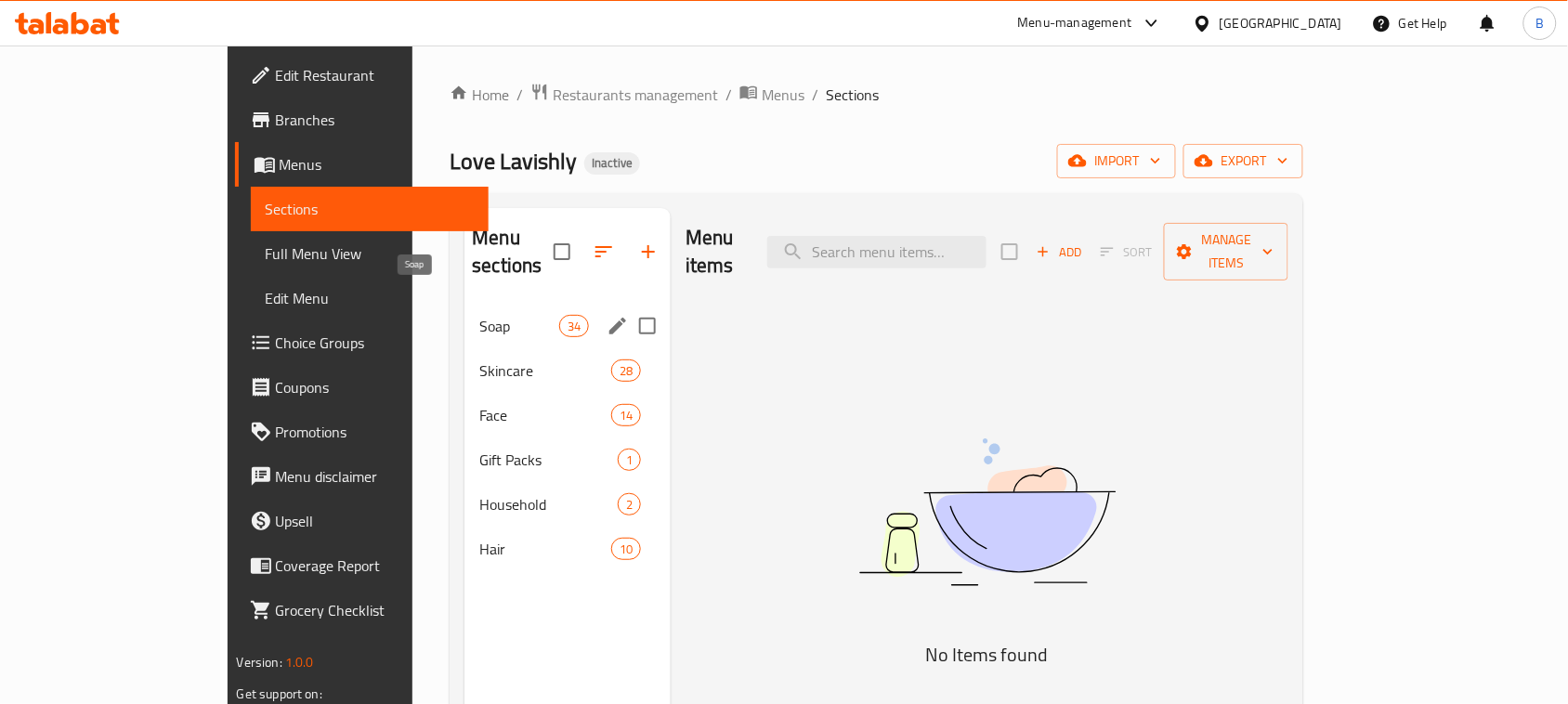
click at [479, 315] on span "Soap" at bounding box center [519, 326] width 79 height 23
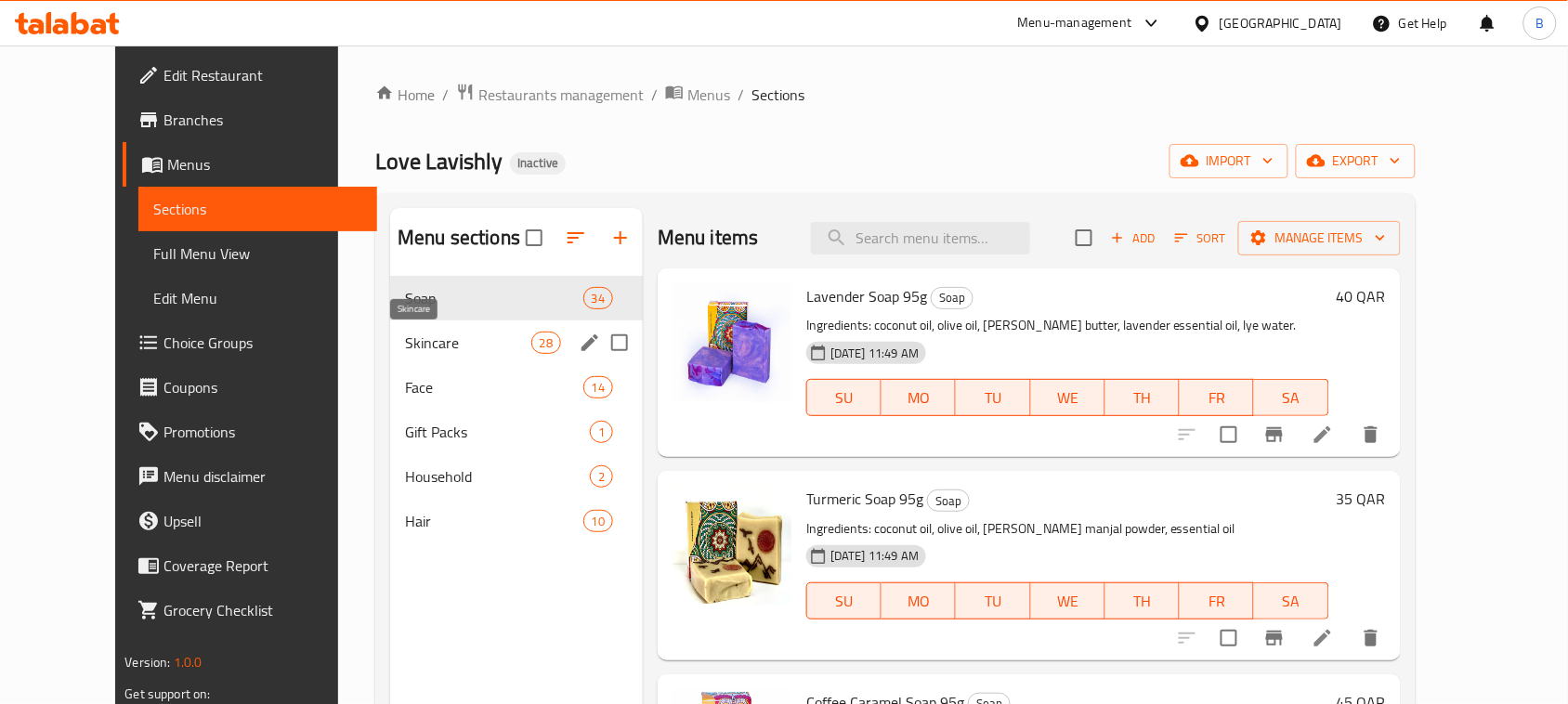
click at [447, 352] on span "Skincare" at bounding box center [468, 343] width 126 height 23
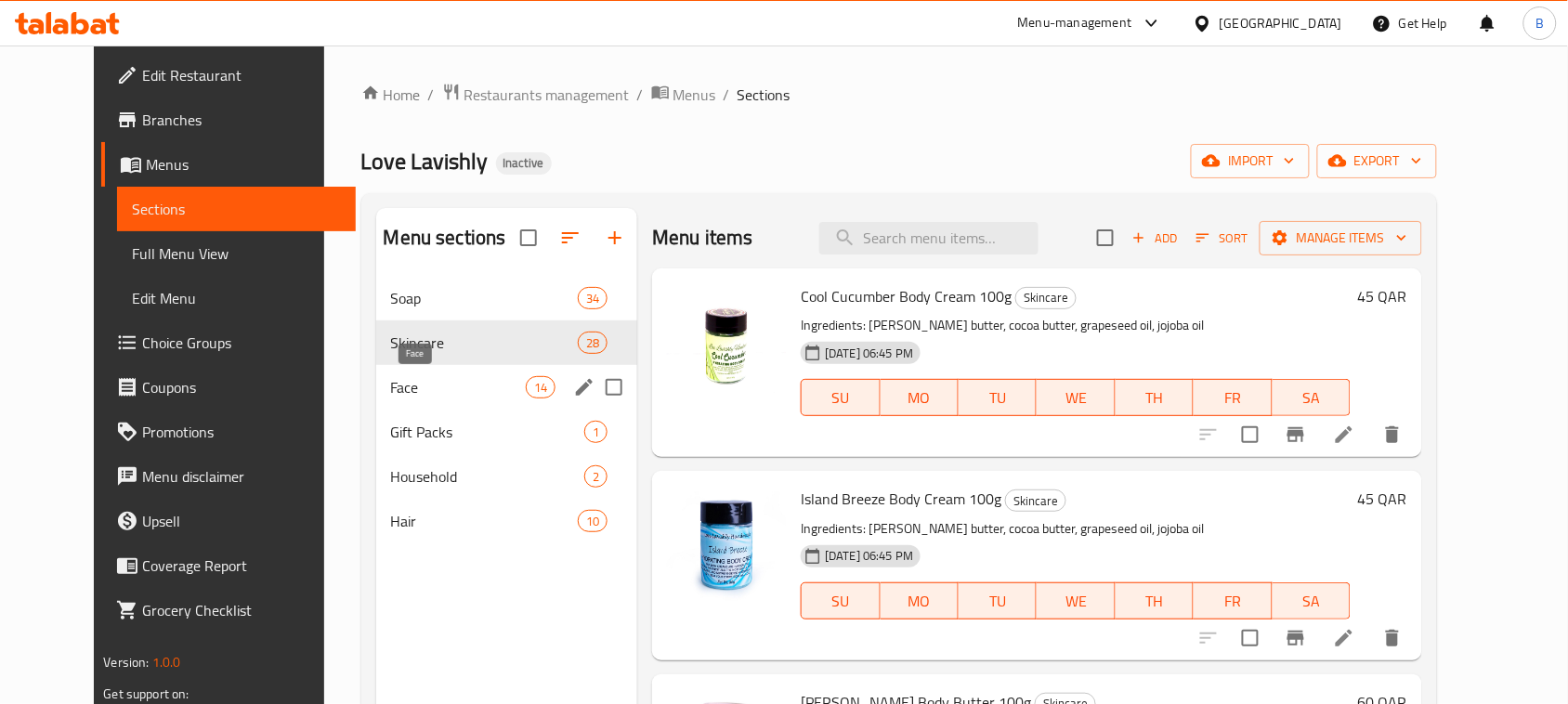
click at [450, 398] on span "Face" at bounding box center [458, 387] width 134 height 23
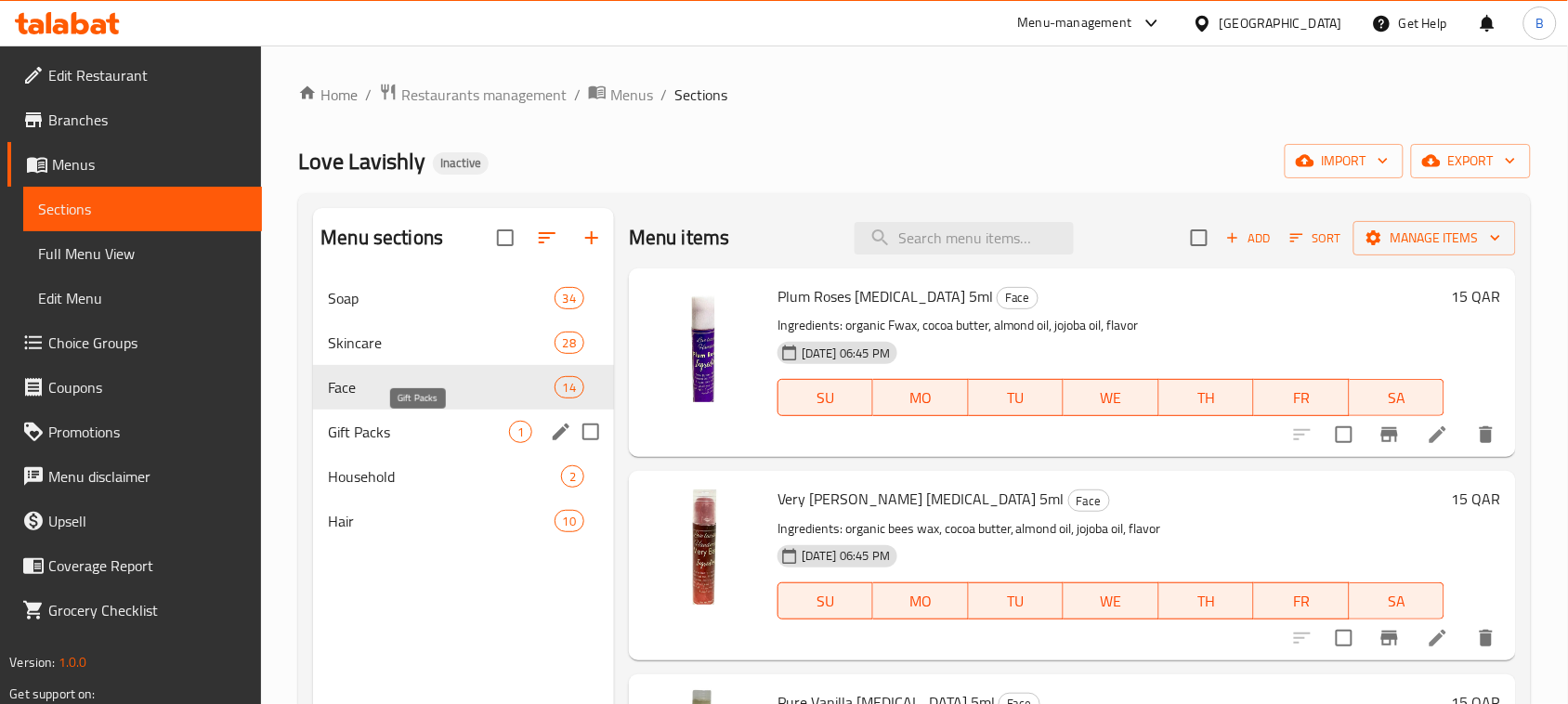
click at [446, 433] on span "Gift Packs" at bounding box center [418, 432] width 181 height 23
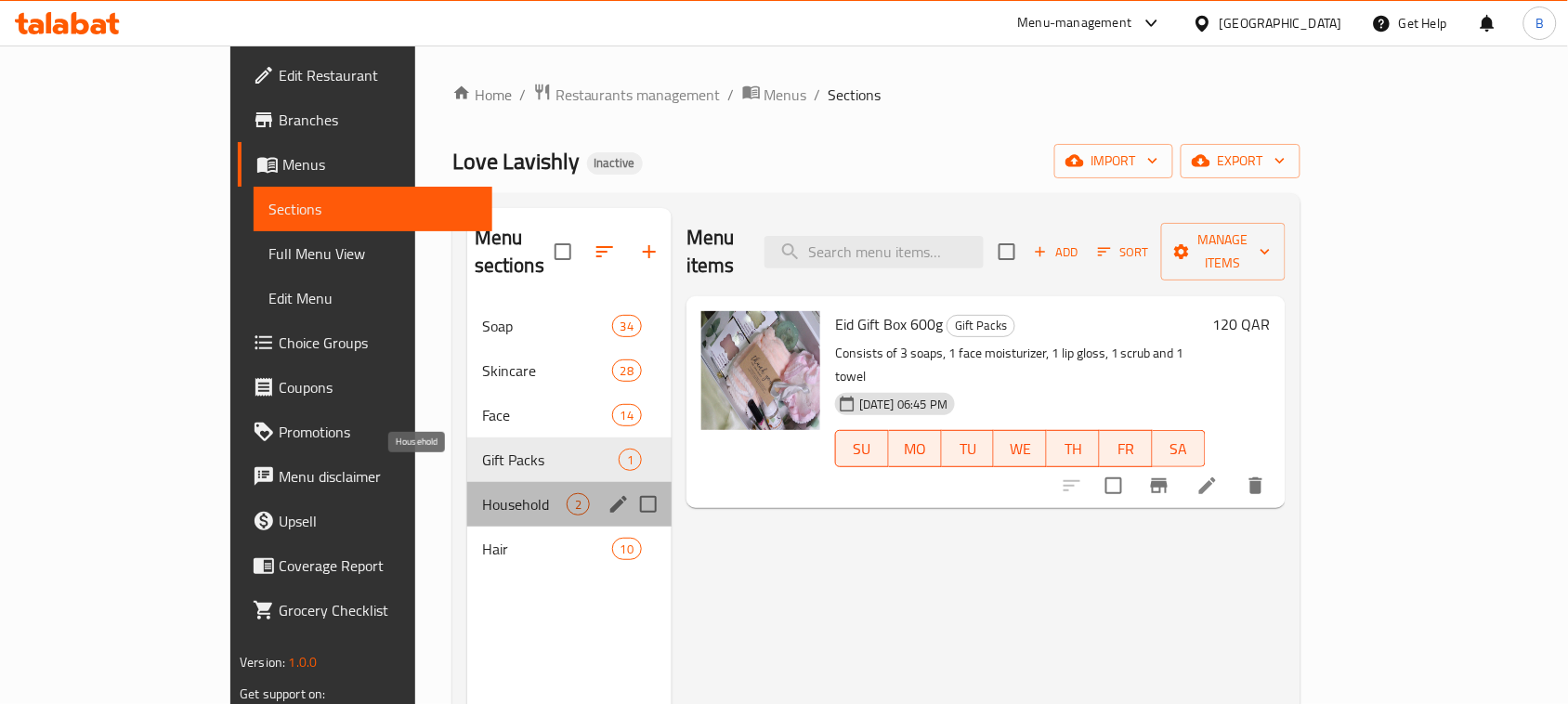
click at [482, 493] on span "Household" at bounding box center [525, 505] width 85 height 23
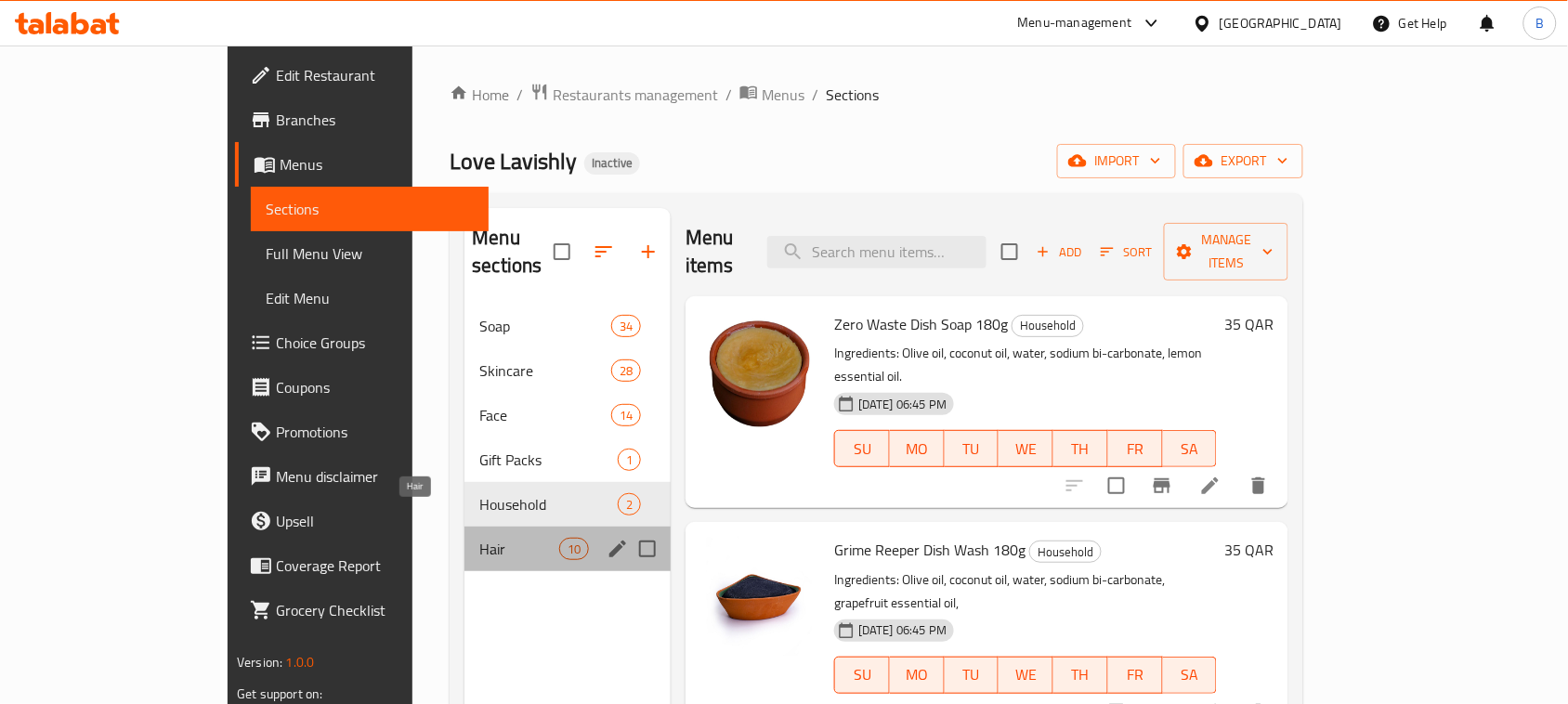
click at [484, 538] on span "Hair" at bounding box center [519, 549] width 79 height 23
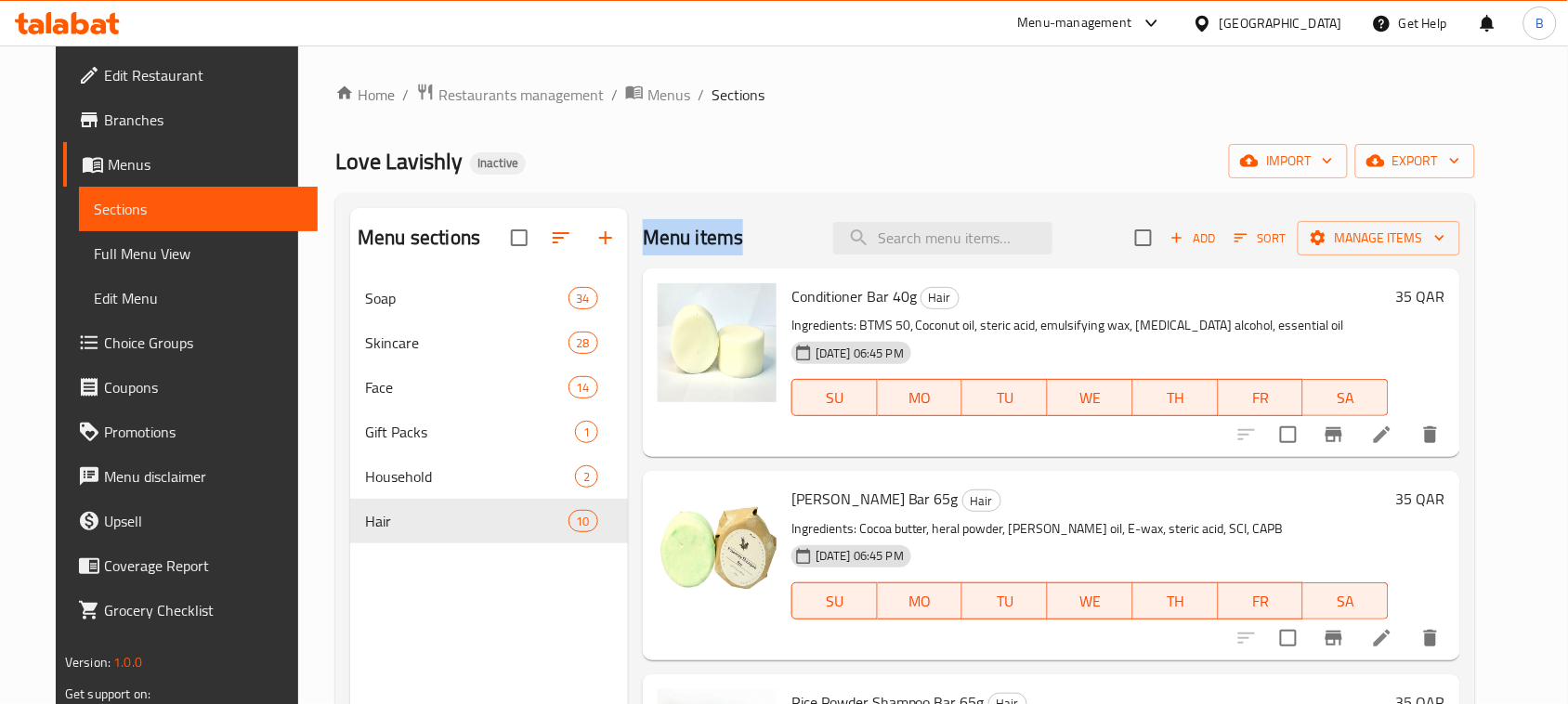
drag, startPoint x: 630, startPoint y: 234, endPoint x: 755, endPoint y: 233, distance: 125.0
click at [755, 233] on div "Menu items Add Sort Manage items" at bounding box center [1052, 238] width 818 height 60
click at [725, 156] on div "Love Lavishly Inactive import export" at bounding box center [905, 161] width 1140 height 35
click at [550, 240] on icon "button" at bounding box center [561, 238] width 23 height 23
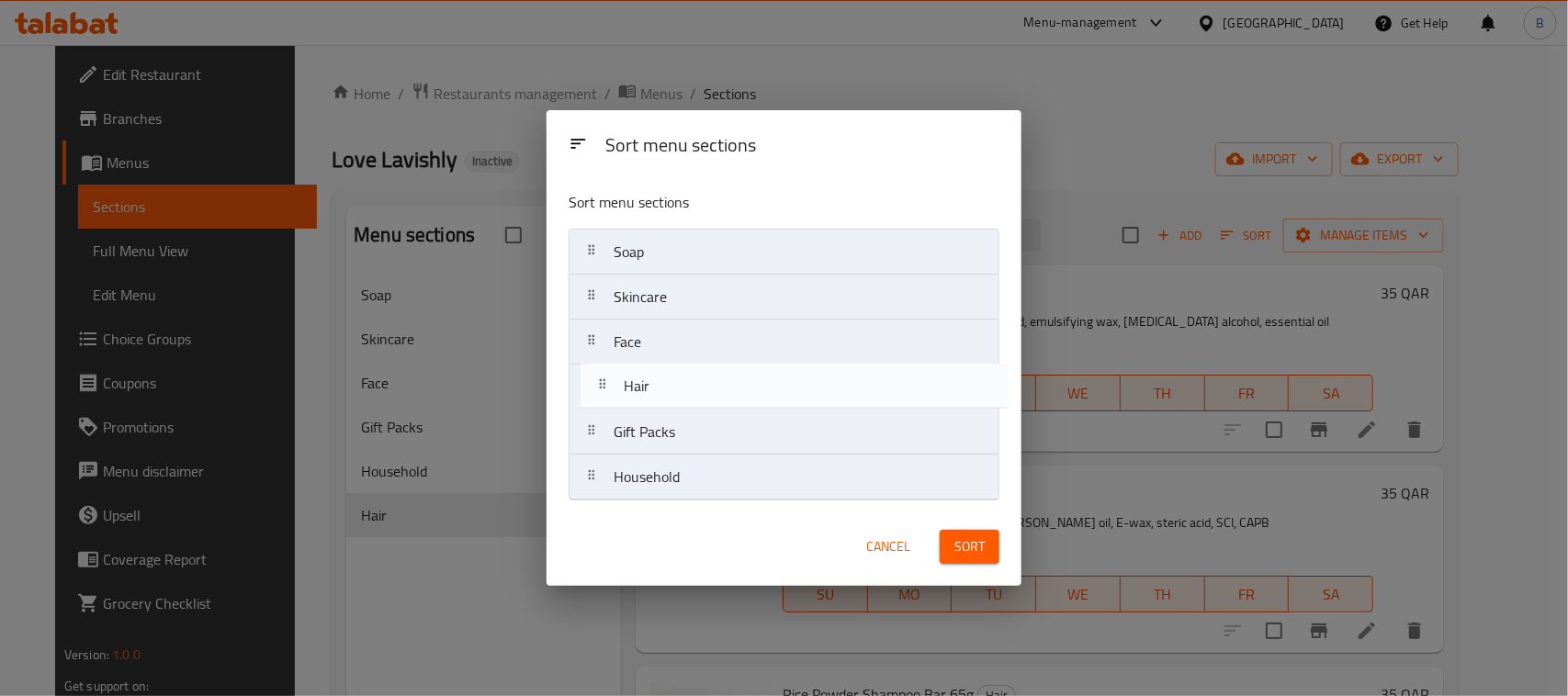
drag, startPoint x: 698, startPoint y: 482, endPoint x: 708, endPoint y: 376, distance: 106.5
click at [708, 376] on nav "Soap Skincare Face Gift Packs Household Hair" at bounding box center [784, 364] width 431 height 272
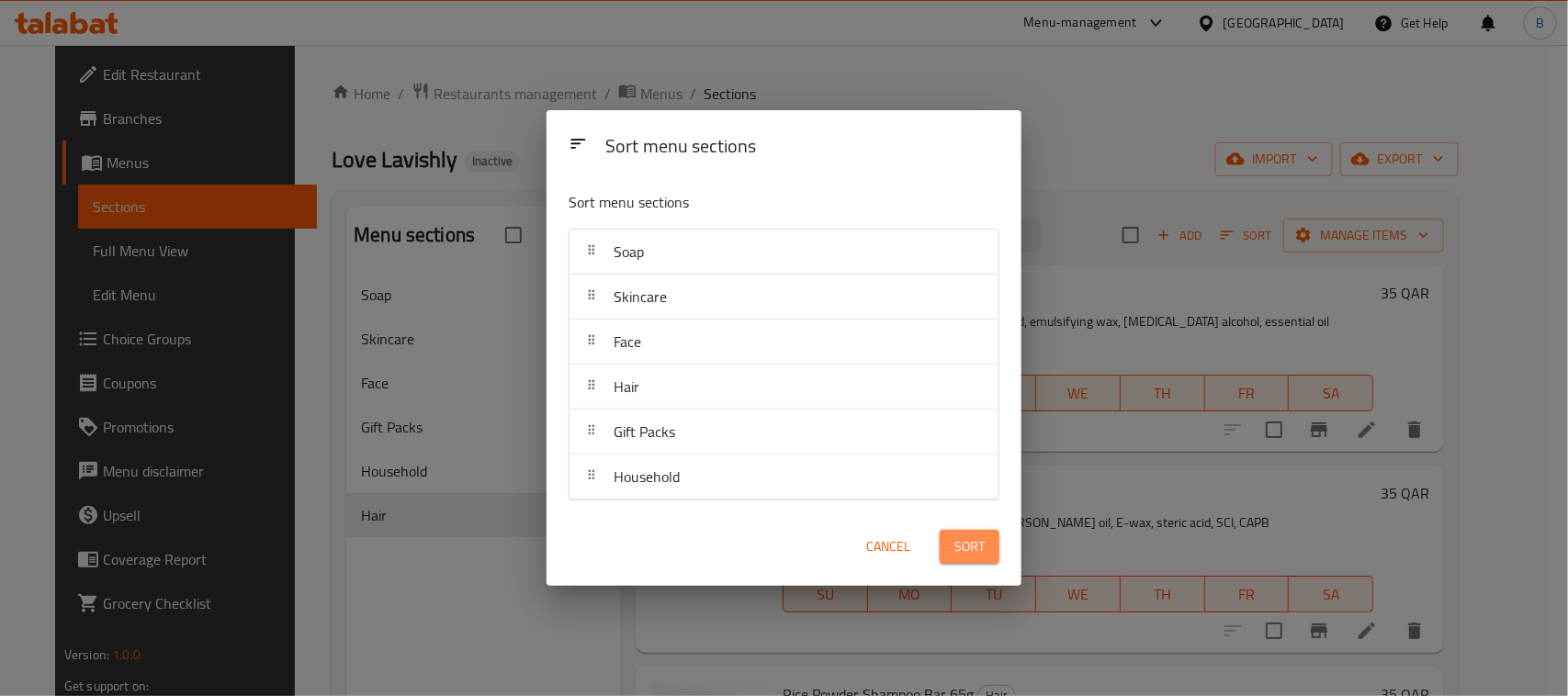
click at [960, 545] on span "Sort" at bounding box center [969, 546] width 31 height 23
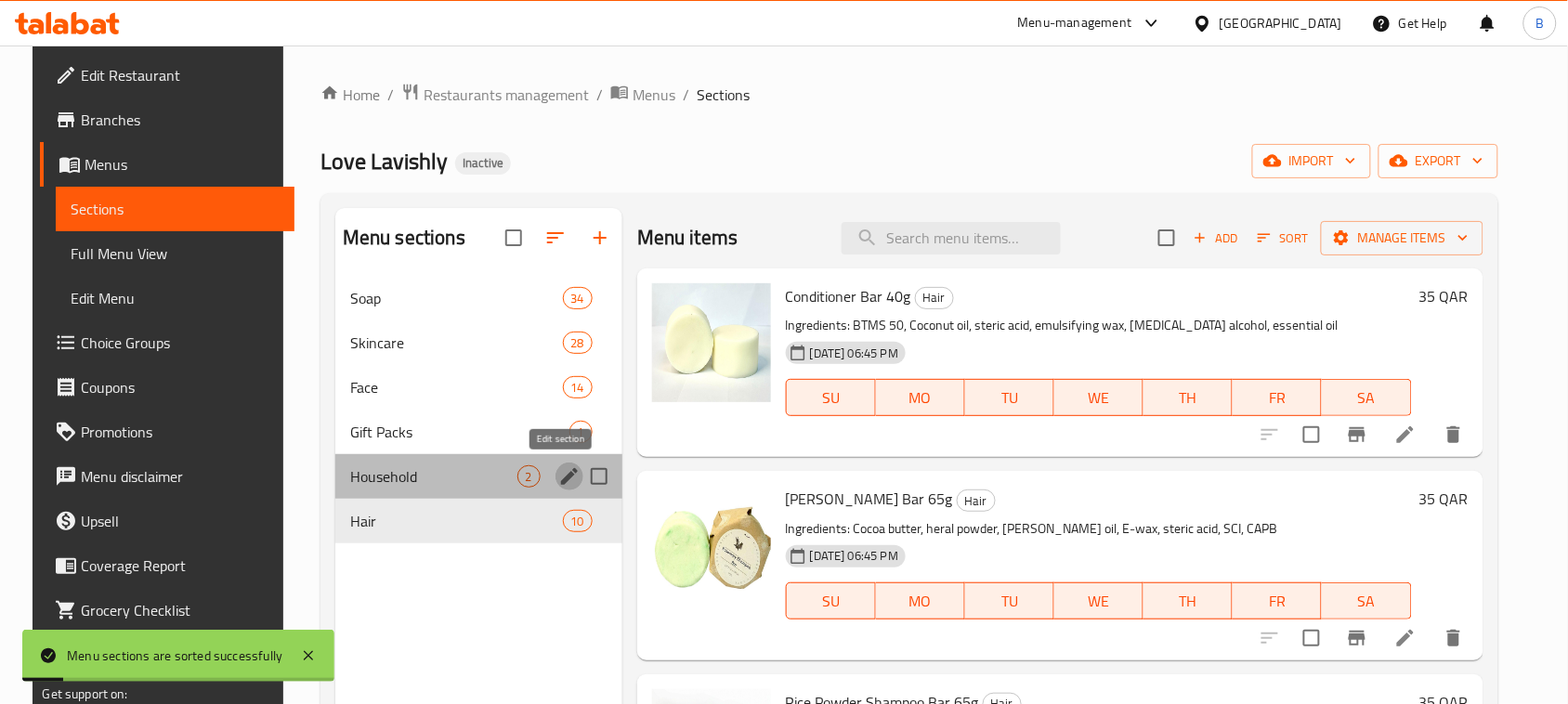
click at [561, 479] on icon "edit" at bounding box center [570, 477] width 17 height 17
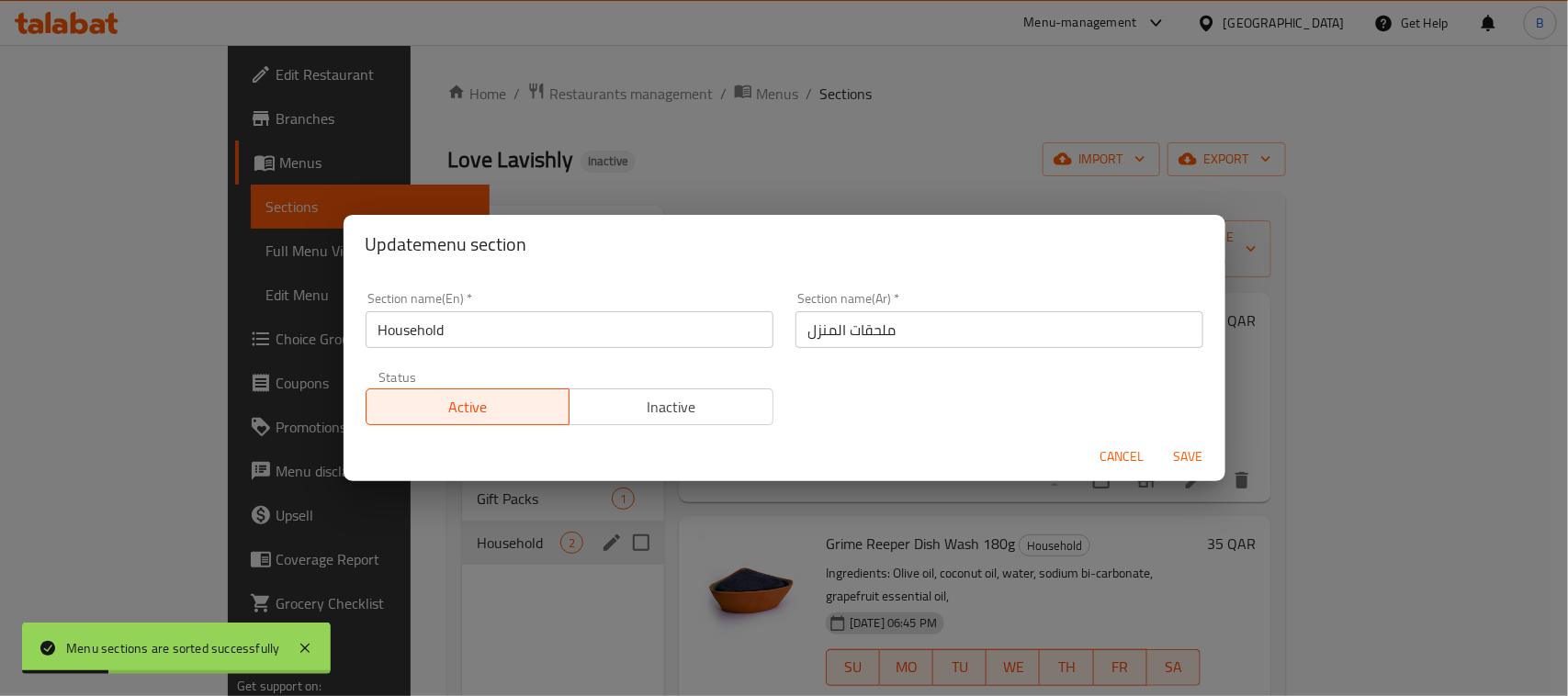
click at [1137, 448] on span "Cancel" at bounding box center [1122, 456] width 44 height 23
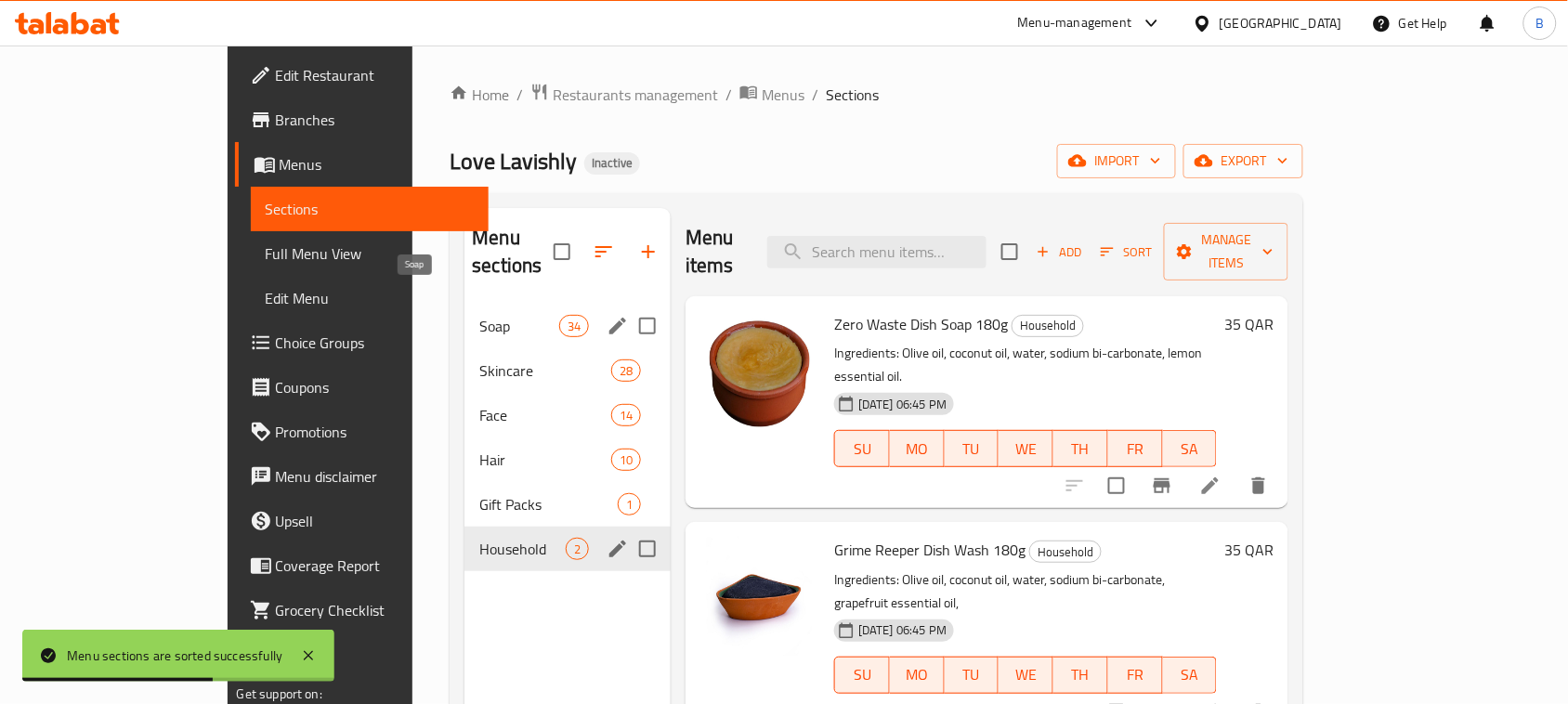
click at [479, 315] on span "Soap" at bounding box center [519, 326] width 79 height 23
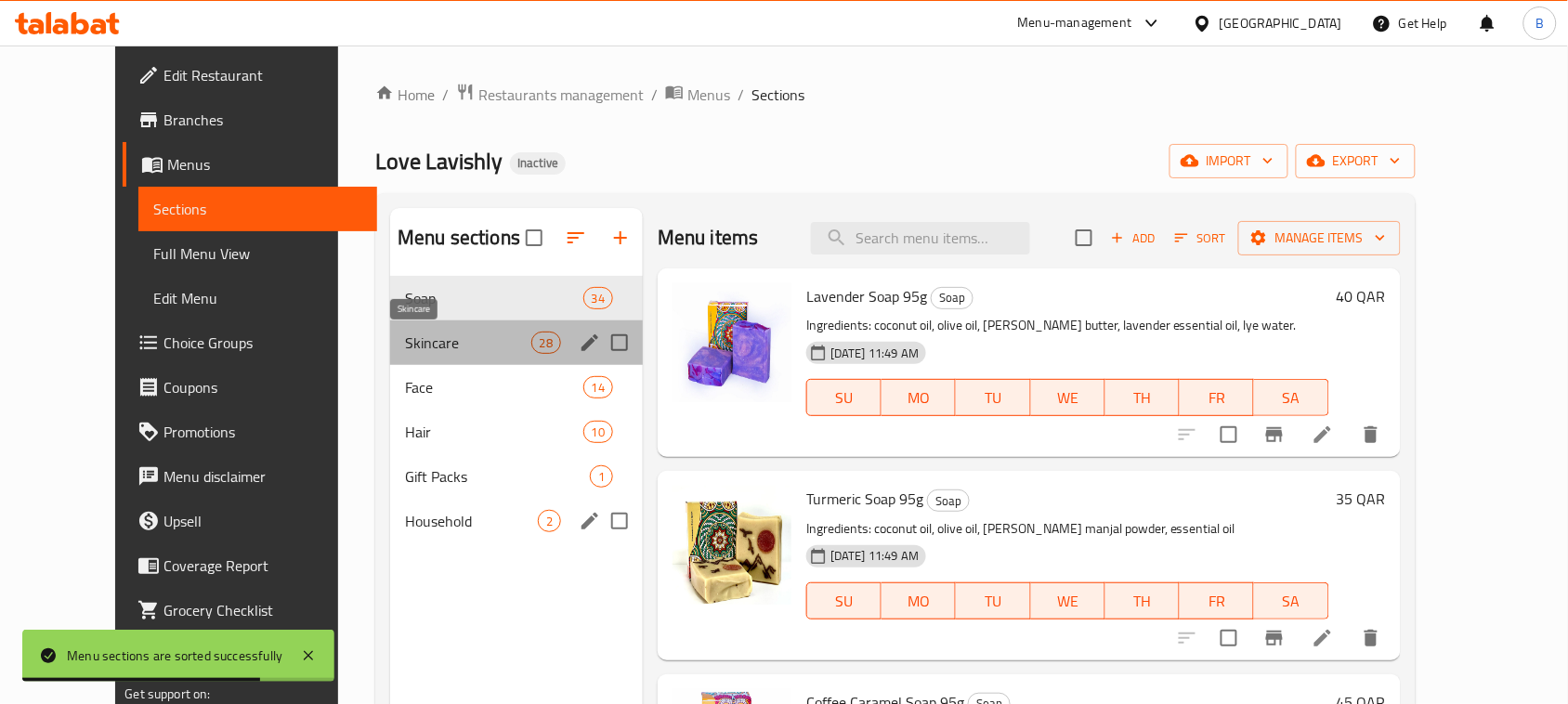
click at [452, 346] on span "Skincare" at bounding box center [468, 343] width 126 height 23
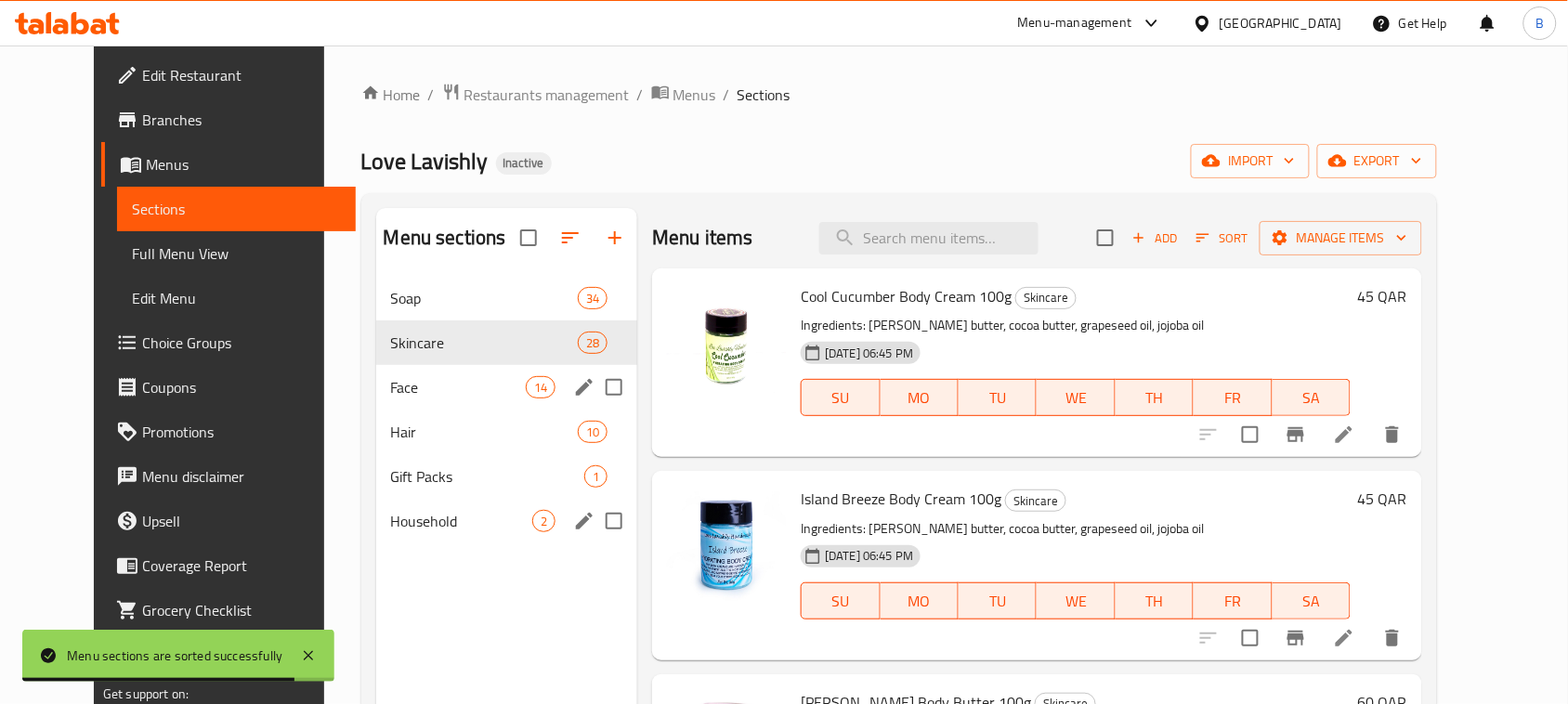
click at [444, 409] on div "Face 14" at bounding box center [507, 386] width 262 height 44
